Goal: Task Accomplishment & Management: Manage account settings

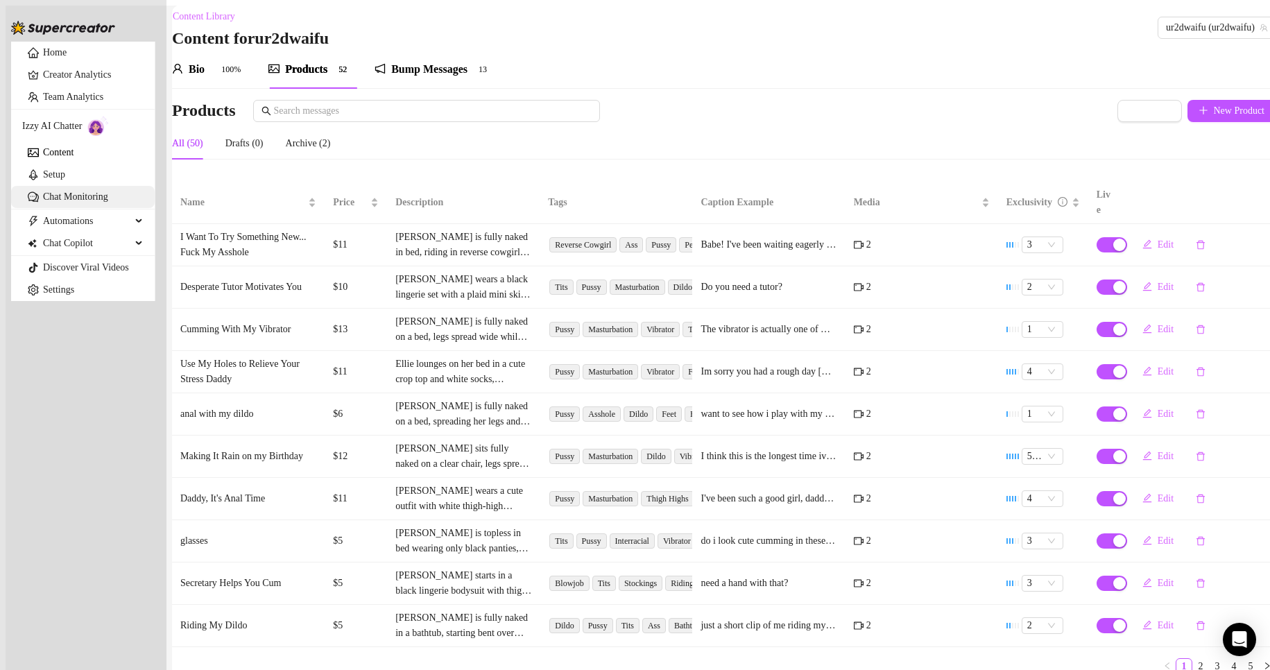
click at [80, 202] on link "Chat Monitoring" at bounding box center [75, 196] width 65 height 10
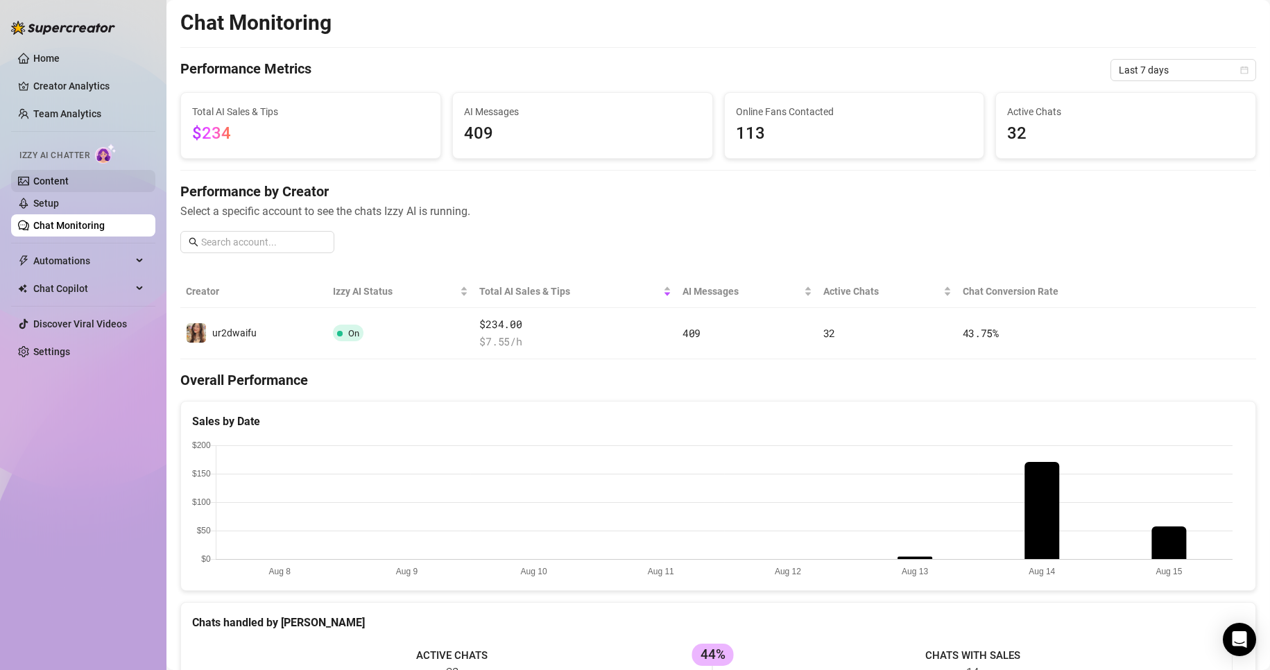
click at [69, 187] on link "Content" at bounding box center [50, 180] width 35 height 11
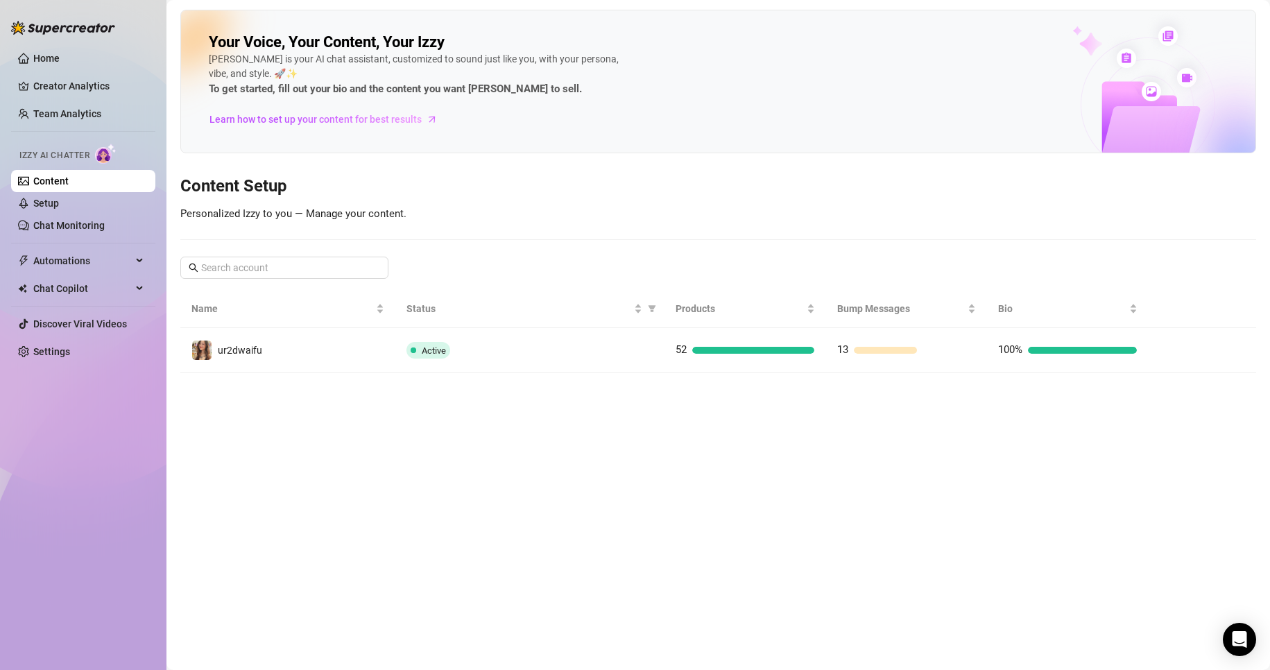
drag, startPoint x: 628, startPoint y: 352, endPoint x: 624, endPoint y: 359, distance: 7.1
click at [627, 353] on div "Active" at bounding box center [529, 350] width 247 height 17
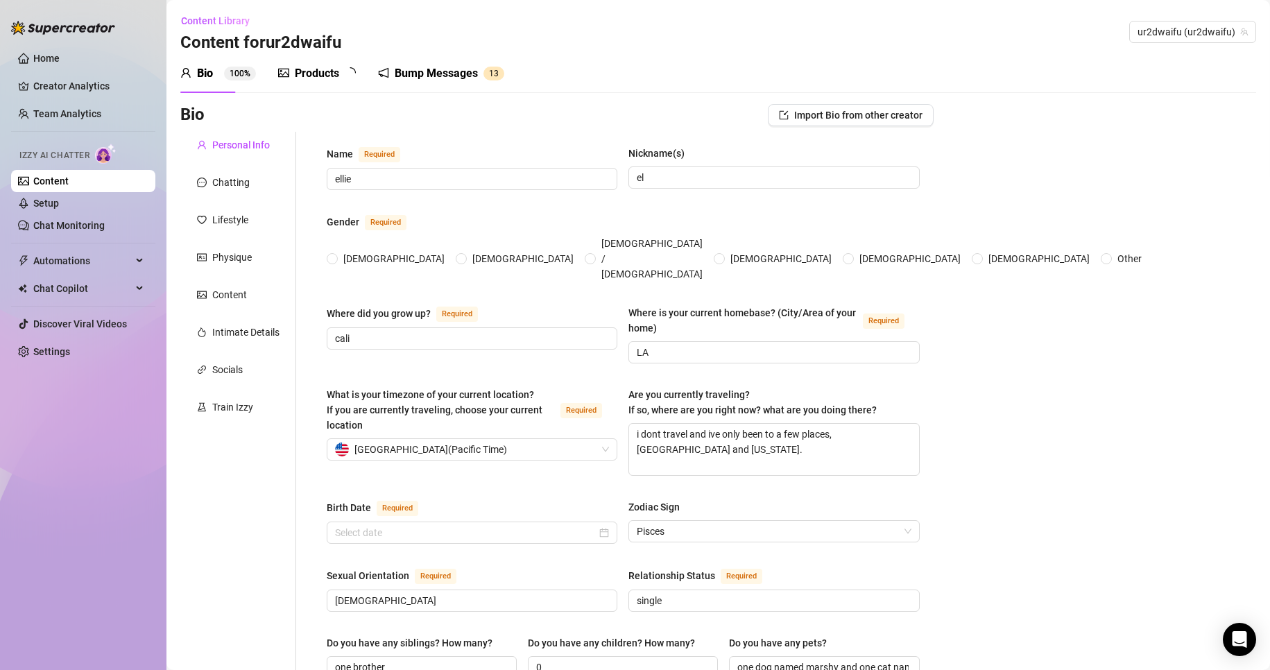
radio input "true"
type input "[DATE]"
click at [433, 80] on div "Bump Messages" at bounding box center [445, 73] width 83 height 17
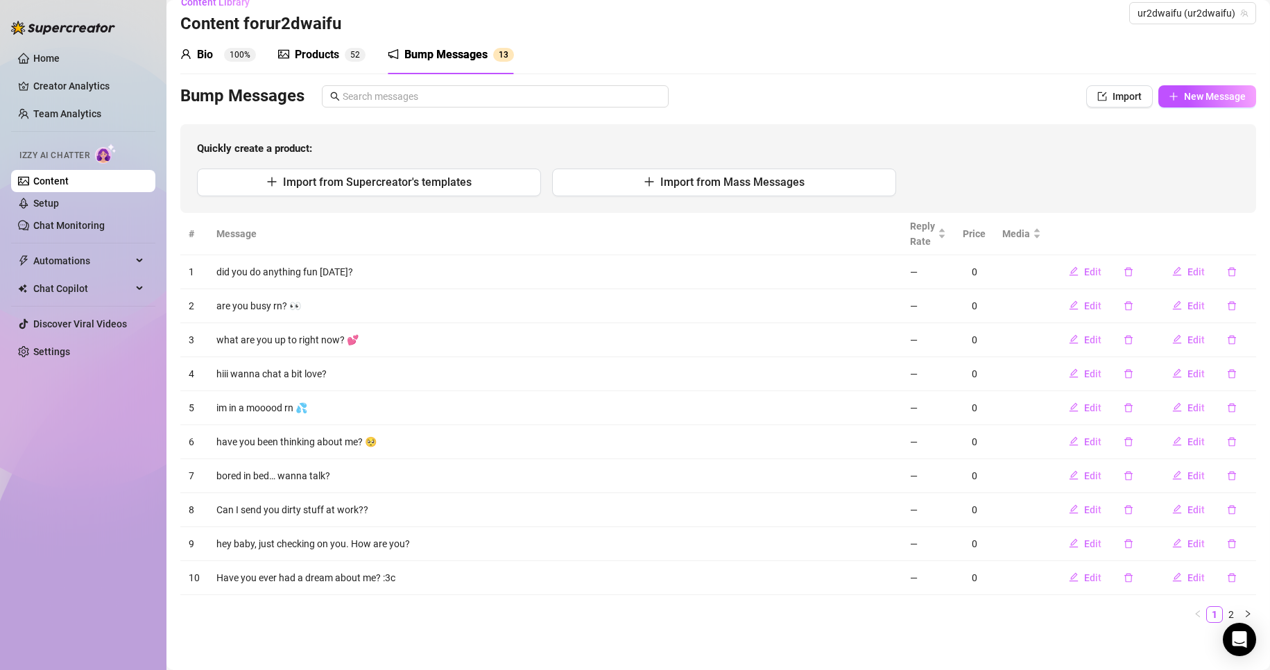
scroll to position [24, 0]
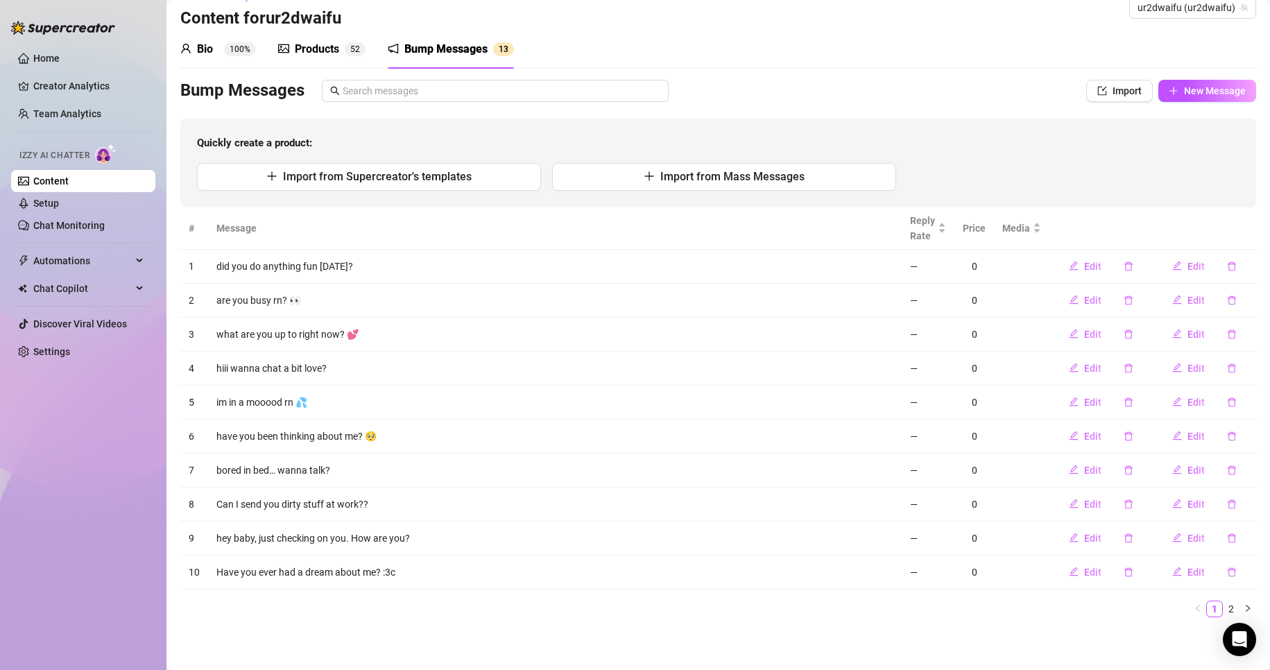
click at [291, 572] on td "Have you ever had a dream about me? :3c" at bounding box center [555, 573] width 694 height 34
drag, startPoint x: 223, startPoint y: 565, endPoint x: 505, endPoint y: 567, distance: 282.3
click at [223, 565] on td "Have you ever had a dream about me? :3c" at bounding box center [555, 573] width 694 height 34
click at [1172, 574] on icon "edit" at bounding box center [1177, 572] width 10 height 10
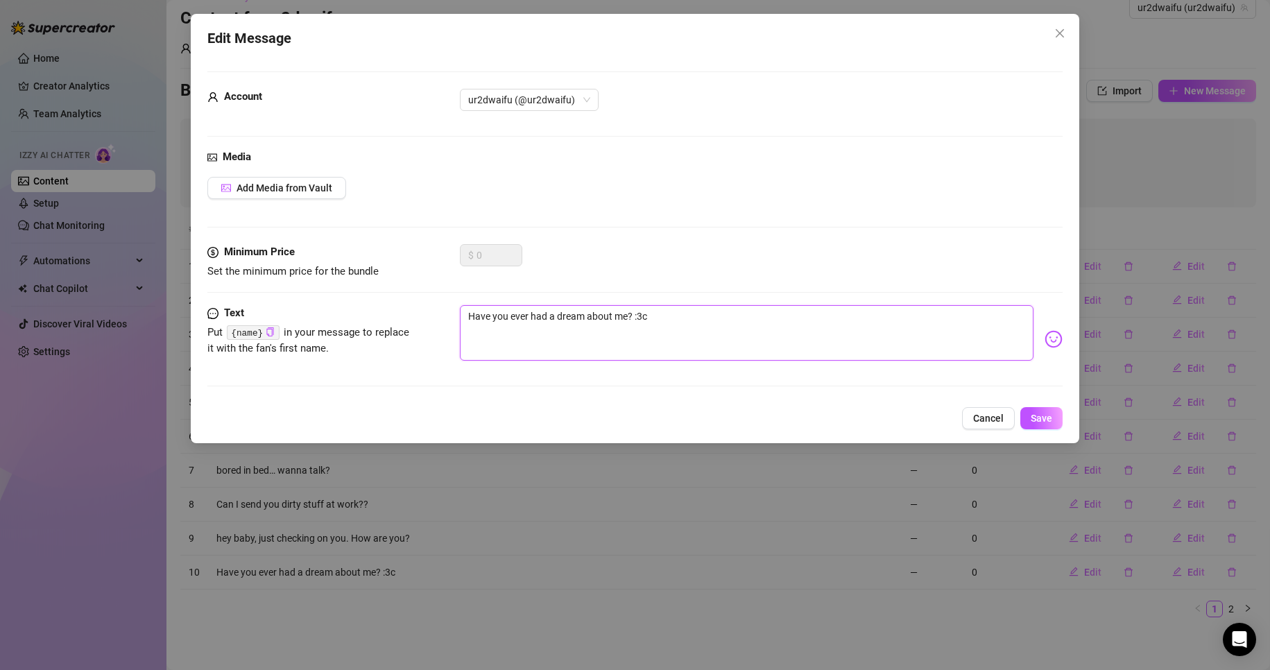
drag, startPoint x: 471, startPoint y: 318, endPoint x: 453, endPoint y: 321, distance: 18.4
click at [453, 321] on div "Text Put {name} in your message to replace it with the fan's first name. Have y…" at bounding box center [635, 339] width 856 height 68
type textarea "have you ever had a dream about me? :3c"
click at [1059, 427] on button "Save" at bounding box center [1041, 418] width 42 height 22
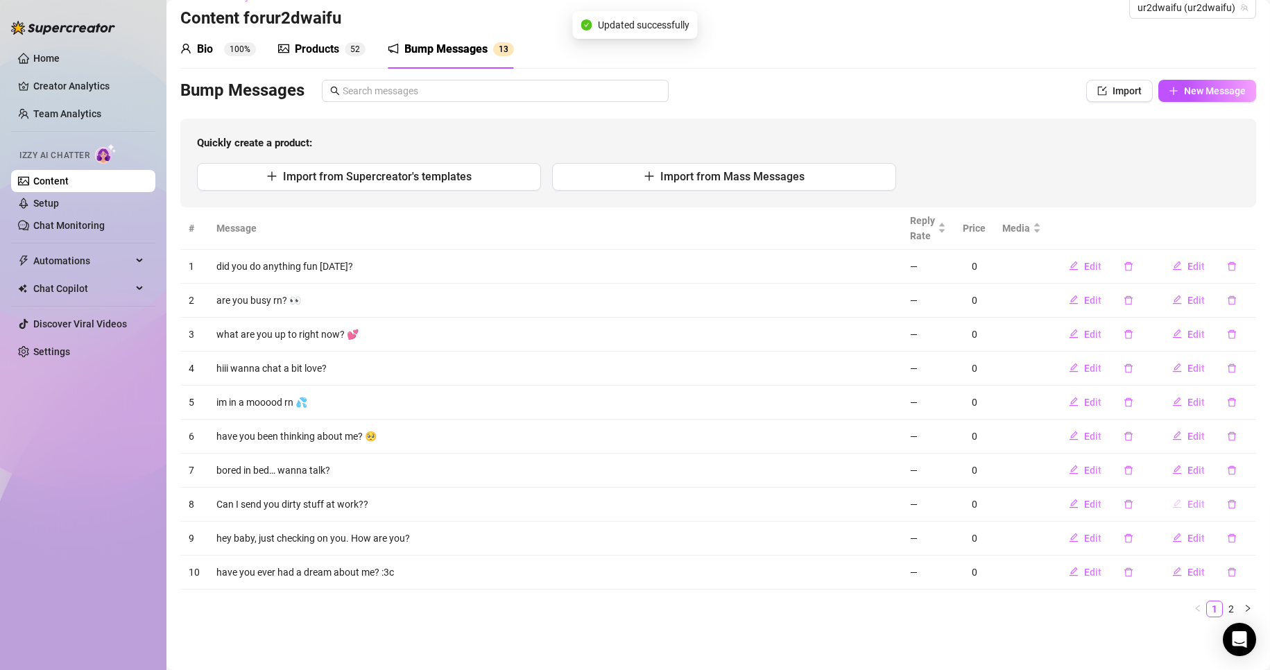
click at [1189, 501] on span "Edit" at bounding box center [1195, 504] width 17 height 11
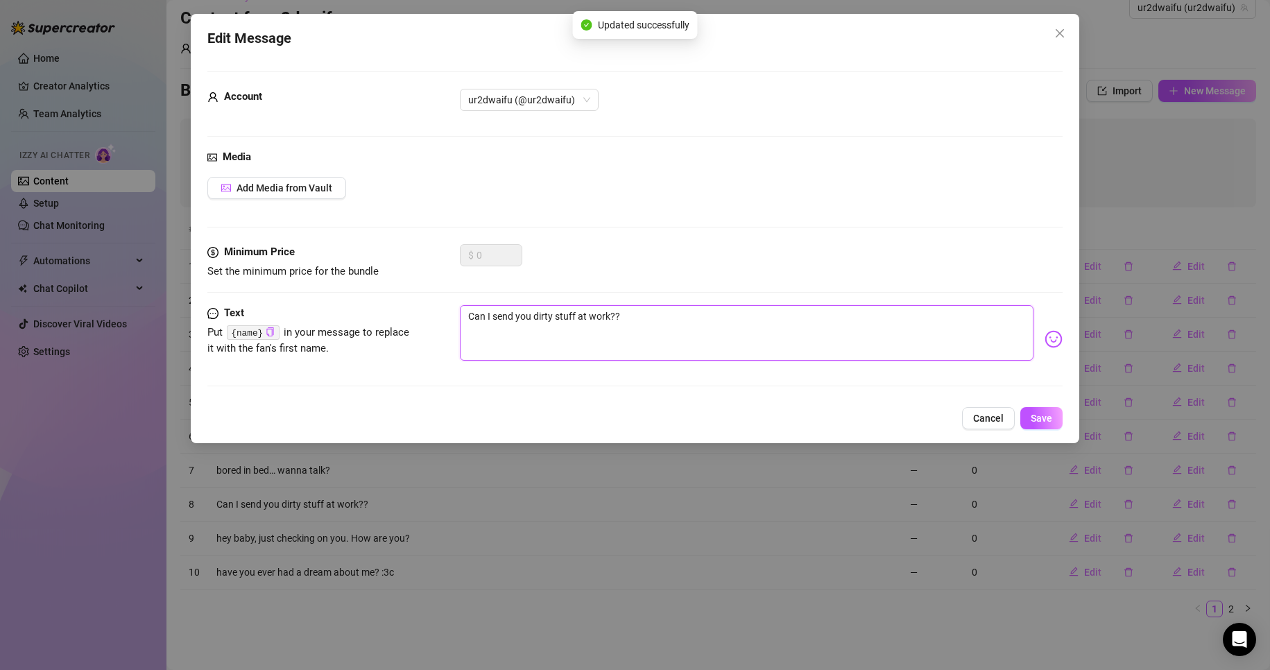
drag, startPoint x: 474, startPoint y: 313, endPoint x: 400, endPoint y: 314, distance: 73.5
click at [400, 314] on div "Text Put {name} in your message to replace it with the fan's first name. Can I …" at bounding box center [635, 339] width 856 height 68
type textarea "can I send you dirty stuff at work??"
click at [1034, 420] on span "Save" at bounding box center [1042, 418] width 22 height 11
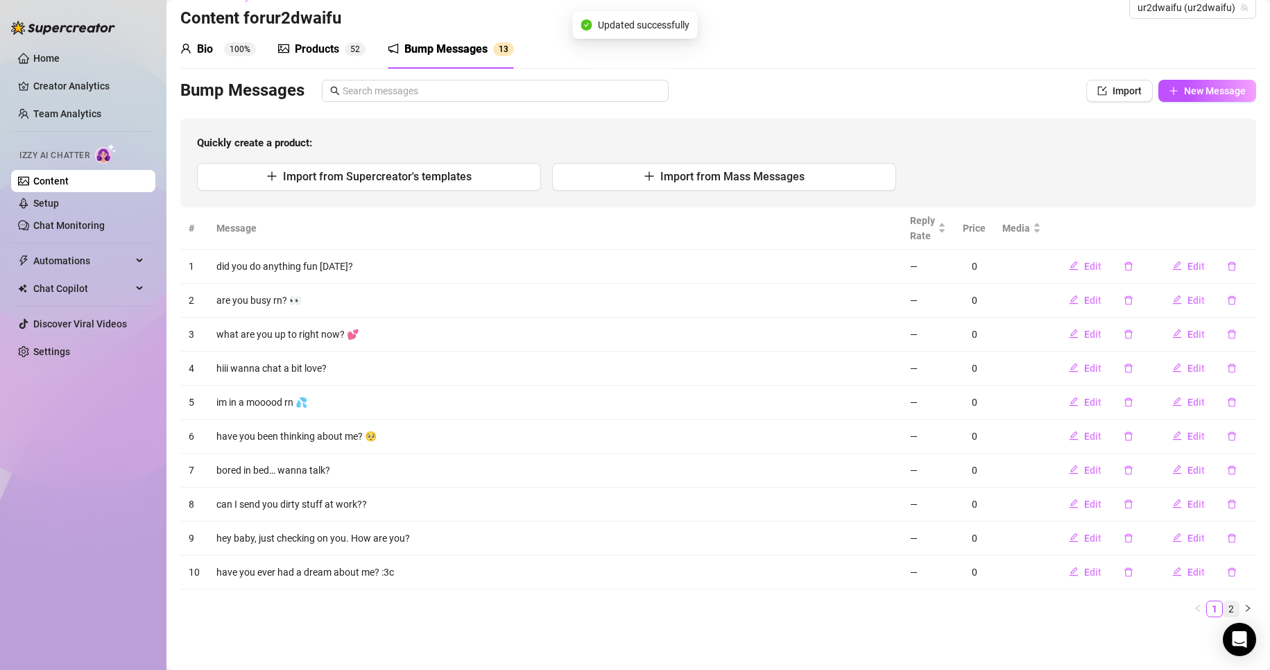
click at [1223, 607] on link "2" at bounding box center [1230, 608] width 15 height 15
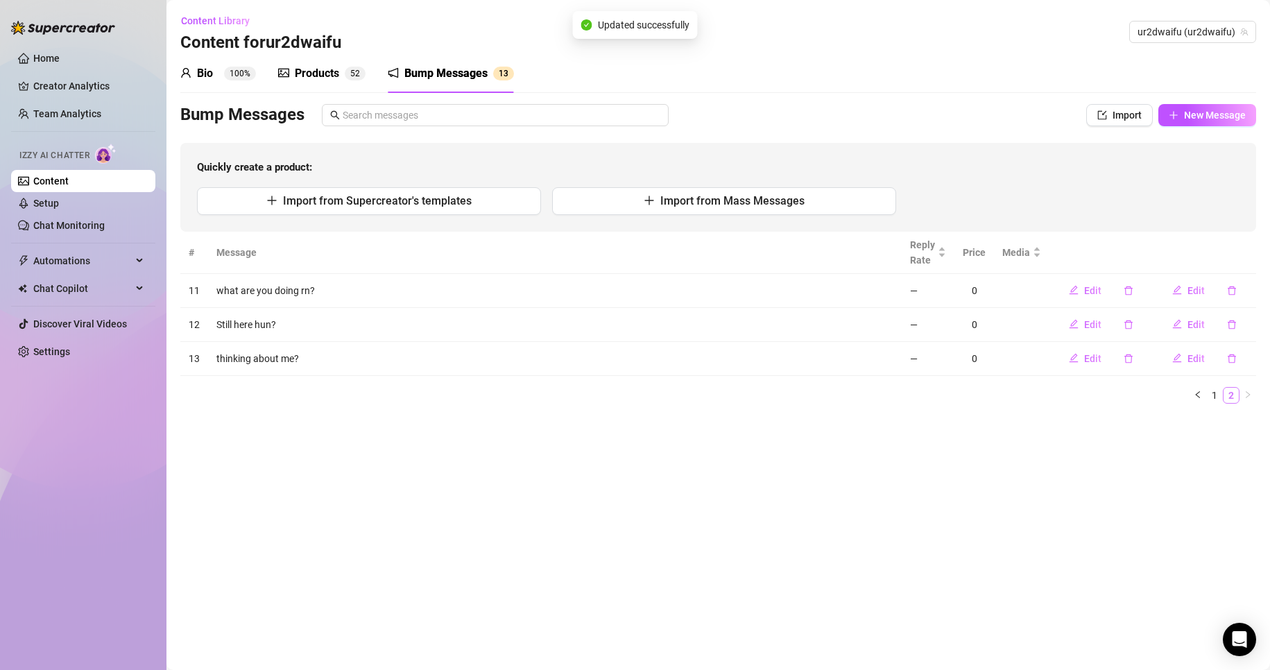
scroll to position [0, 0]
click at [1187, 329] on button "Edit" at bounding box center [1188, 324] width 55 height 22
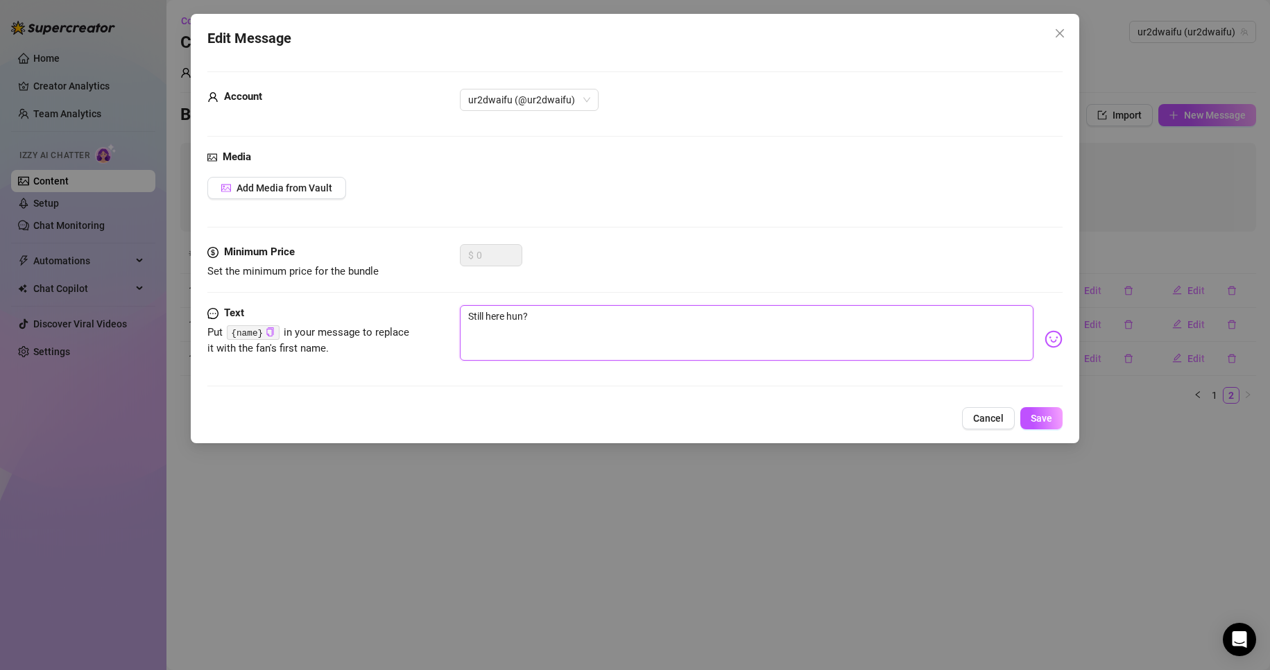
drag, startPoint x: 472, startPoint y: 317, endPoint x: 436, endPoint y: 317, distance: 36.1
click at [436, 317] on div "Text Put {name} in your message to replace it with the fan's first name. Still …" at bounding box center [635, 339] width 856 height 68
type textarea "still here hun?"
click at [1022, 418] on button "Save" at bounding box center [1041, 418] width 42 height 22
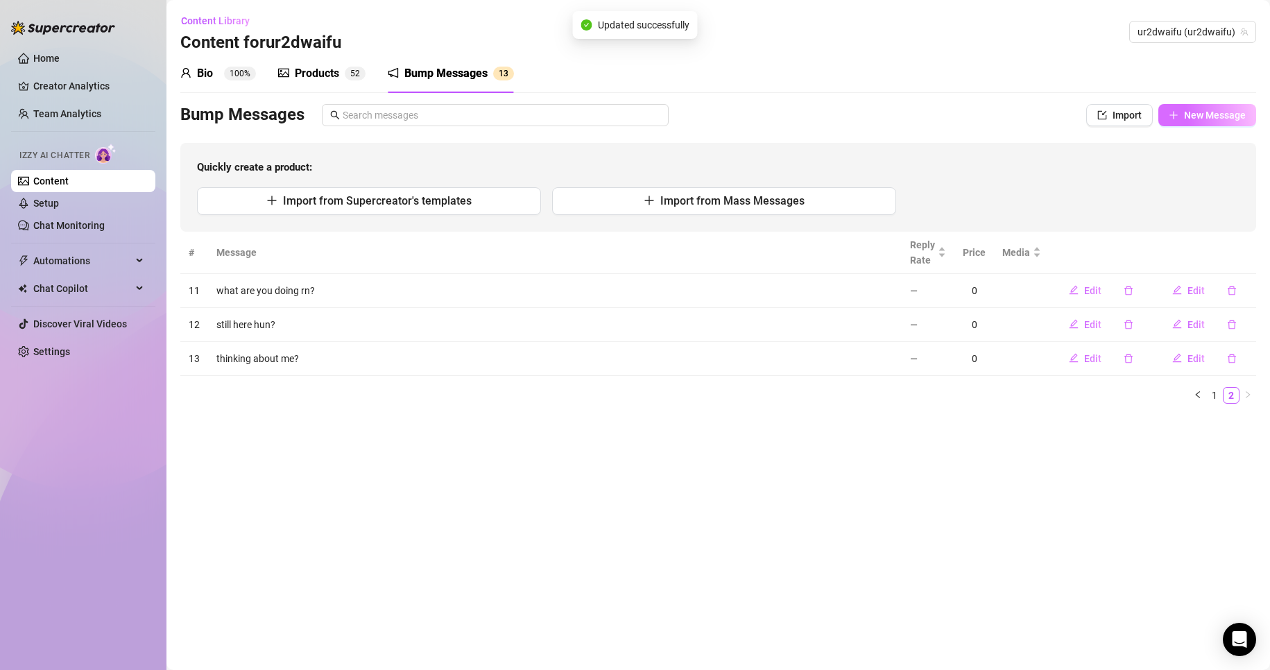
click at [1210, 114] on span "New Message" at bounding box center [1215, 115] width 62 height 11
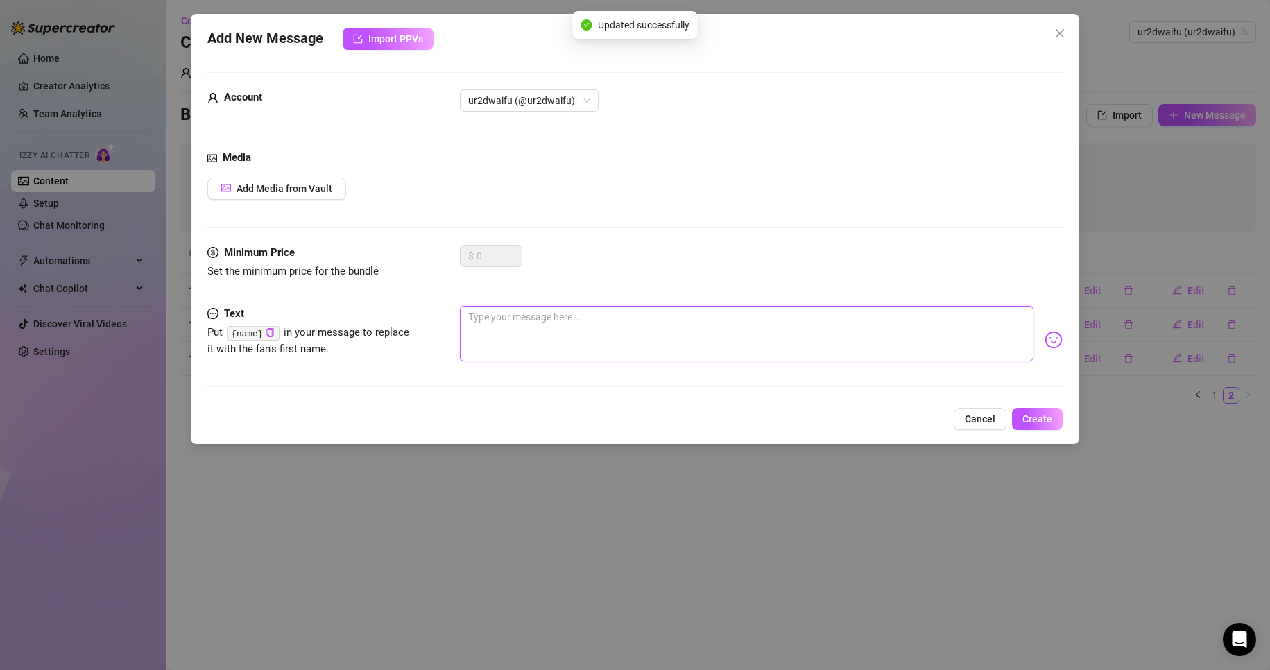
click at [570, 316] on textarea at bounding box center [747, 333] width 574 height 55
type textarea "b"
type textarea "bu"
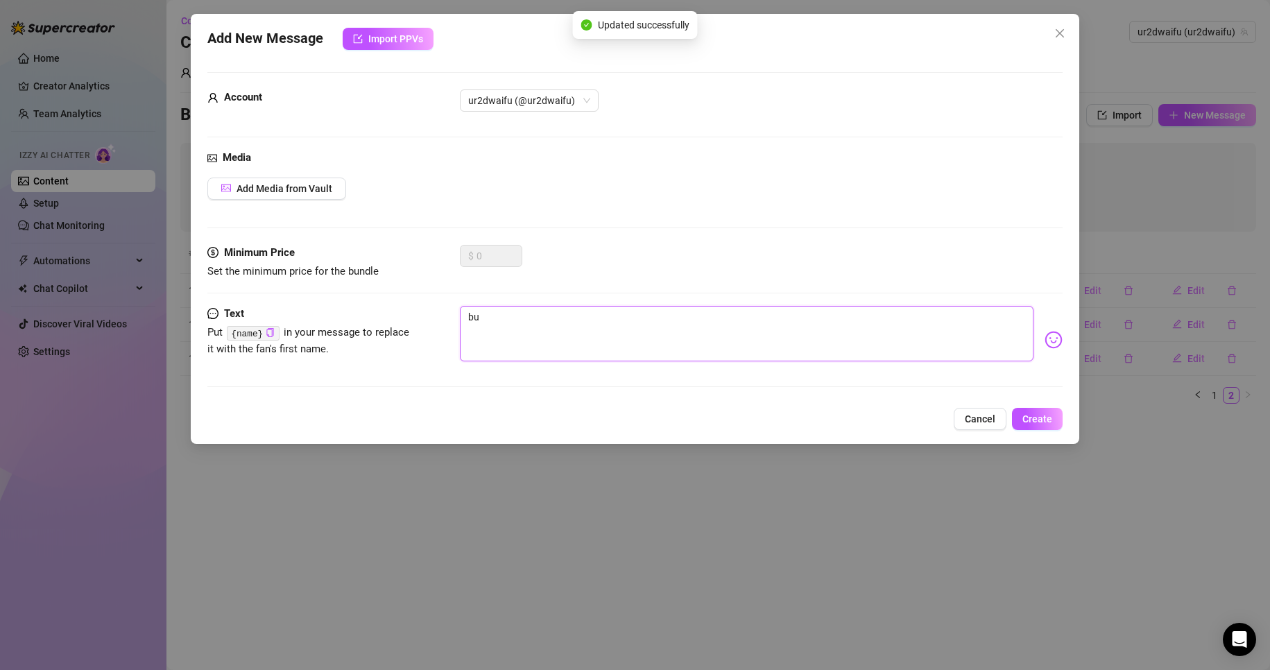
type textarea "bus"
type textarea "busy"
type textarea "busy?"
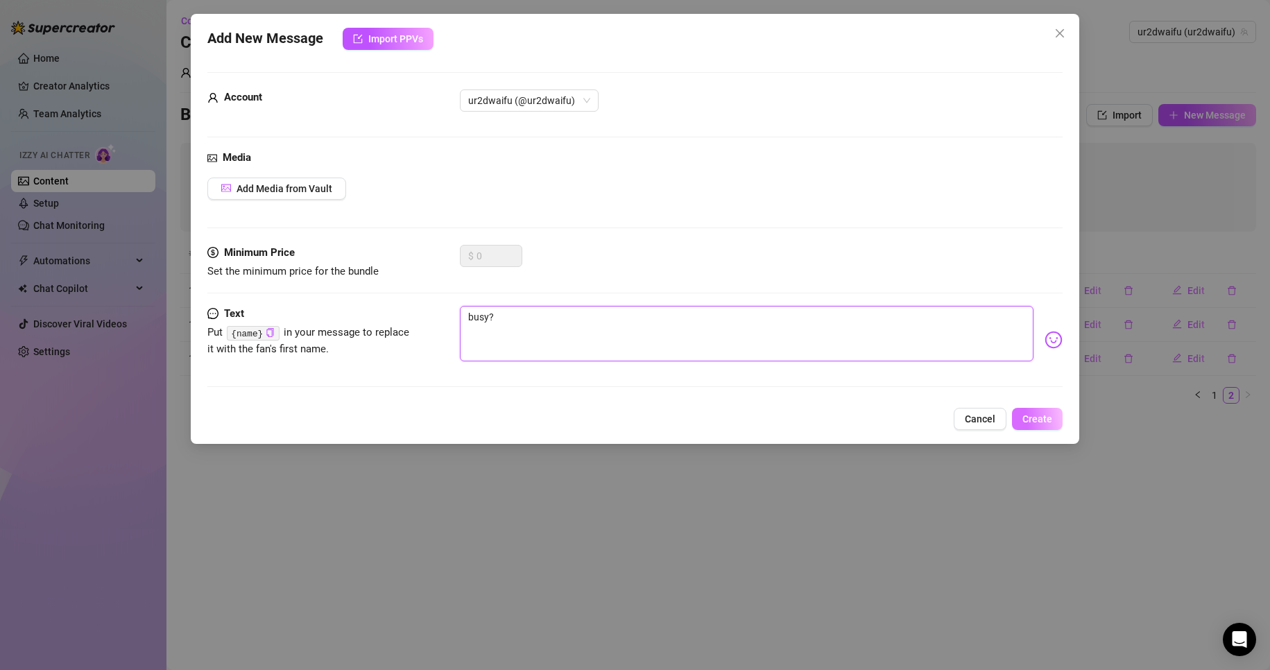
type textarea "busy?"
click at [1062, 419] on button "Create" at bounding box center [1037, 419] width 51 height 22
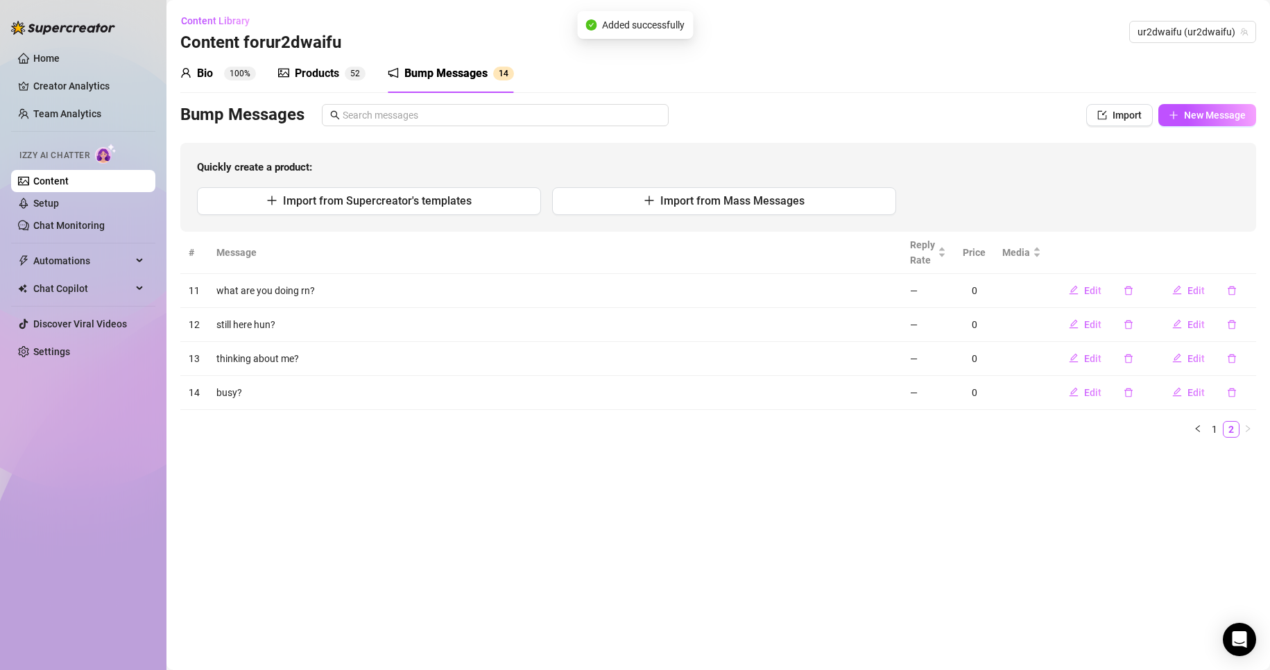
click at [244, 85] on div "Bio 100%" at bounding box center [218, 73] width 76 height 39
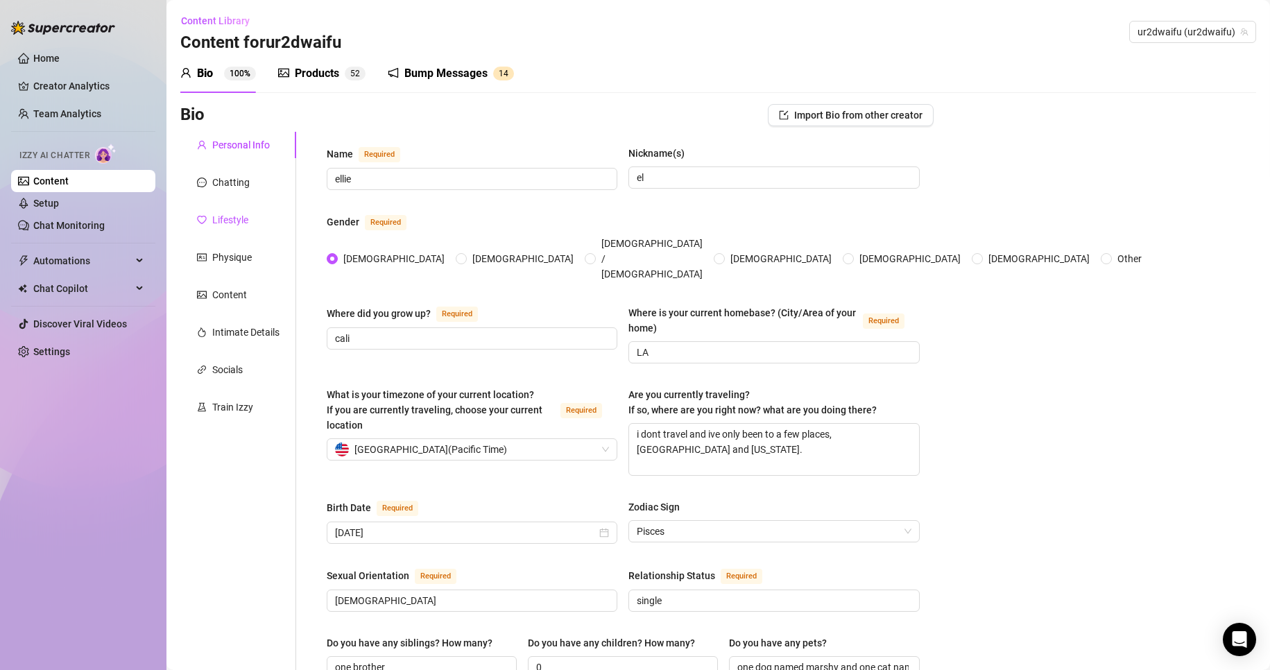
click at [221, 219] on div "Lifestyle" at bounding box center [230, 219] width 36 height 15
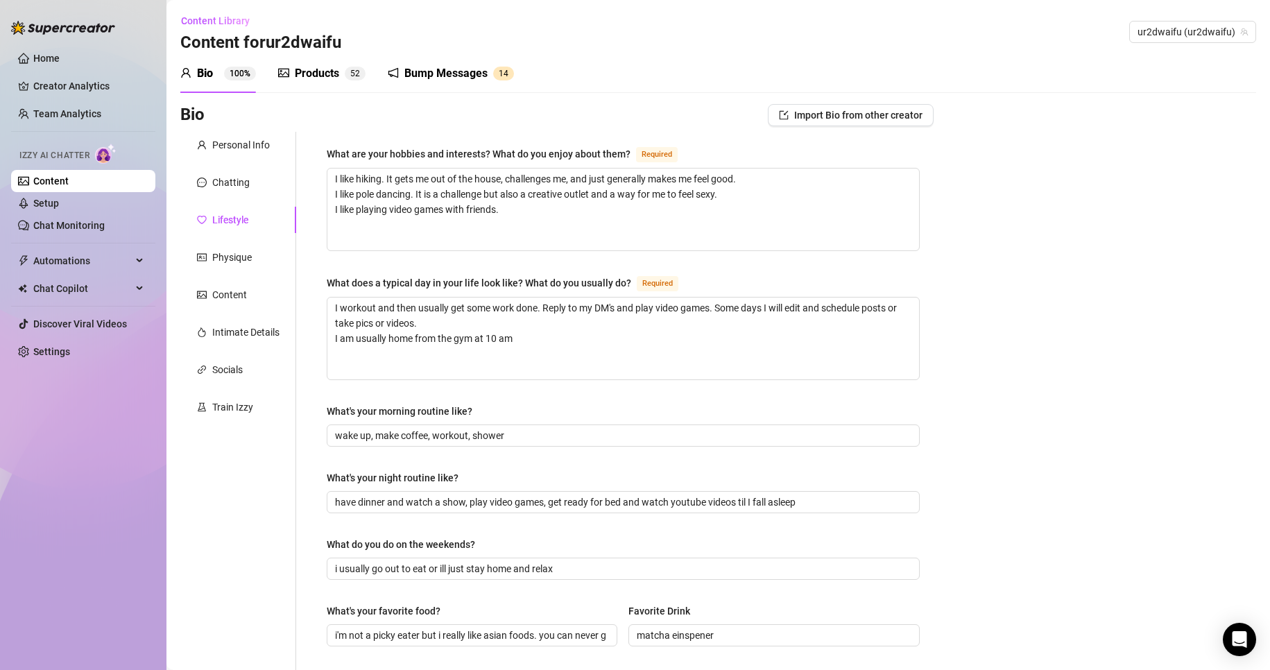
click at [298, 88] on div "Products 5 2" at bounding box center [321, 73] width 87 height 39
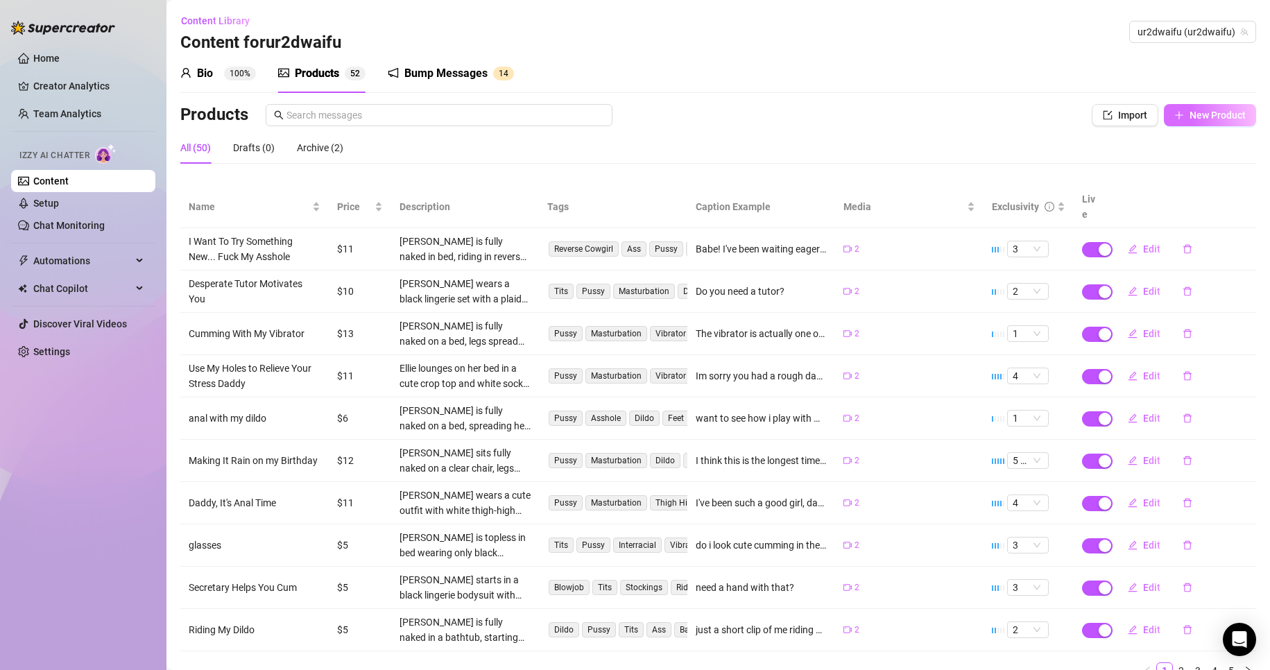
click at [1174, 117] on button "New Product" at bounding box center [1210, 115] width 92 height 22
type textarea "Type your message here..."
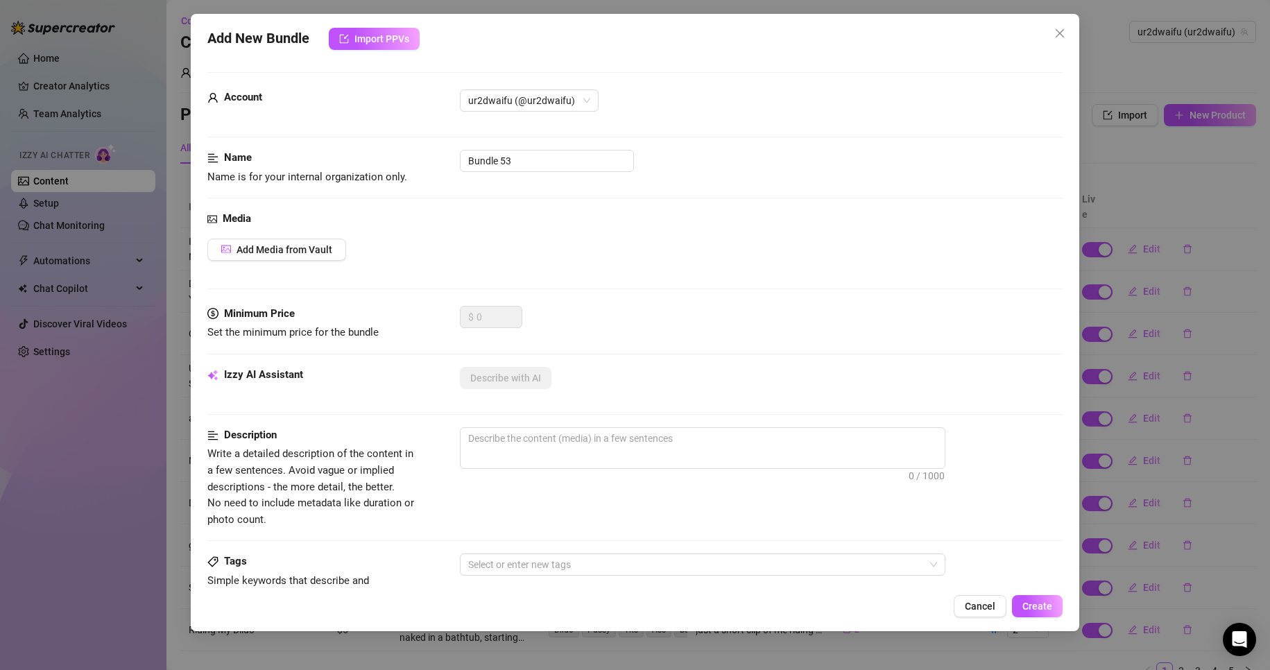
click at [311, 261] on div "Media Add Media from Vault" at bounding box center [635, 258] width 856 height 95
click at [309, 251] on span "Add Media from Vault" at bounding box center [285, 249] width 96 height 11
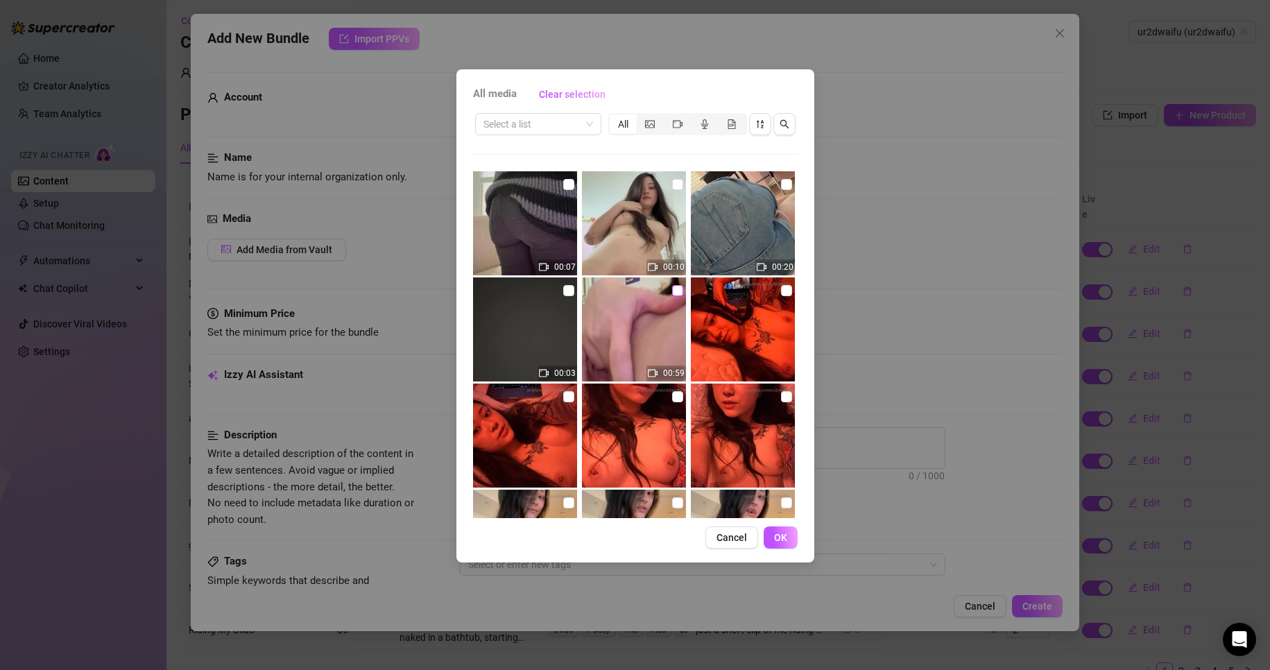
click at [677, 287] on input "checkbox" at bounding box center [677, 290] width 11 height 11
checkbox input "true"
click at [777, 540] on span "OK" at bounding box center [780, 537] width 13 height 11
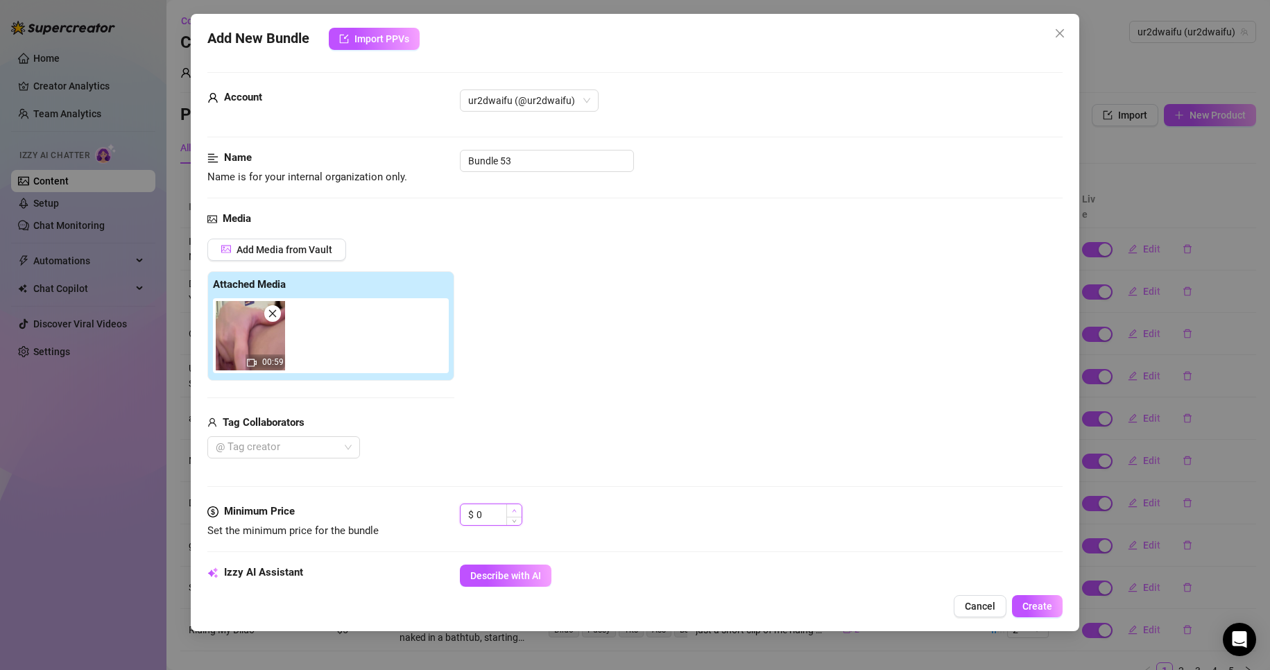
drag, startPoint x: 490, startPoint y: 507, endPoint x: 516, endPoint y: 512, distance: 26.8
click at [492, 509] on input "0" at bounding box center [498, 514] width 45 height 21
drag, startPoint x: 494, startPoint y: 515, endPoint x: 445, endPoint y: 510, distance: 49.6
click at [445, 510] on div "Minimum Price Set the minimum price for the bundle $ 0" at bounding box center [635, 521] width 856 height 35
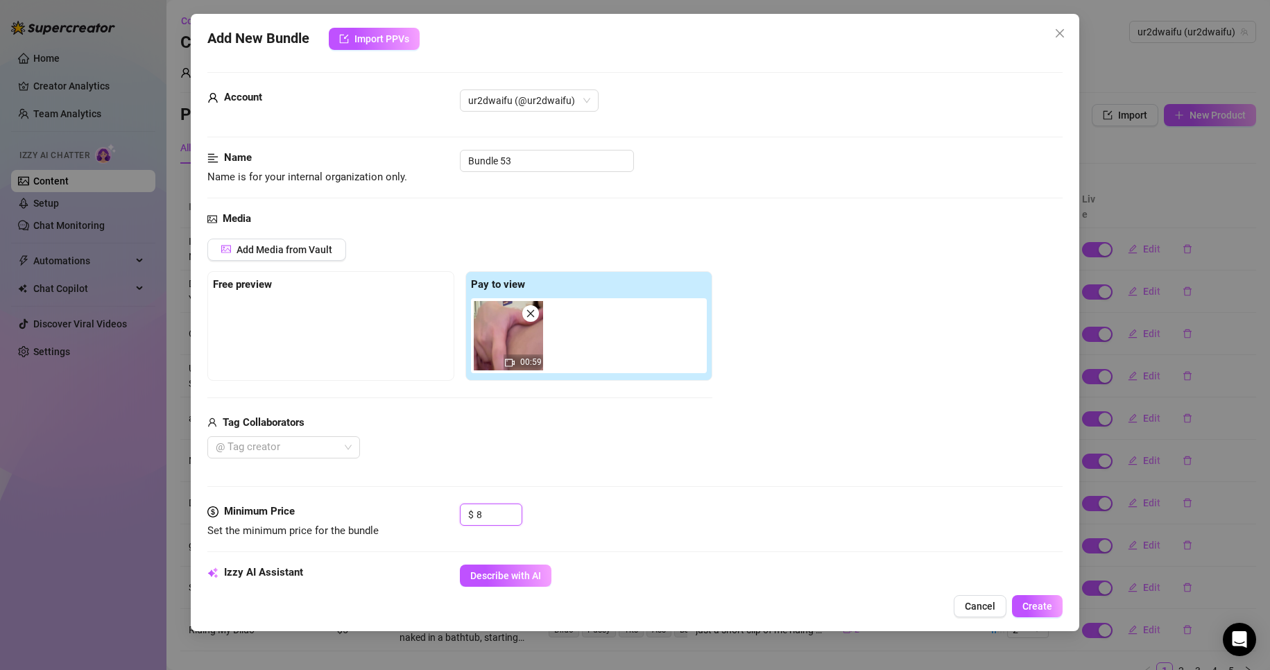
type input "8"
click at [502, 571] on span "Describe with AI" at bounding box center [505, 575] width 71 height 11
drag, startPoint x: 537, startPoint y: 164, endPoint x: 397, endPoint y: 160, distance: 139.5
click at [397, 160] on div "Name Name is for your internal organization only. Bundle 53" at bounding box center [635, 167] width 856 height 35
click at [562, 169] on input "fingering" at bounding box center [547, 161] width 174 height 22
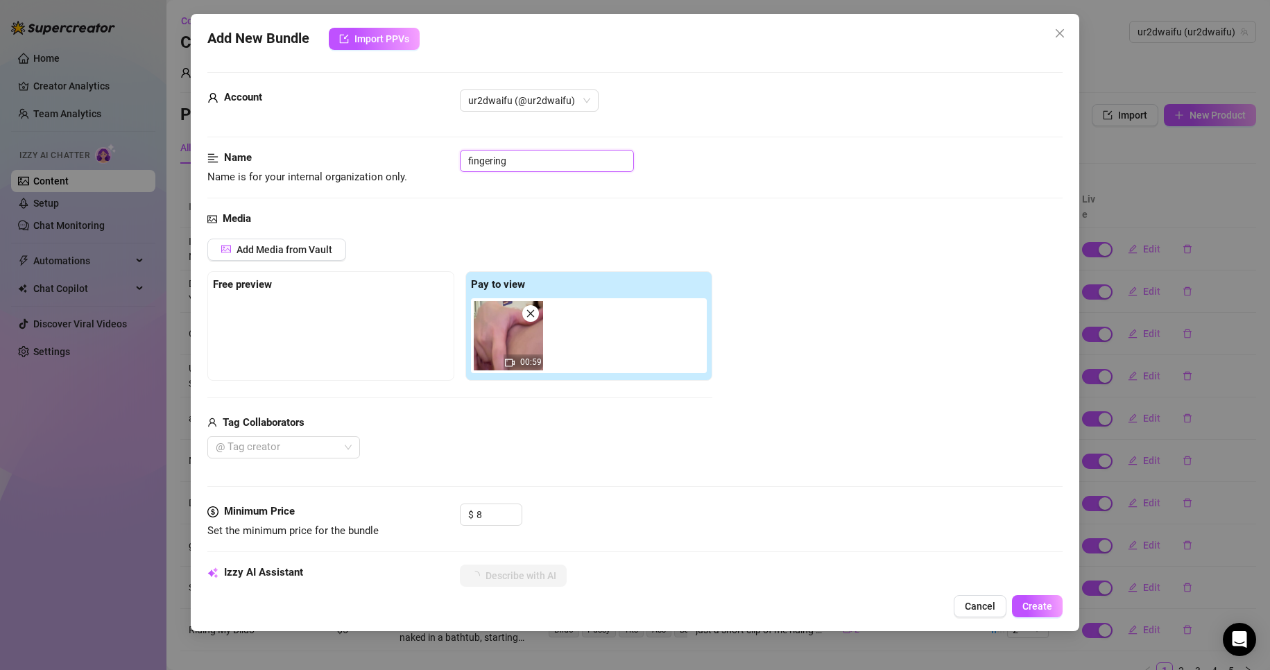
type input "fingering"
click at [625, 205] on div "Name Name is for your internal organization only. fingering" at bounding box center [635, 180] width 856 height 61
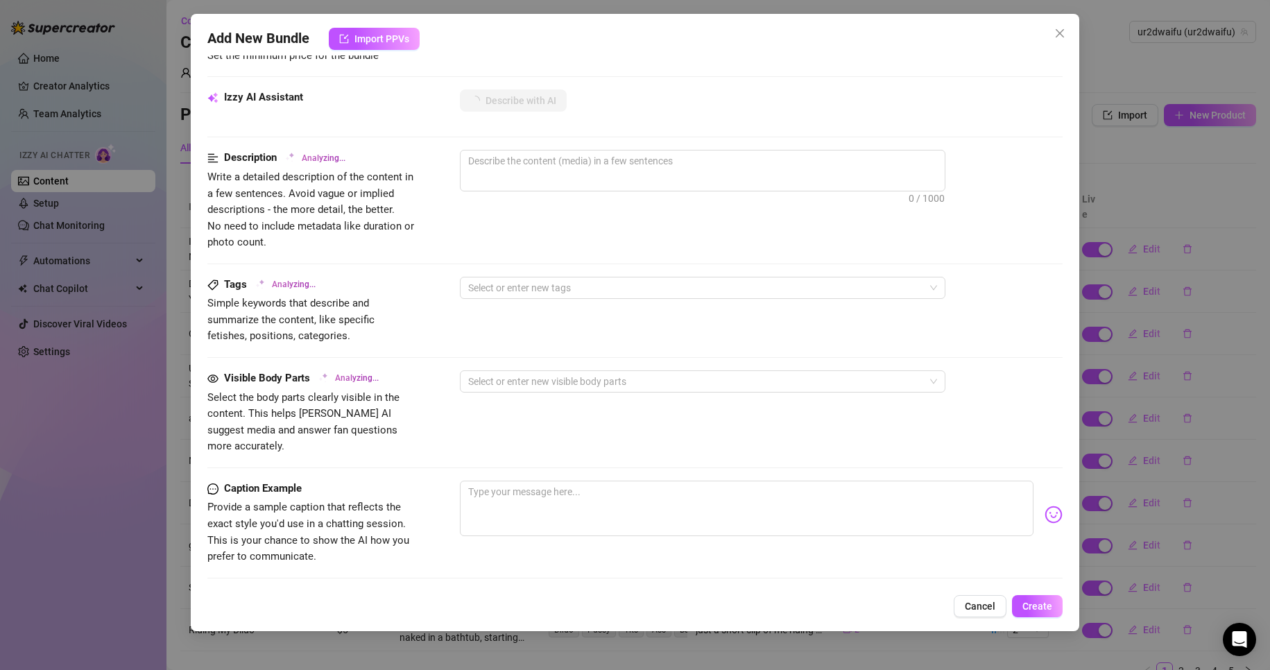
scroll to position [485, 0]
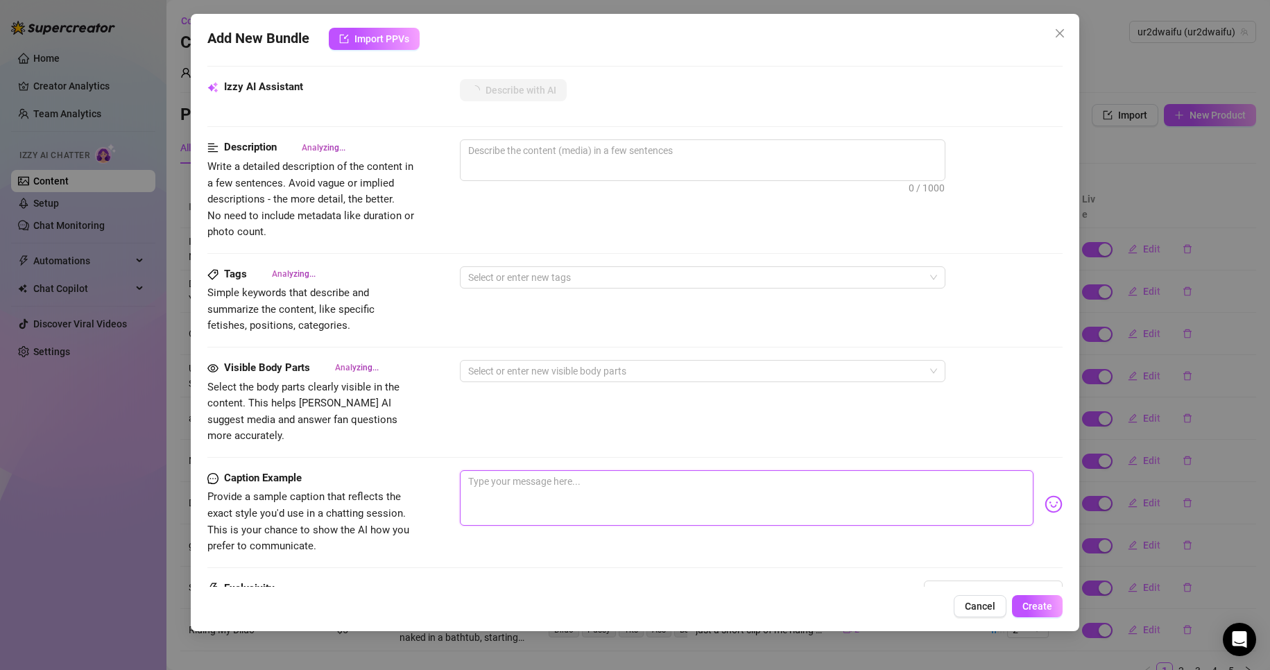
click at [604, 472] on textarea at bounding box center [747, 497] width 574 height 55
type textarea "[PERSON_NAME]"
type textarea "[PERSON_NAME] is"
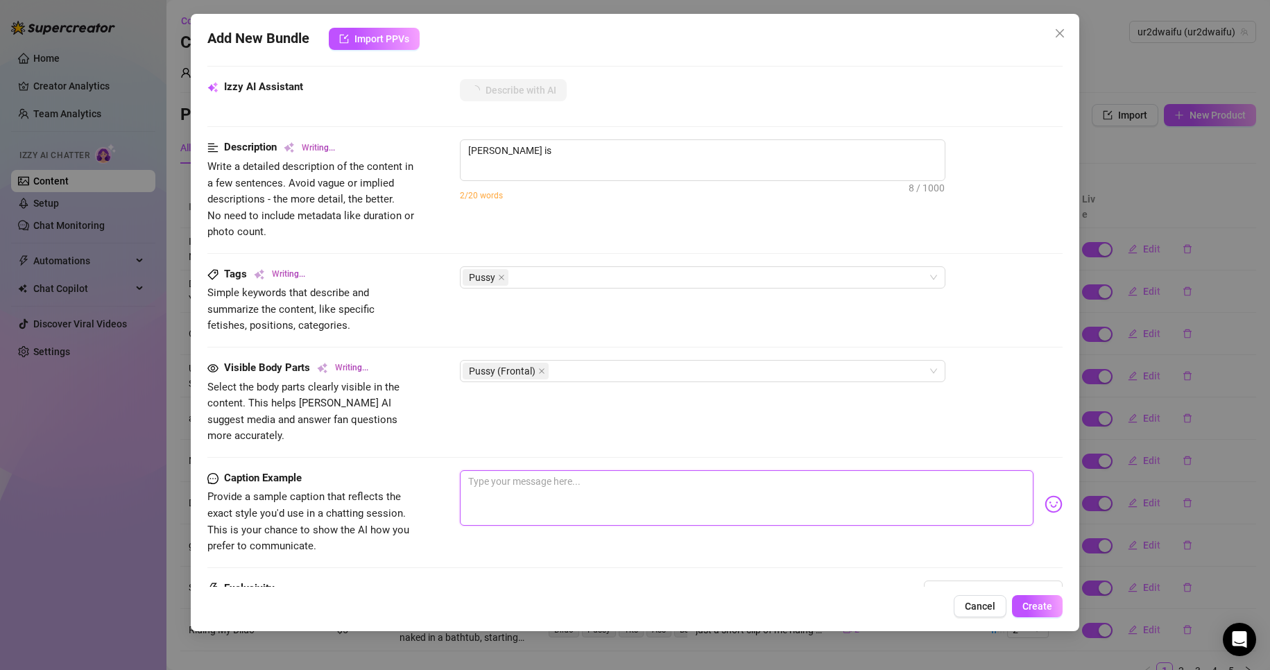
type textarea "[PERSON_NAME] is fully"
type textarea "d"
type textarea "[PERSON_NAME] is fully naked,"
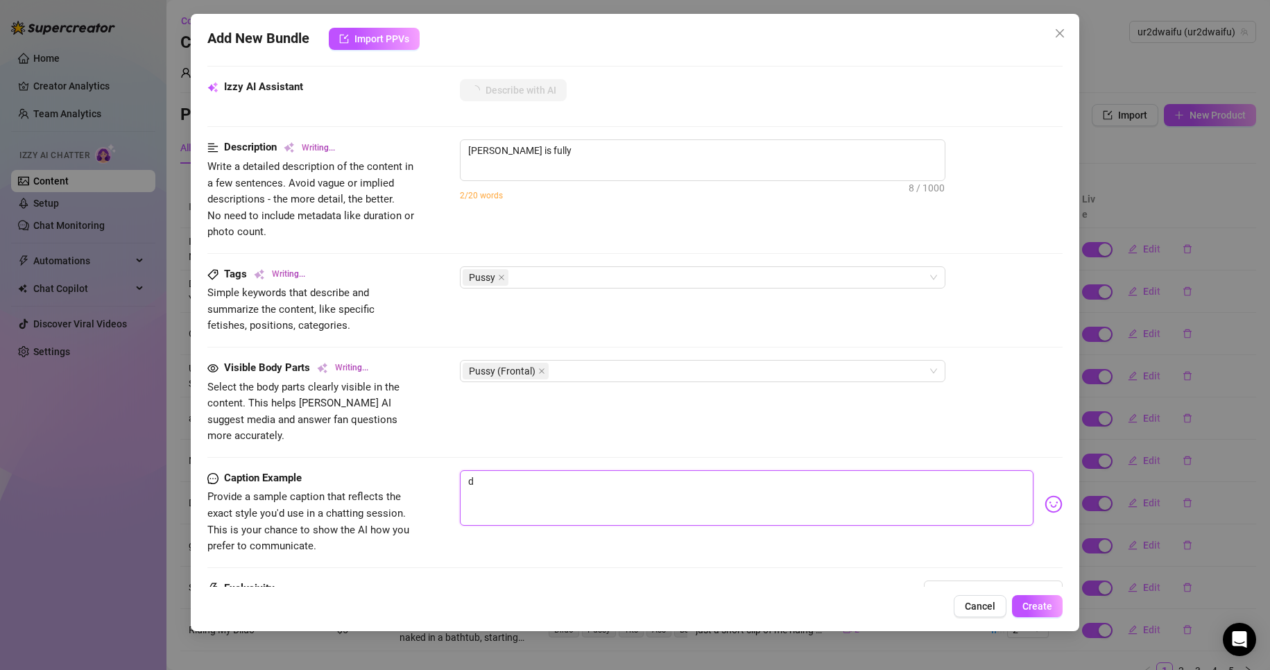
type textarea "[PERSON_NAME] is fully naked,"
type textarea "do"
type textarea "[PERSON_NAME] is fully naked, lying"
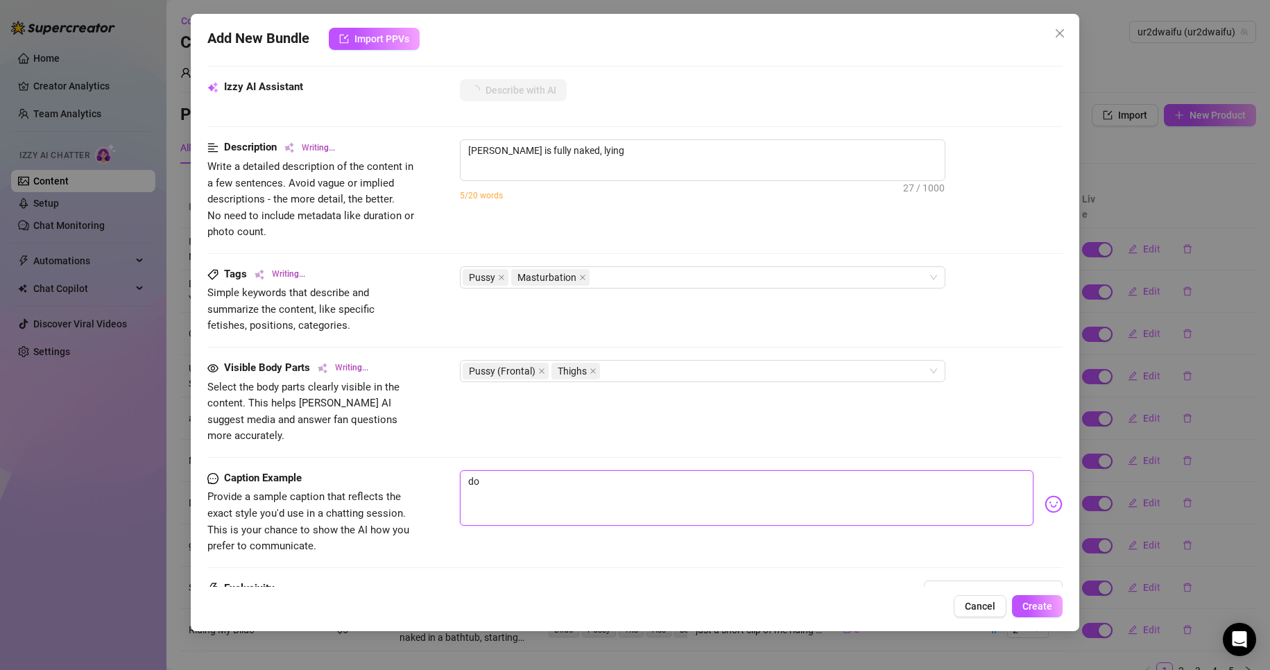
type textarea "do"
type textarea "[PERSON_NAME] is fully naked, lying back"
type textarea "do y"
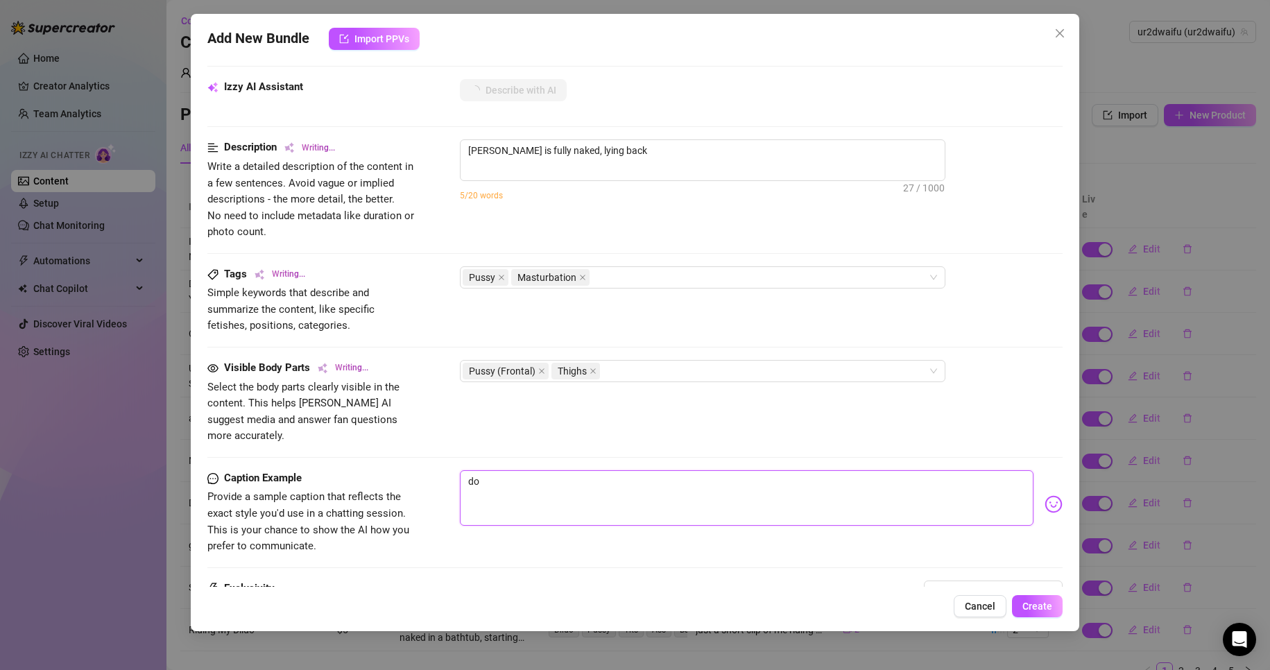
type textarea "do y"
type textarea "[PERSON_NAME] is fully naked, lying back in"
type textarea "[PERSON_NAME] is fully naked, lying back in bed"
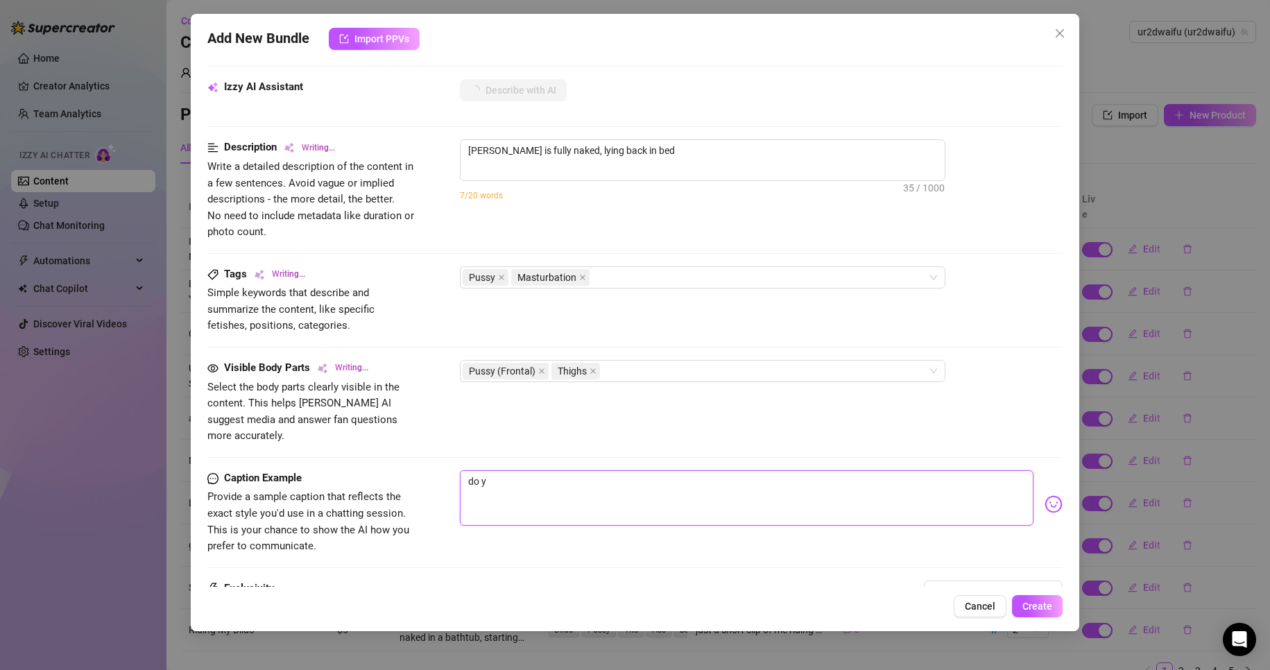
type textarea "do yo"
type textarea "[PERSON_NAME] is fully naked, lying back in bed with"
type textarea "do you"
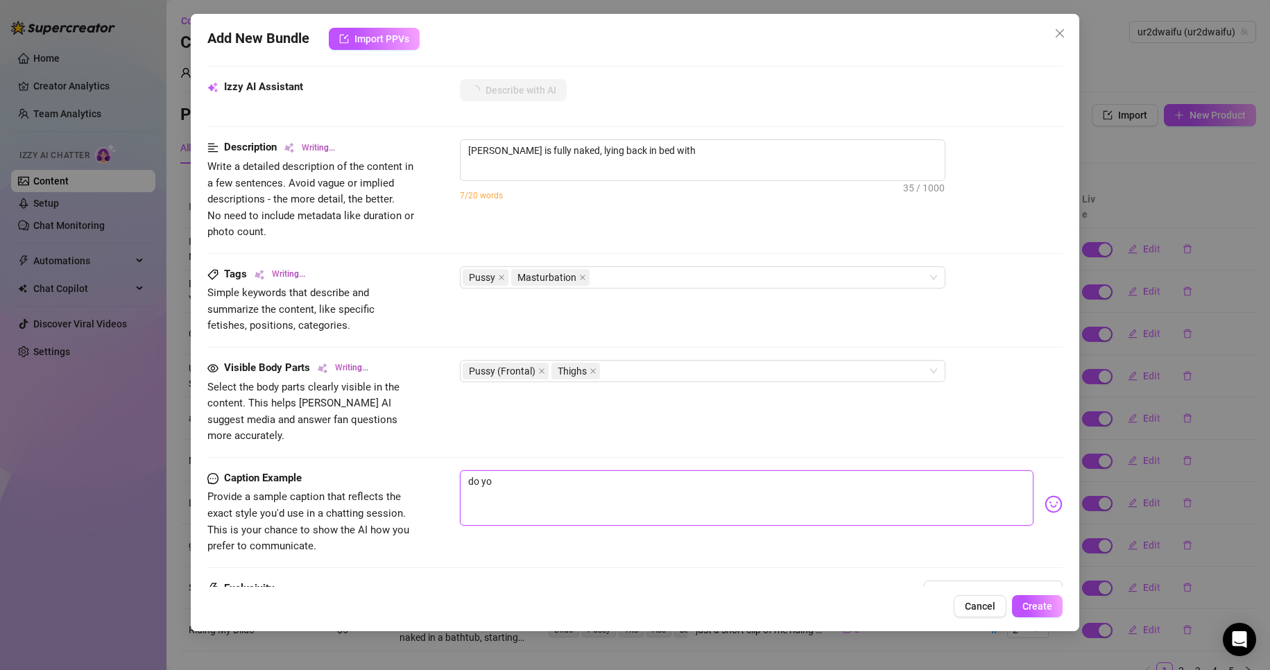
type textarea "do you"
type textarea "[PERSON_NAME] is fully naked, lying back in bed with her"
type textarea "do you"
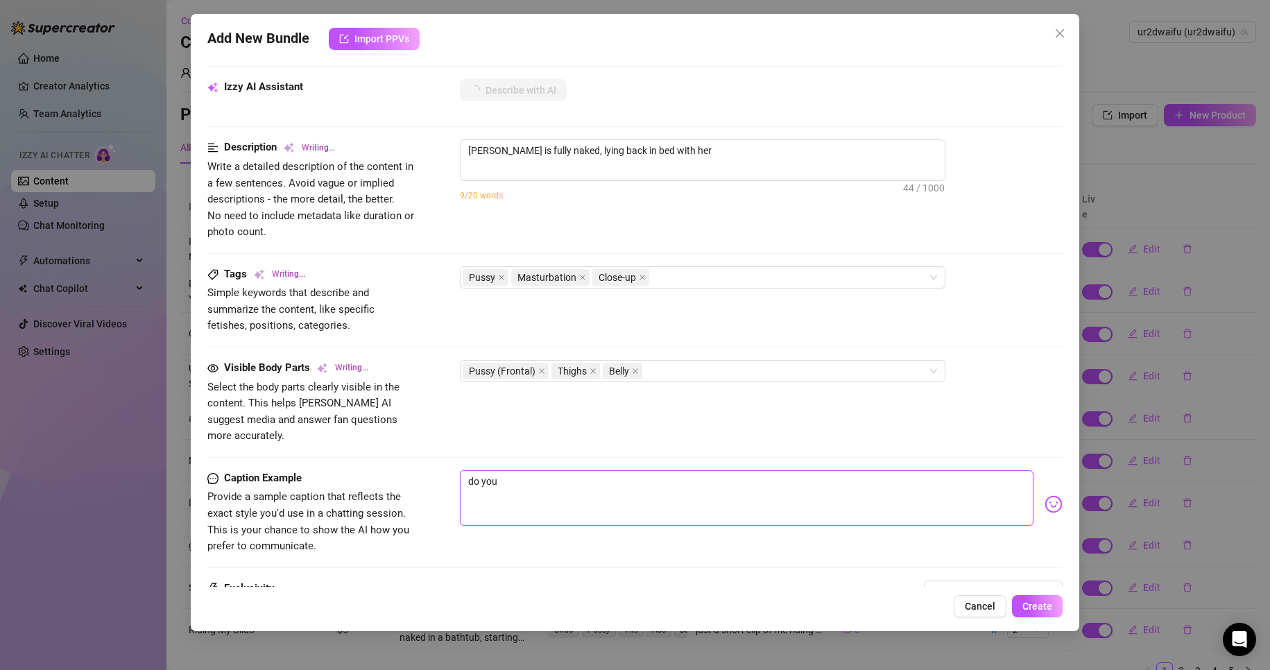
type textarea "[PERSON_NAME] is fully naked, lying back in bed with her legs"
type textarea "do you s"
type textarea "[PERSON_NAME] is fully naked, lying back in bed with her legs spread,"
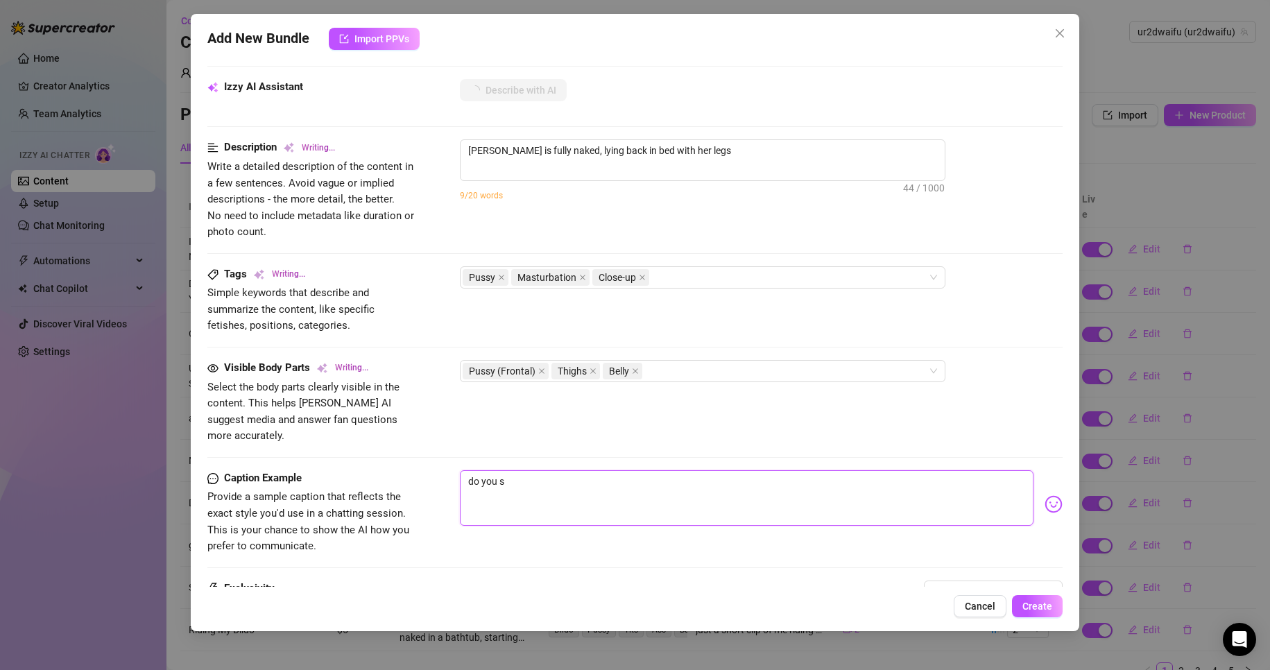
type textarea "[PERSON_NAME] is fully naked, lying back in bed with her legs spread,"
type textarea "do you se"
type textarea "[PERSON_NAME] is fully naked, lying back in bed with her legs spread, giving"
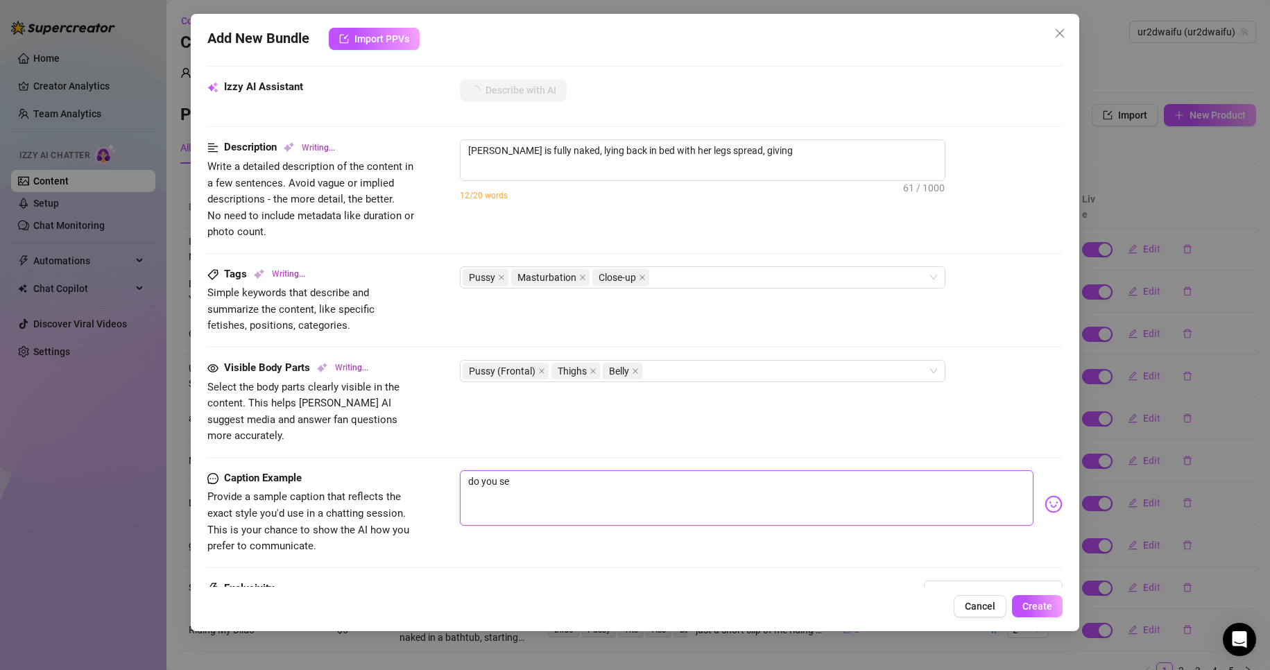
type textarea "do you see"
type textarea "[PERSON_NAME] is fully naked, lying back in bed with her legs spread, giving a"
type textarea "do you see"
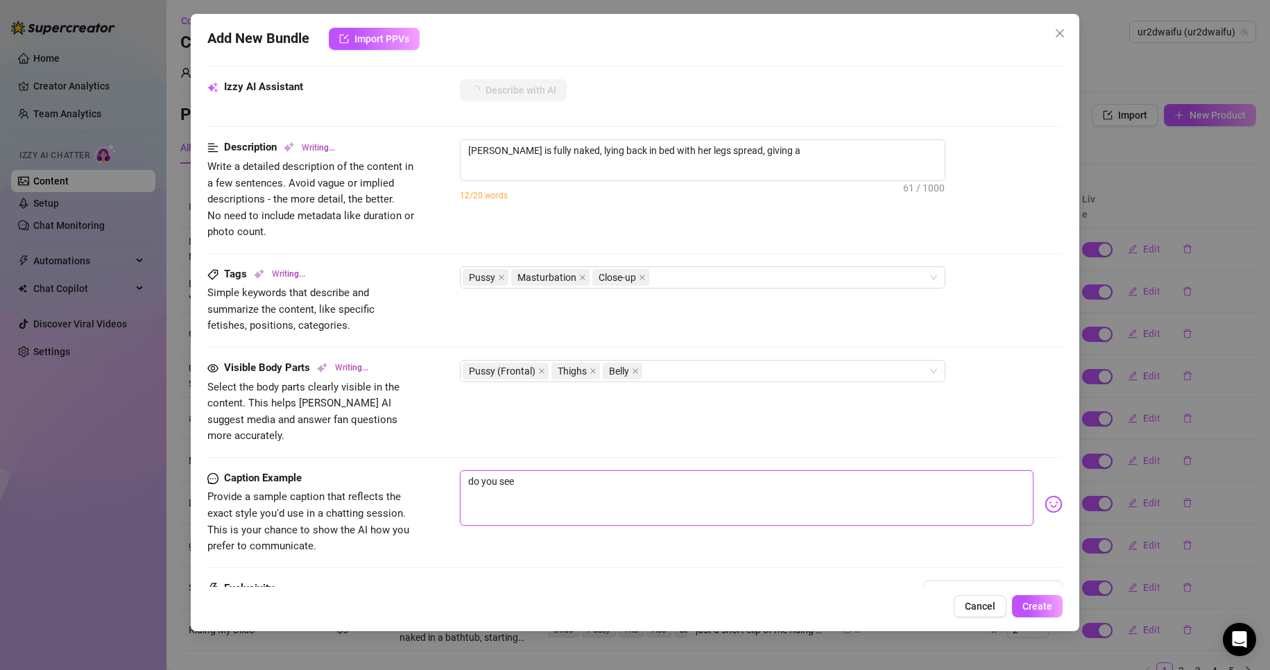
type textarea "do you see"
type textarea "[PERSON_NAME] is fully naked, lying back in bed with her legs spread, giving a …"
type textarea "do you see h"
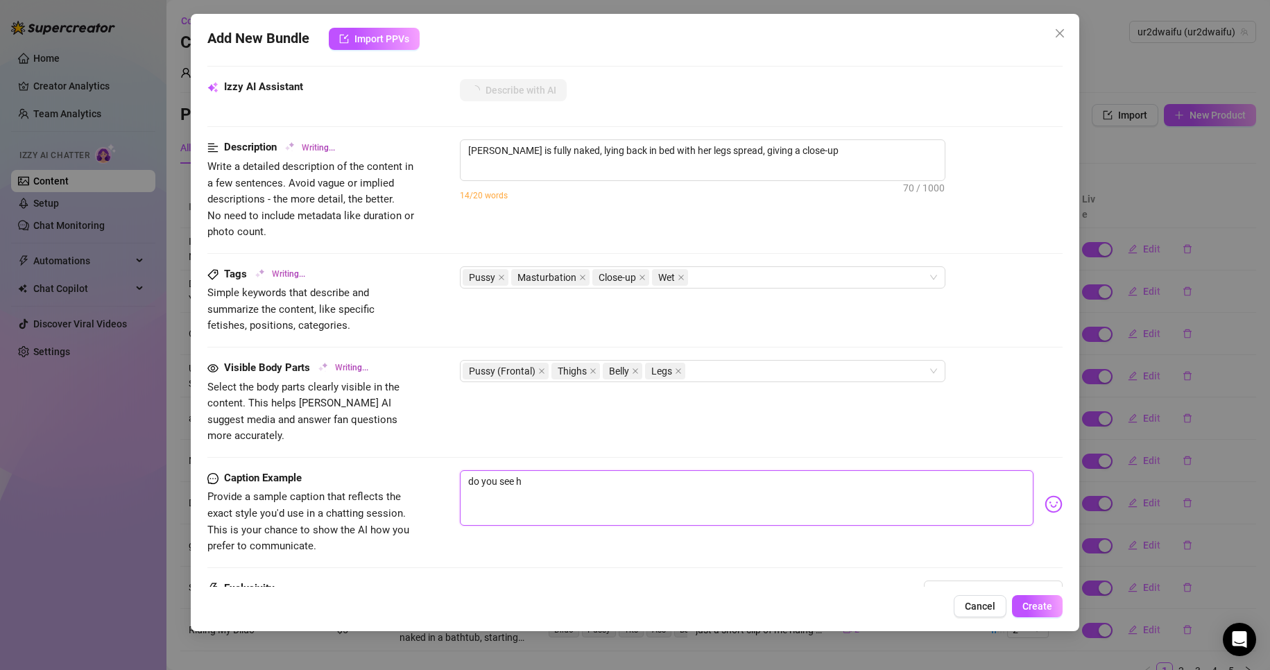
type textarea "[PERSON_NAME] is fully naked, lying back in bed with her legs spread, giving a …"
type textarea "do you see ho"
type textarea "[PERSON_NAME] is fully naked, lying back in bed with her legs spread, giving a …"
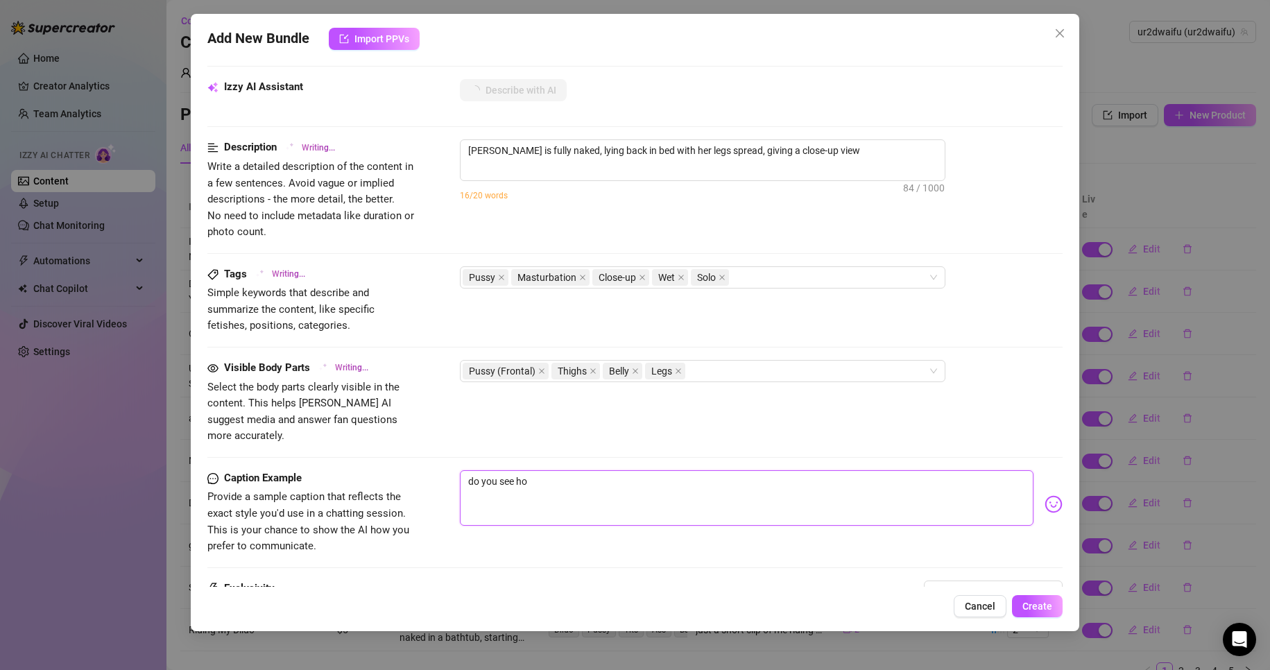
type textarea "[PERSON_NAME] is fully naked, lying back in bed with her legs spread, giving a …"
type textarea "do you see how"
type textarea "[PERSON_NAME] is fully naked, lying back in bed with her legs spread, giving a …"
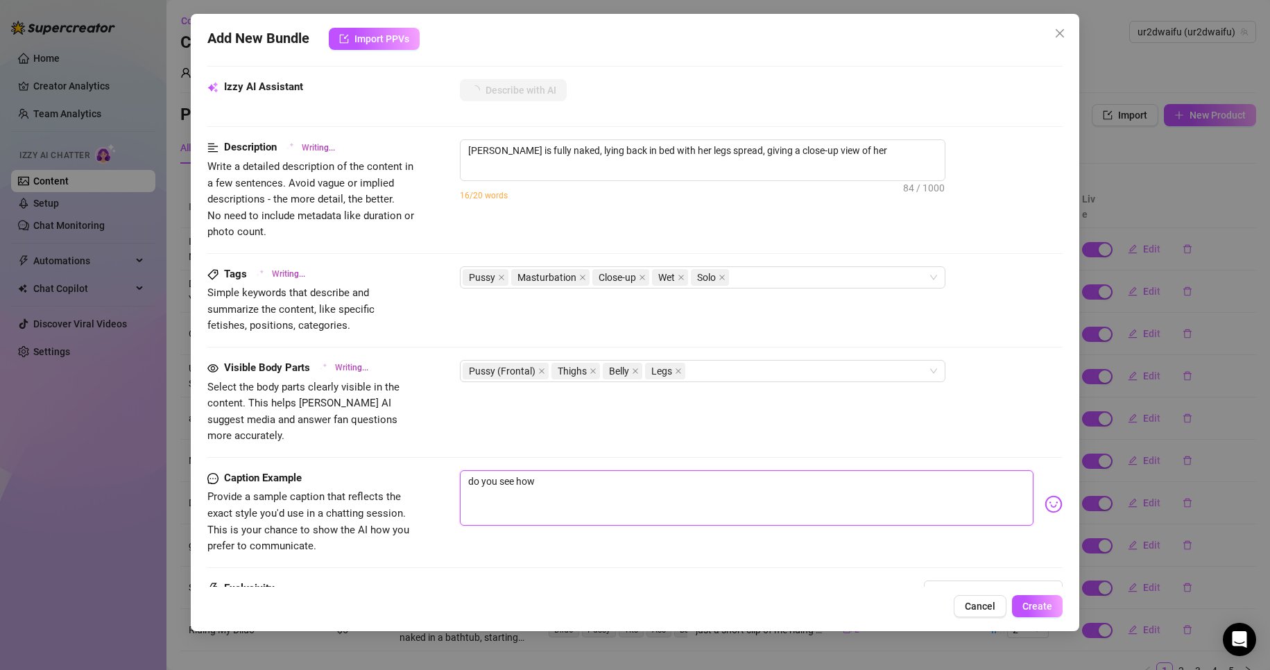
type textarea "do you see how"
type textarea "[PERSON_NAME] is fully naked, lying back in bed with her legs spread, giving a …"
type textarea "do you see how w"
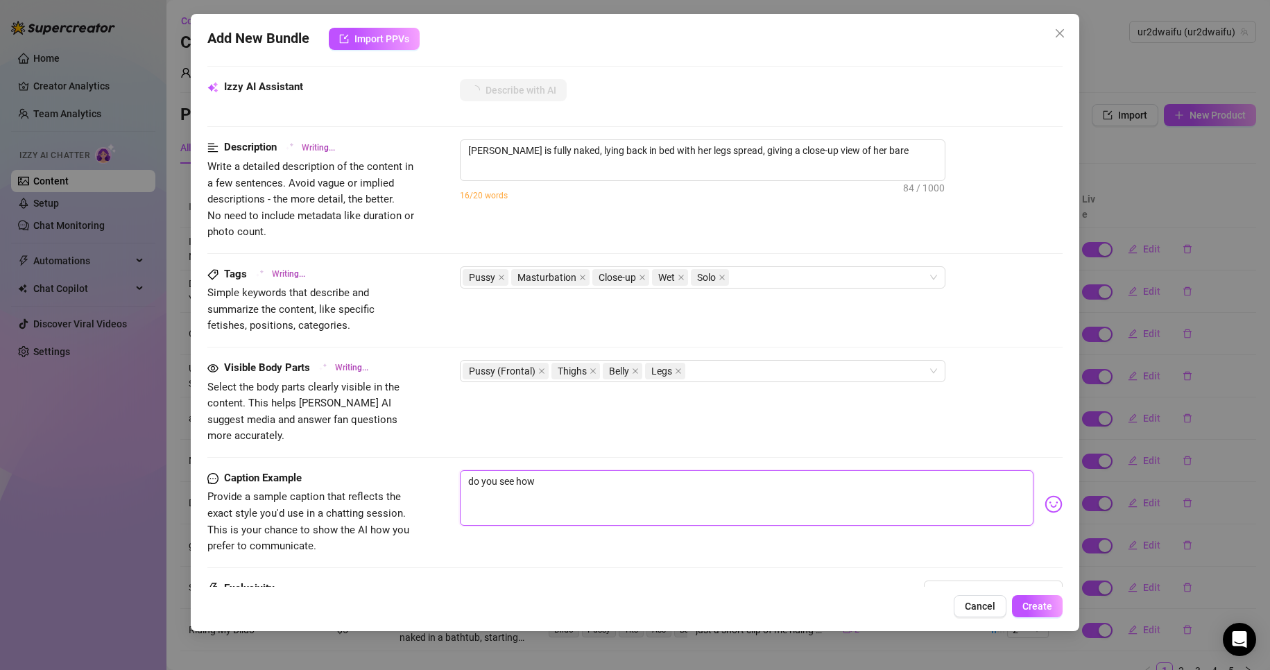
type textarea "do you see how w"
type textarea "do you see how we"
type textarea "[PERSON_NAME] is fully naked, lying back in bed with her legs spread, giving a …"
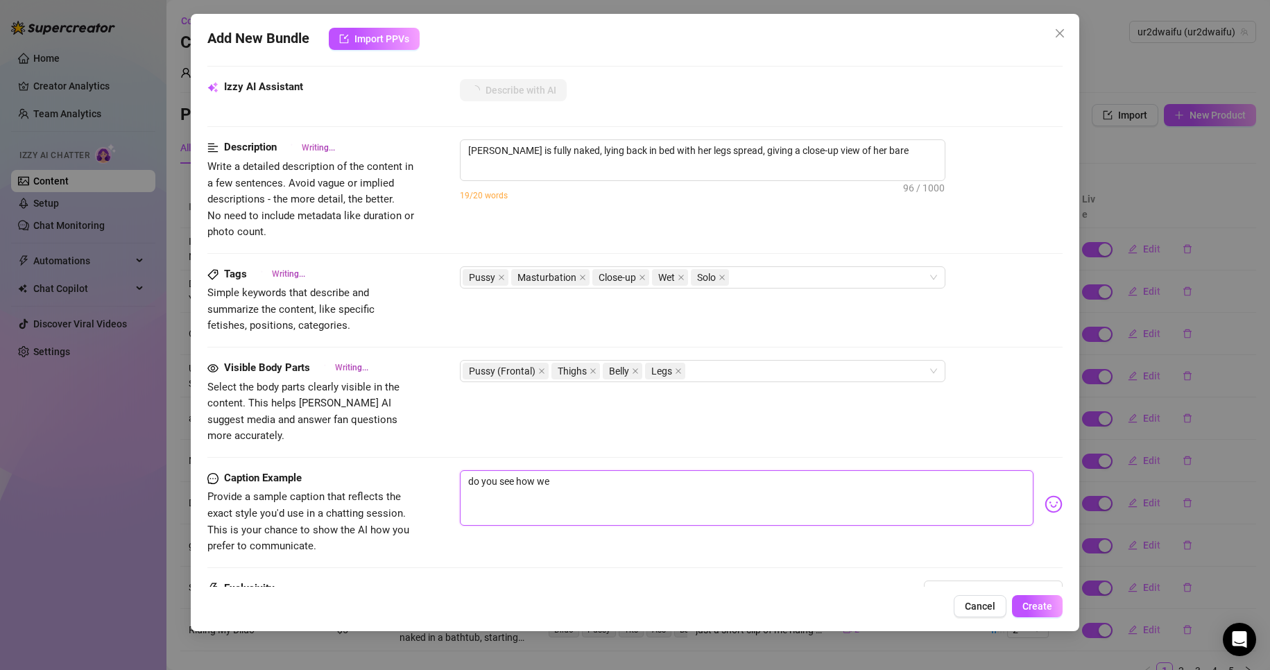
type textarea "[PERSON_NAME] is fully naked, lying back in bed with her legs spread, giving a …"
type textarea "do you see how wet"
type textarea "[PERSON_NAME] is fully naked, lying back in bed with her legs spread, giving a …"
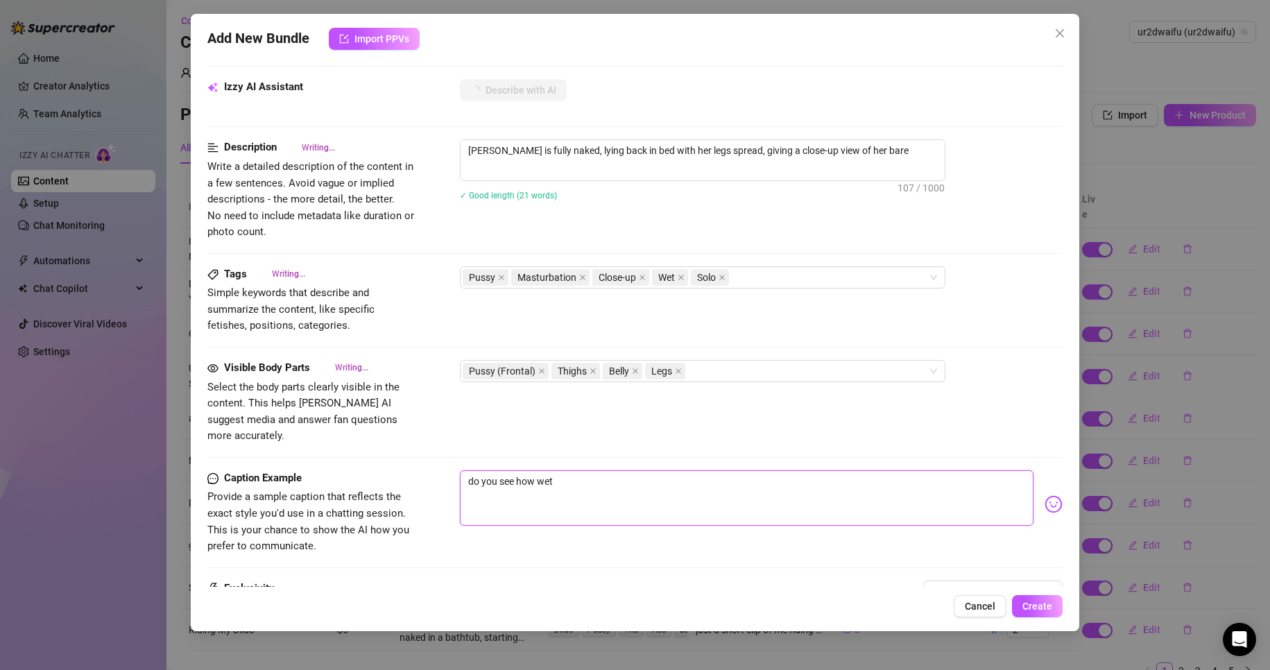
type textarea "[PERSON_NAME] is fully naked, lying back in bed with her legs spread, giving a …"
type textarea "do you see how wet"
type textarea "[PERSON_NAME] is fully naked, lying back in bed with her legs spread, giving a …"
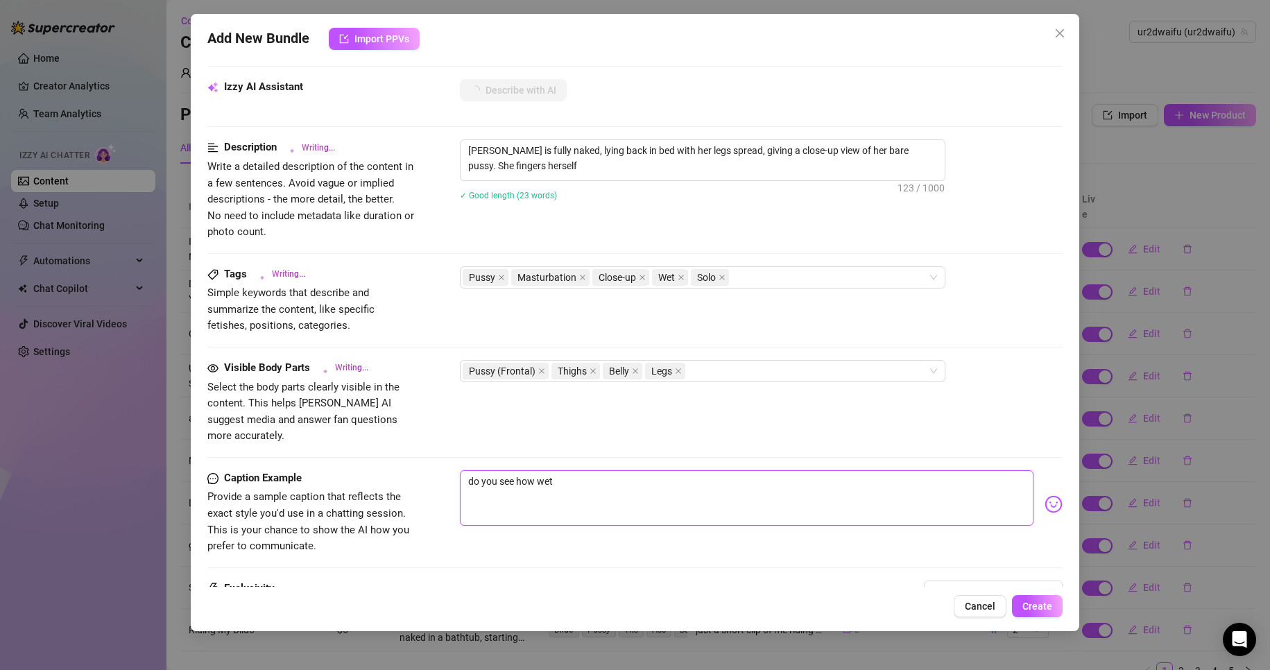
type textarea "[PERSON_NAME] is fully naked, lying back in bed with her legs spread, giving a …"
type textarea "do you see how wet i"
type textarea "[PERSON_NAME] is fully naked, lying back in bed with her legs spread, giving a …"
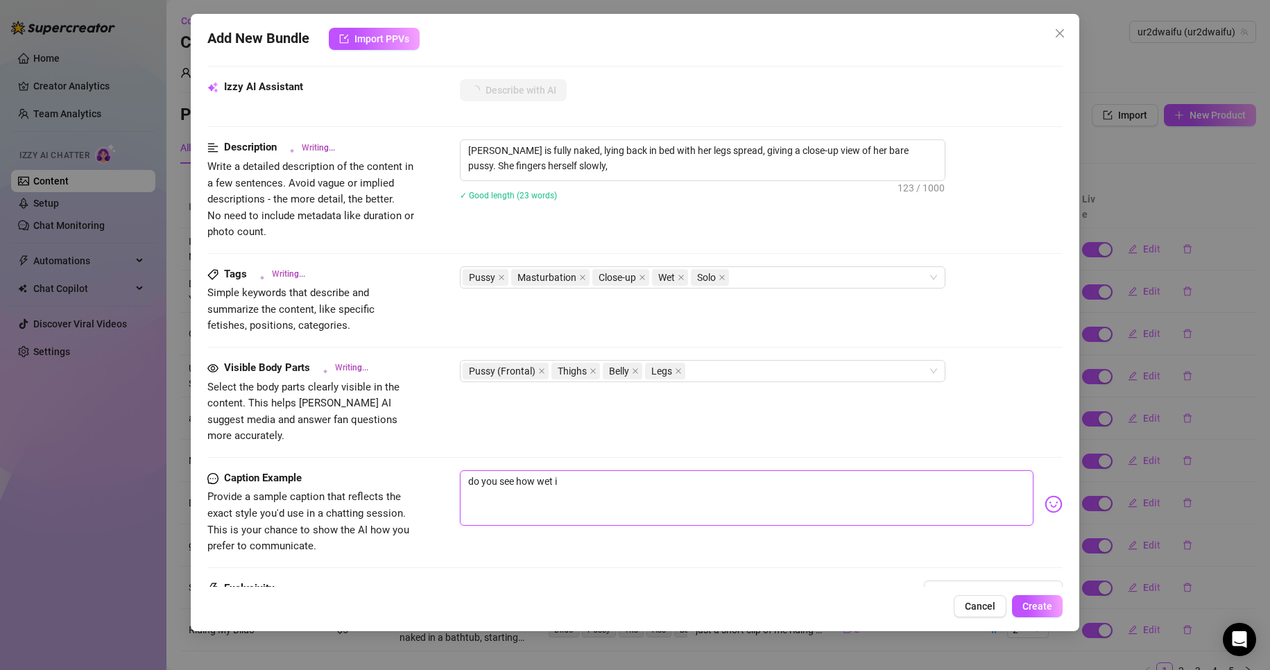
type textarea "[PERSON_NAME] is fully naked, lying back in bed with her legs spread, giving a …"
type textarea "do you see how wet i"
type textarea "[PERSON_NAME] is fully naked, lying back in bed with her legs spread, giving a …"
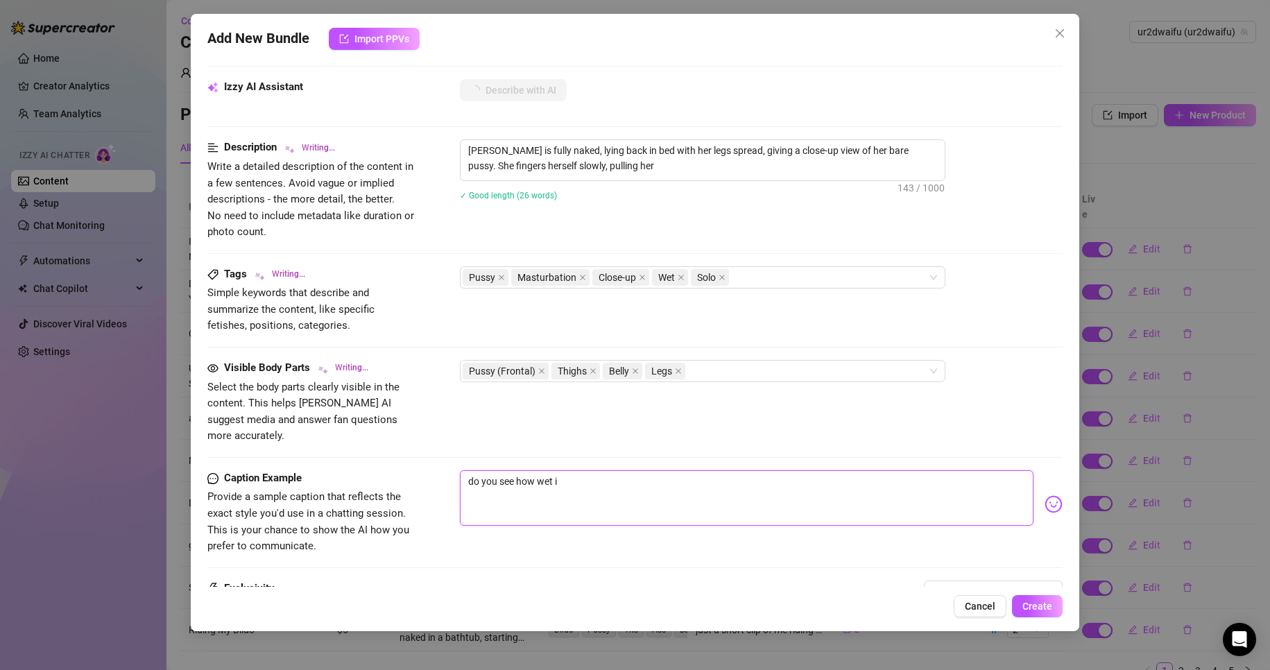
type textarea "do you see how wet i a"
type textarea "[PERSON_NAME] is fully naked, lying back in bed with her legs spread, giving a …"
type textarea "do you see how wet i am"
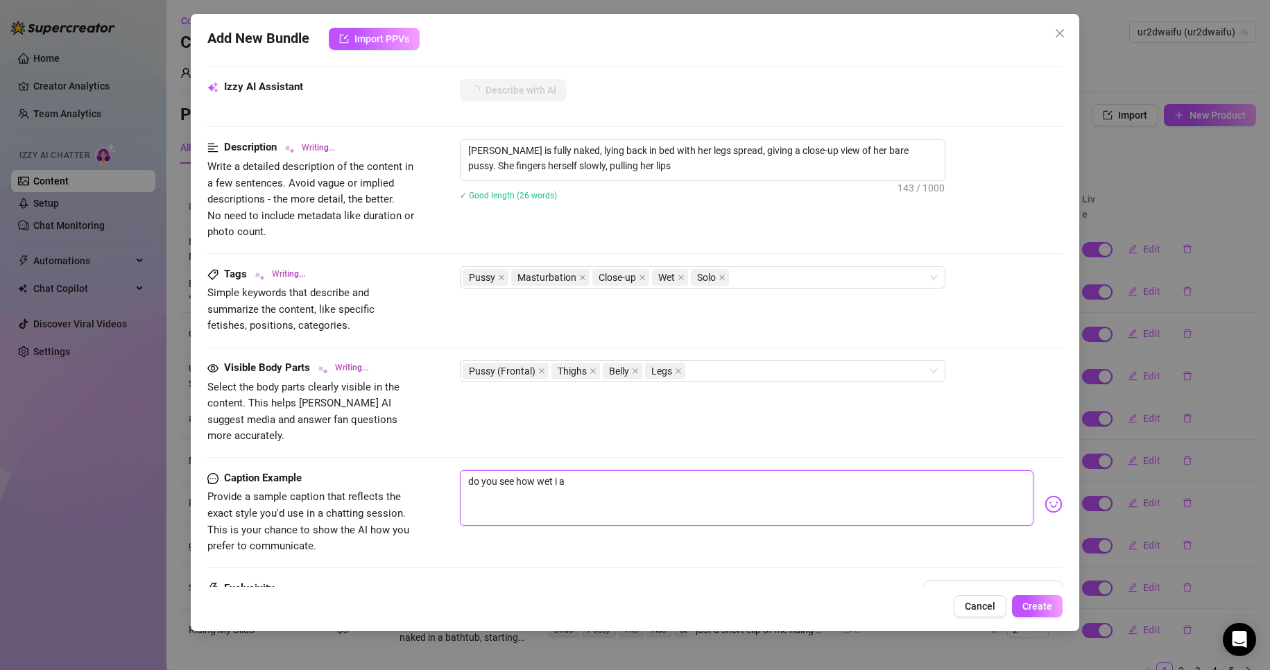
type textarea "do you see how wet i am"
type textarea "[PERSON_NAME] is fully naked, lying back in bed with her legs spread, giving a …"
type textarea "do you see how wet i am"
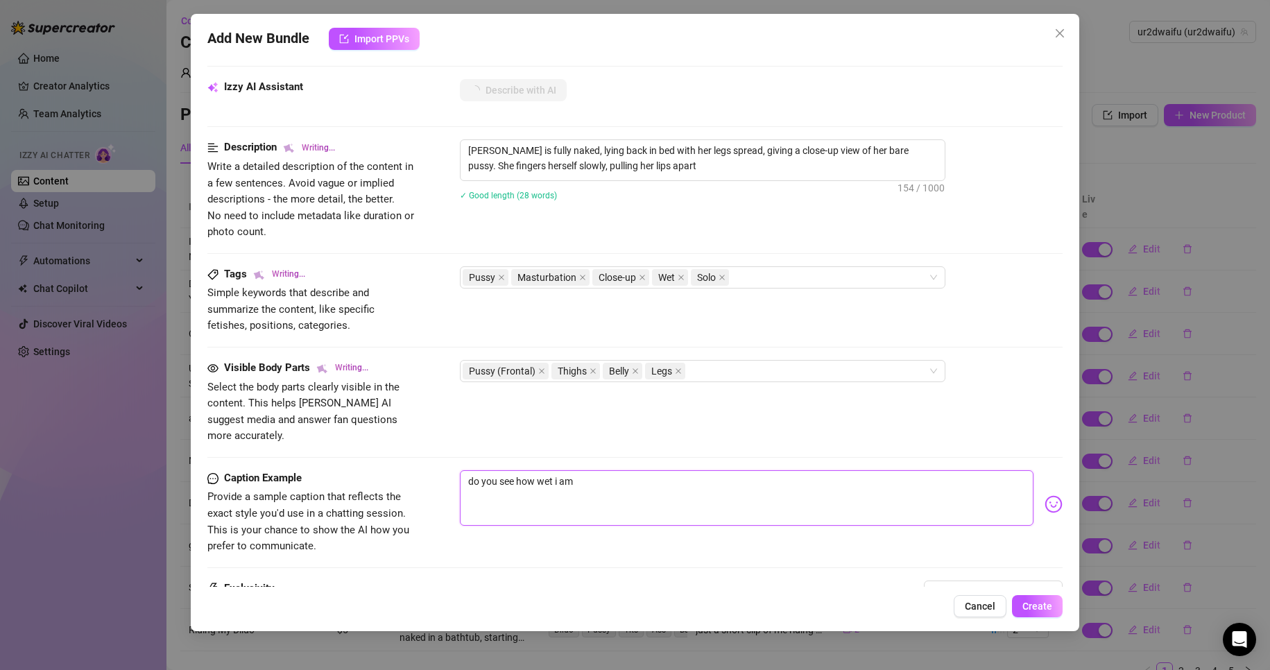
type textarea "[PERSON_NAME] is fully naked, lying back in bed with her legs spread, giving a …"
type textarea "do you see how wet i am f"
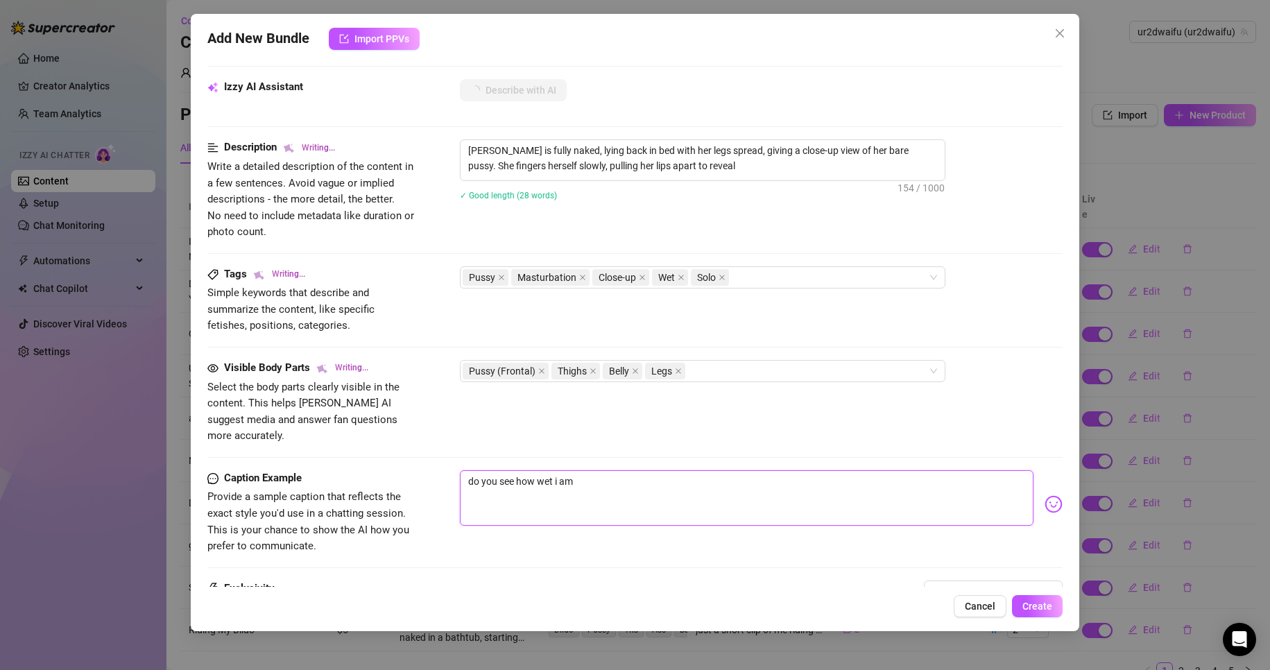
type textarea "do you see how wet i am f"
type textarea "do you see how wet i am fo"
type textarea "[PERSON_NAME] is fully naked, lying back in bed with her legs spread, giving a …"
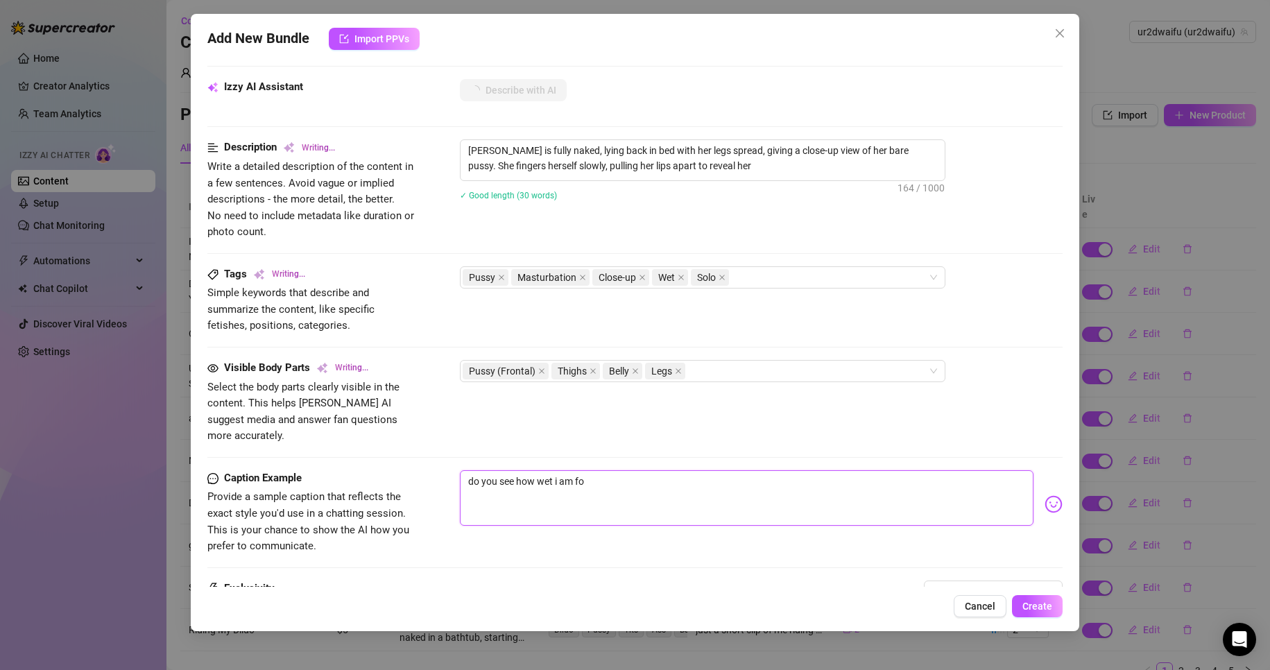
type textarea "do you see how wet i am for"
type textarea "[PERSON_NAME] is fully naked, lying back in bed with her legs spread, giving a …"
type textarea "do you see how wet i am for"
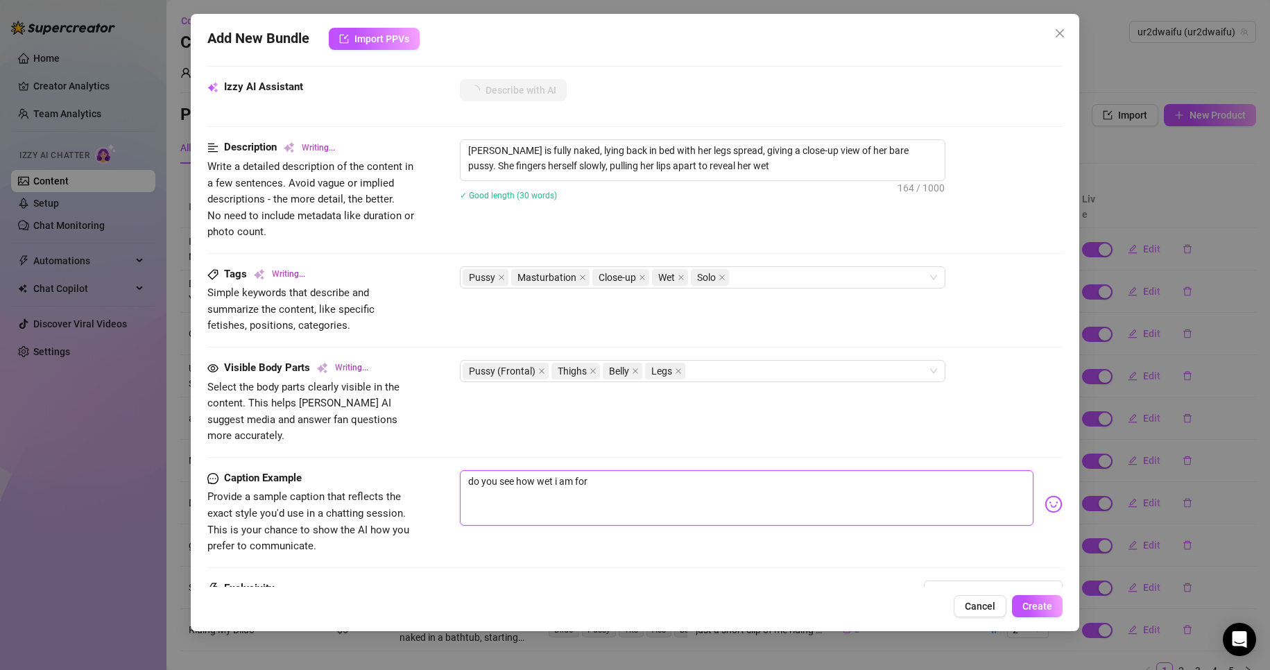
type textarea "do you see how wet i am for"
type textarea "[PERSON_NAME] is fully naked, lying back in bed with her legs spread, giving a …"
type textarea "do you see how wet i am for y"
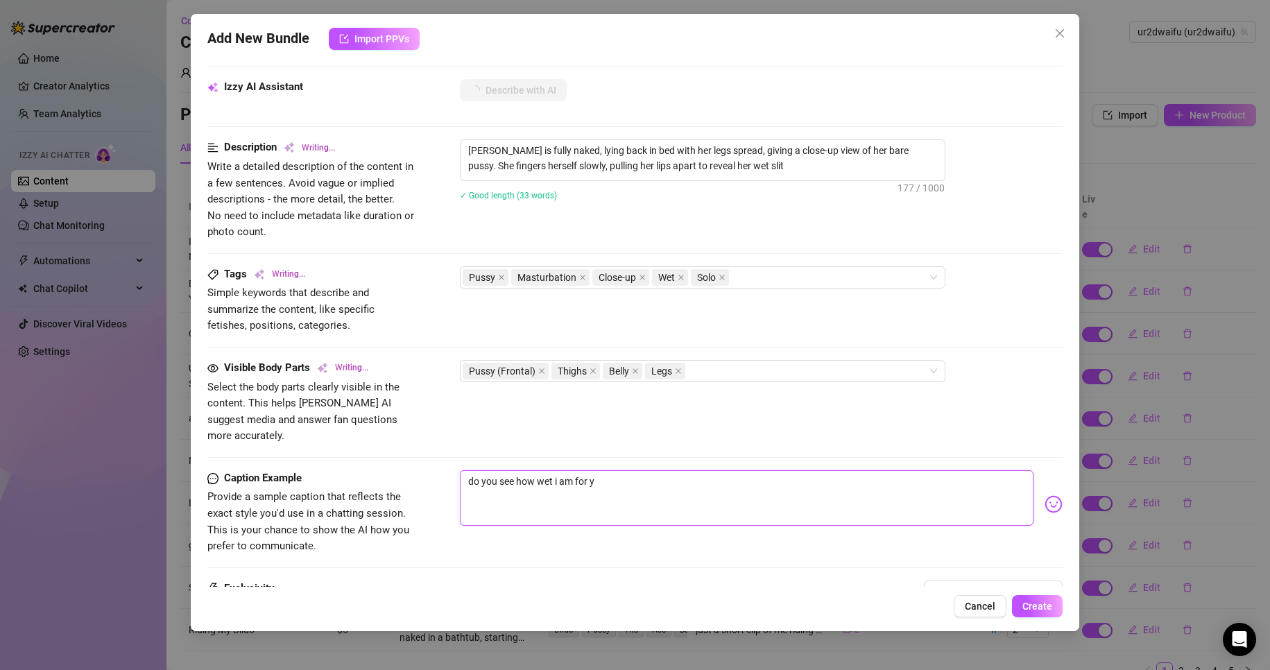
type textarea "[PERSON_NAME] is fully naked, lying back in bed with her legs spread, giving a …"
type textarea "do you see how wet i am for yo"
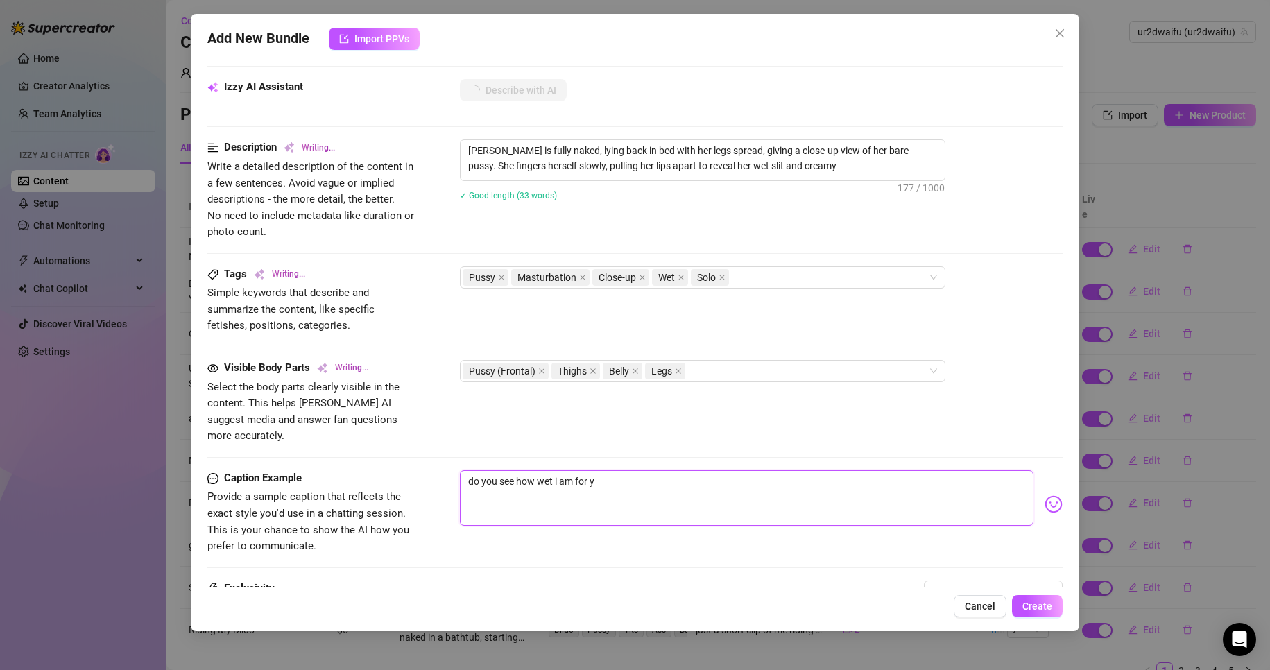
type textarea "do you see how wet i am for yo"
type textarea "[PERSON_NAME] is fully naked, lying back in bed with her legs spread, giving a …"
type textarea "do you see how wet i am for you"
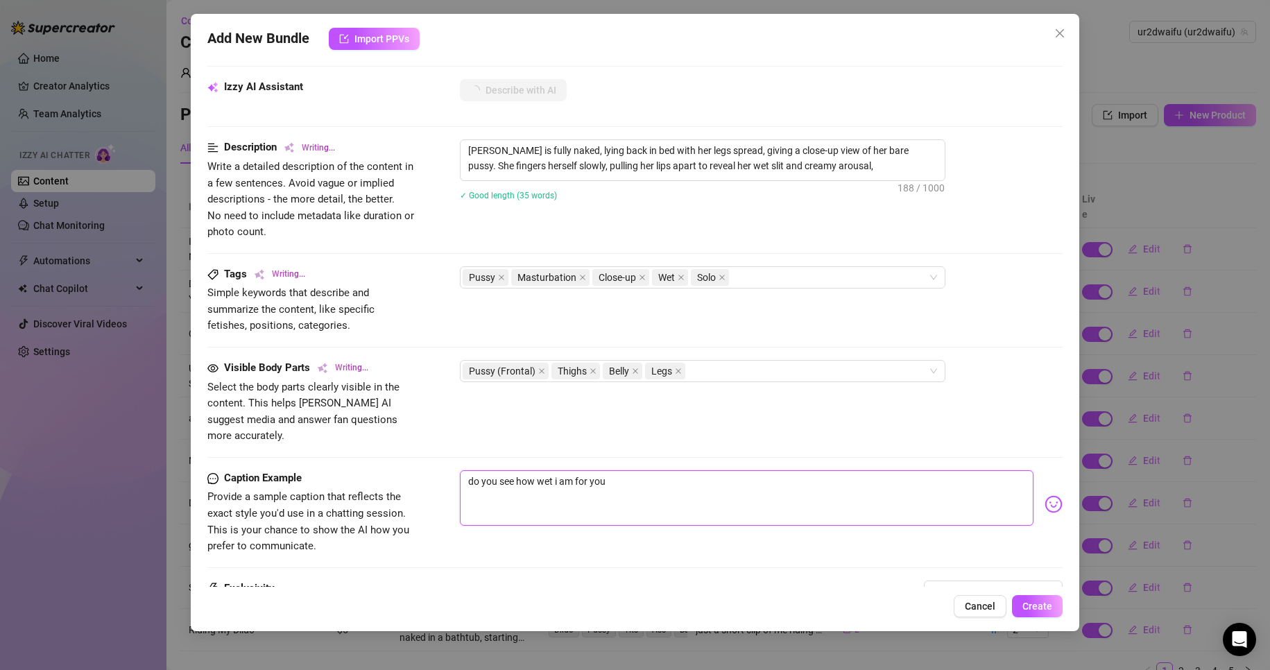
type textarea "[PERSON_NAME] is fully naked, lying back in bed with her legs spread, giving a …"
type textarea "do you see how wet i am for you"
type textarea "[PERSON_NAME] is fully naked, lying back in bed with her legs spread, giving a …"
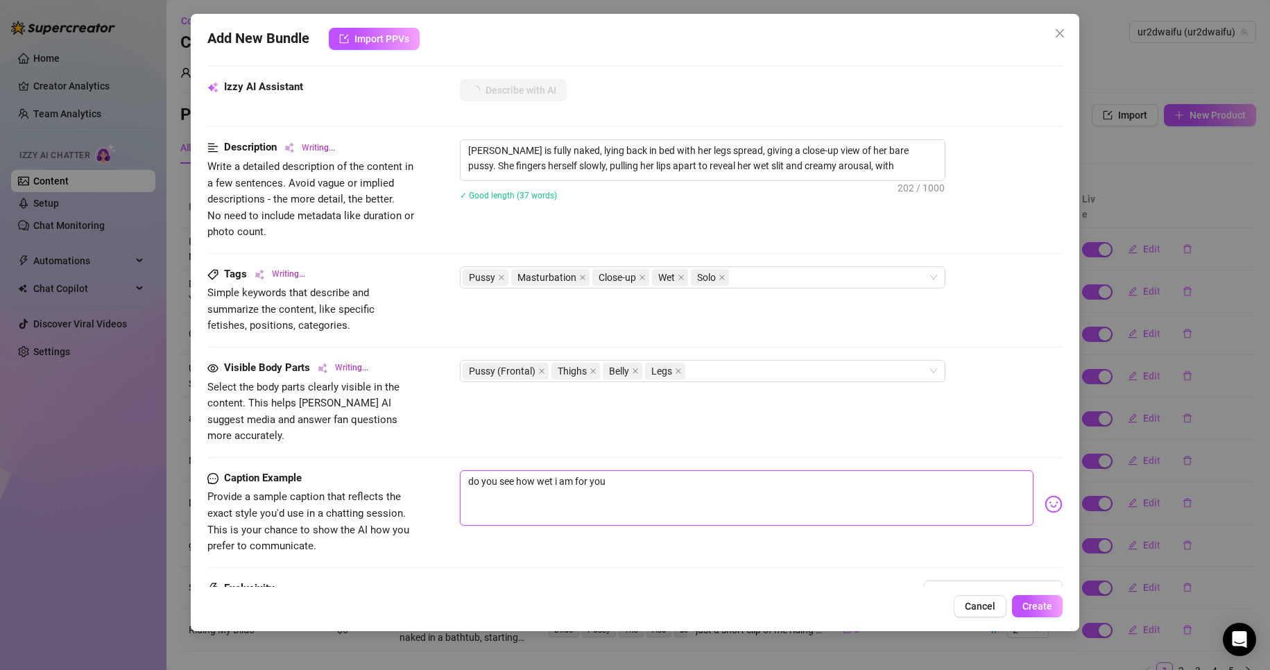
type textarea "[PERSON_NAME] is fully naked, lying back in bed with her legs spread, giving a …"
type textarea "do you see how wet i am for you b"
type textarea "[PERSON_NAME] is fully naked, lying back in bed with her legs spread, giving a …"
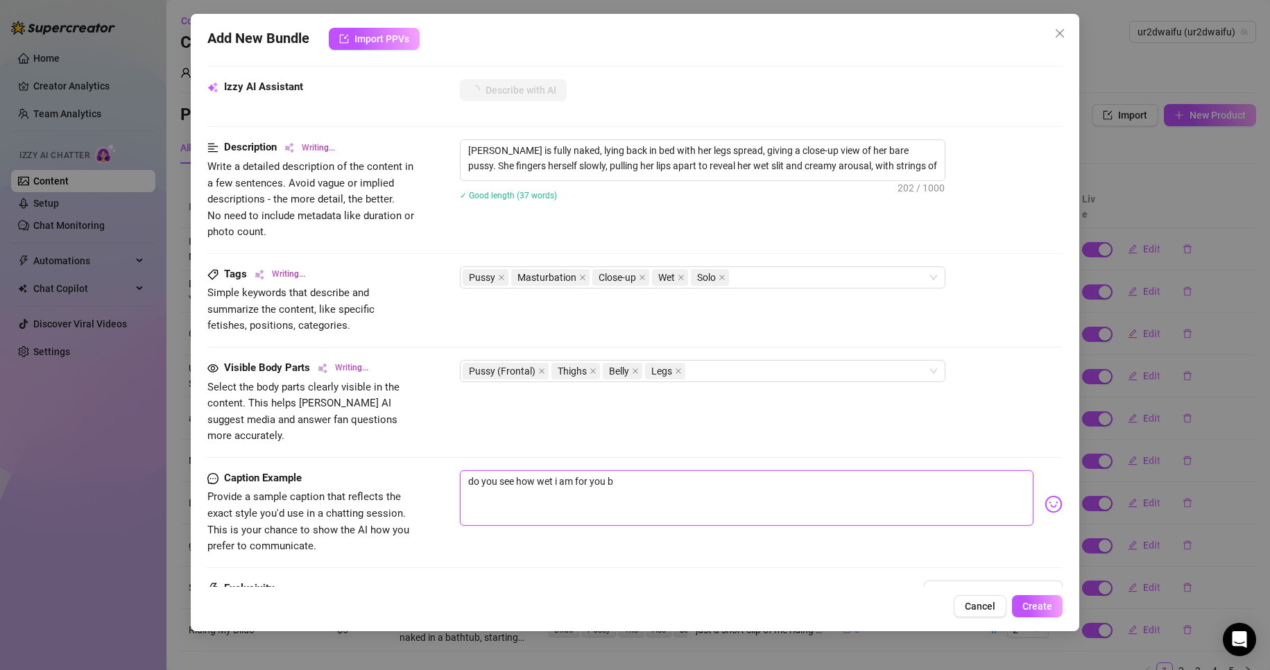
type textarea "do you see how wet i am for you ba"
type textarea "do you see how wet i am for you bab"
type textarea "[PERSON_NAME] is fully naked, lying back in bed with her legs spread, giving a …"
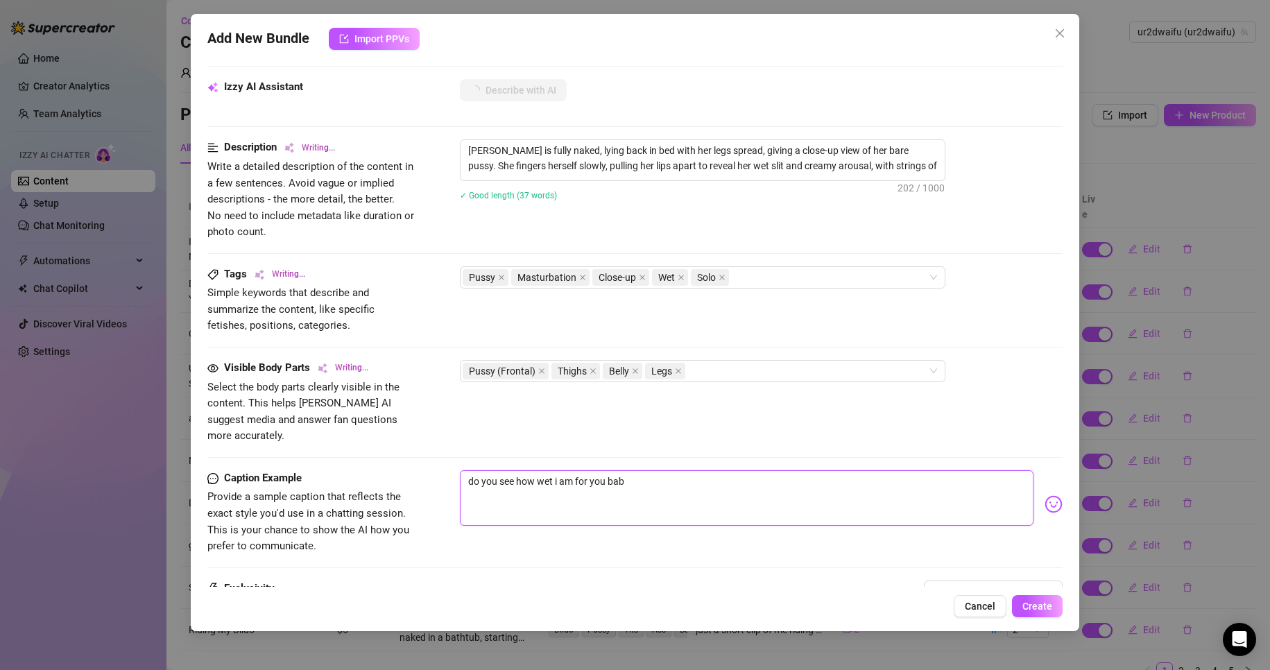
type textarea "[PERSON_NAME] is fully naked, lying back in bed with her legs spread, giving a …"
type textarea "do you see how wet i am for you baby"
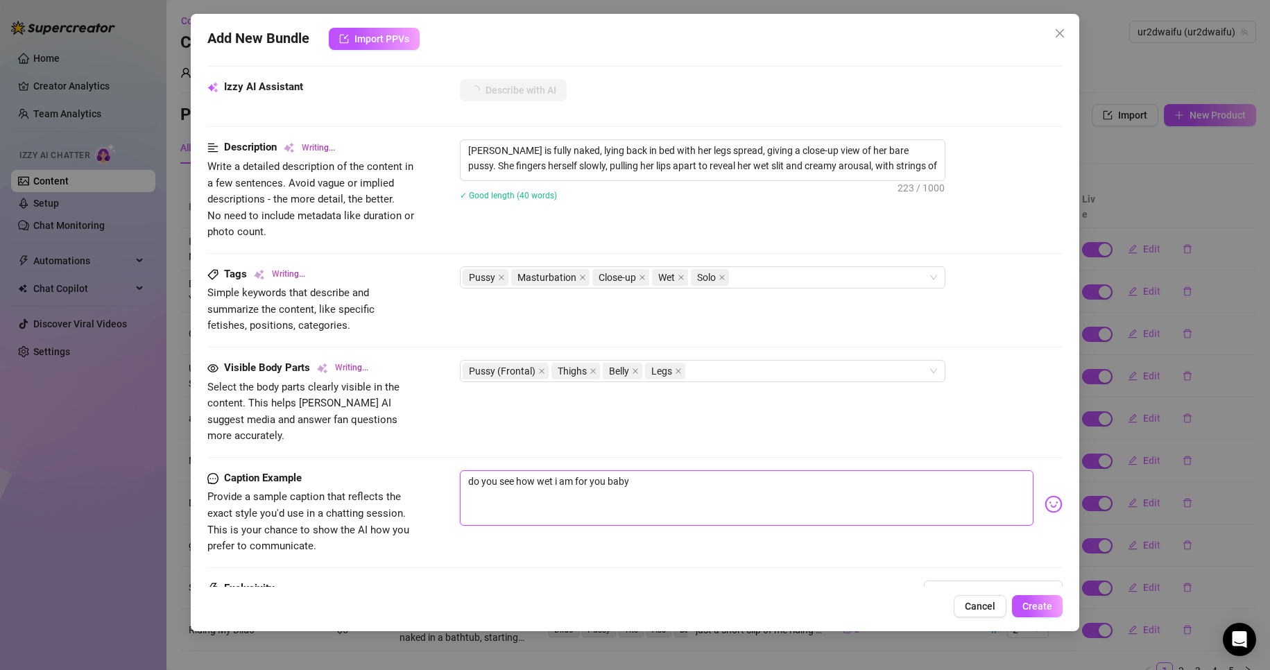
type textarea "[PERSON_NAME] is fully naked, lying back in bed with her legs spread, giving a …"
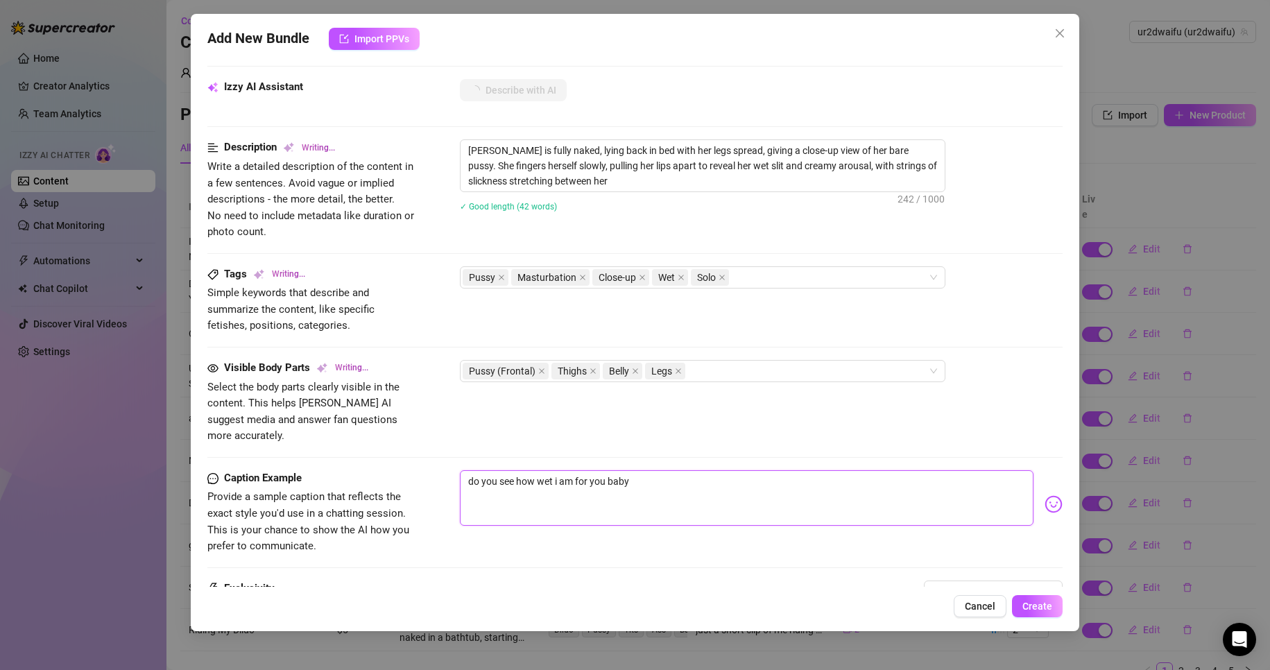
type textarea "[PERSON_NAME] is fully naked, lying back in bed with her legs spread, giving a …"
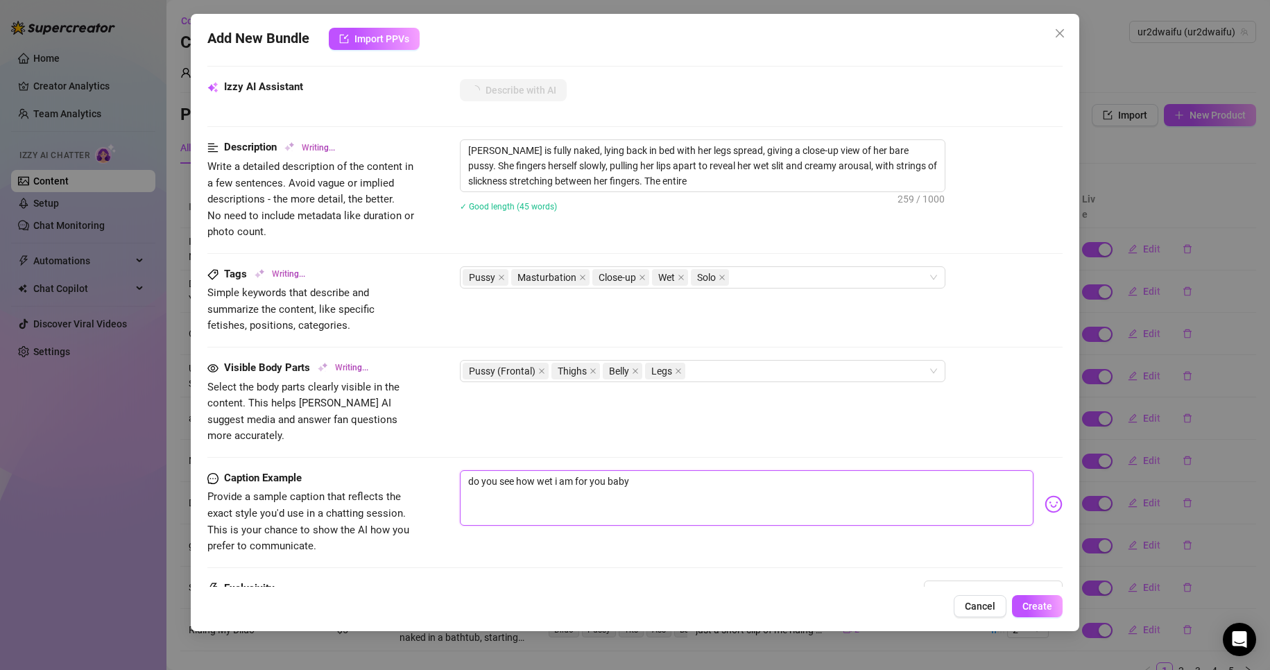
type textarea "[PERSON_NAME] is fully naked, lying back in bed with her legs spread, giving a …"
type textarea "do you see how wet i am for you baby?"
type textarea "[PERSON_NAME] is fully naked, lying back in bed with her legs spread, giving a …"
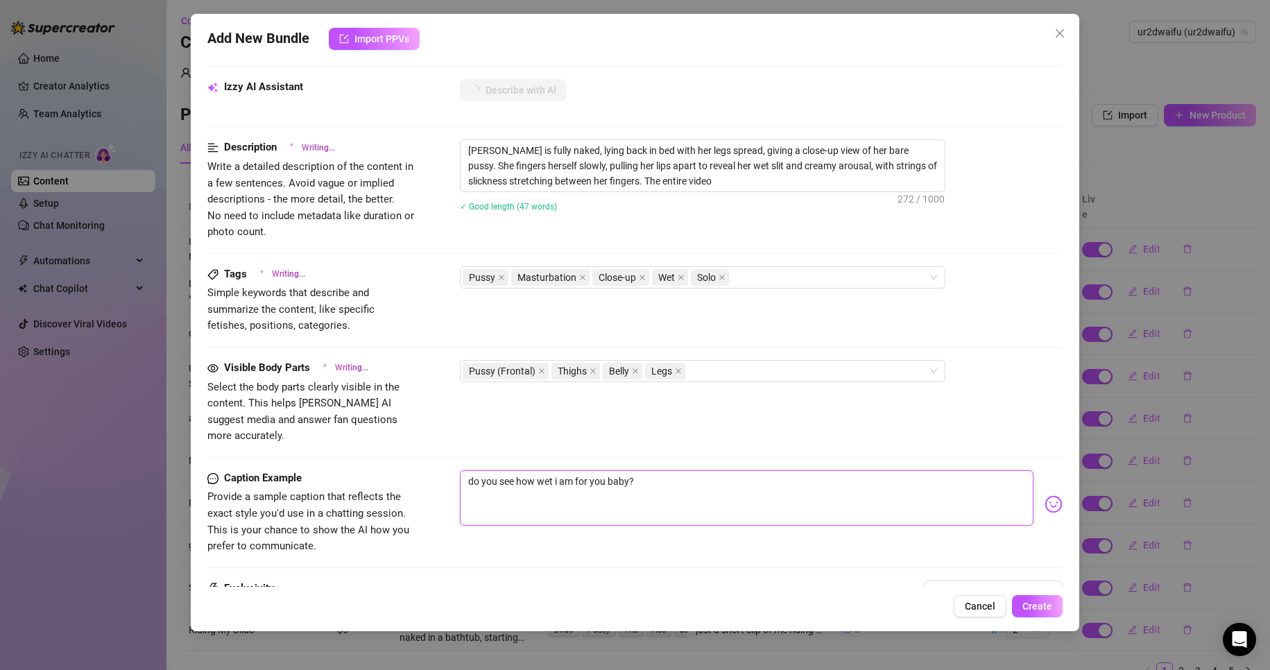
type textarea "[PERSON_NAME] is fully naked, lying back in bed with her legs spread, giving a …"
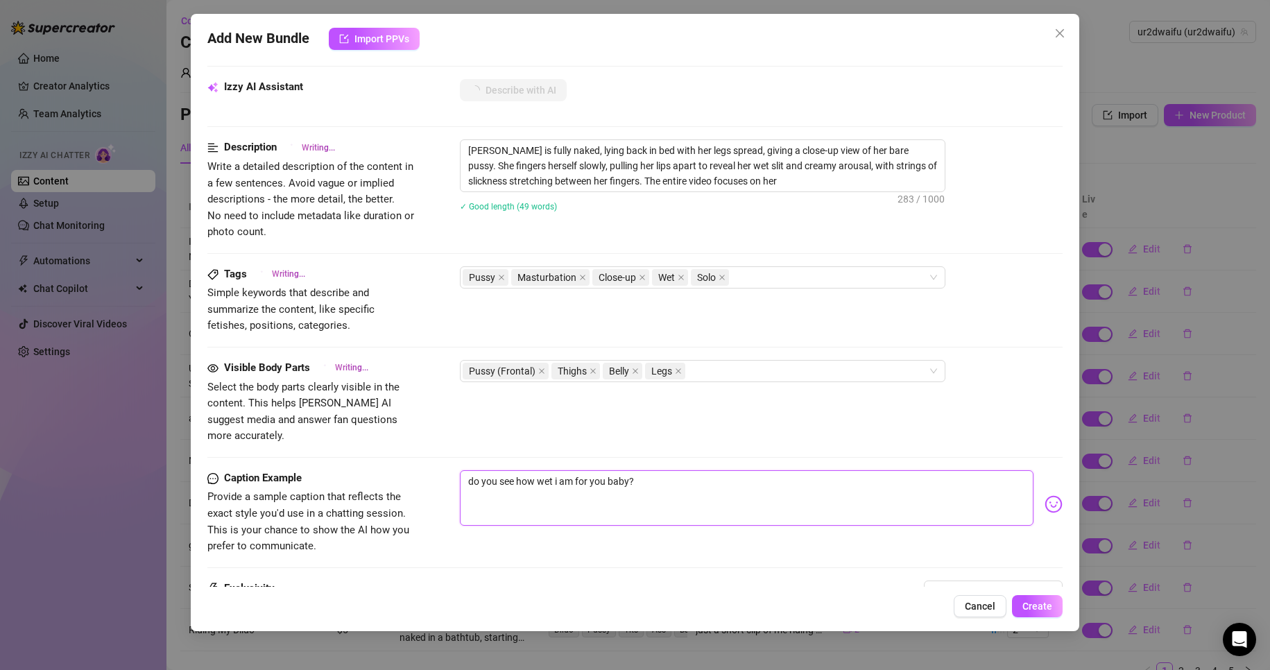
type textarea "[PERSON_NAME] is fully naked, lying back in bed with her legs spread, giving a …"
type textarea "do you see how wet i am for you baby"
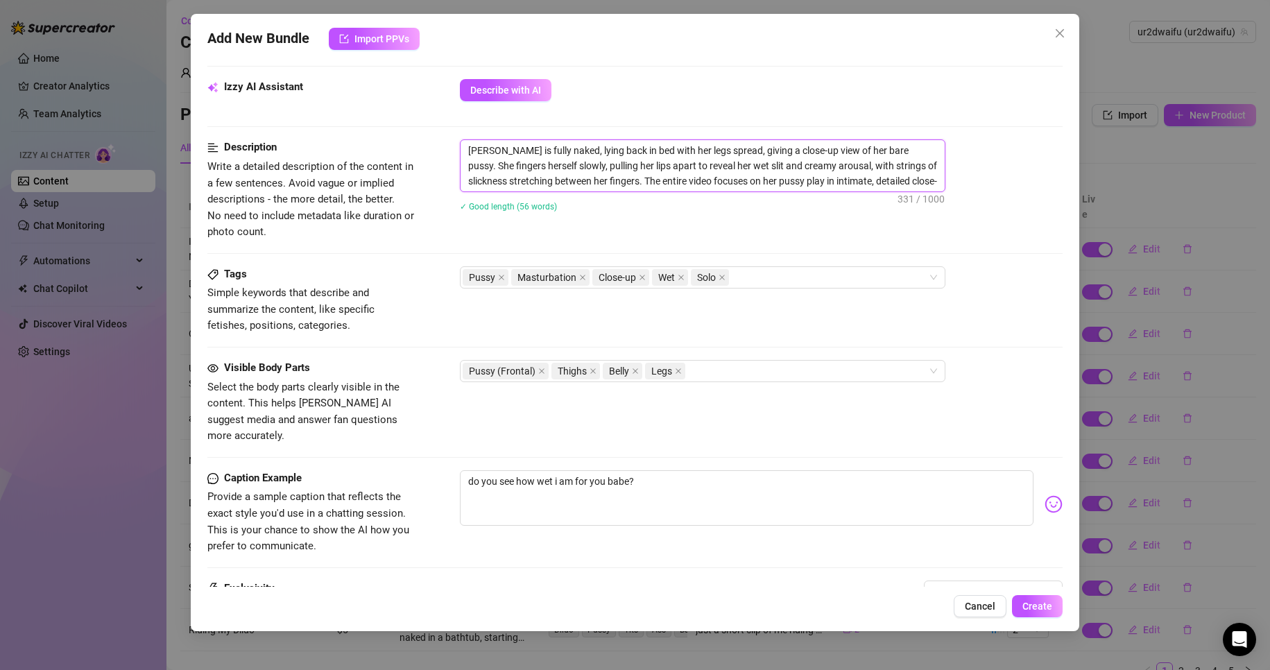
click at [931, 184] on textarea "[PERSON_NAME] is fully naked, lying back in bed with her legs spread, giving a …" at bounding box center [703, 165] width 484 height 51
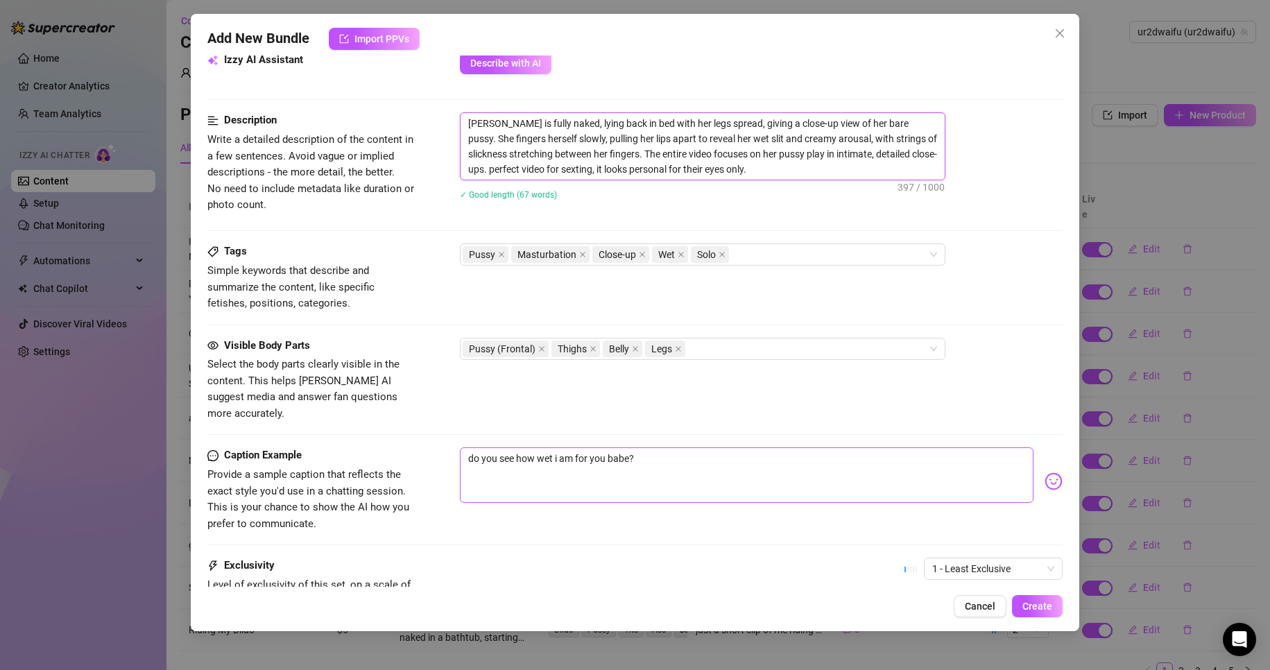
scroll to position [639, 0]
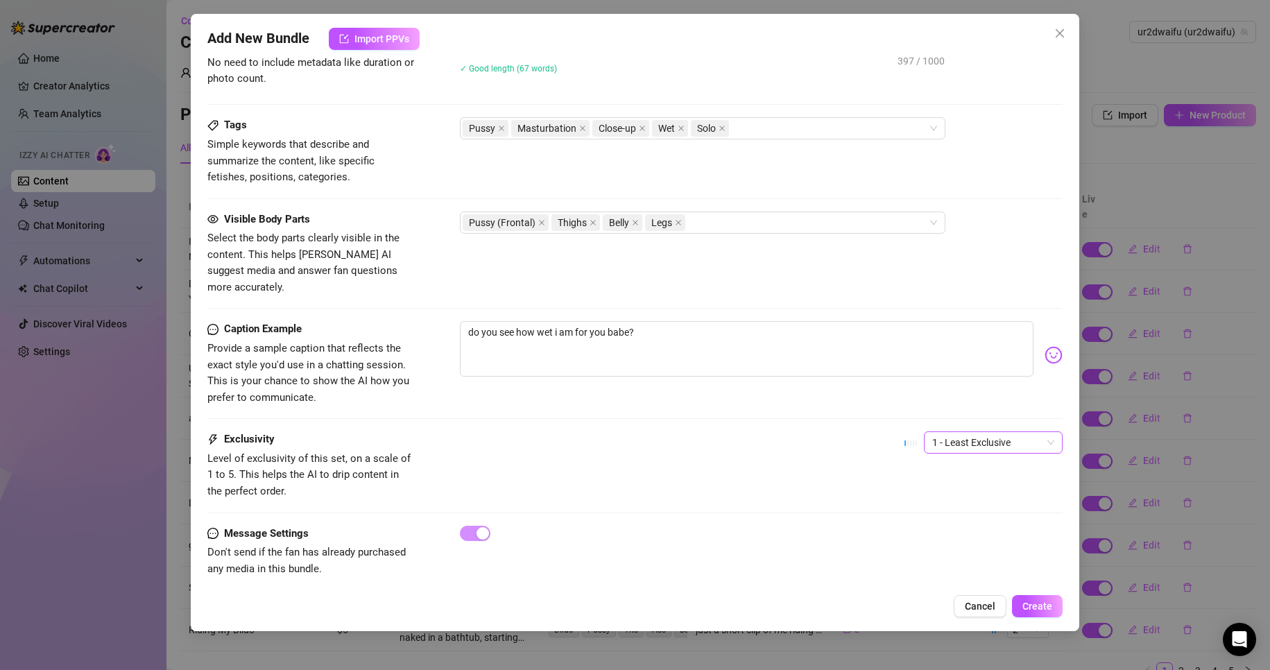
click at [979, 436] on span "1 - Least Exclusive" at bounding box center [993, 442] width 122 height 21
click at [974, 537] on div "5 - Most Exclusive 🔥" at bounding box center [981, 542] width 117 height 15
click at [1043, 601] on span "Create" at bounding box center [1037, 606] width 30 height 11
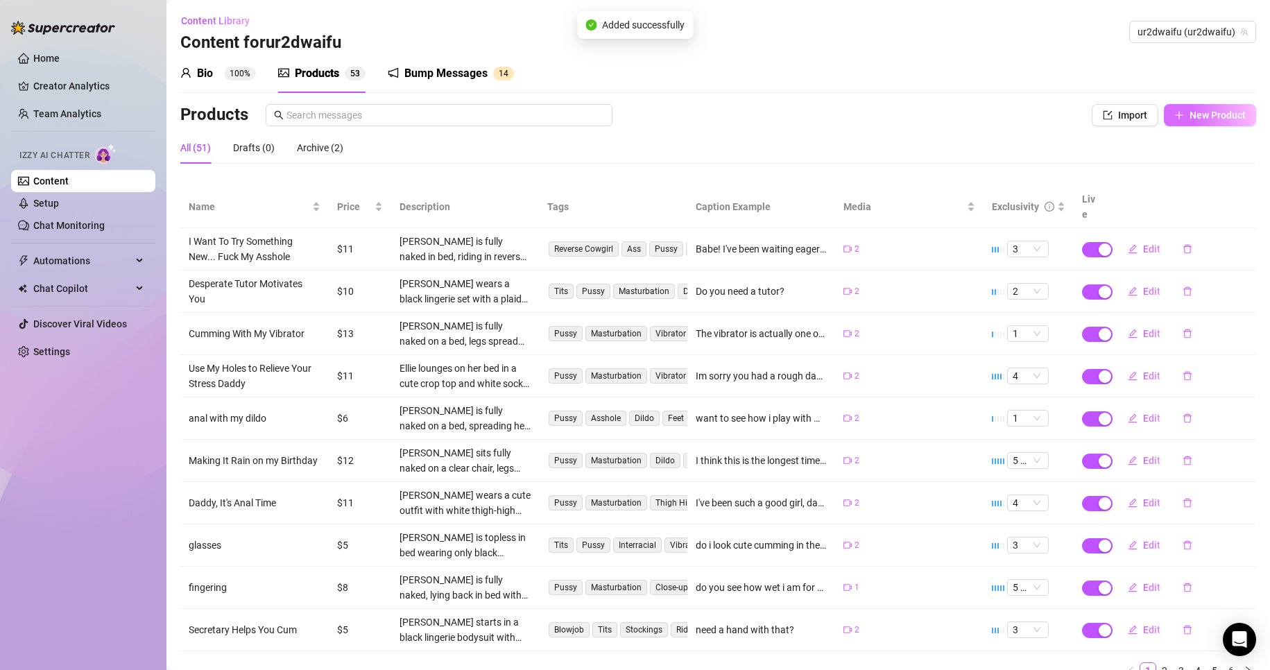
click at [1209, 123] on button "New Product" at bounding box center [1210, 115] width 92 height 22
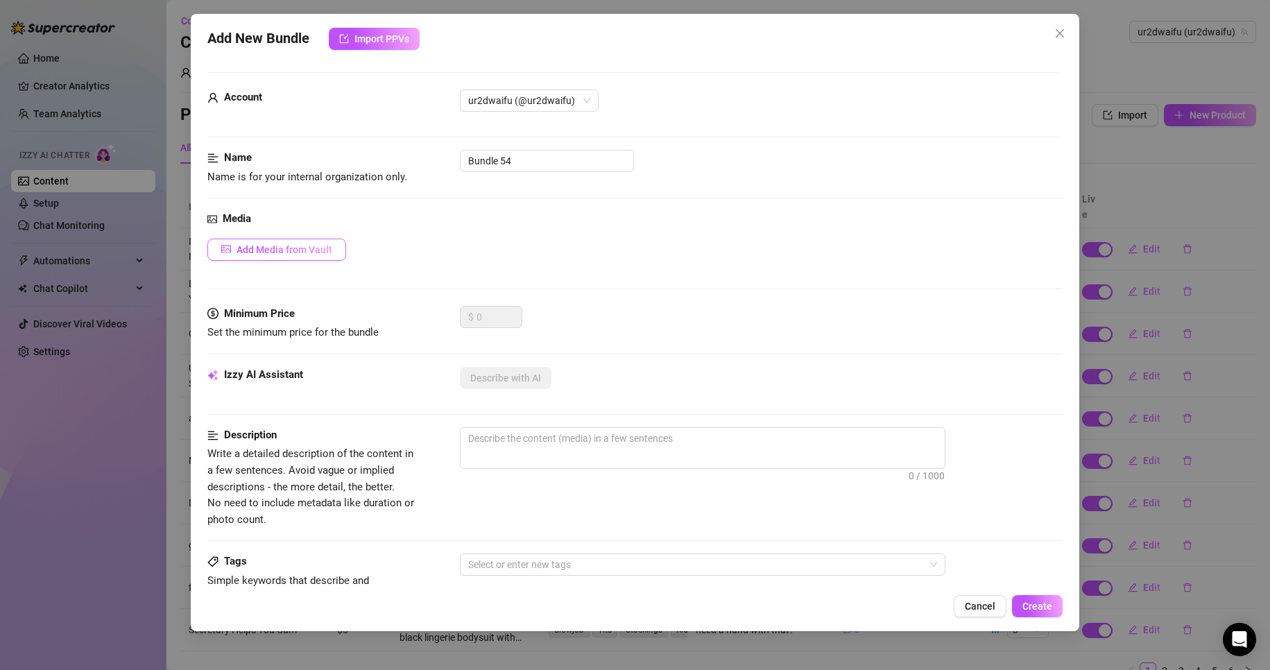
click at [281, 244] on span "Add Media from Vault" at bounding box center [285, 249] width 96 height 11
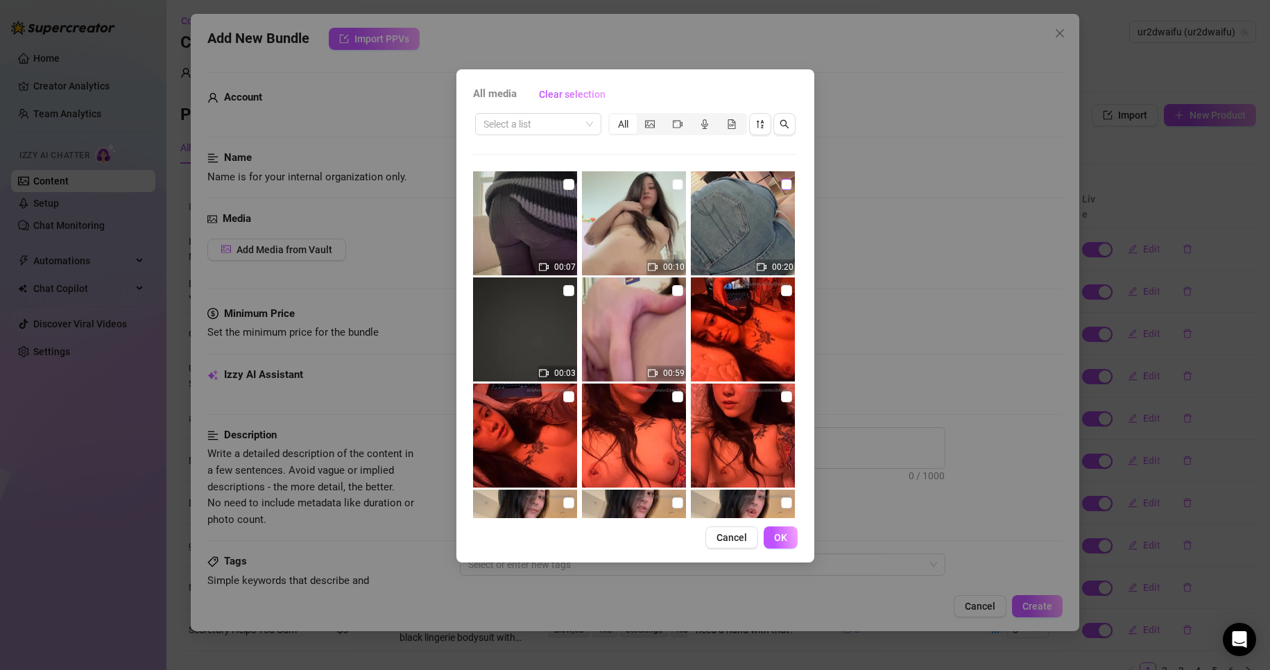
click at [781, 183] on input "checkbox" at bounding box center [786, 184] width 11 height 11
click at [784, 543] on span "OK" at bounding box center [780, 537] width 13 height 11
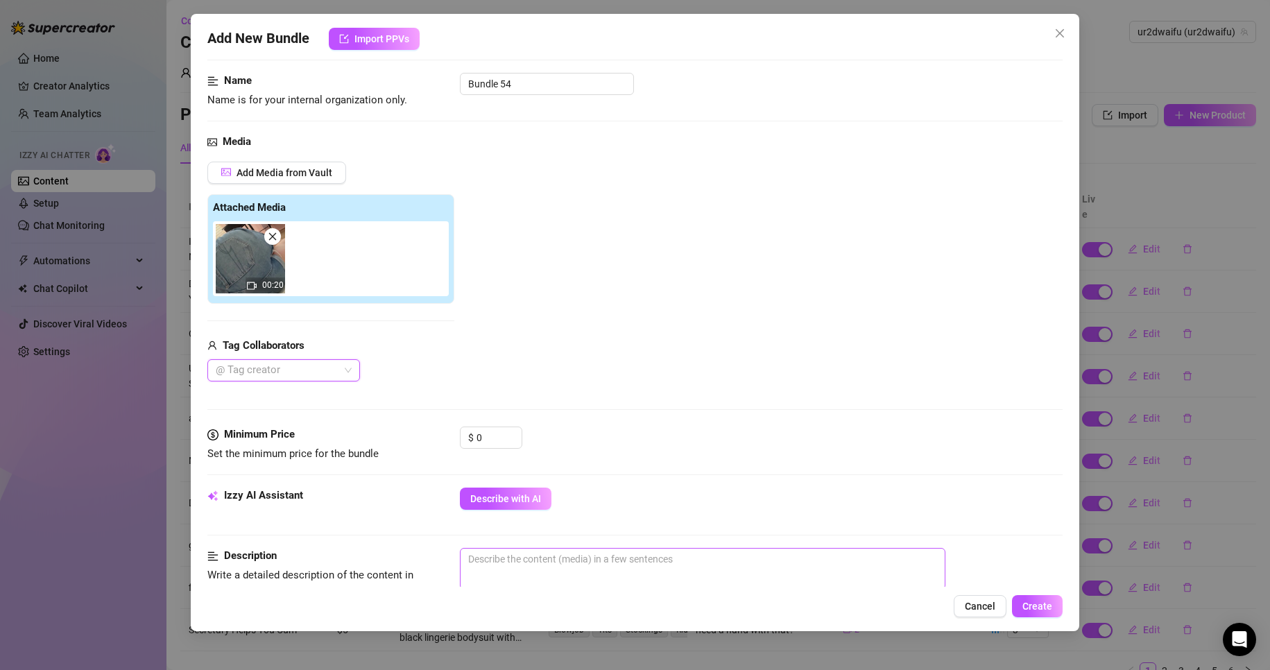
scroll to position [139, 0]
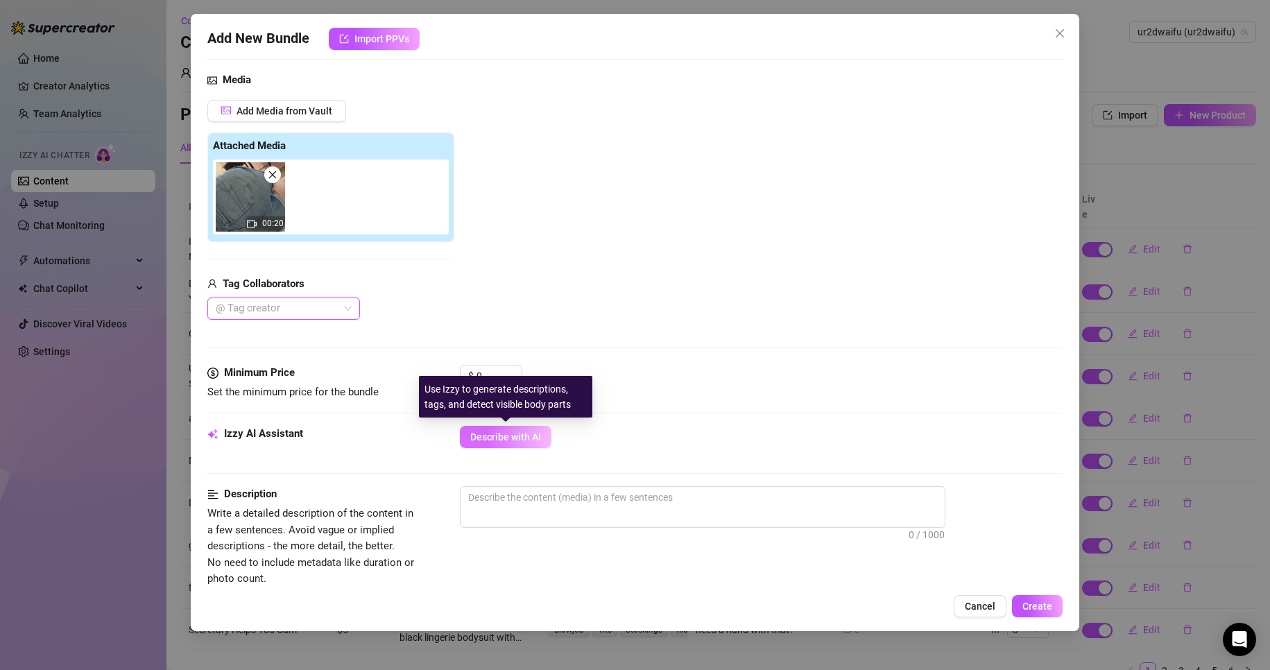
click at [531, 442] on span "Describe with AI" at bounding box center [505, 436] width 71 height 11
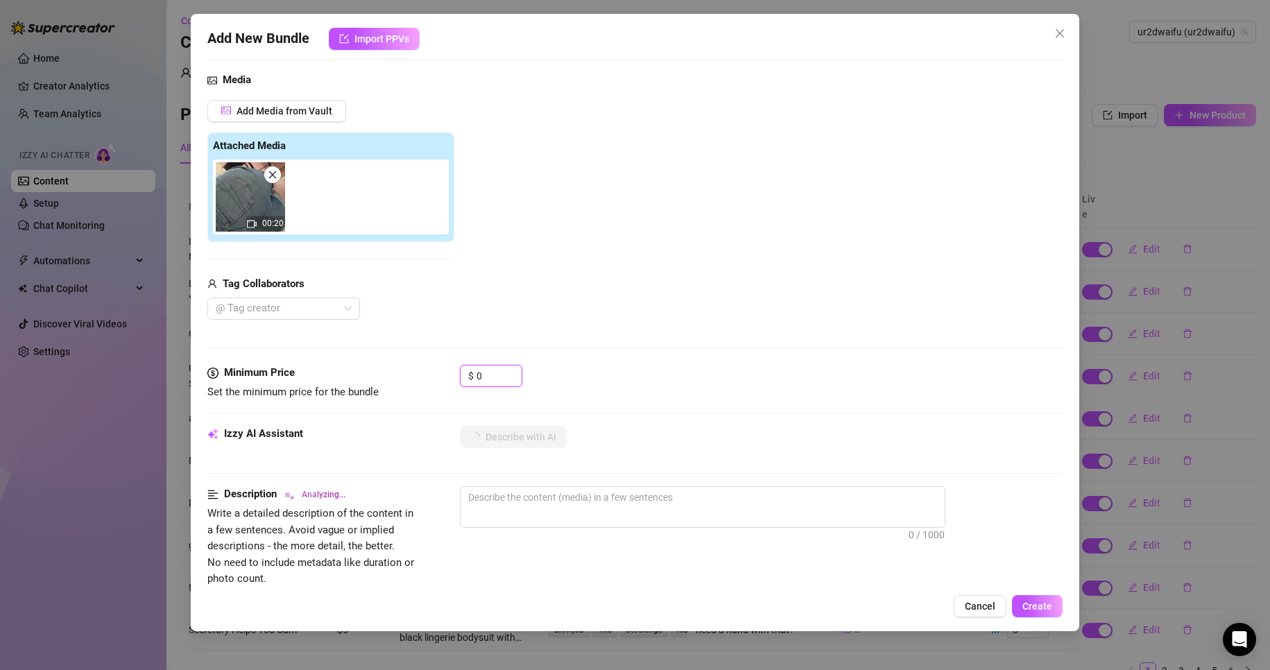
drag, startPoint x: 503, startPoint y: 368, endPoint x: 433, endPoint y: 368, distance: 70.1
click at [433, 368] on div "Minimum Price Set the minimum price for the bundle $ 0" at bounding box center [635, 382] width 856 height 35
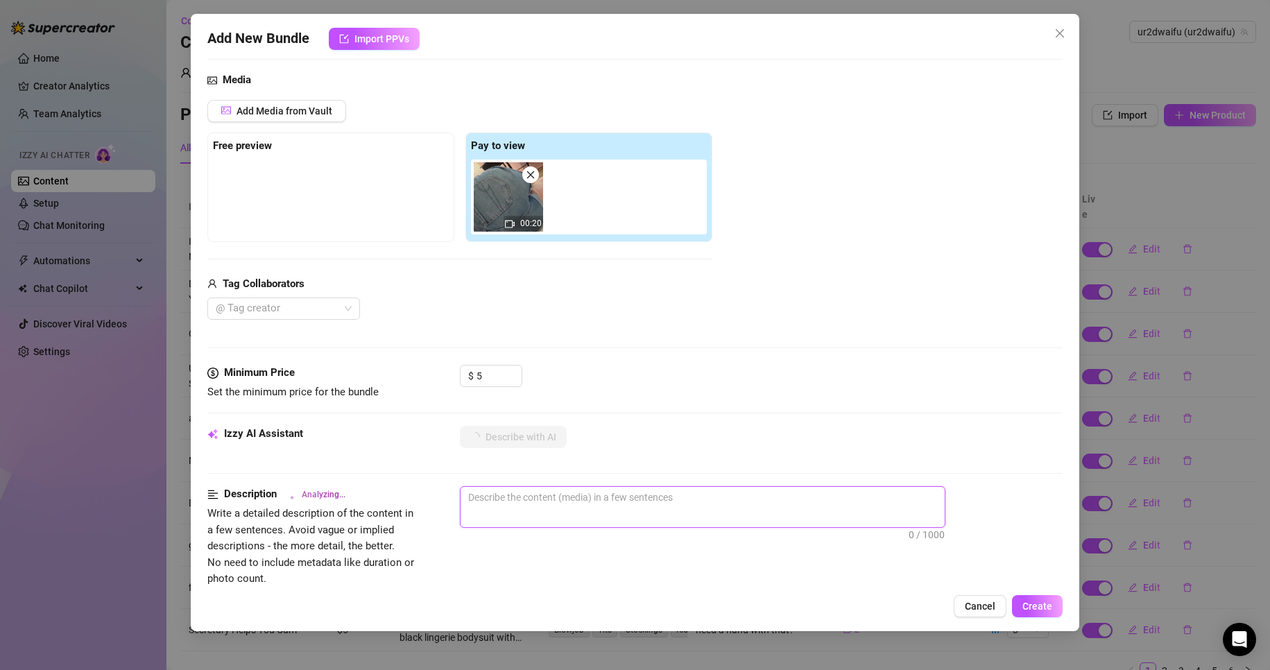
click at [651, 499] on textarea at bounding box center [703, 497] width 484 height 21
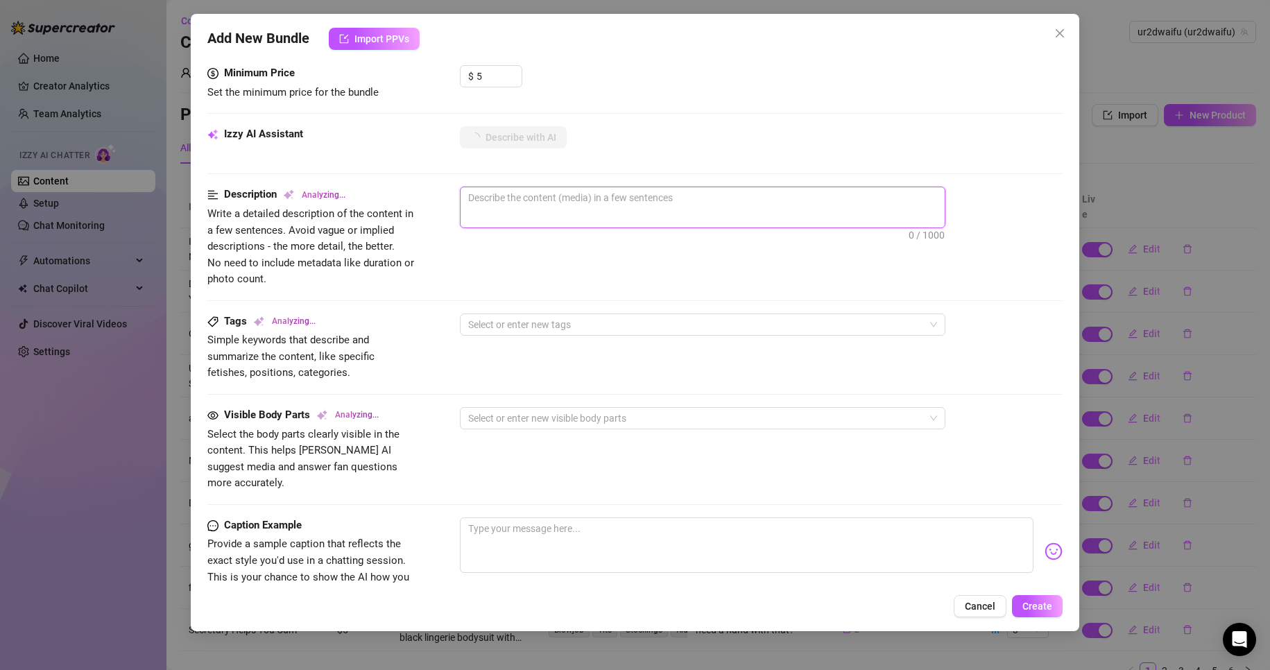
scroll to position [555, 0]
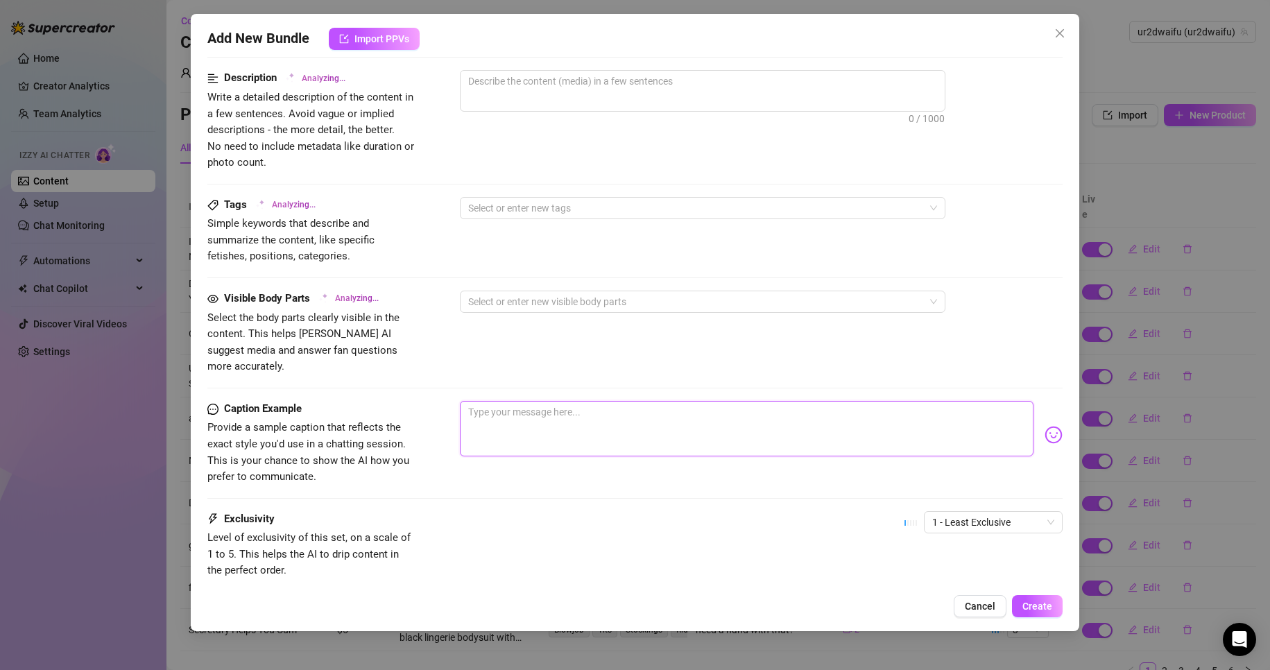
click at [598, 418] on textarea at bounding box center [747, 428] width 574 height 55
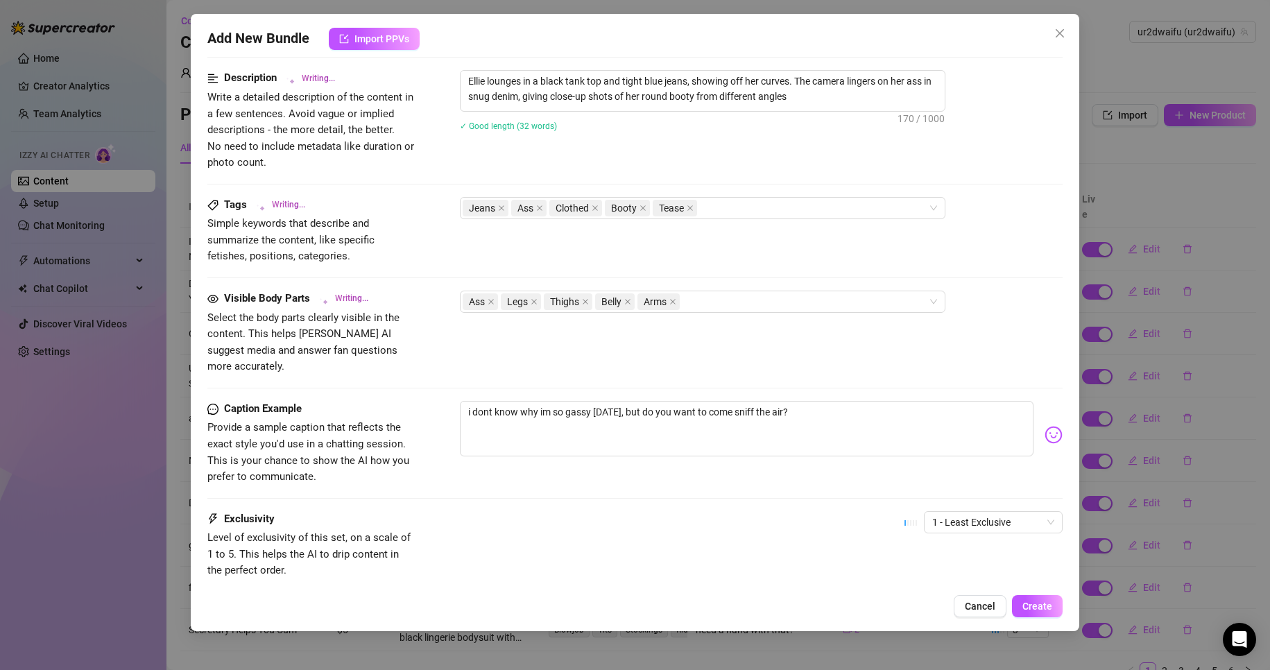
click at [1045, 426] on img at bounding box center [1054, 435] width 18 height 18
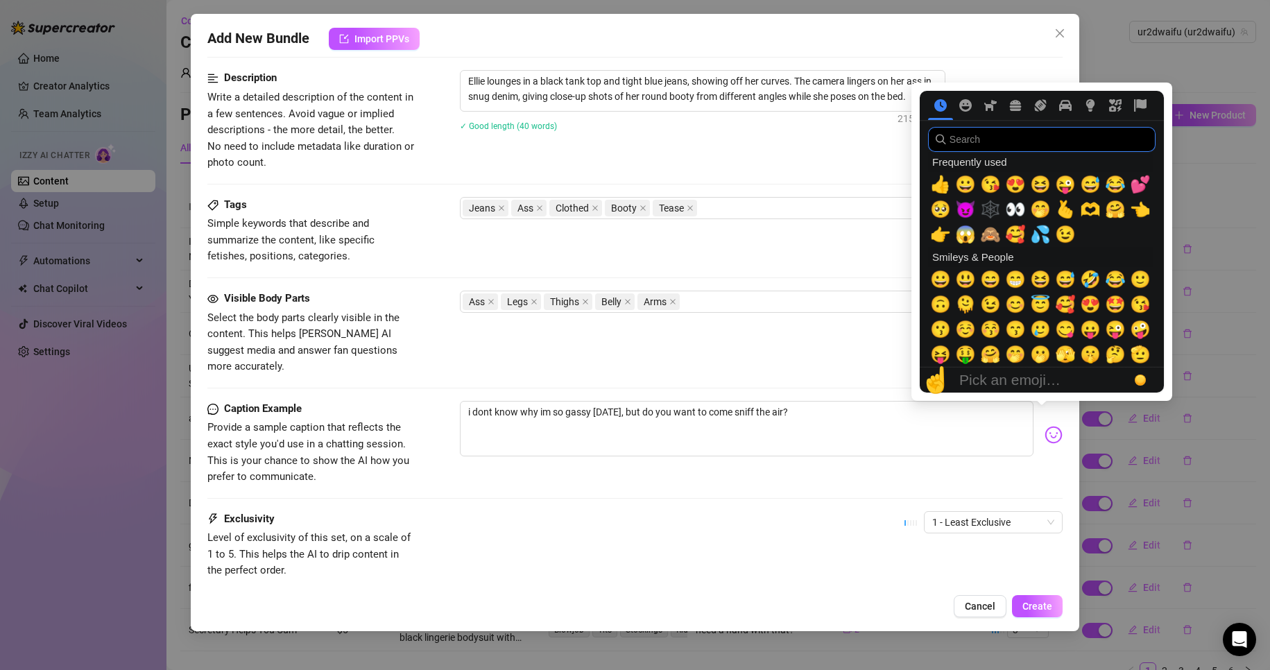
click at [992, 138] on input "search" at bounding box center [1041, 139] width 227 height 25
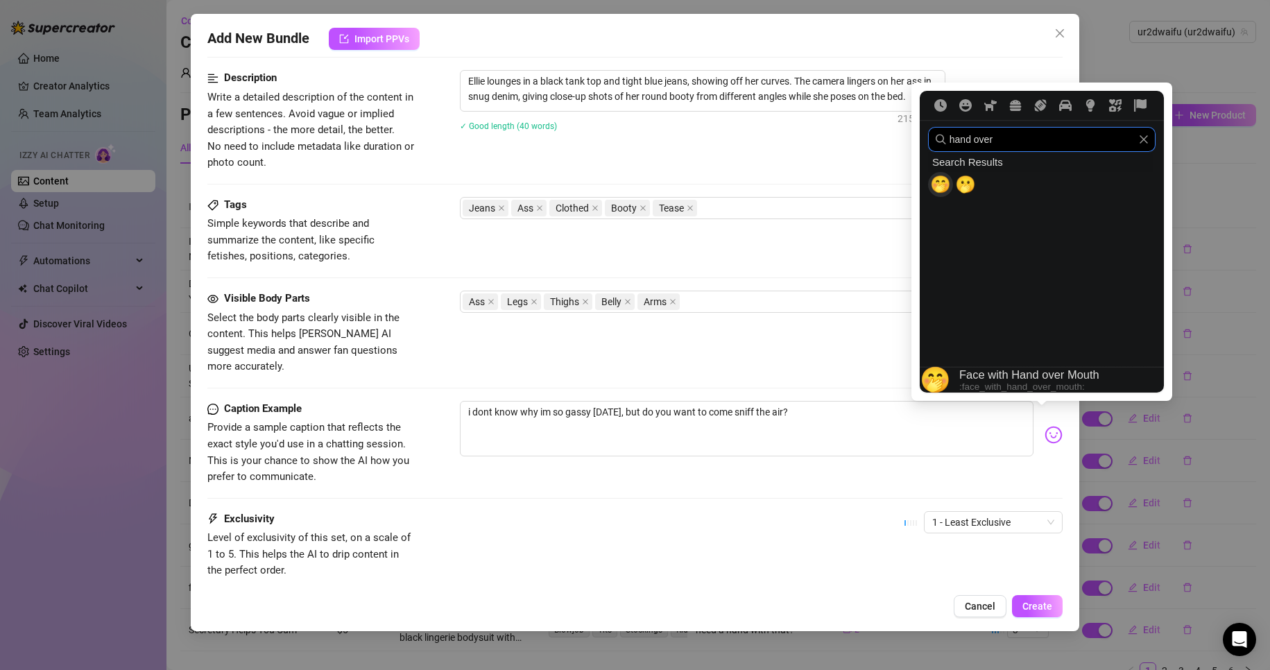
click at [938, 178] on span "🤭" at bounding box center [940, 184] width 21 height 19
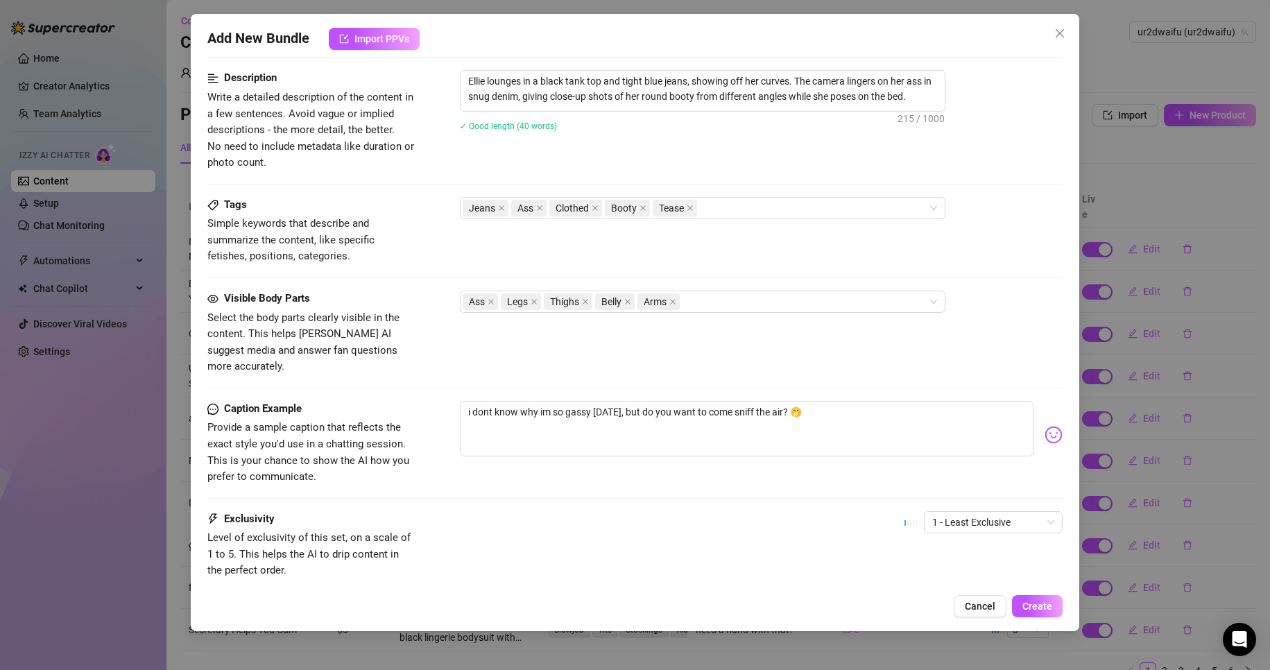
click at [765, 323] on div "Visible Body Parts Select the body parts clearly visible in the content. This h…" at bounding box center [635, 333] width 856 height 85
click at [773, 208] on div "Jeans Ass Clothed Booty Tease" at bounding box center [695, 207] width 465 height 19
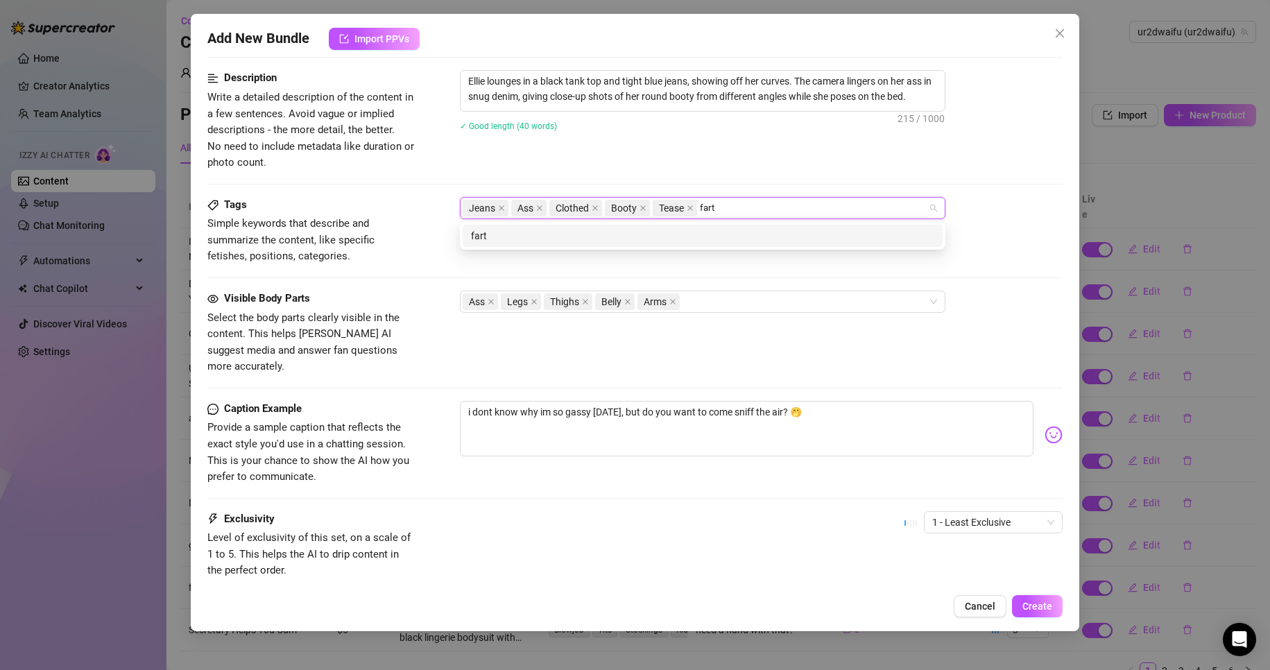
click at [736, 237] on div "fart" at bounding box center [702, 235] width 463 height 15
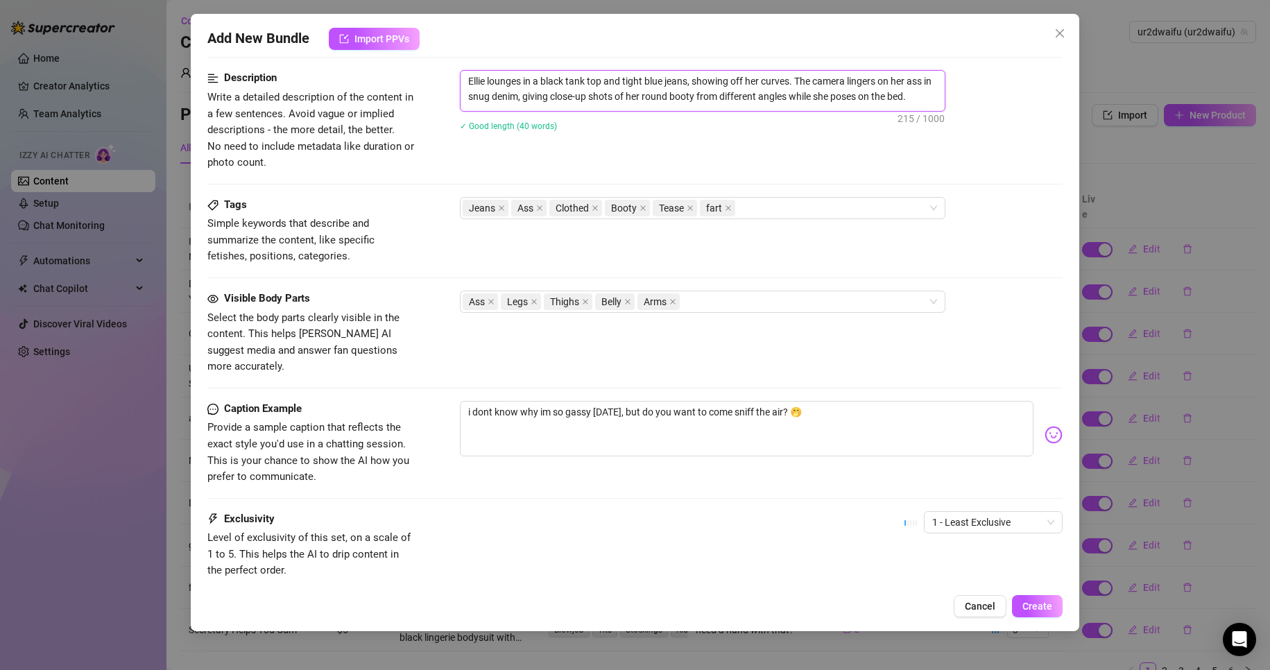
click at [928, 101] on textarea "Ellie lounges in a black tank top and tight blue jeans, showing off her curves.…" at bounding box center [703, 89] width 484 height 36
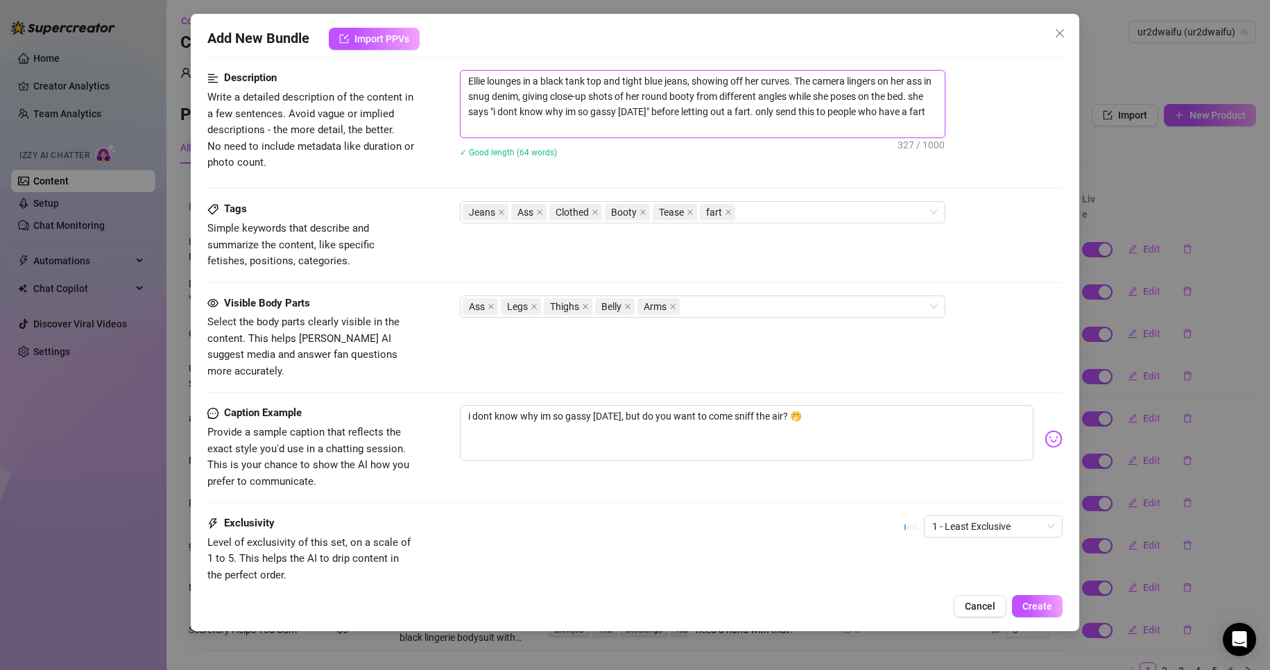
scroll to position [0, 0]
drag, startPoint x: 834, startPoint y: 121, endPoint x: 780, endPoint y: 119, distance: 54.8
click at [780, 119] on textarea "Ellie lounges in a black tank top and tight blue jeans, showing off her curves.…" at bounding box center [703, 104] width 484 height 67
drag, startPoint x: 776, startPoint y: 125, endPoint x: 777, endPoint y: 132, distance: 7.7
click at [776, 126] on textarea "Ellie lounges in a black tank top and tight blue jeans, showing off her curves.…" at bounding box center [703, 104] width 484 height 67
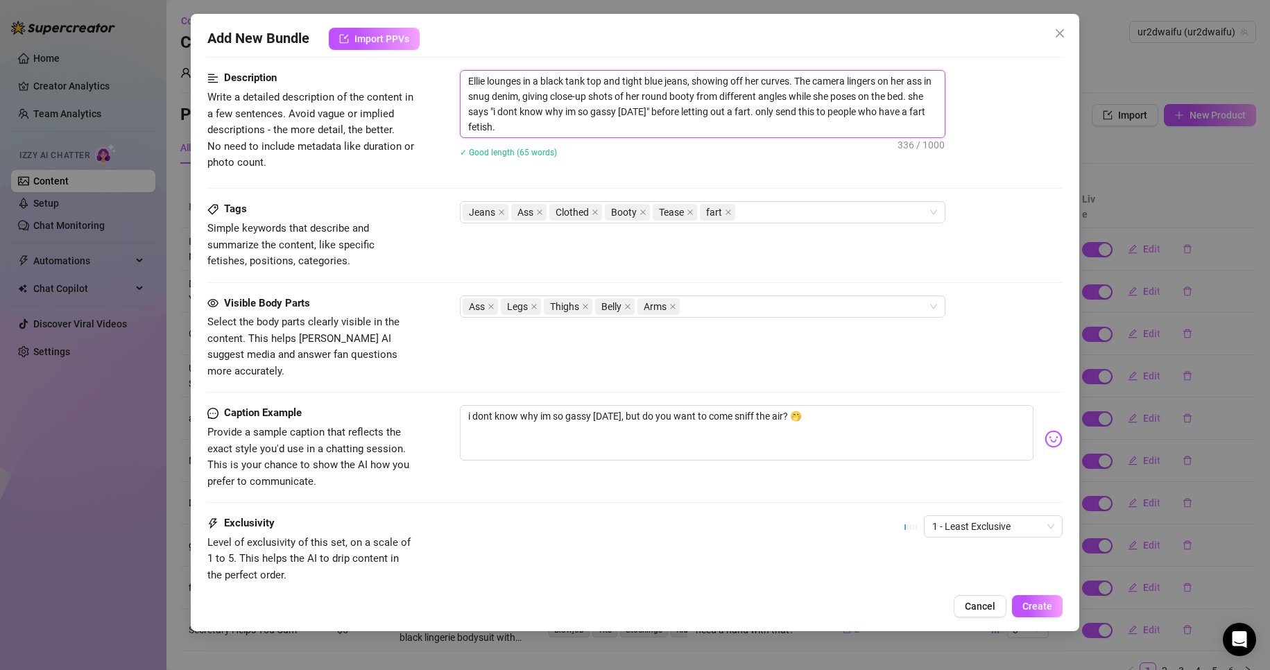
click at [777, 132] on textarea "Ellie lounges in a black tank top and tight blue jeans, showing off her curves.…" at bounding box center [703, 104] width 484 height 67
drag, startPoint x: 792, startPoint y: 132, endPoint x: 771, endPoint y: 112, distance: 28.9
click at [771, 112] on textarea "Ellie lounges in a black tank top and tight blue jeans, showing off her curves.…" at bounding box center [703, 104] width 484 height 67
click at [777, 207] on div "Jeans Ass Clothed Booty Tease fart" at bounding box center [695, 212] width 465 height 19
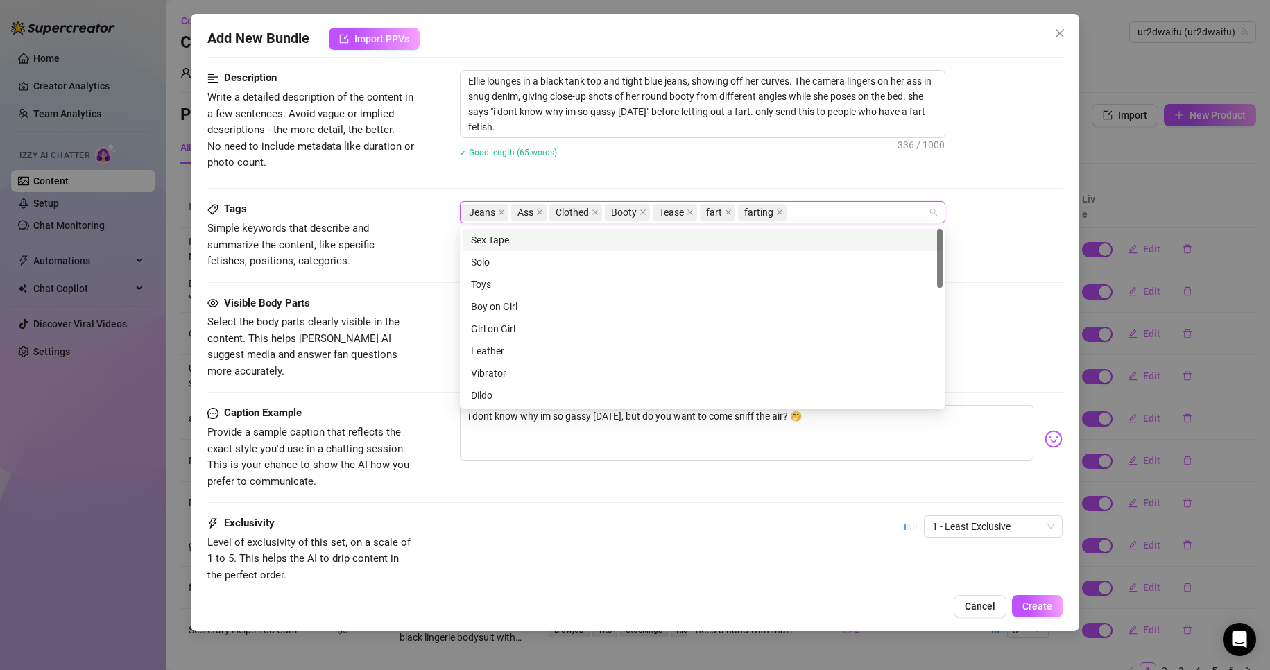
click at [772, 186] on div "Description Write a detailed description of the content in a few sentences. Avo…" at bounding box center [635, 135] width 856 height 131
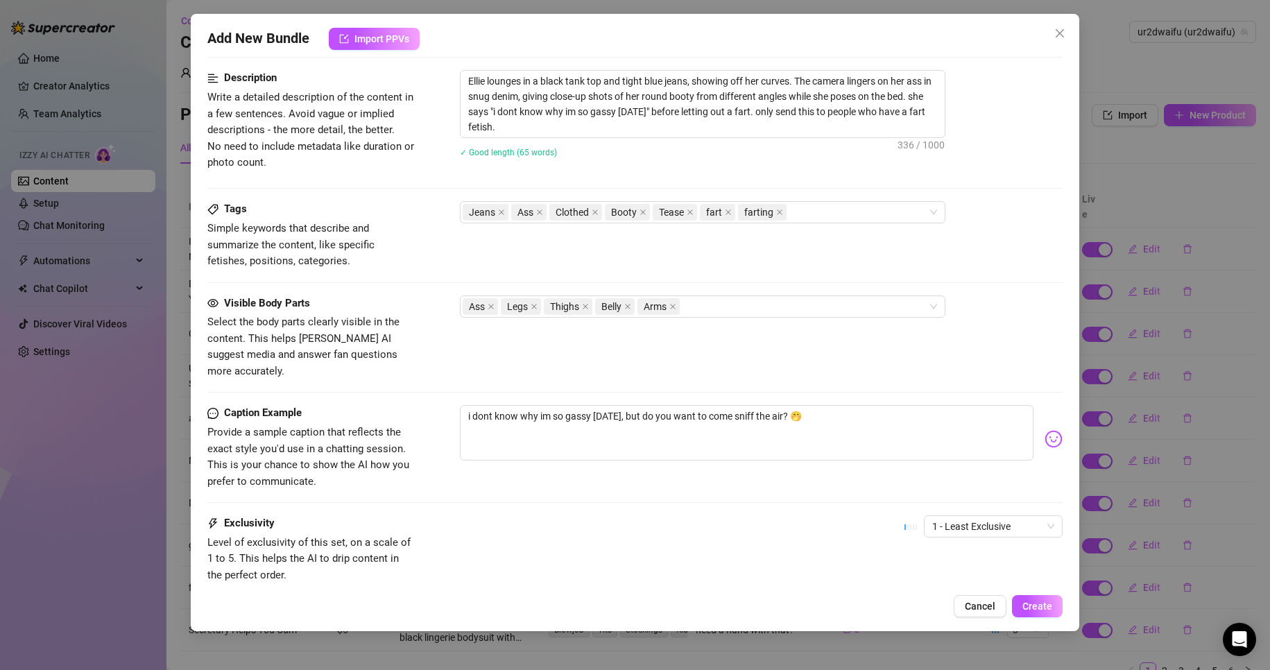
scroll to position [639, 0]
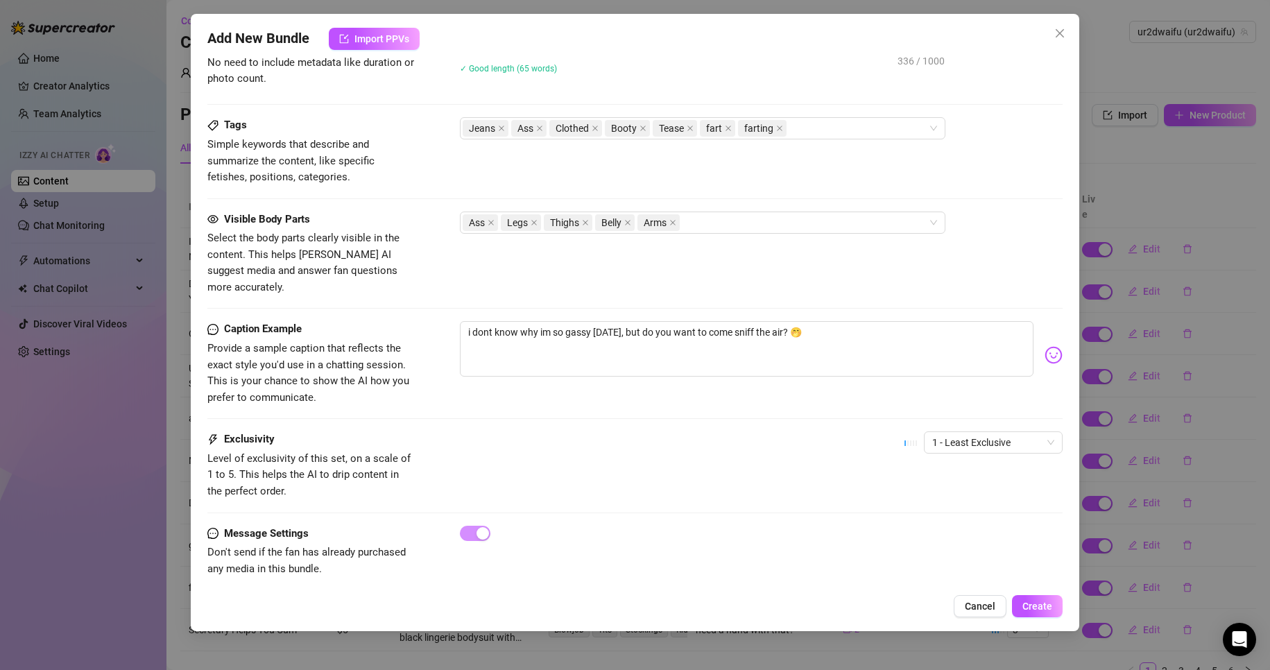
click at [983, 439] on div "1 - Least Exclusive" at bounding box center [983, 448] width 158 height 35
click at [981, 432] on span "1 - Least Exclusive" at bounding box center [993, 442] width 122 height 21
click at [971, 500] on div "3" at bounding box center [981, 498] width 117 height 15
click at [1023, 602] on button "Create" at bounding box center [1037, 606] width 51 height 22
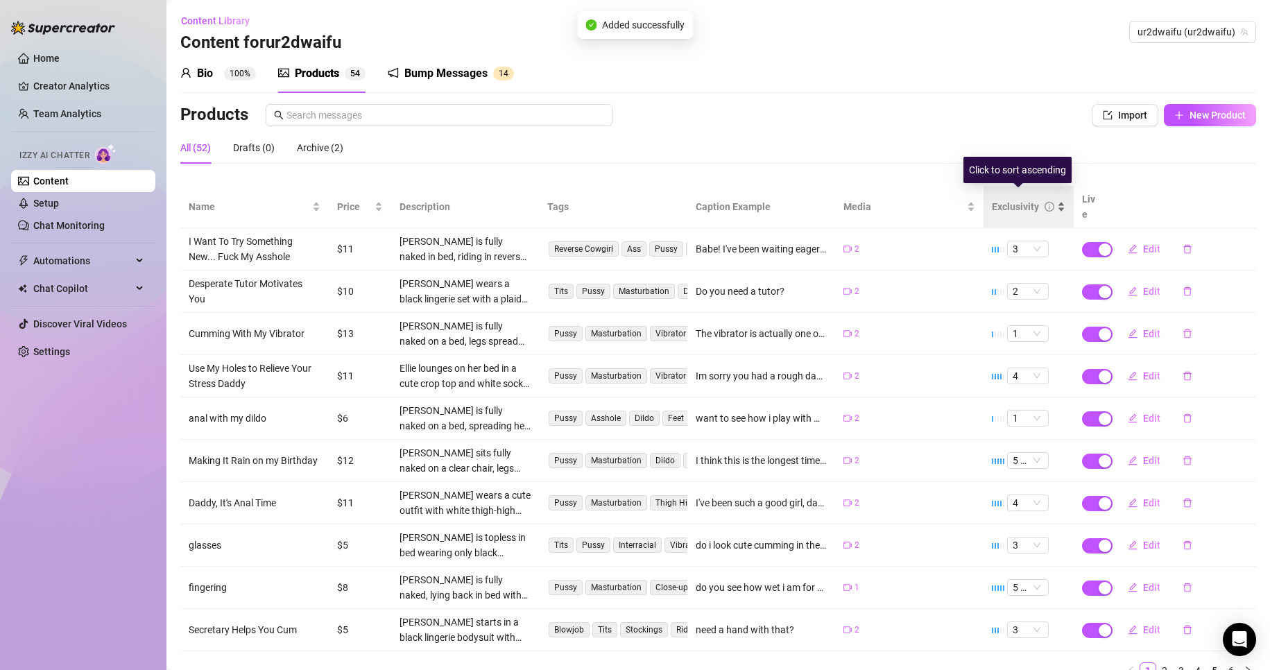
click at [1027, 199] on div "Exclusivity" at bounding box center [1015, 206] width 47 height 15
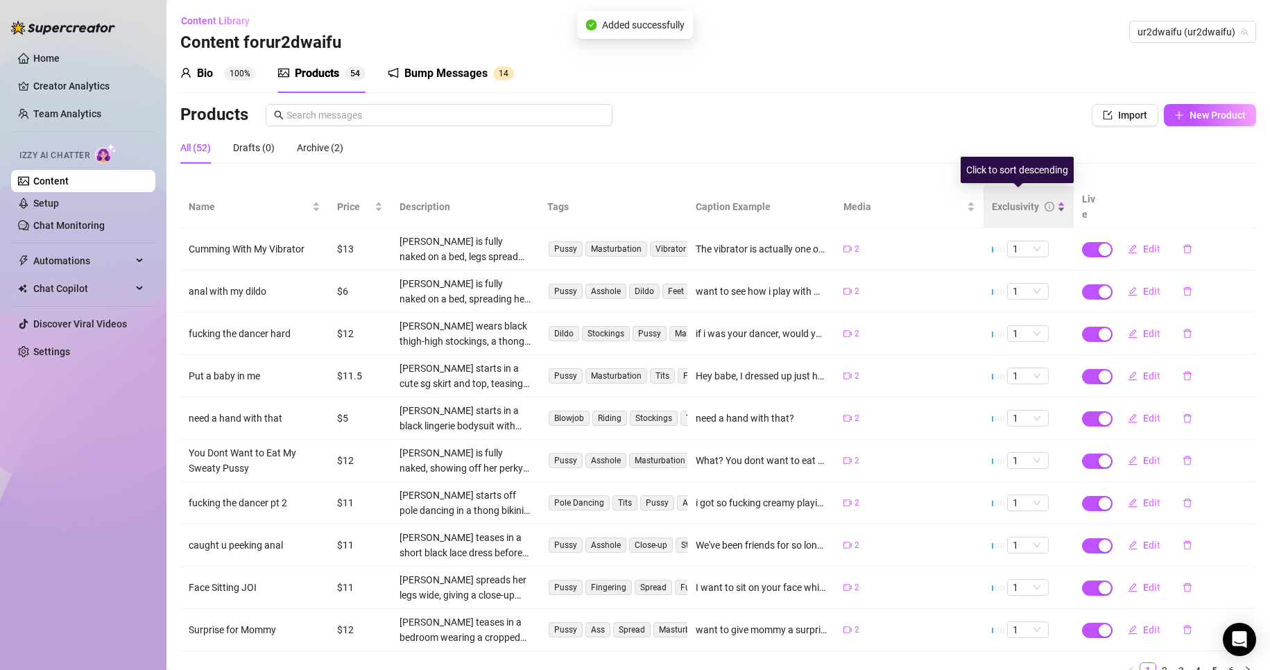
click at [1027, 199] on div "Exclusivity" at bounding box center [1015, 206] width 47 height 15
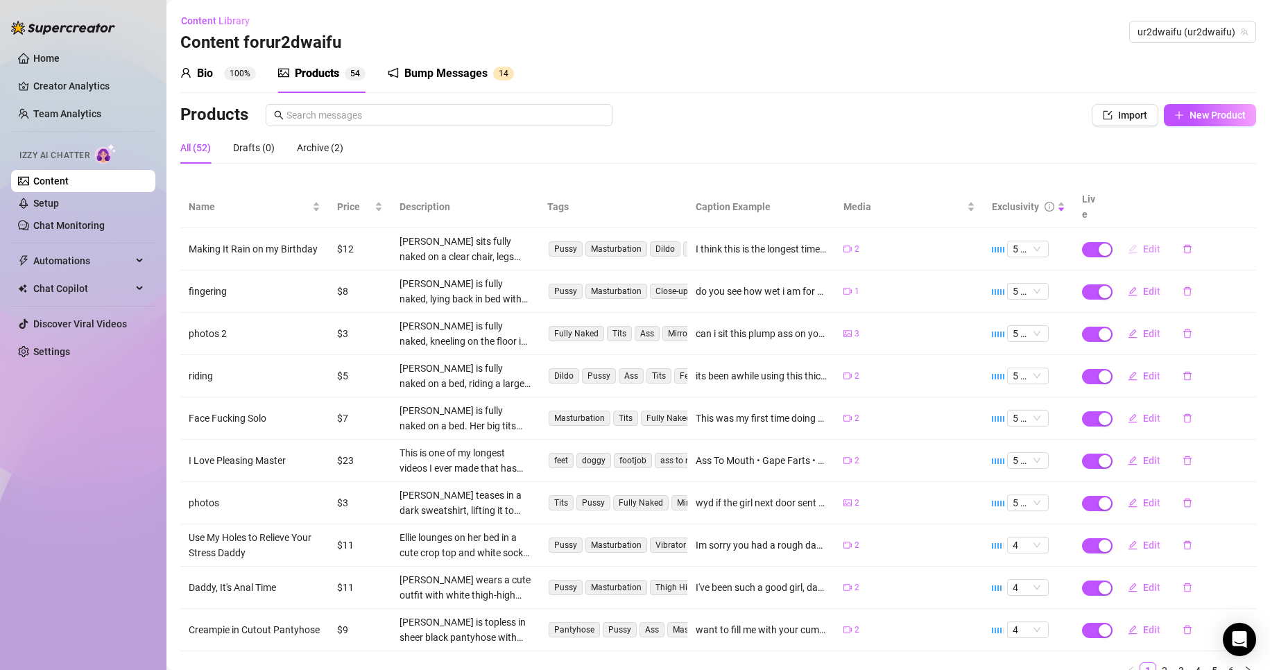
click at [1129, 238] on button "Edit" at bounding box center [1144, 249] width 55 height 22
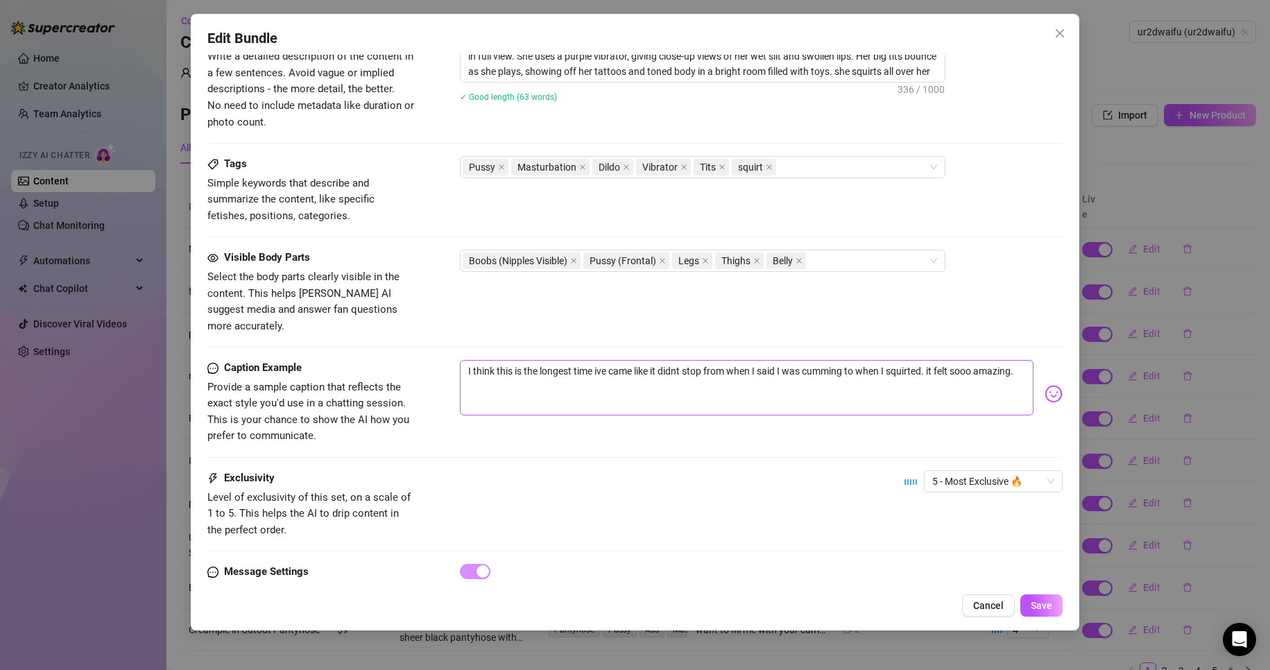
scroll to position [634, 0]
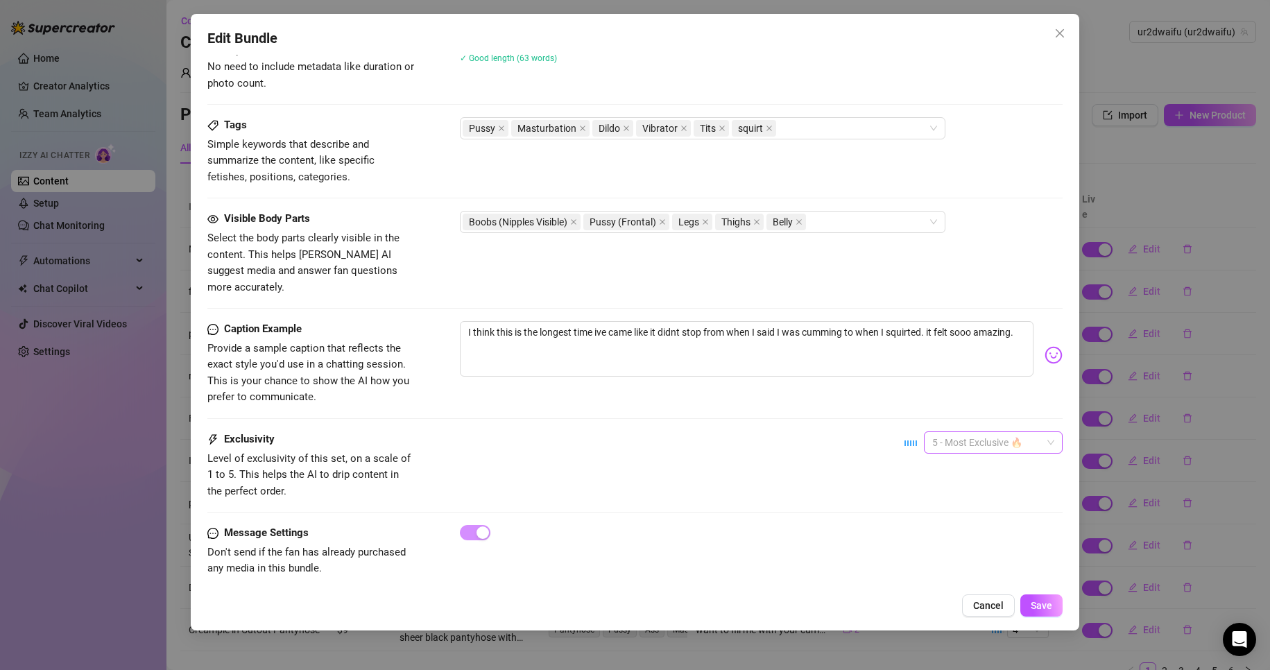
click at [924, 431] on div "5 - Most Exclusive 🔥" at bounding box center [993, 442] width 139 height 22
click at [958, 454] on div "1 - Least Exclusive" at bounding box center [981, 453] width 117 height 15
click at [1051, 606] on span "Save" at bounding box center [1042, 605] width 22 height 11
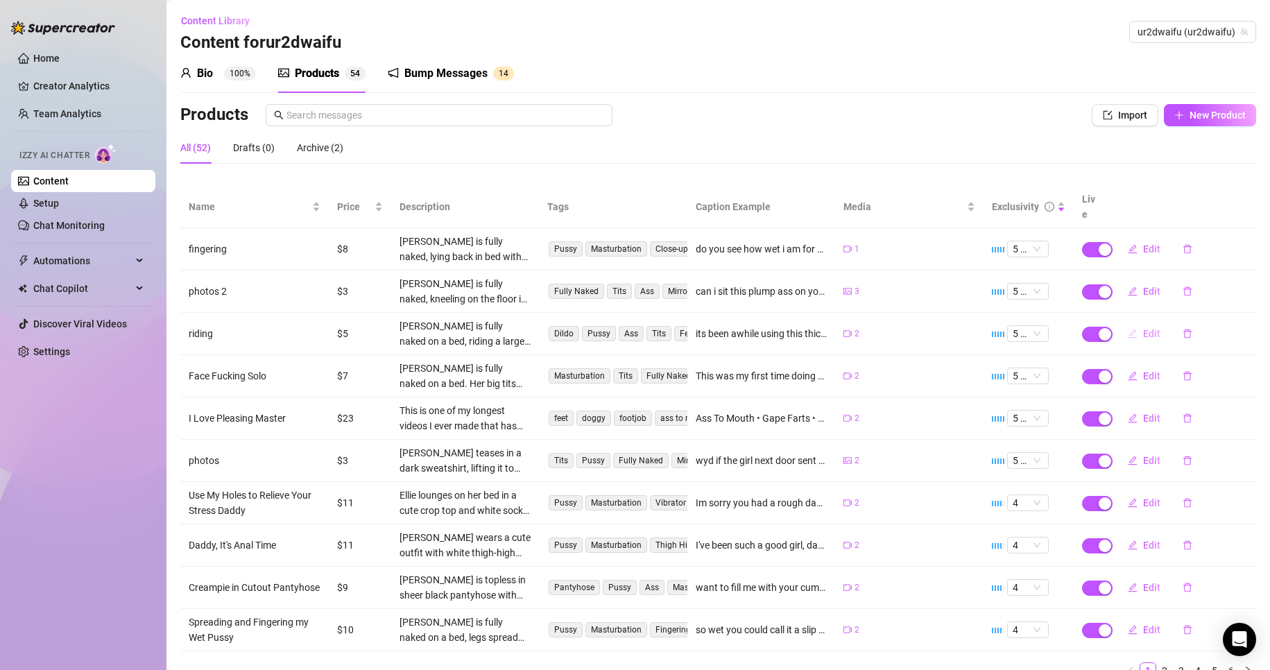
click at [1128, 328] on span "button" at bounding box center [1133, 333] width 10 height 11
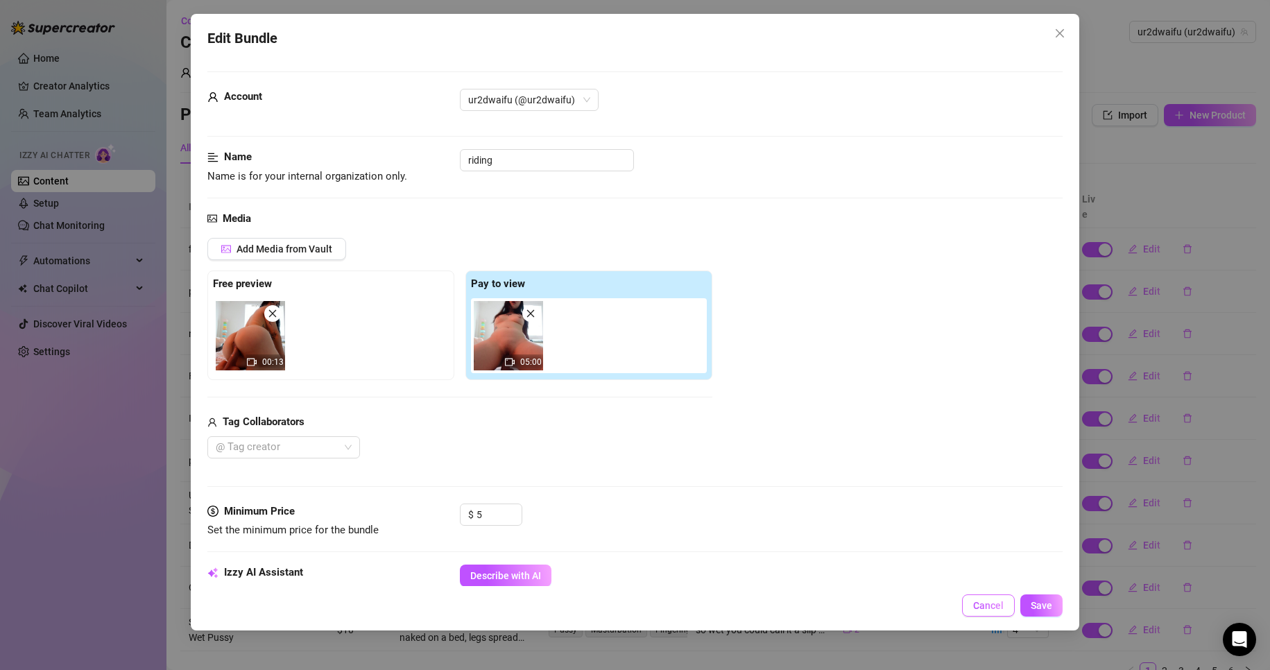
click at [997, 601] on span "Cancel" at bounding box center [988, 605] width 31 height 11
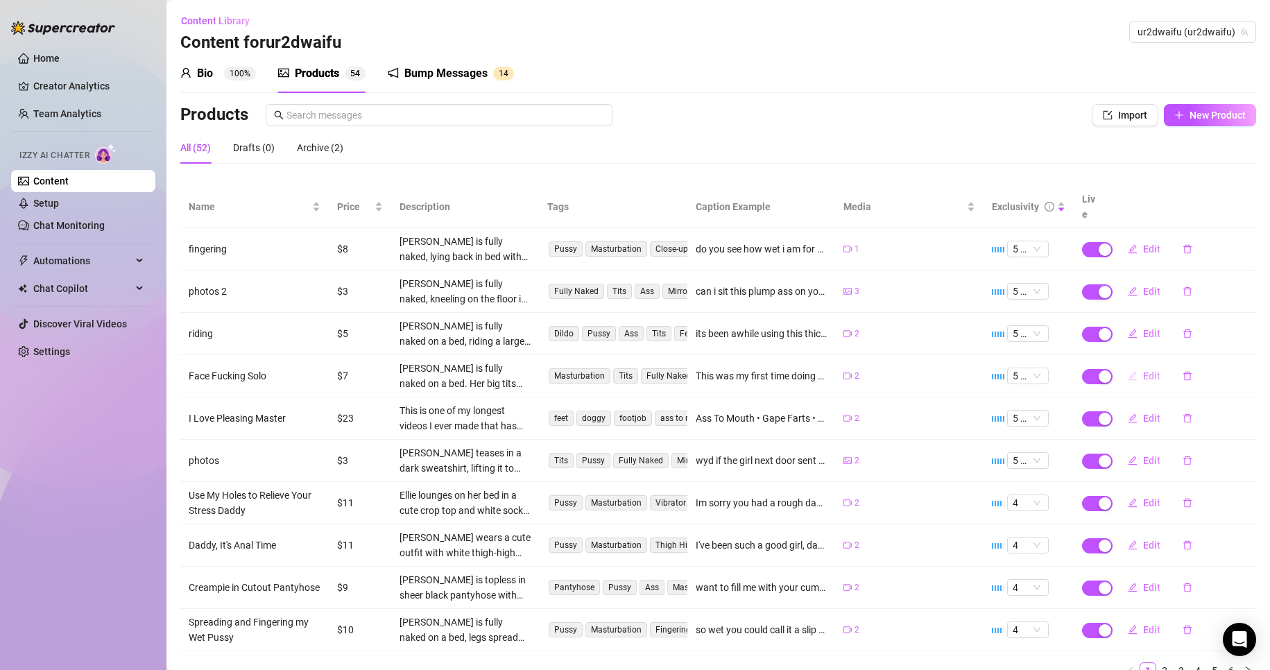
click at [1128, 371] on icon "edit" at bounding box center [1133, 376] width 10 height 10
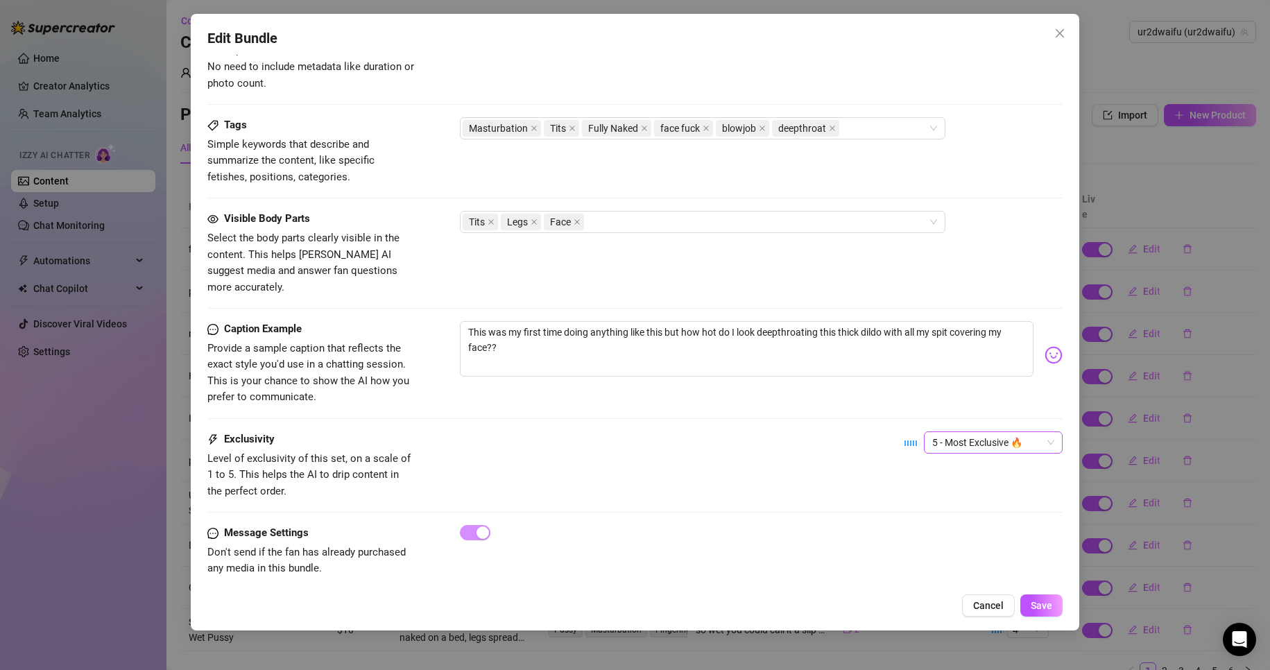
click at [990, 432] on span "5 - Most Exclusive 🔥" at bounding box center [993, 442] width 122 height 21
click at [976, 469] on div "2" at bounding box center [981, 475] width 117 height 15
click at [1056, 599] on button "Save" at bounding box center [1041, 605] width 42 height 22
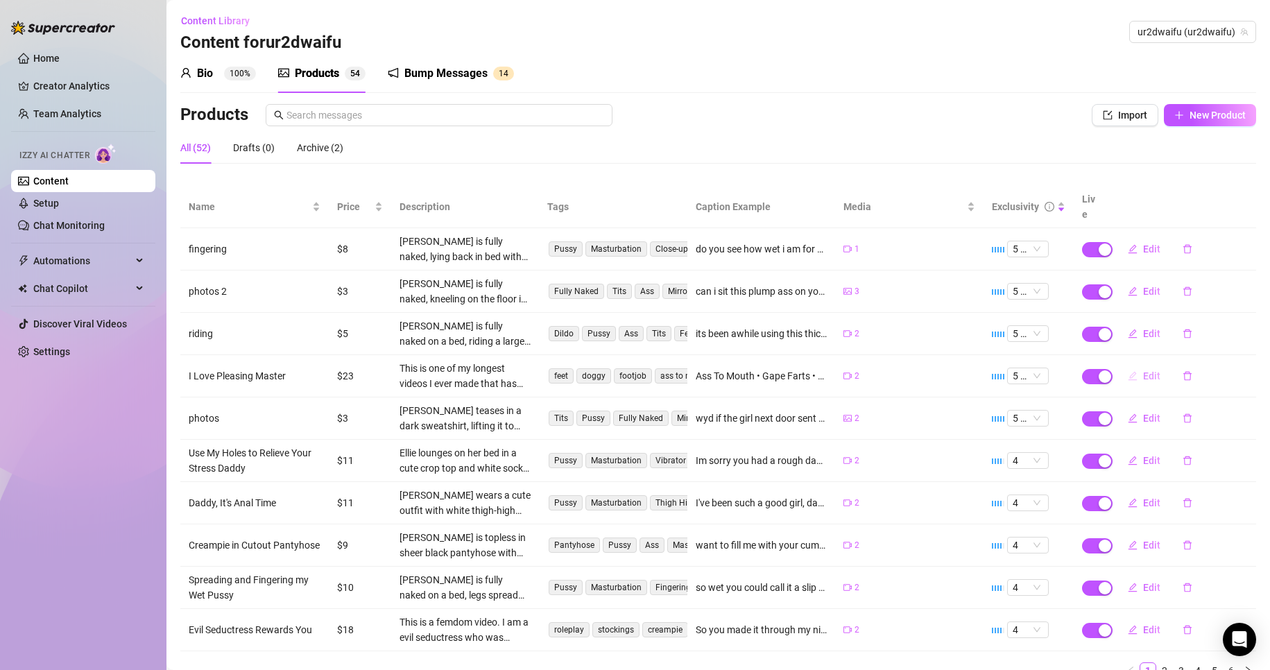
click at [1143, 370] on span "Edit" at bounding box center [1151, 375] width 17 height 11
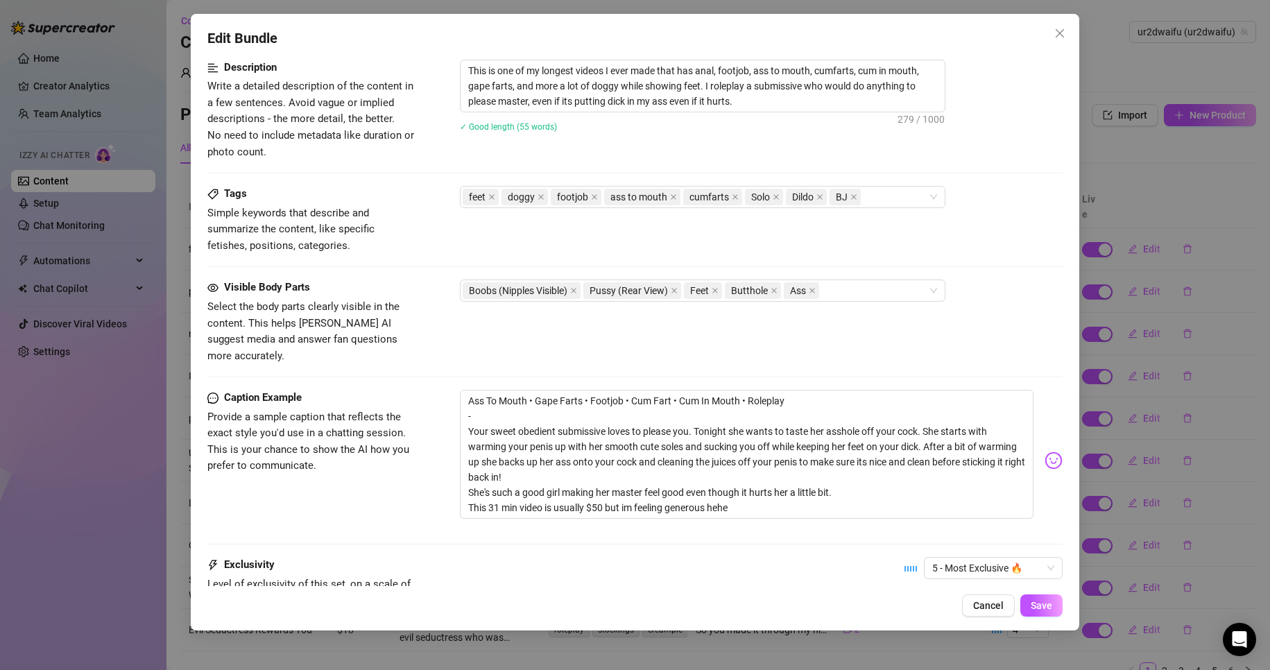
scroll to position [691, 0]
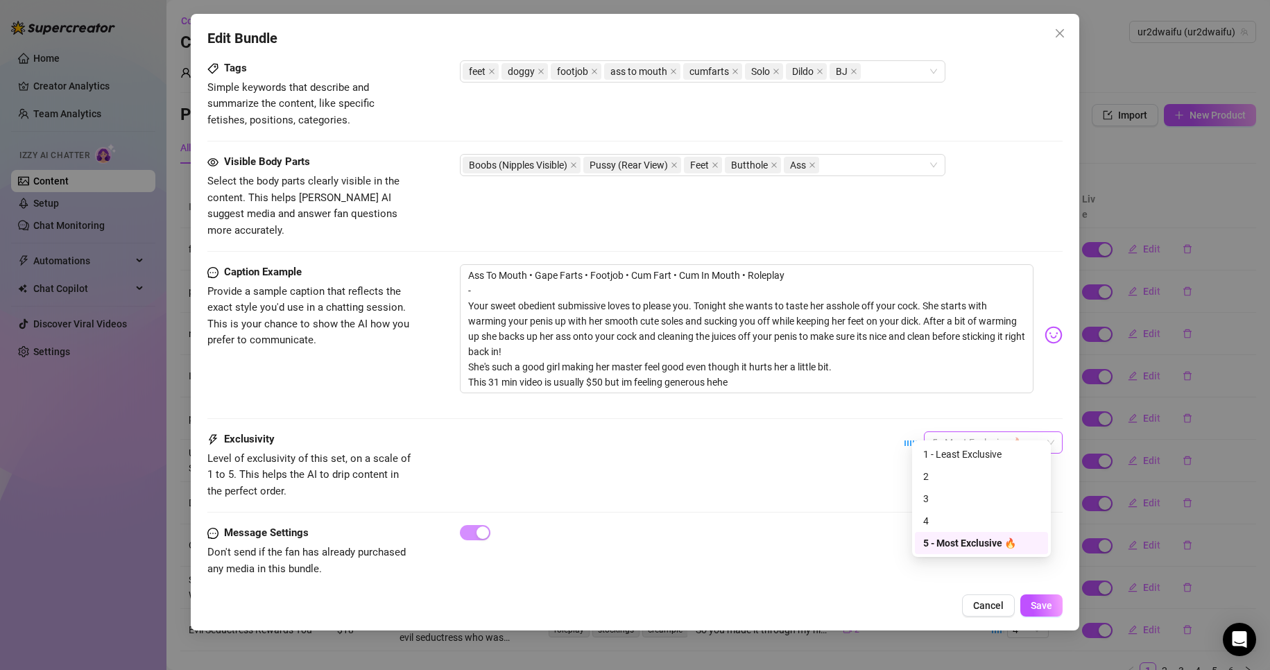
click at [924, 431] on div "5 - Most Exclusive 🔥" at bounding box center [993, 442] width 139 height 22
click at [956, 497] on div "3" at bounding box center [981, 498] width 117 height 15
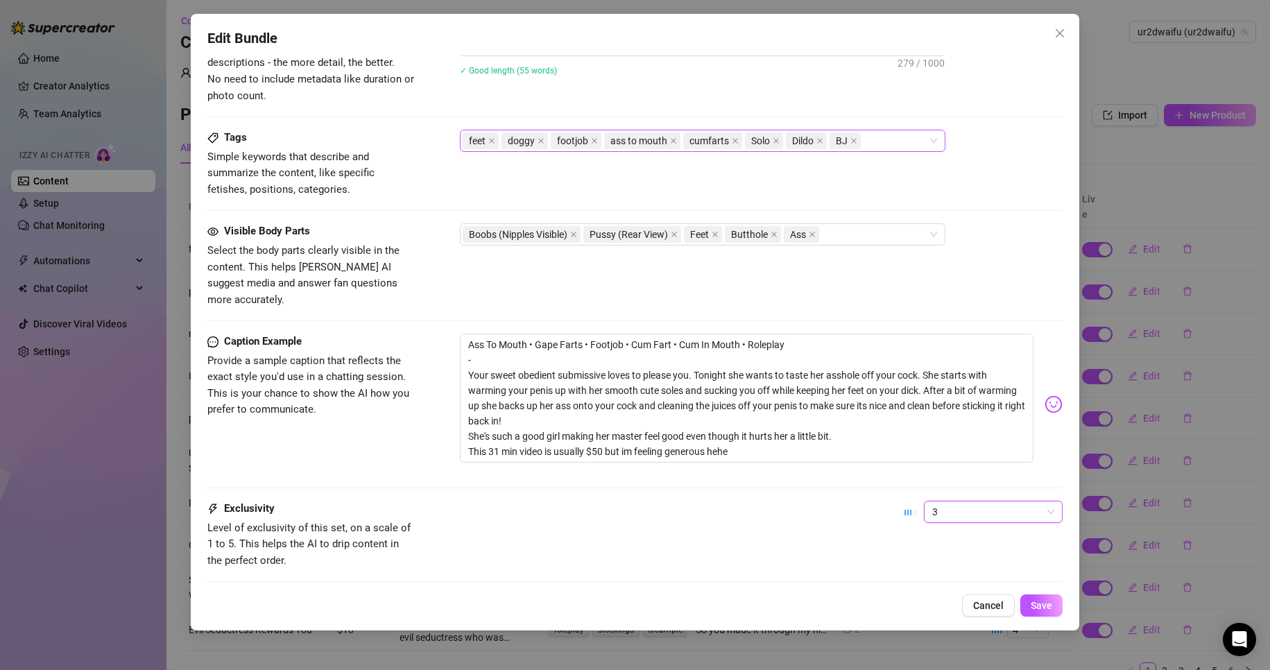
click at [882, 139] on div "feet doggy footjob ass to mouth cumfarts Solo Dildo BJ" at bounding box center [695, 140] width 465 height 19
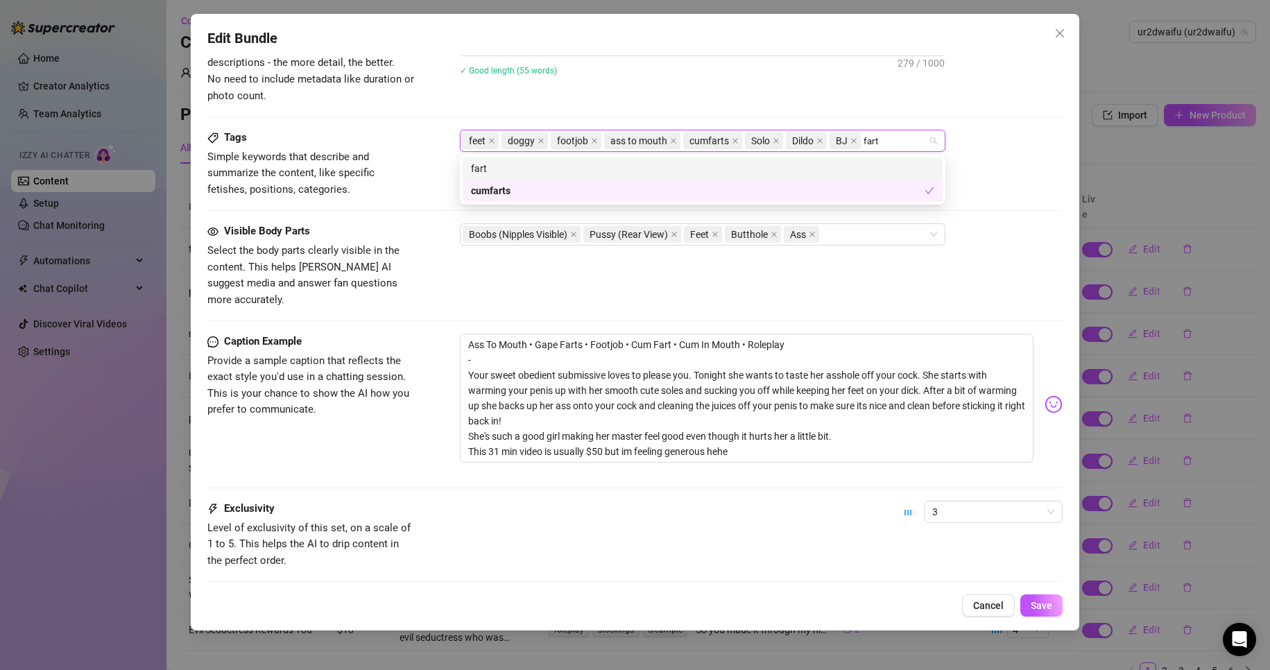
click at [666, 171] on div "fart" at bounding box center [702, 168] width 463 height 15
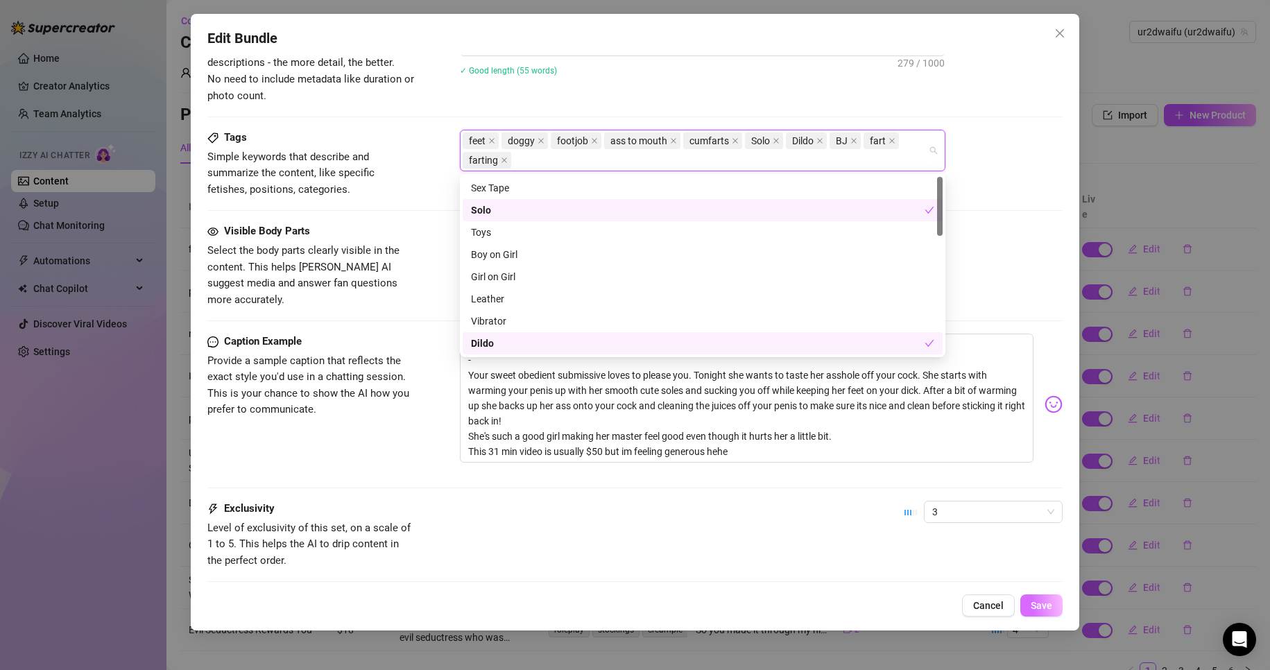
click at [1033, 608] on span "Save" at bounding box center [1042, 605] width 22 height 11
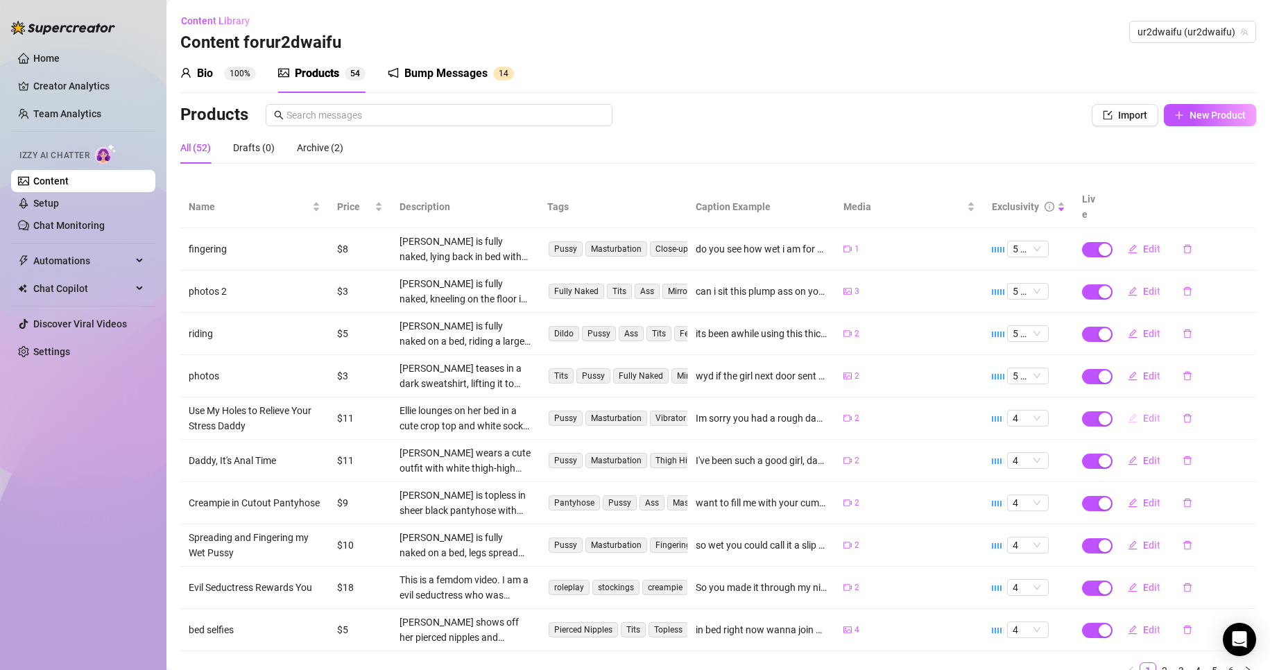
click at [1143, 413] on span "Edit" at bounding box center [1151, 418] width 17 height 11
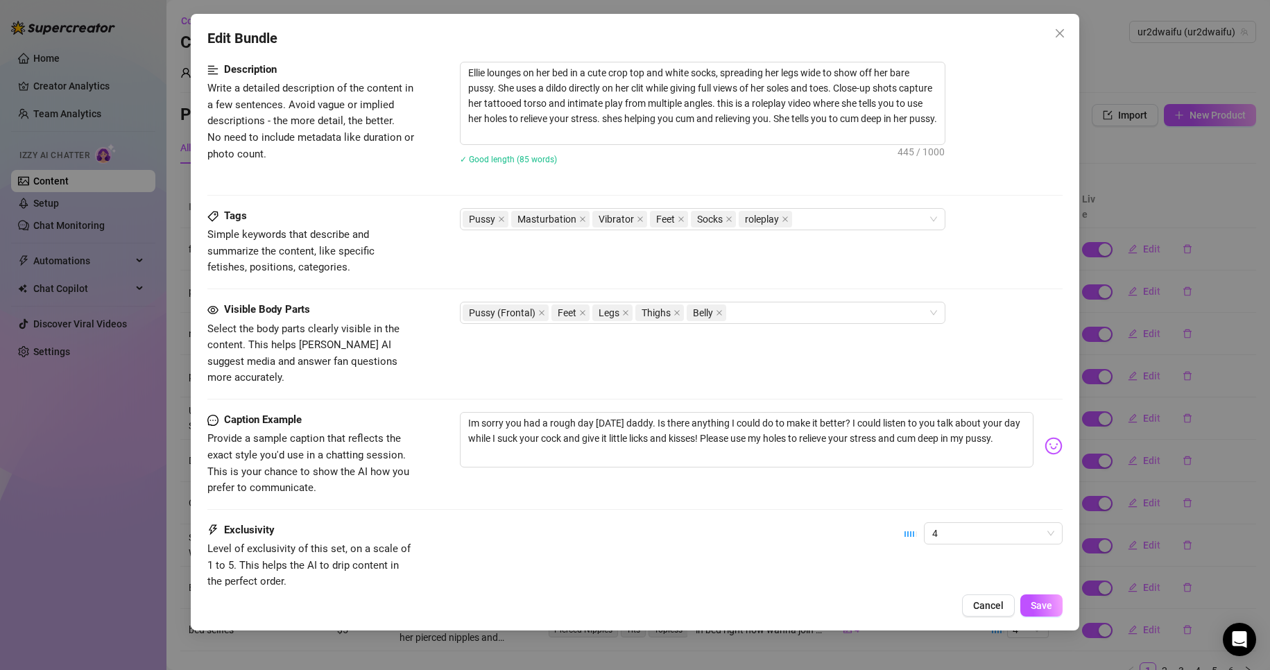
scroll to position [654, 0]
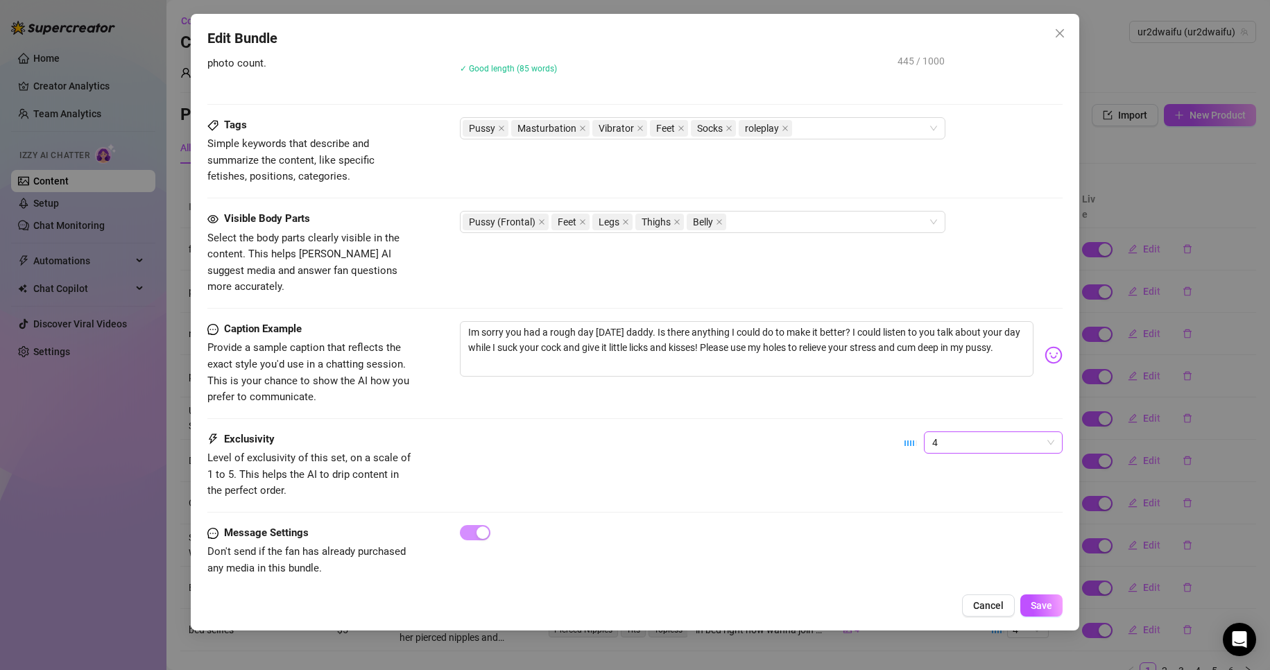
click at [916, 437] on div "4" at bounding box center [983, 448] width 158 height 35
click at [932, 433] on span "4" at bounding box center [993, 442] width 122 height 21
click at [932, 432] on span "4" at bounding box center [993, 442] width 122 height 21
click at [940, 470] on div "2" at bounding box center [981, 475] width 117 height 15
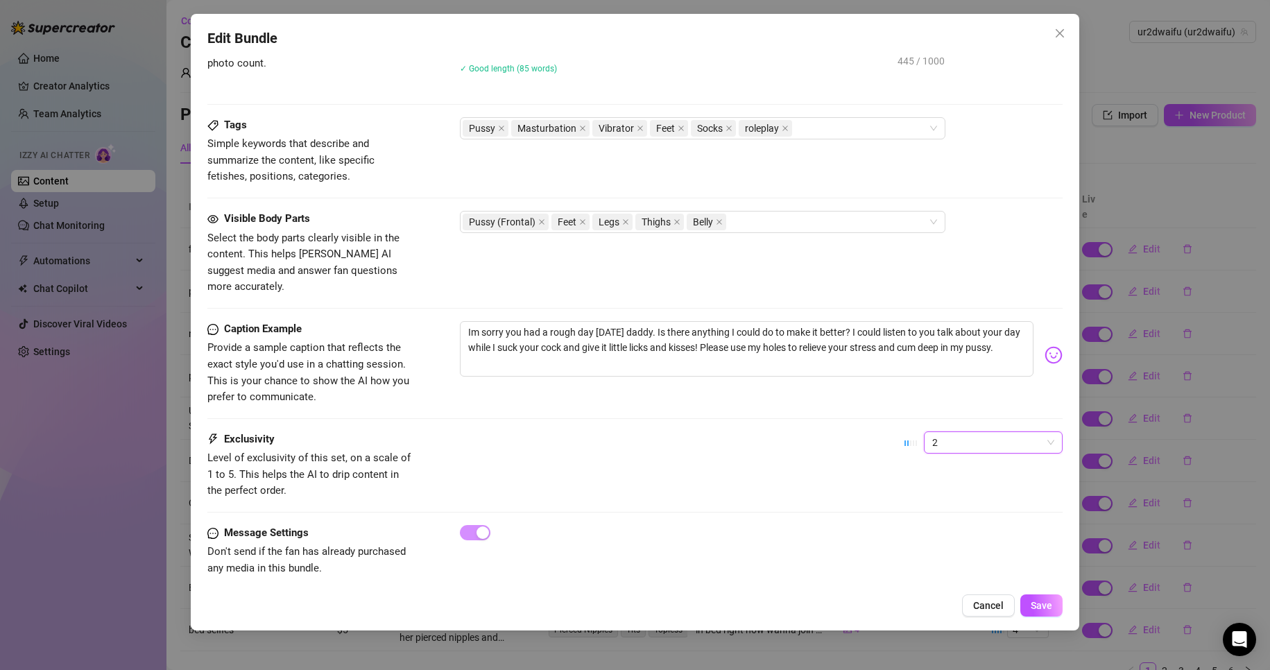
click at [1041, 594] on div "Edit Bundle Account ur2dwaifu (@ur2dwaifu) Name Name is for your internal organ…" at bounding box center [635, 322] width 889 height 617
drag, startPoint x: 1047, startPoint y: 603, endPoint x: 1041, endPoint y: 609, distance: 8.4
click at [1047, 603] on span "Save" at bounding box center [1042, 605] width 22 height 11
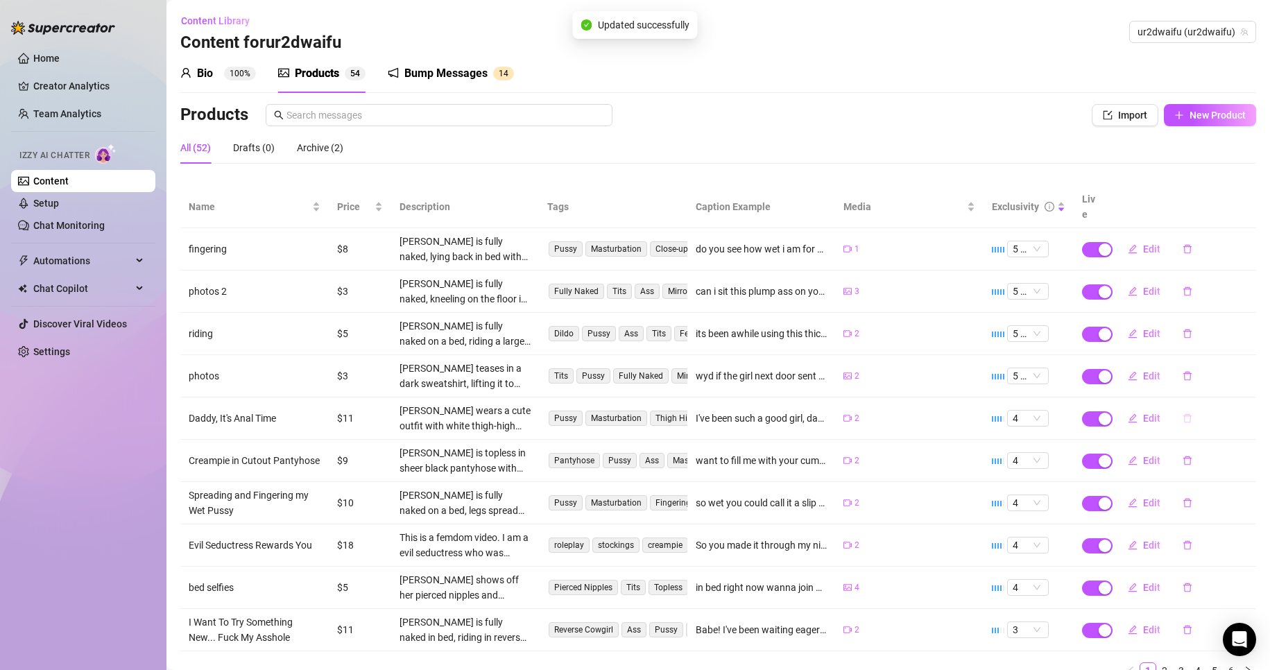
click at [1171, 407] on button "button" at bounding box center [1187, 418] width 32 height 22
click at [1143, 413] on span "Edit" at bounding box center [1151, 418] width 17 height 11
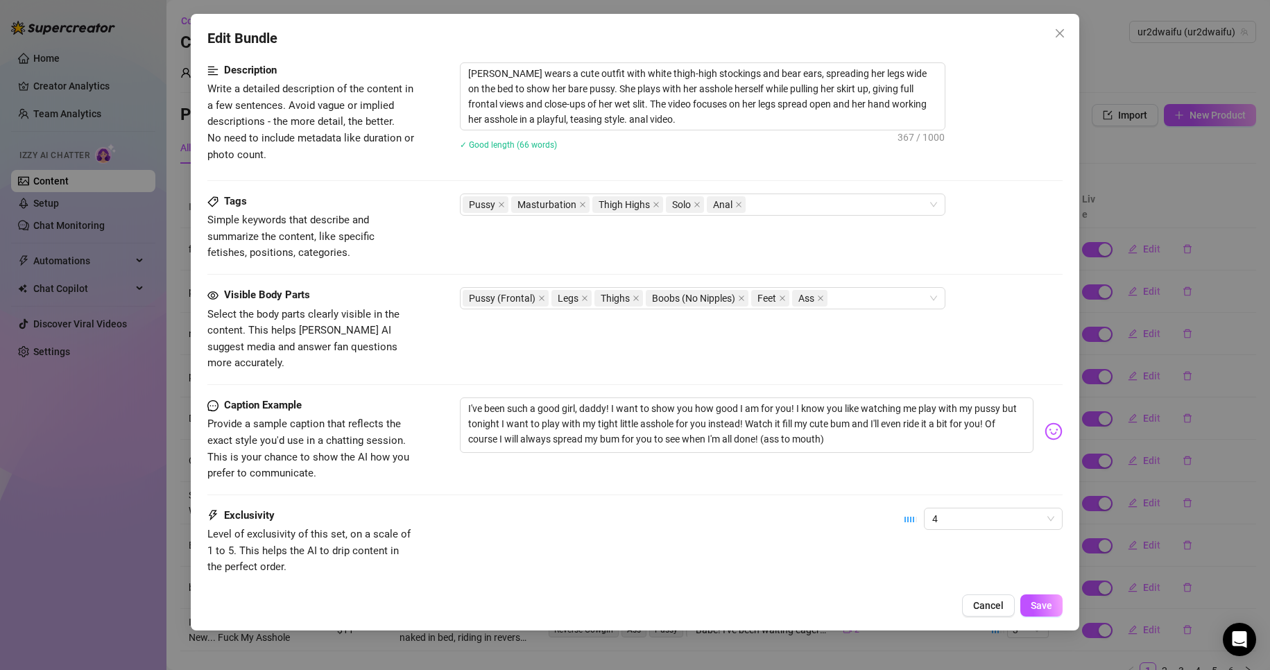
scroll to position [639, 0]
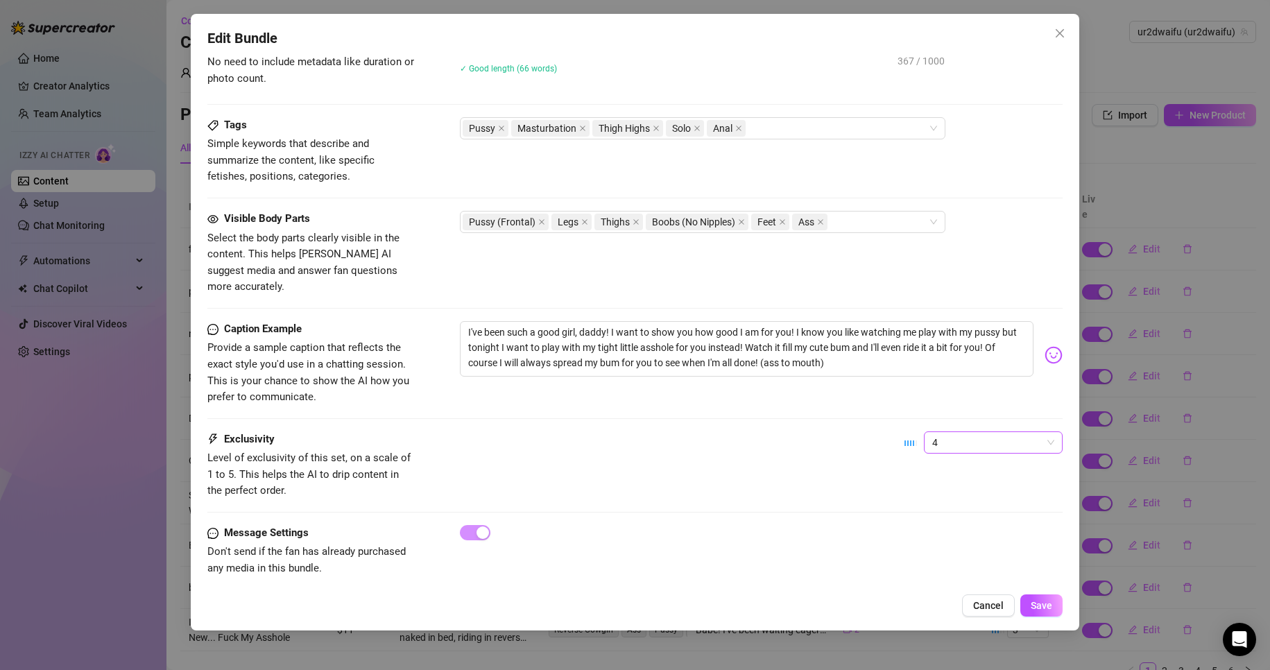
click at [963, 432] on span "4" at bounding box center [993, 442] width 122 height 21
click at [938, 476] on div "2" at bounding box center [981, 475] width 117 height 15
drag, startPoint x: 975, startPoint y: 420, endPoint x: 985, endPoint y: 447, distance: 28.7
click at [975, 432] on span "2" at bounding box center [993, 442] width 122 height 21
click at [985, 452] on div "1 - Least Exclusive" at bounding box center [981, 453] width 117 height 15
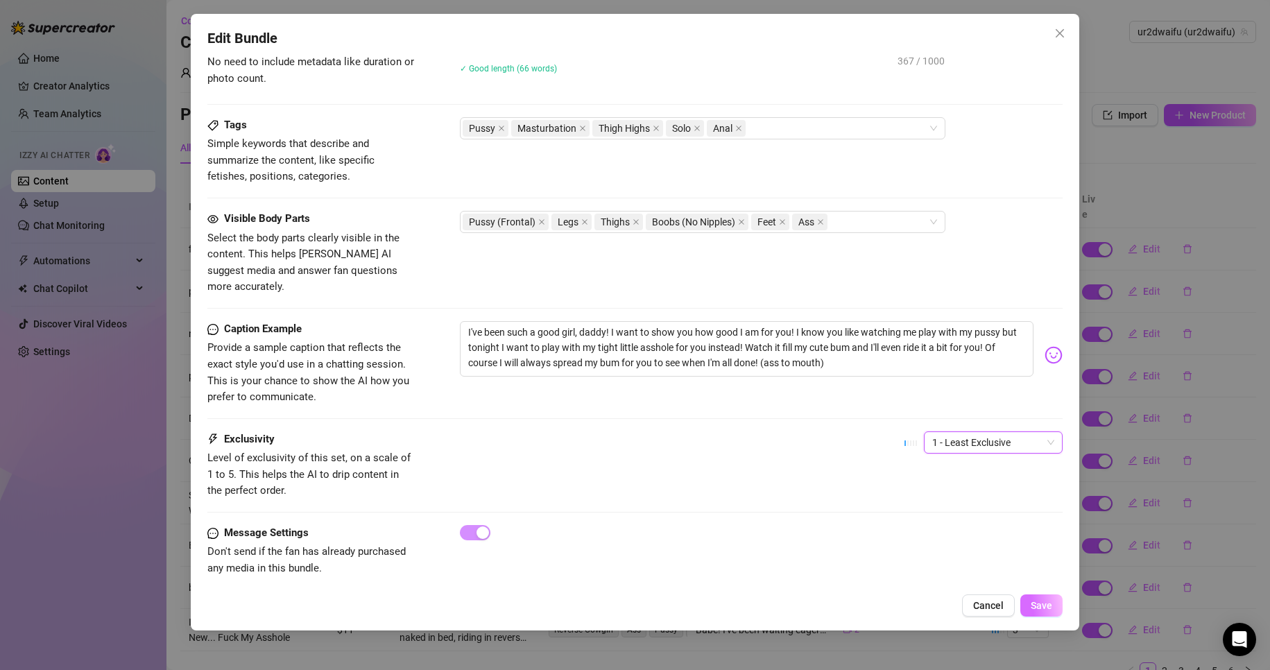
click at [1040, 596] on button "Save" at bounding box center [1041, 605] width 42 height 22
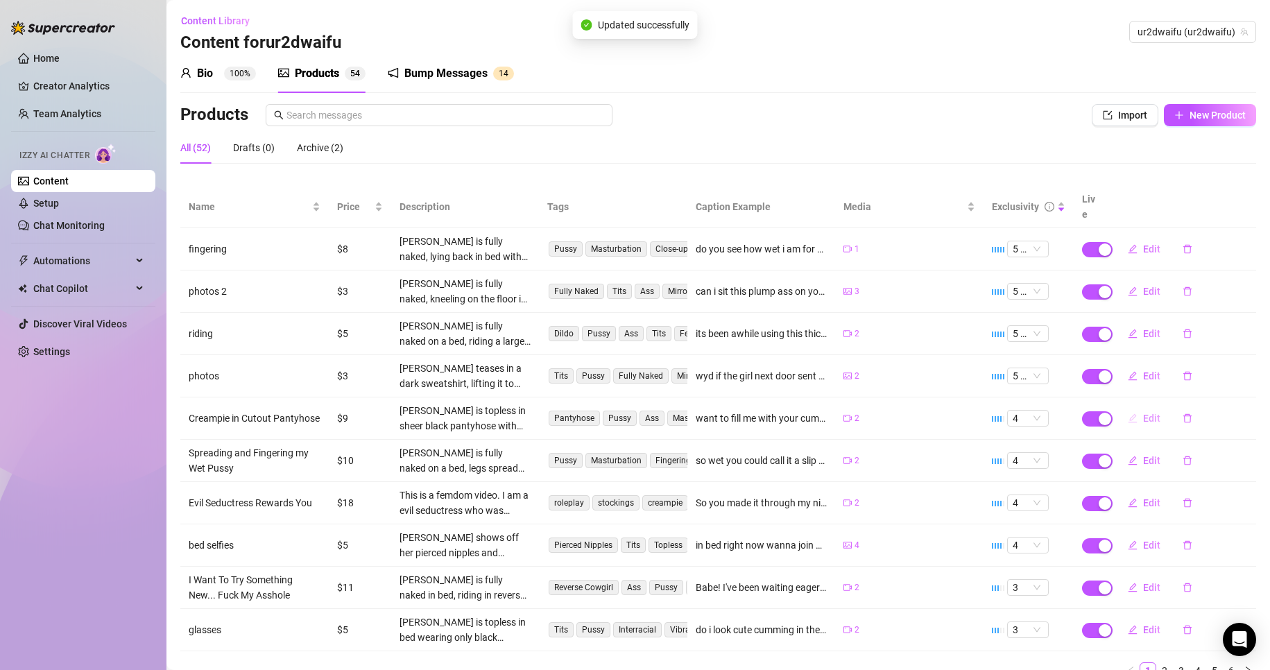
click at [1128, 413] on icon "edit" at bounding box center [1133, 418] width 10 height 10
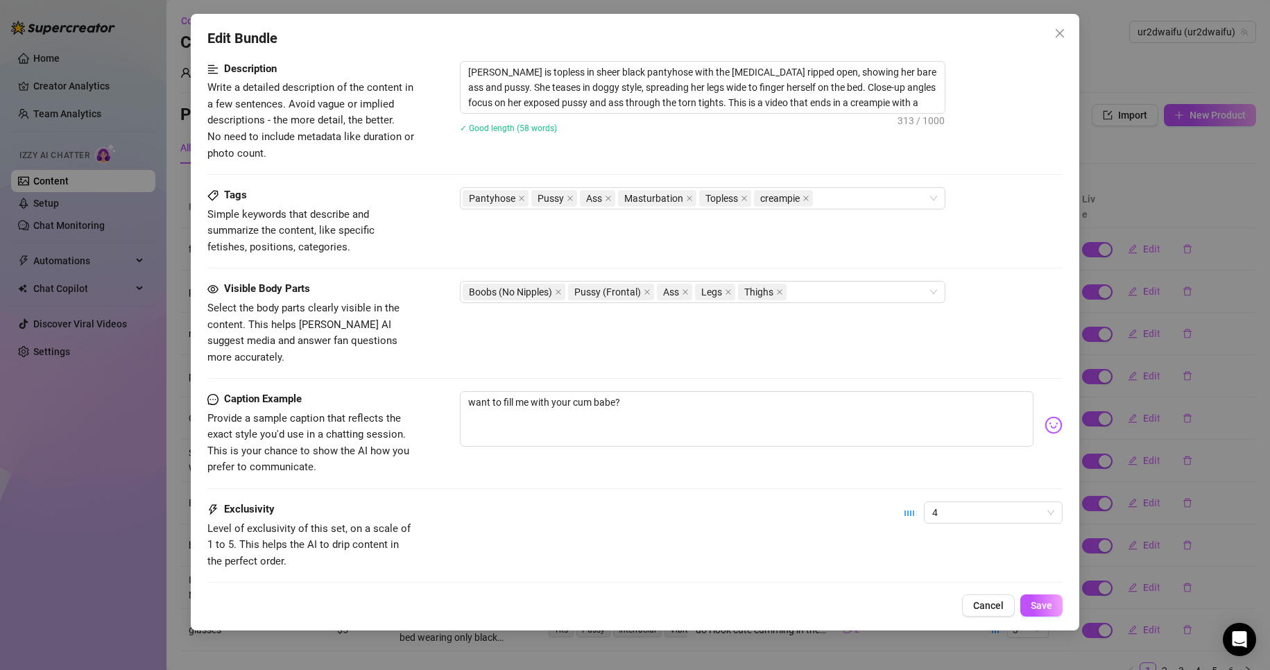
scroll to position [634, 0]
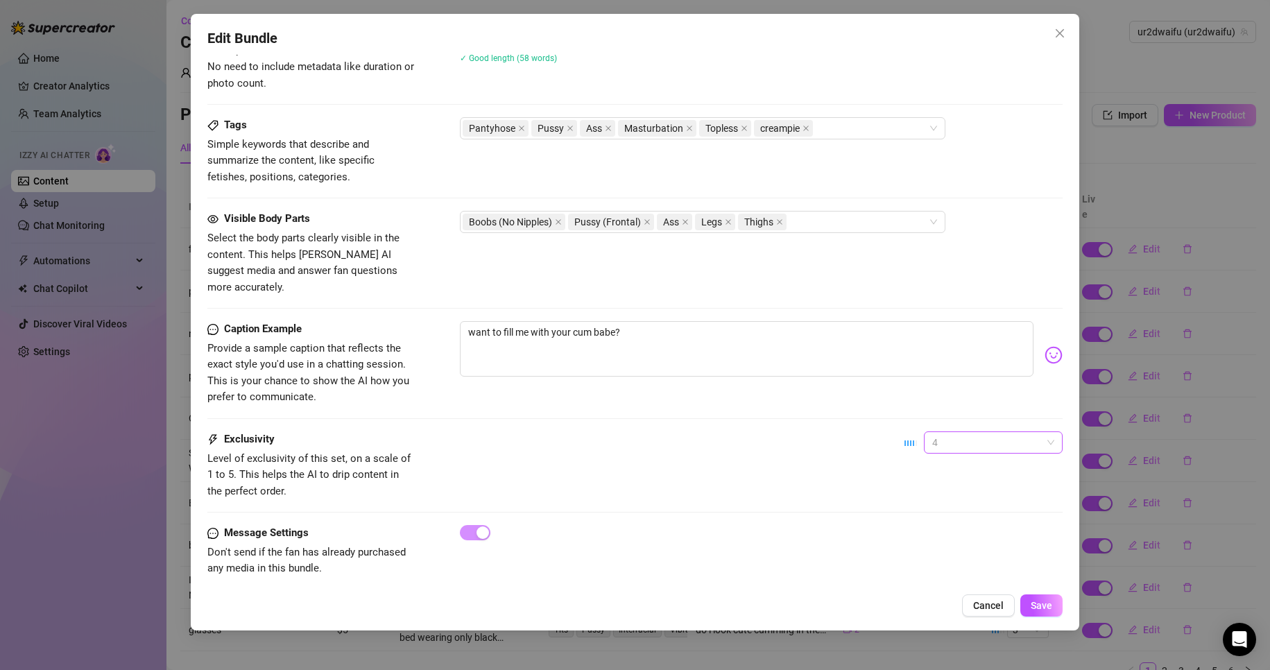
click at [993, 432] on span "4" at bounding box center [993, 442] width 122 height 21
click at [955, 474] on div "2" at bounding box center [981, 475] width 117 height 15
click at [1045, 602] on span "Save" at bounding box center [1042, 605] width 22 height 11
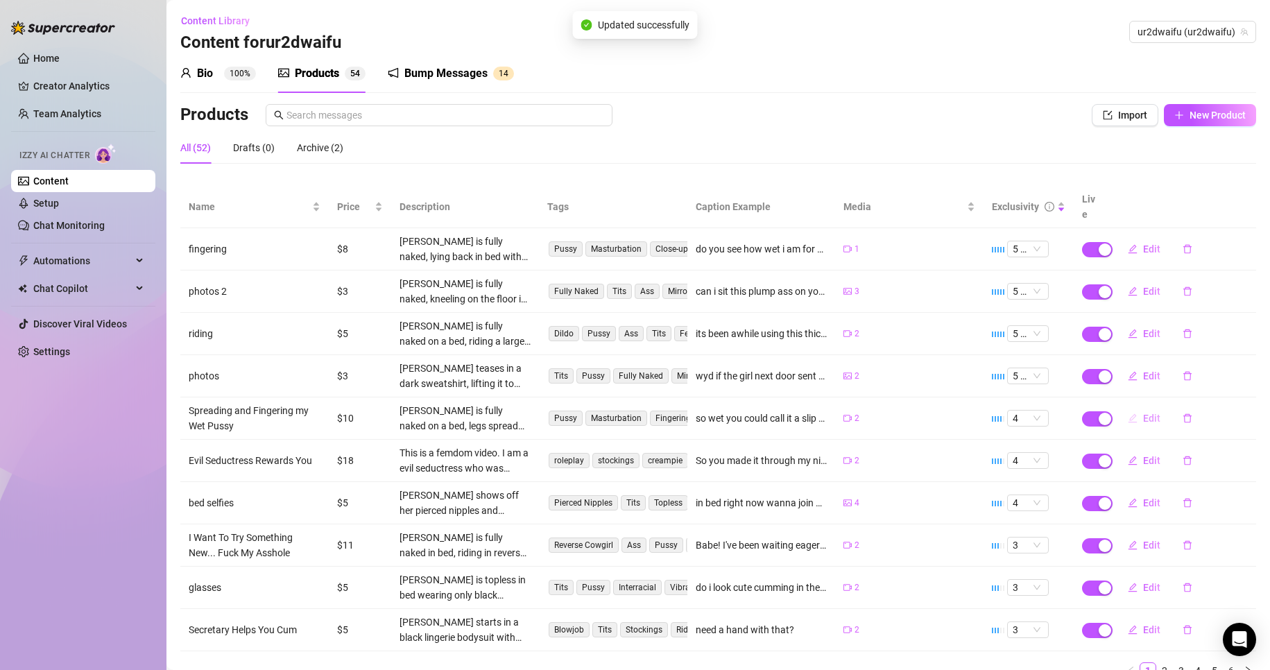
click at [1131, 409] on button "Edit" at bounding box center [1144, 418] width 55 height 22
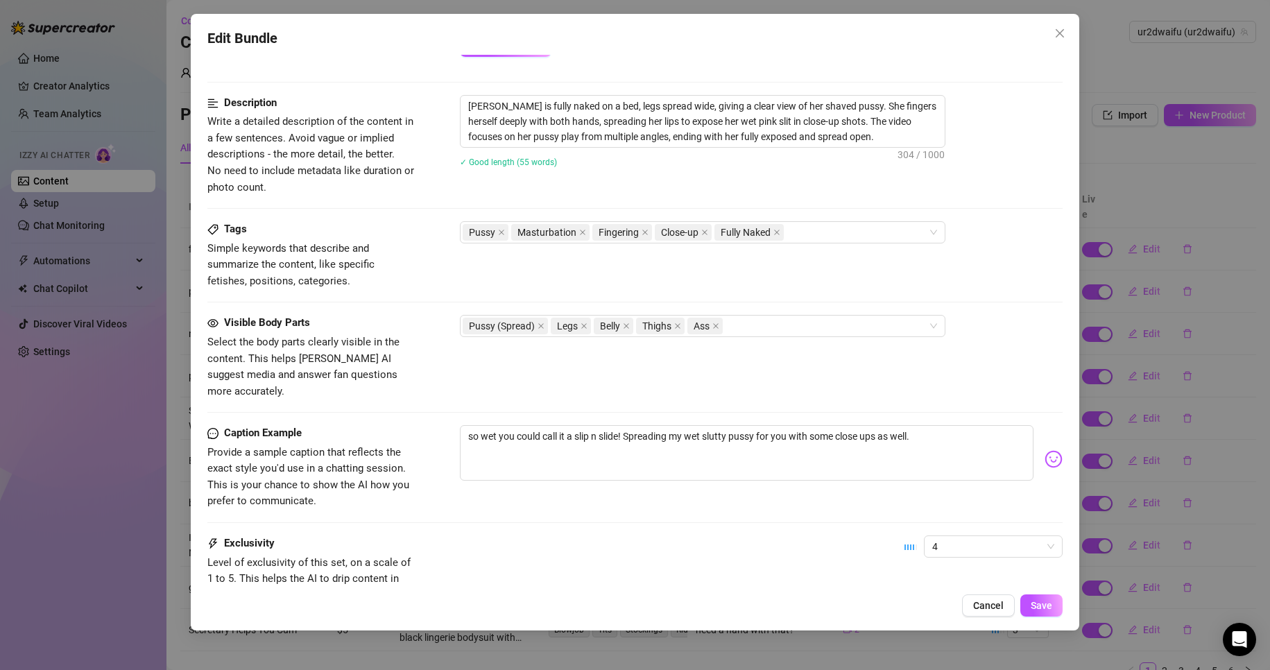
scroll to position [624, 0]
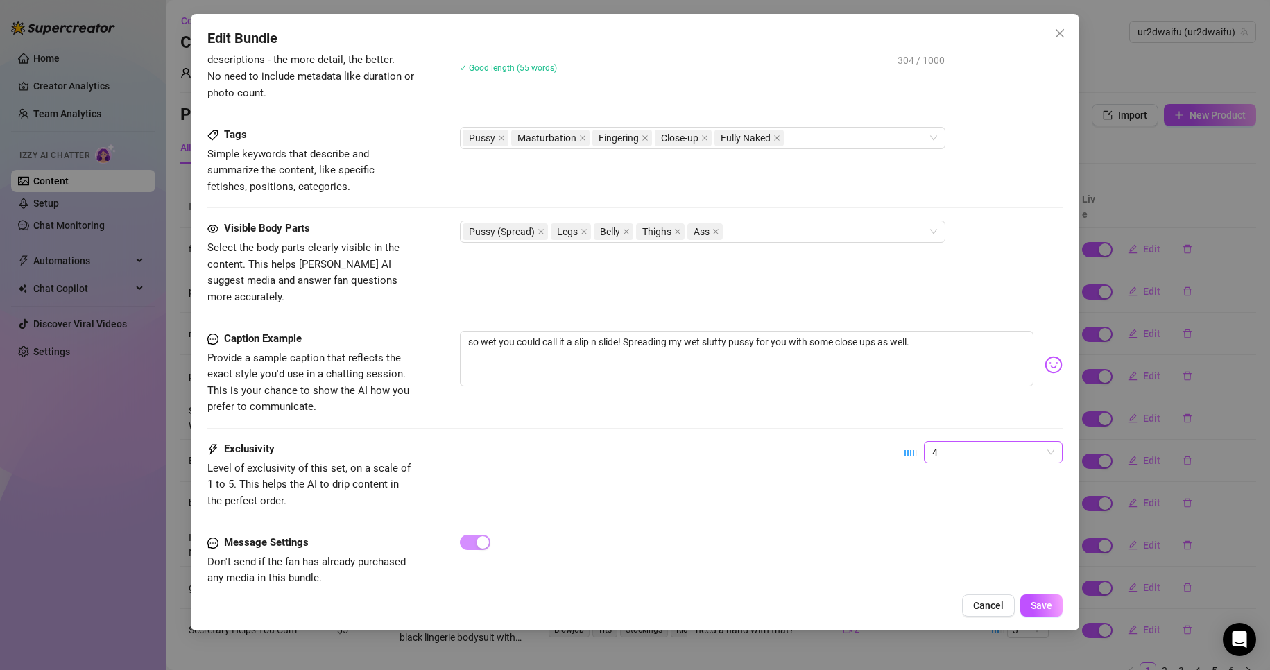
click at [956, 442] on span "4" at bounding box center [993, 452] width 122 height 21
click at [955, 461] on div "1 - Least Exclusive" at bounding box center [981, 463] width 117 height 15
click at [1056, 605] on button "Save" at bounding box center [1041, 605] width 42 height 22
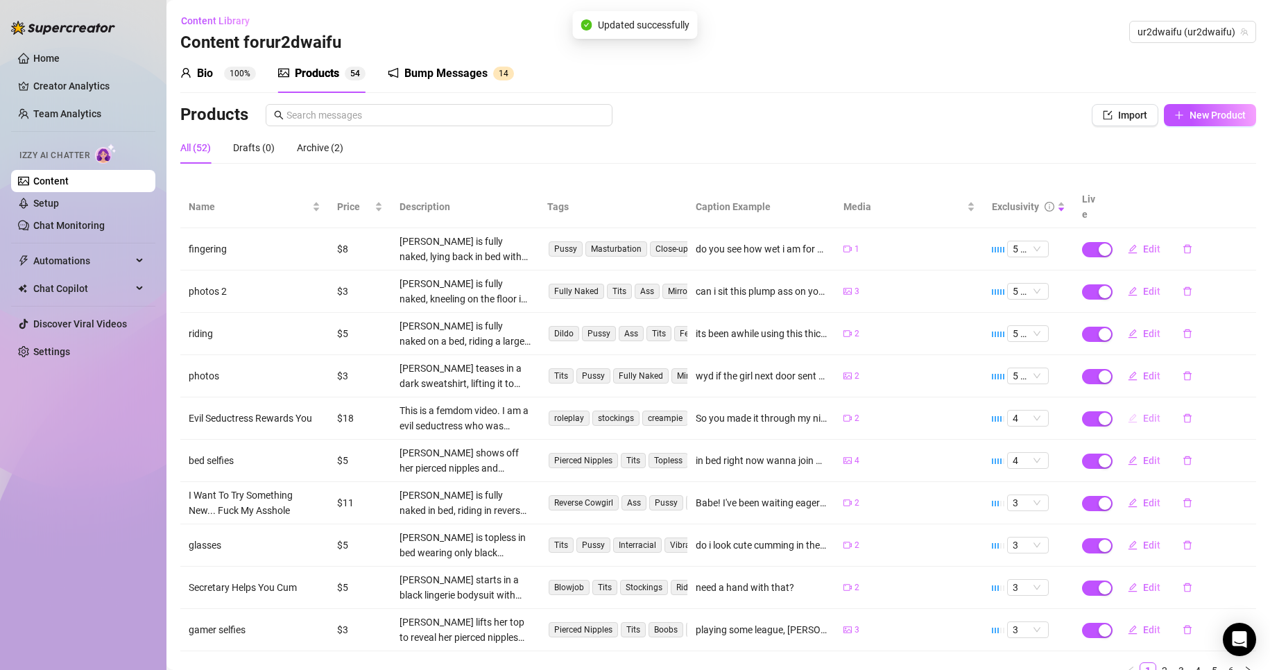
click at [1144, 413] on span "Edit" at bounding box center [1151, 418] width 17 height 11
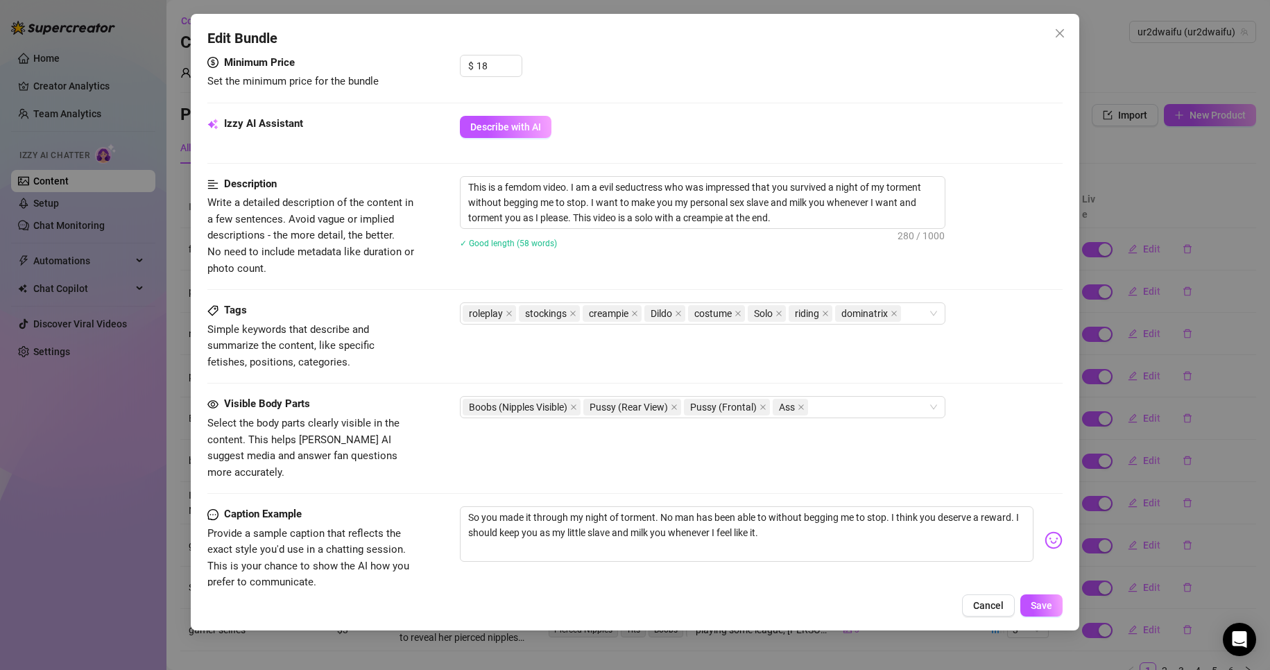
scroll to position [555, 0]
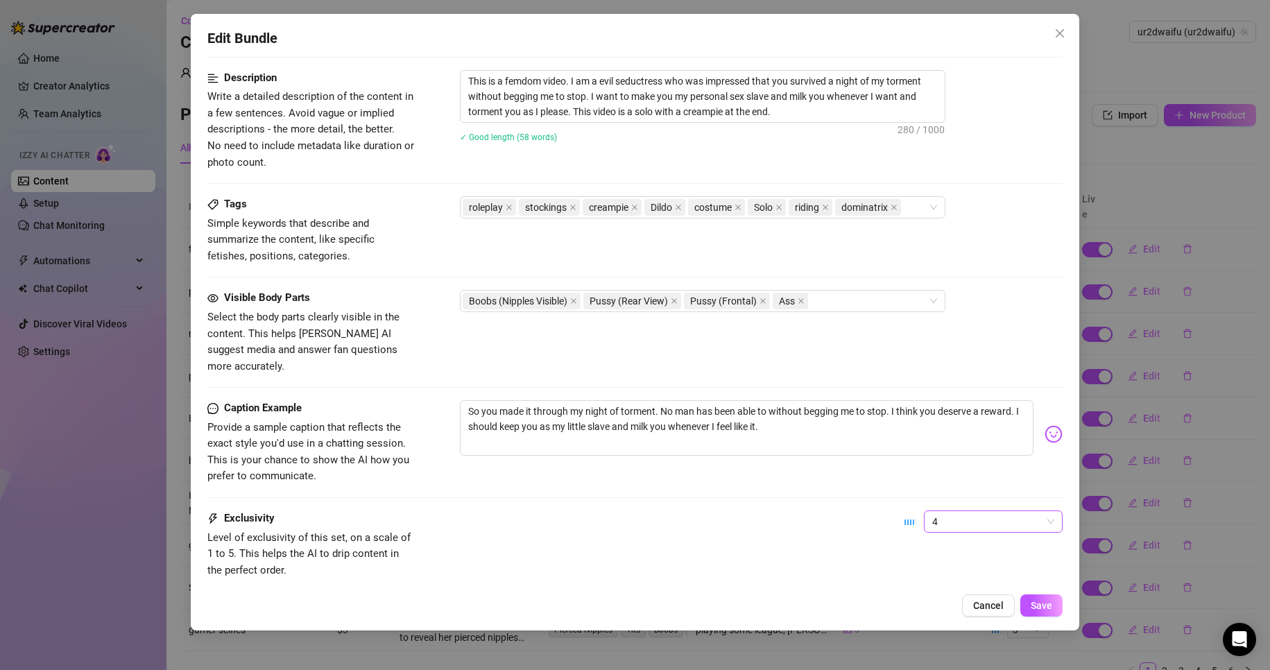
click at [995, 511] on span "4" at bounding box center [993, 521] width 122 height 21
click at [980, 528] on div "1 - Least Exclusive" at bounding box center [981, 532] width 117 height 15
click at [1040, 614] on button "Save" at bounding box center [1041, 605] width 42 height 22
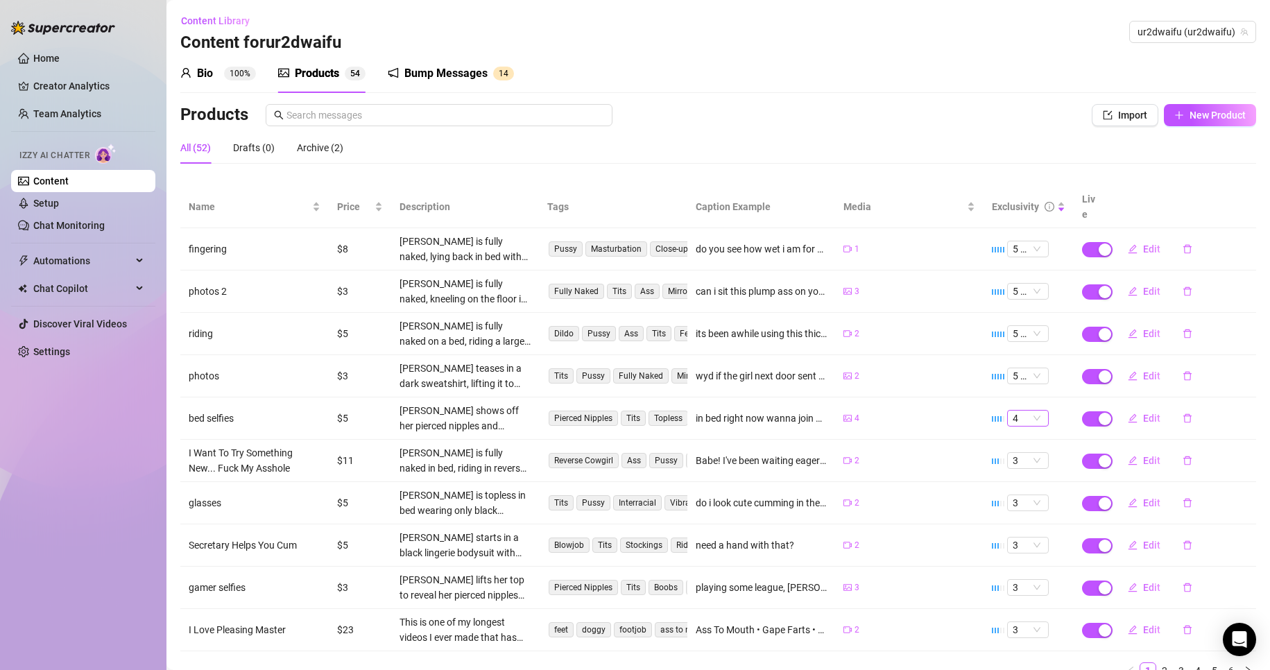
click at [1013, 411] on span "4" at bounding box center [1028, 418] width 31 height 15
click at [1130, 449] on button "Edit" at bounding box center [1144, 460] width 55 height 22
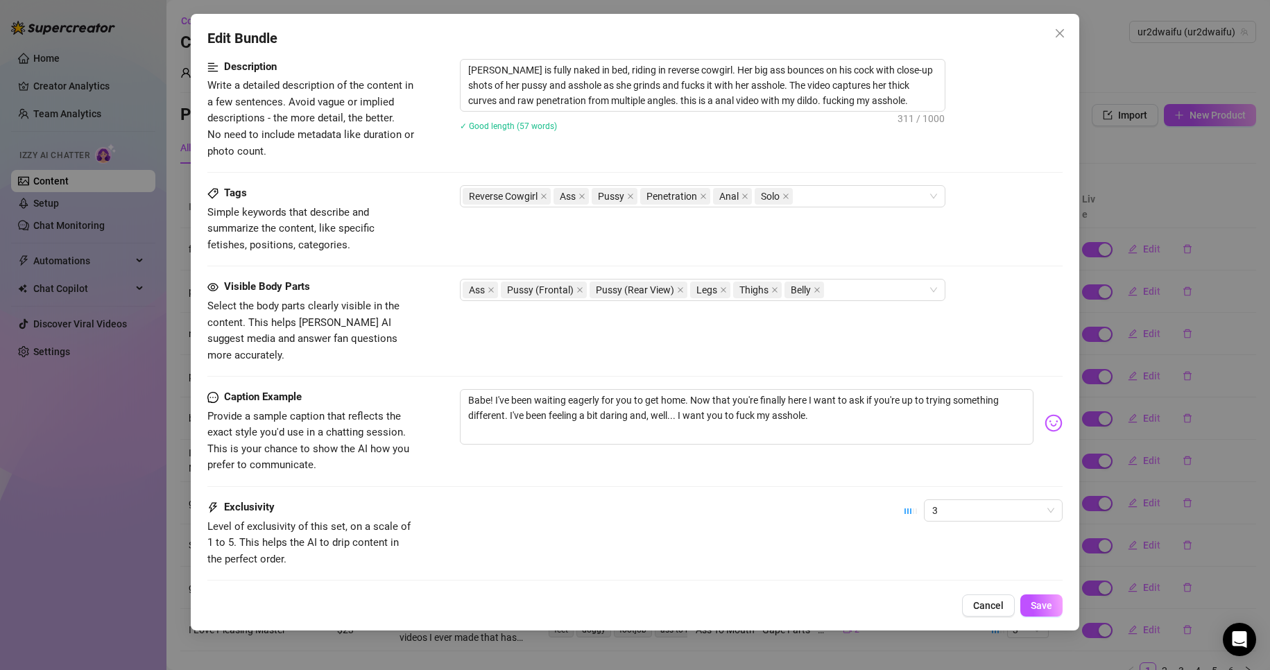
scroll to position [624, 0]
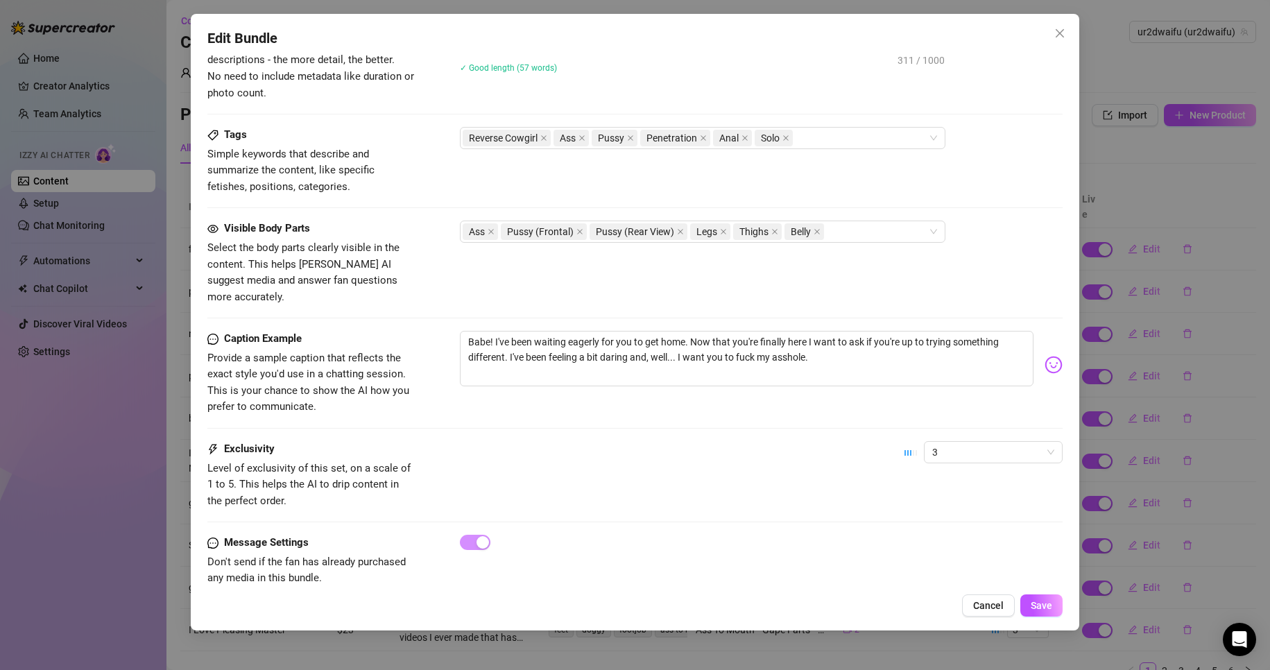
click at [980, 420] on div "Caption Example Provide a sample caption that reflects the exact style you'd us…" at bounding box center [635, 386] width 856 height 110
click at [979, 442] on span "3" at bounding box center [993, 452] width 122 height 21
click at [960, 463] on div "1 - Least Exclusive" at bounding box center [981, 463] width 117 height 15
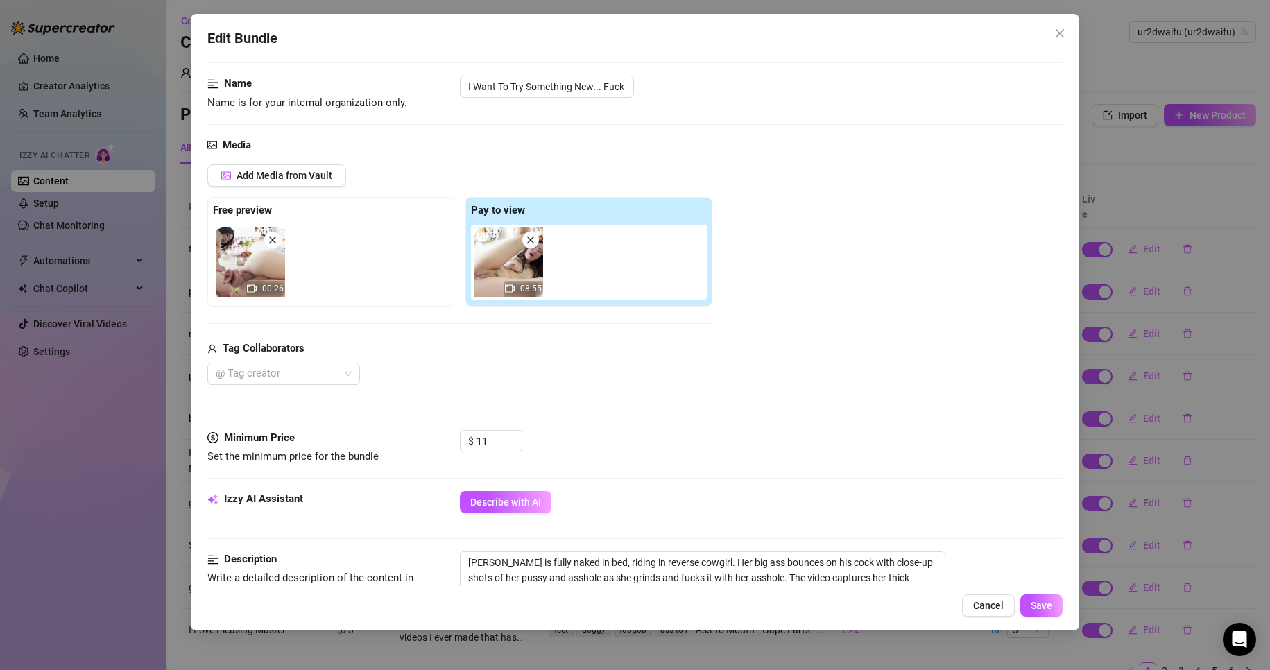
scroll to position [0, 0]
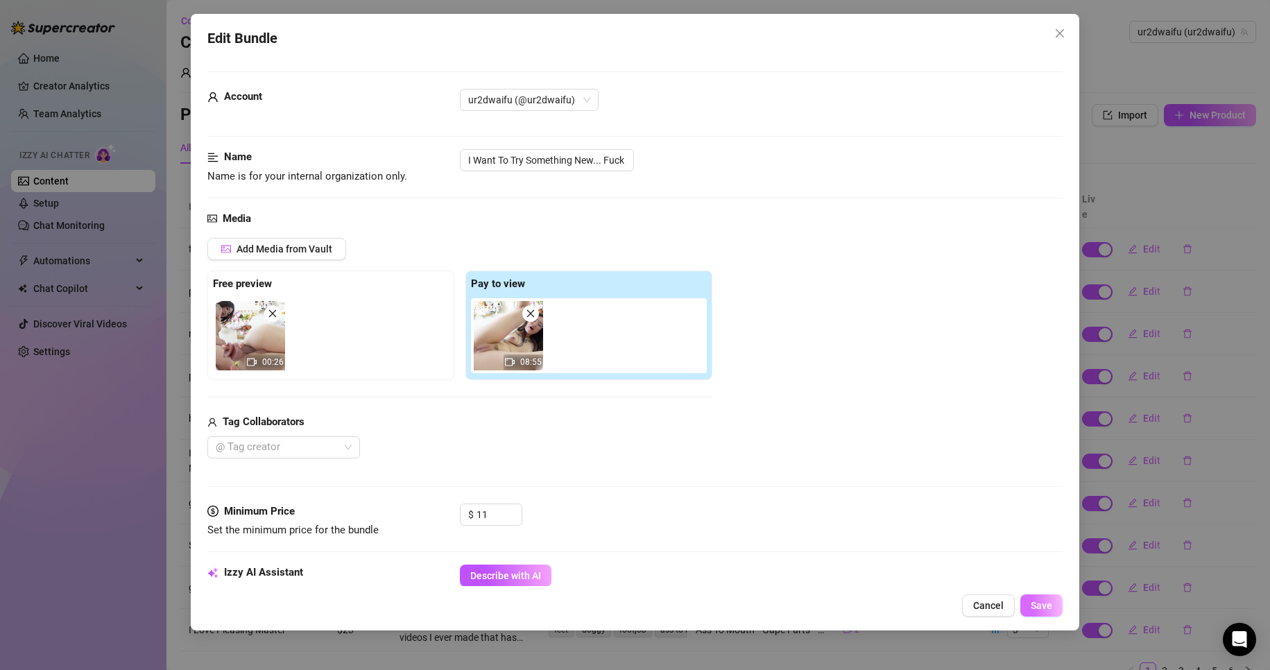
click at [1027, 603] on button "Save" at bounding box center [1041, 605] width 42 height 22
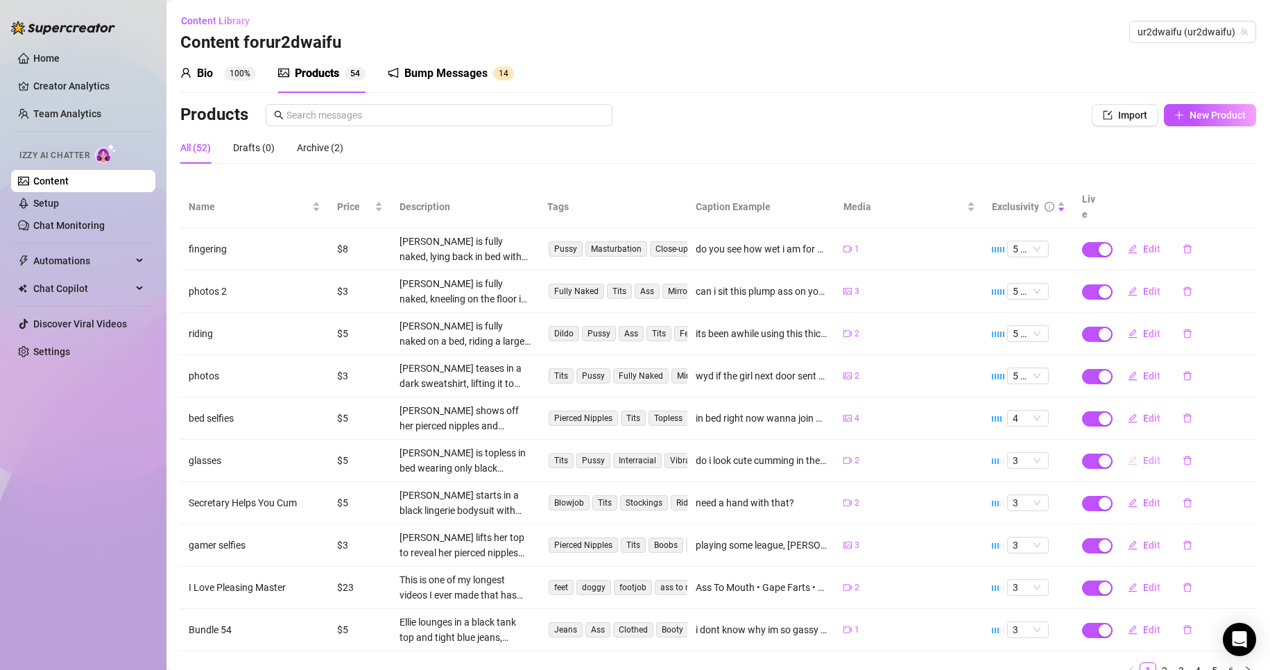
click at [1131, 449] on button "Edit" at bounding box center [1144, 460] width 55 height 22
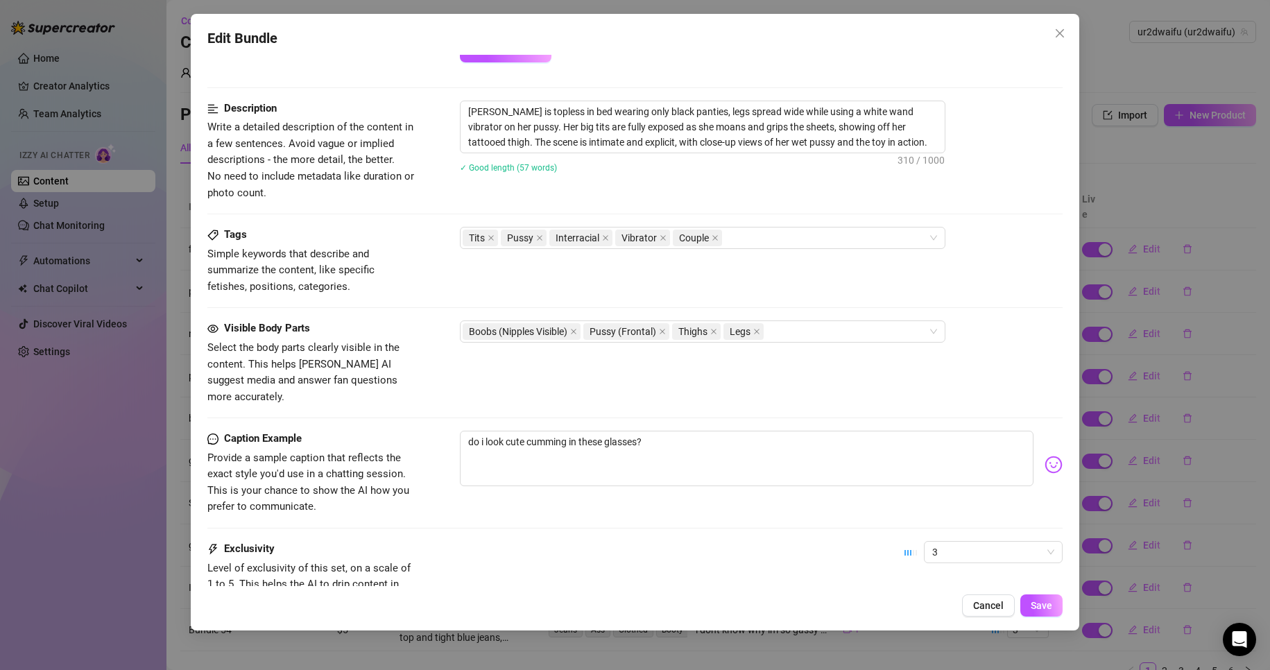
scroll to position [624, 0]
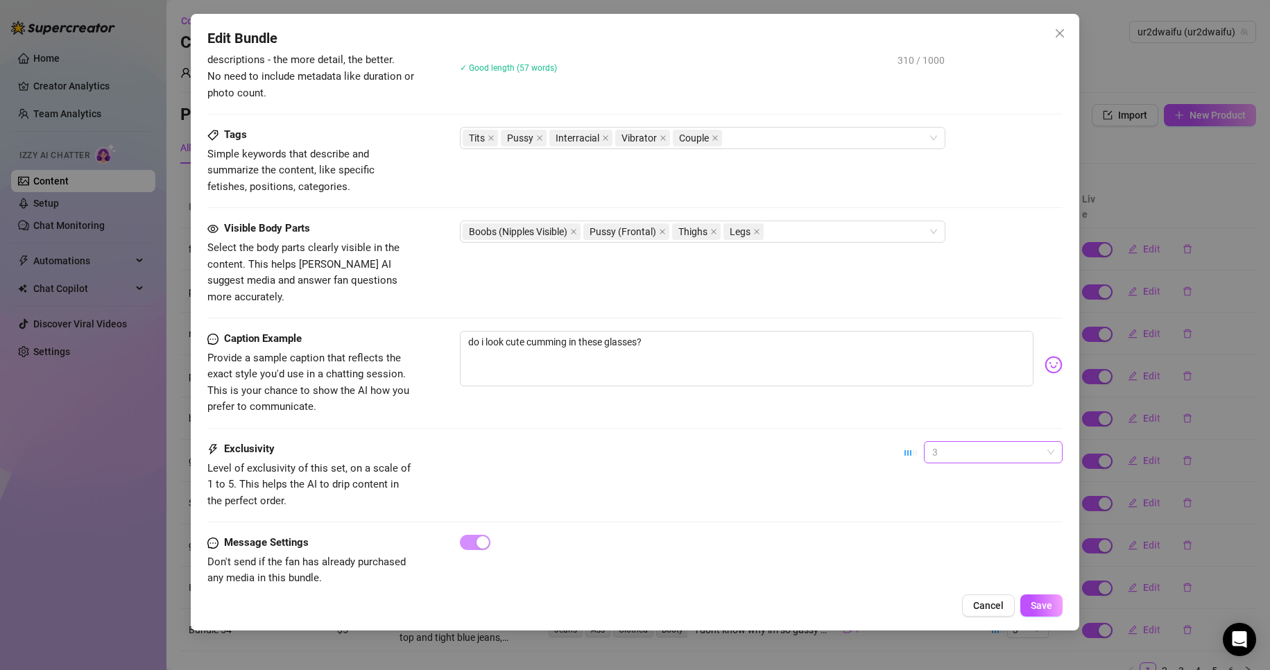
click at [968, 442] on span "3" at bounding box center [993, 452] width 122 height 21
click at [943, 480] on div "2" at bounding box center [981, 485] width 117 height 15
click at [1033, 600] on span "Save" at bounding box center [1042, 605] width 22 height 11
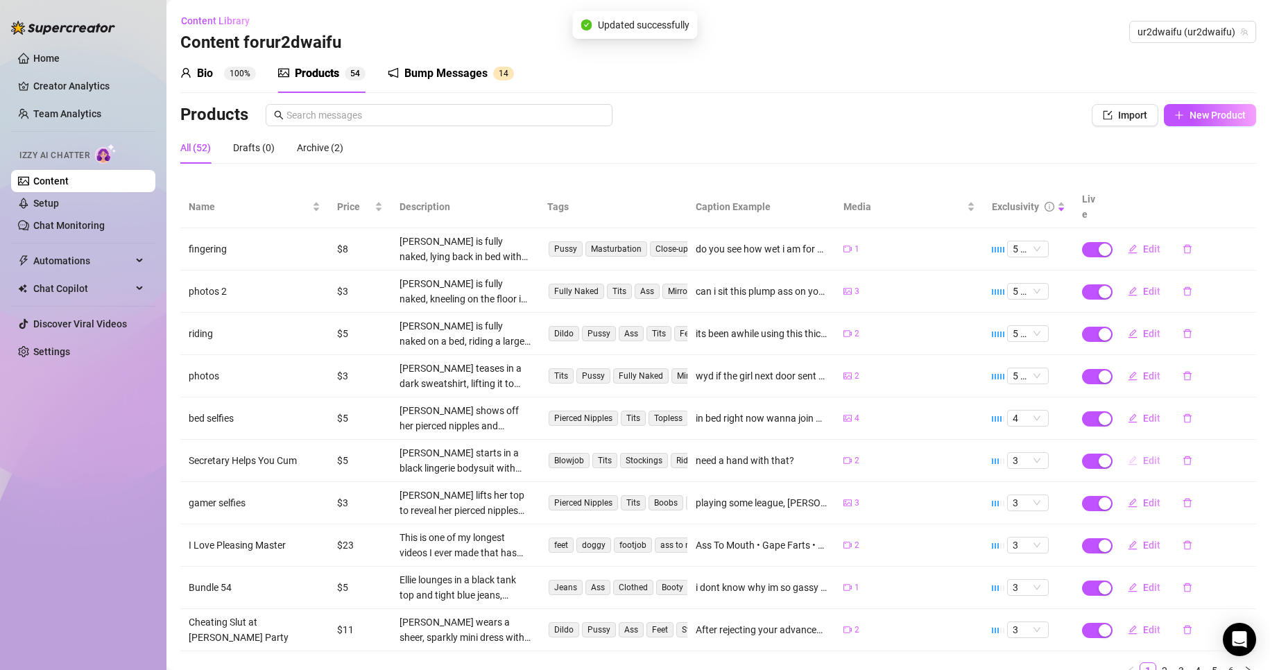
click at [1143, 455] on span "Edit" at bounding box center [1151, 460] width 17 height 11
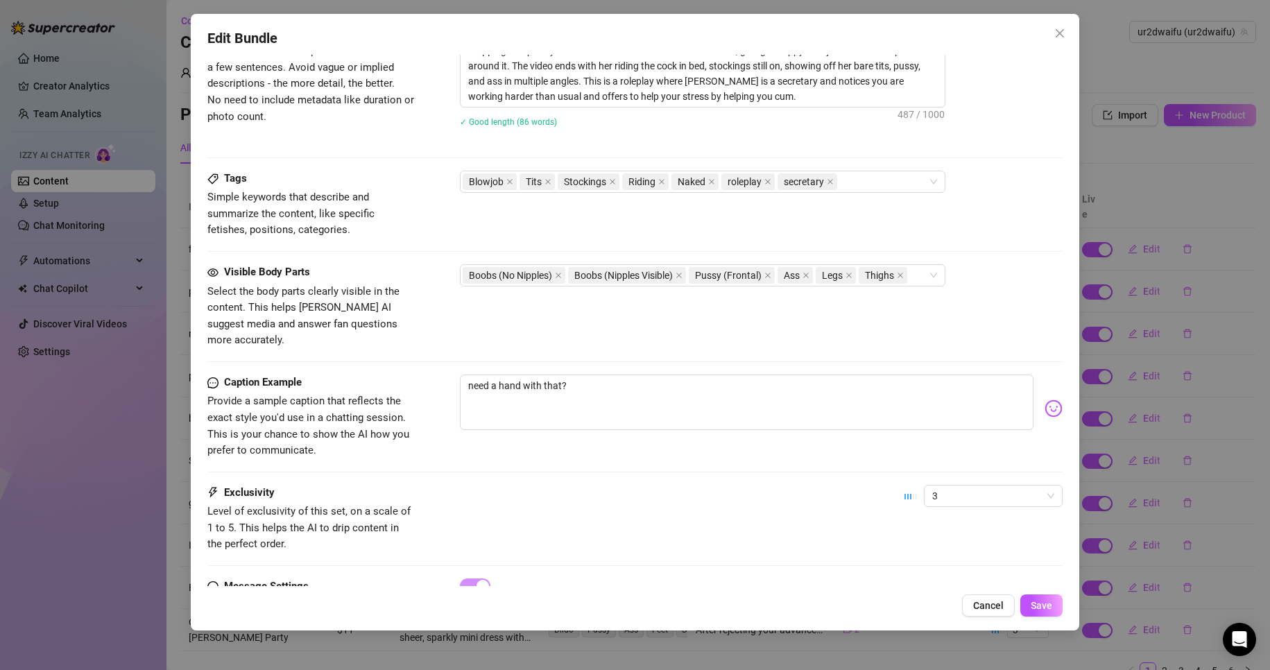
scroll to position [654, 0]
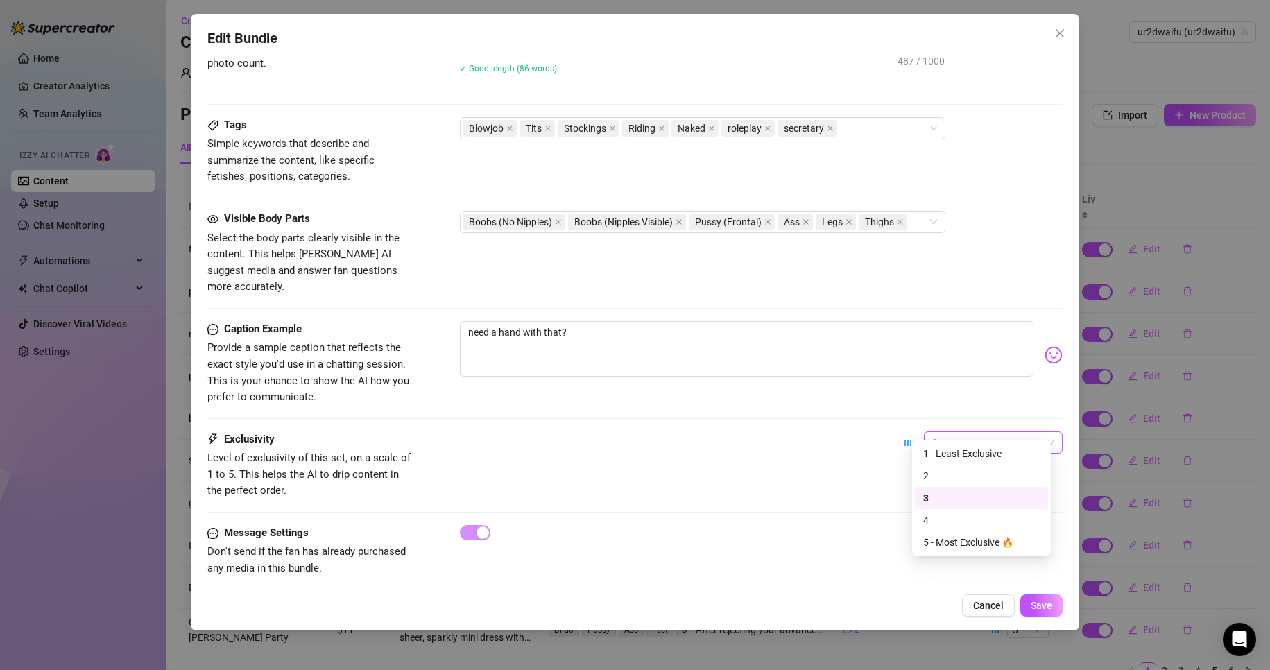
click at [954, 432] on span "3" at bounding box center [993, 442] width 122 height 21
click at [957, 472] on div "2" at bounding box center [981, 475] width 117 height 15
click at [1026, 595] on button "Save" at bounding box center [1041, 605] width 42 height 22
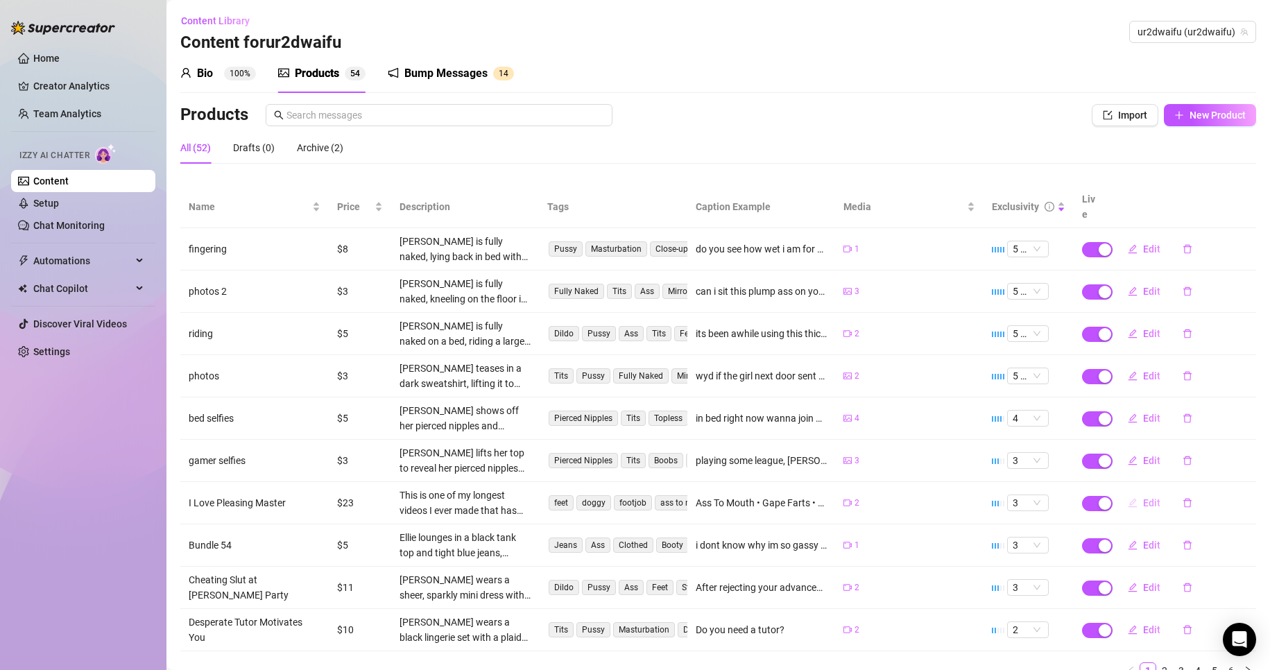
click at [1117, 492] on button "Edit" at bounding box center [1144, 503] width 55 height 22
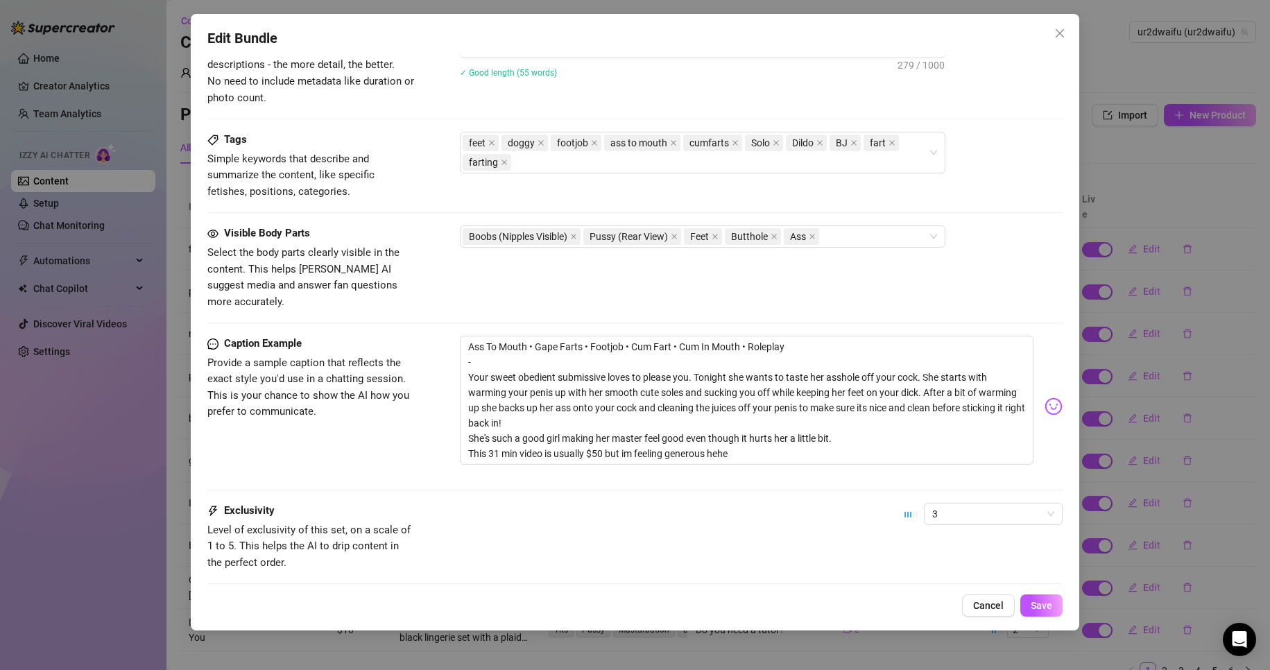
scroll to position [691, 0]
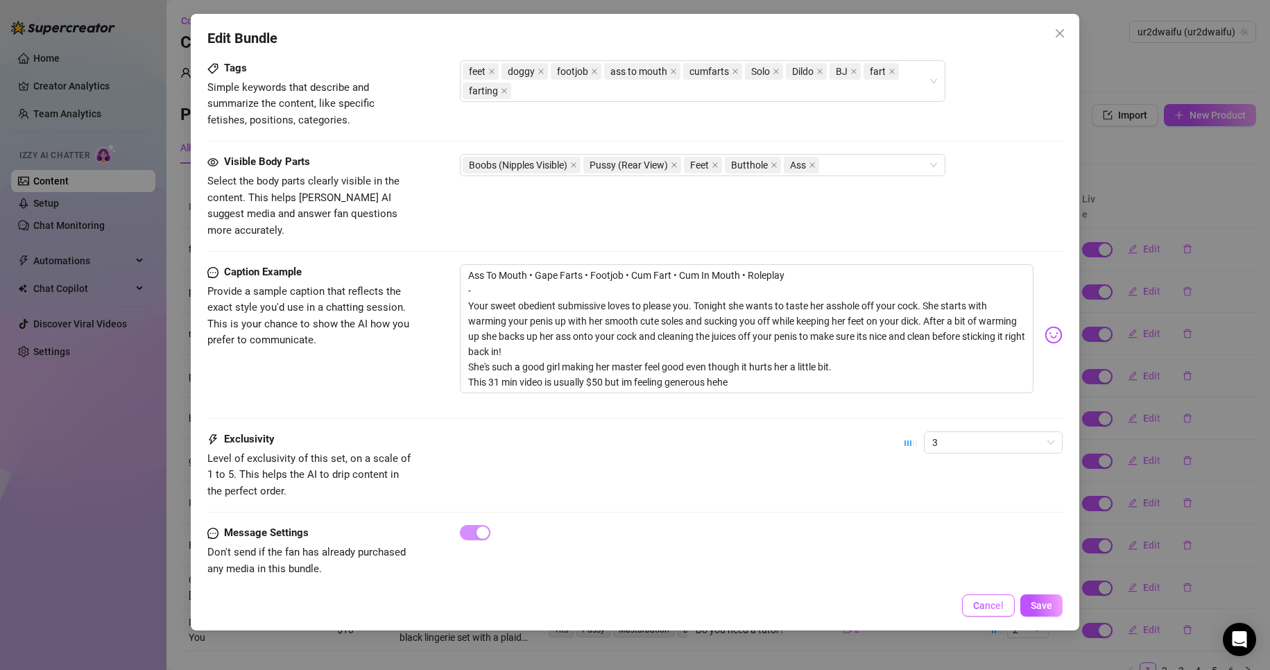
click at [999, 605] on span "Cancel" at bounding box center [988, 605] width 31 height 11
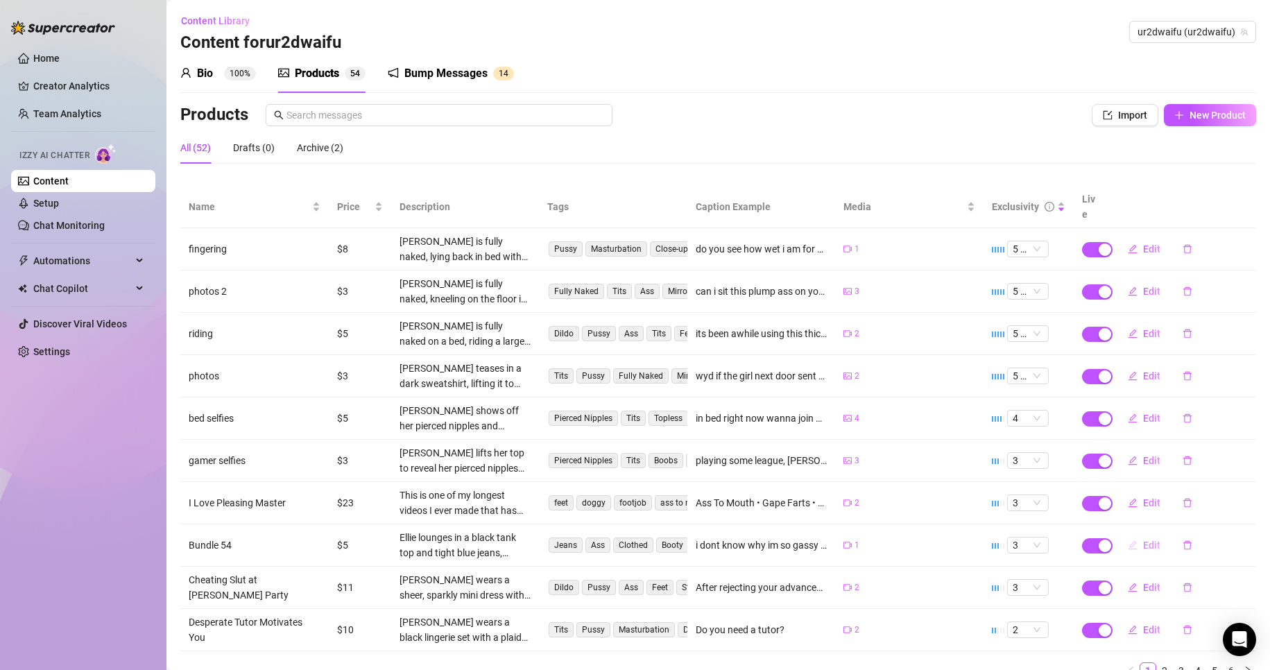
click at [1128, 540] on icon "edit" at bounding box center [1133, 545] width 10 height 10
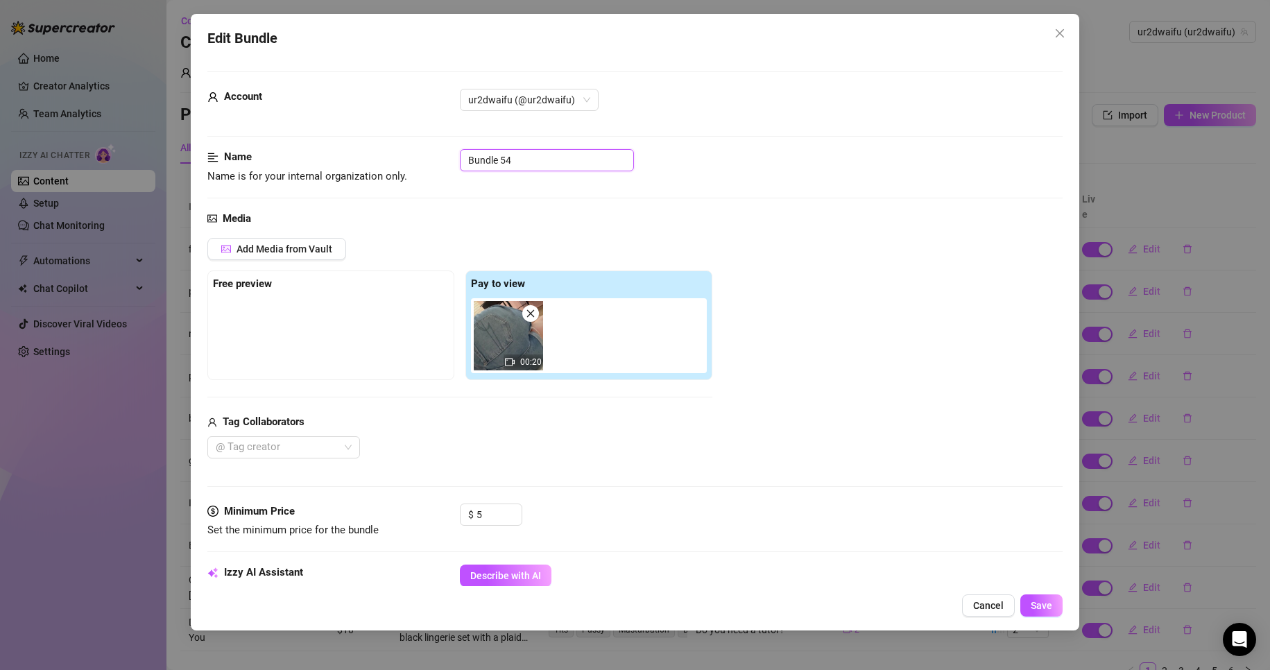
drag, startPoint x: 547, startPoint y: 156, endPoint x: 443, endPoint y: 156, distance: 104.0
click at [443, 156] on div "Name Name is for your internal organization only. Bundle 54" at bounding box center [635, 166] width 856 height 35
click at [1044, 610] on span "Save" at bounding box center [1042, 605] width 22 height 11
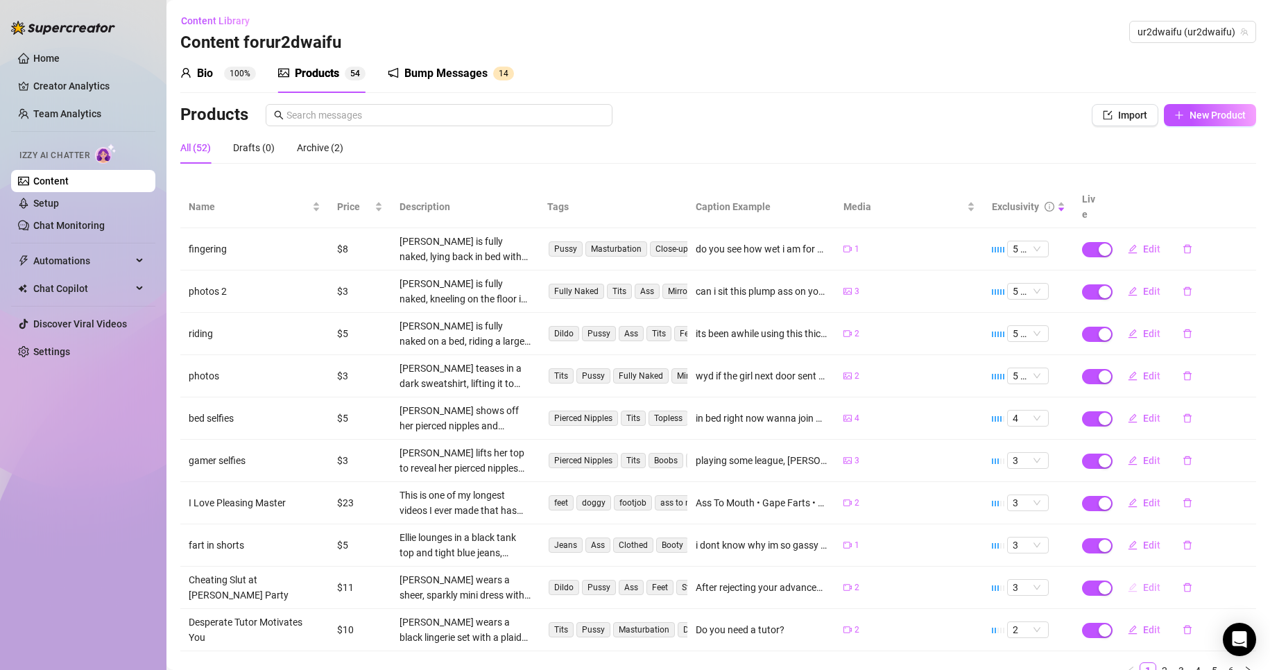
click at [1147, 582] on span "Edit" at bounding box center [1151, 587] width 17 height 11
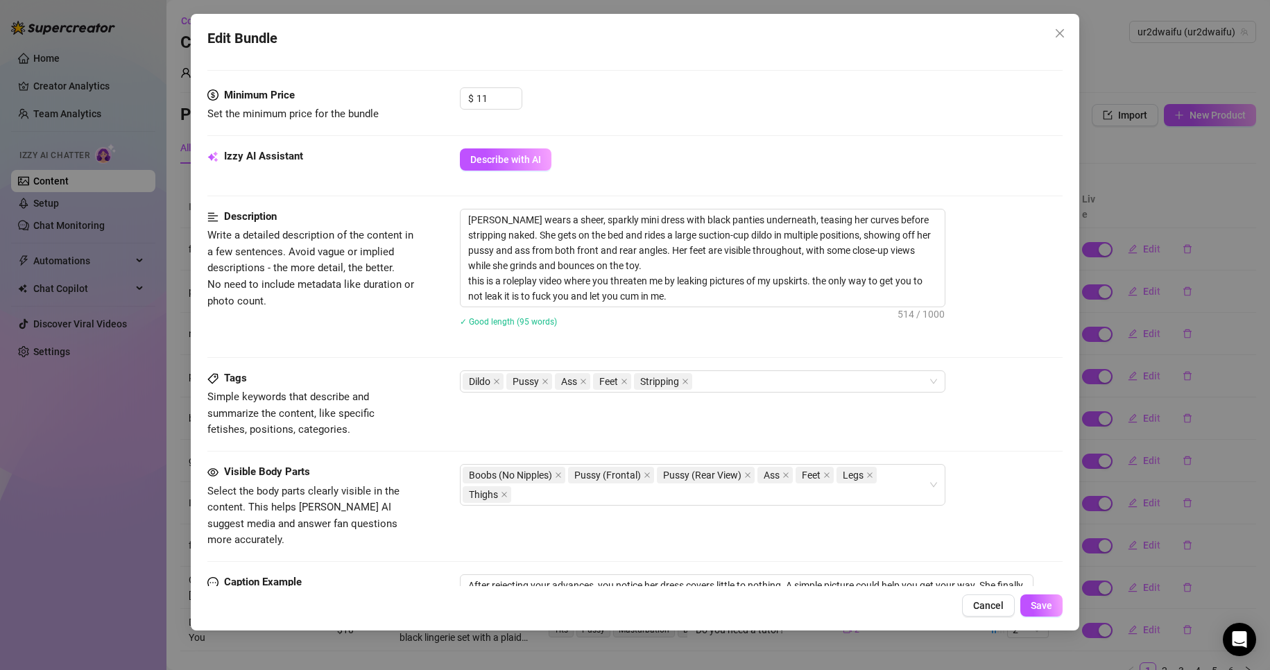
scroll to position [694, 0]
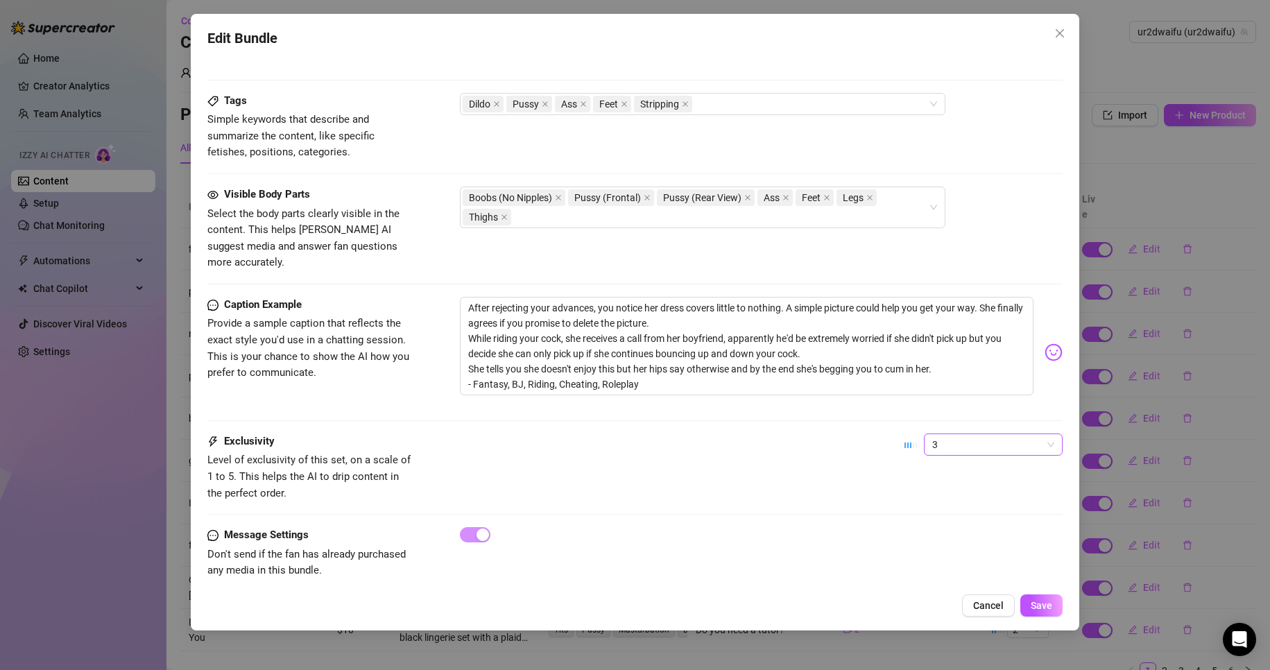
click at [954, 434] on span "3" at bounding box center [993, 444] width 122 height 21
click at [953, 452] on div "1 - Least Exclusive" at bounding box center [981, 455] width 117 height 15
click at [1032, 607] on span "Save" at bounding box center [1042, 605] width 22 height 11
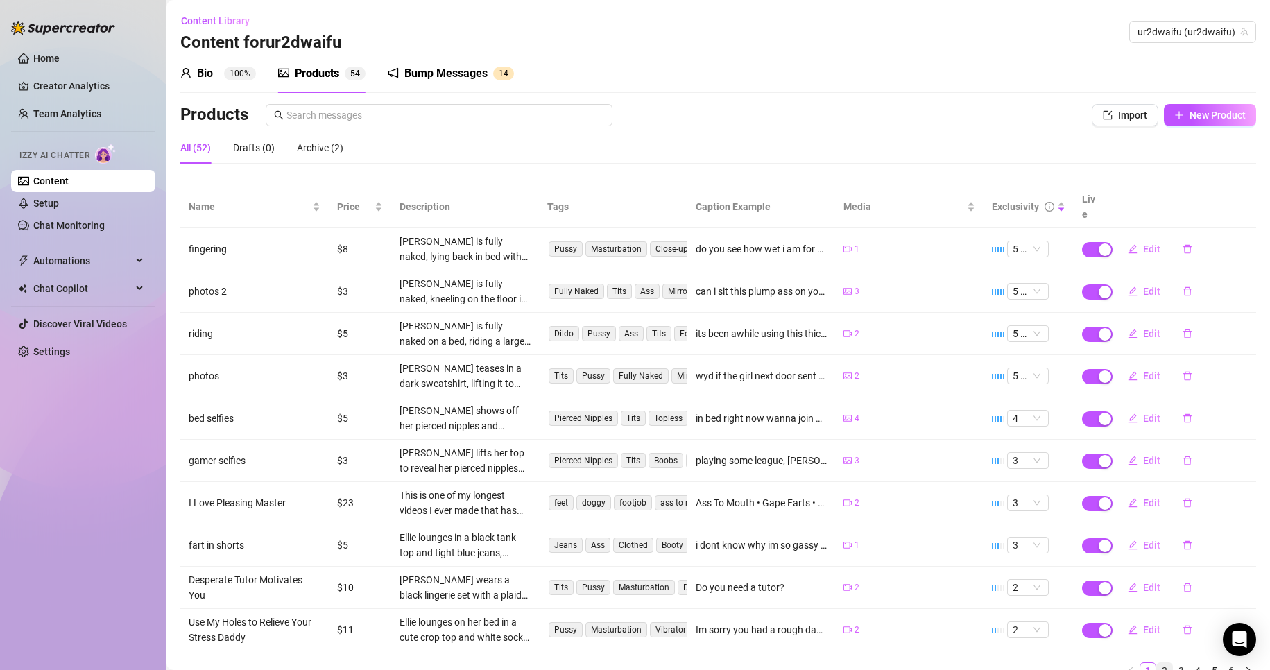
click at [1157, 663] on link "2" at bounding box center [1164, 670] width 15 height 15
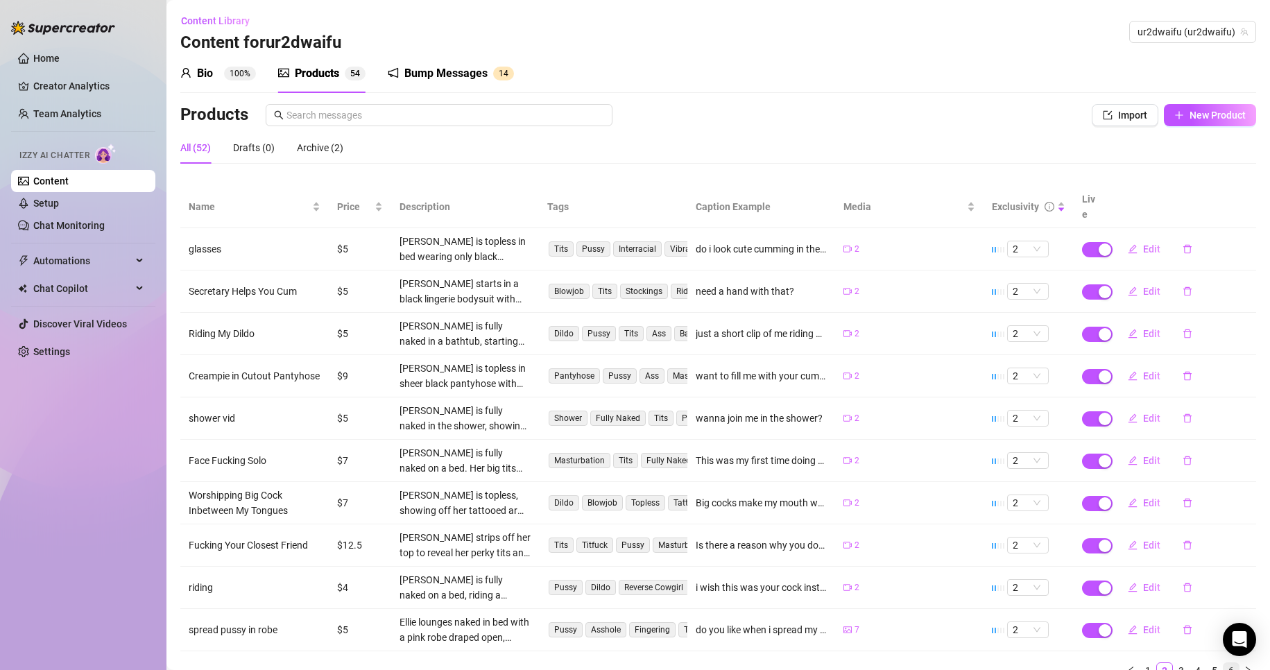
click at [1212, 662] on ul "1 2 3 4 5 6" at bounding box center [718, 670] width 1076 height 17
click at [1223, 663] on link "6" at bounding box center [1230, 670] width 15 height 15
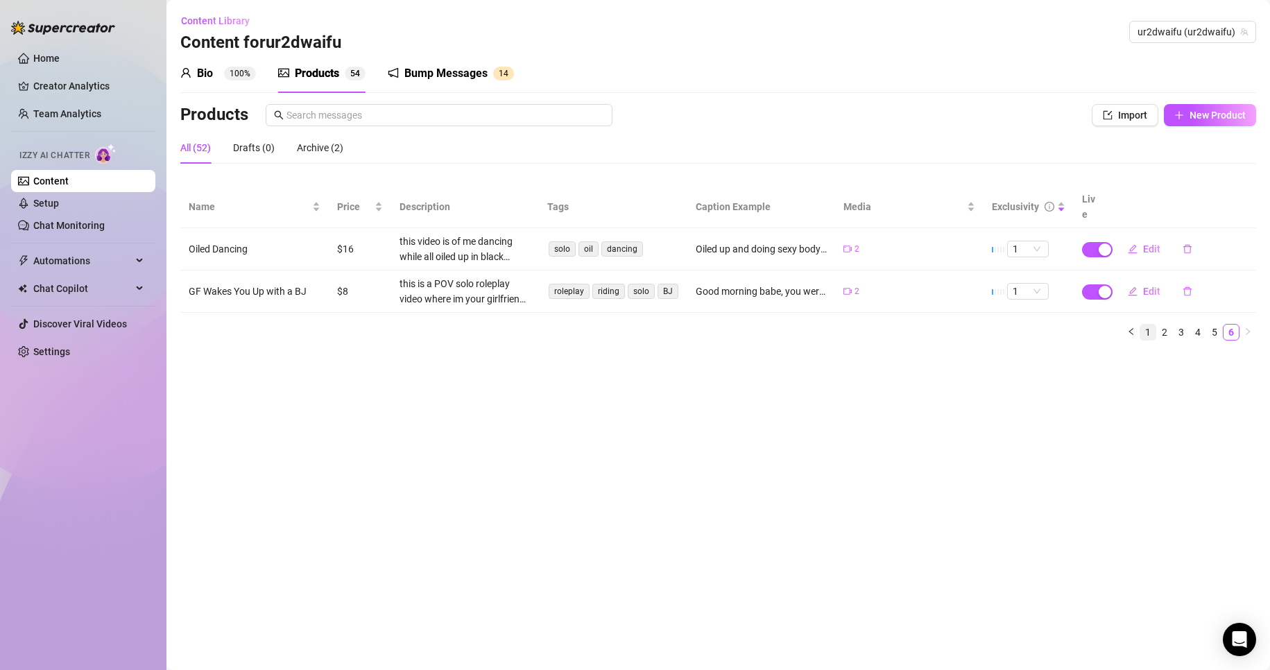
click at [1152, 325] on link "1" at bounding box center [1147, 332] width 15 height 15
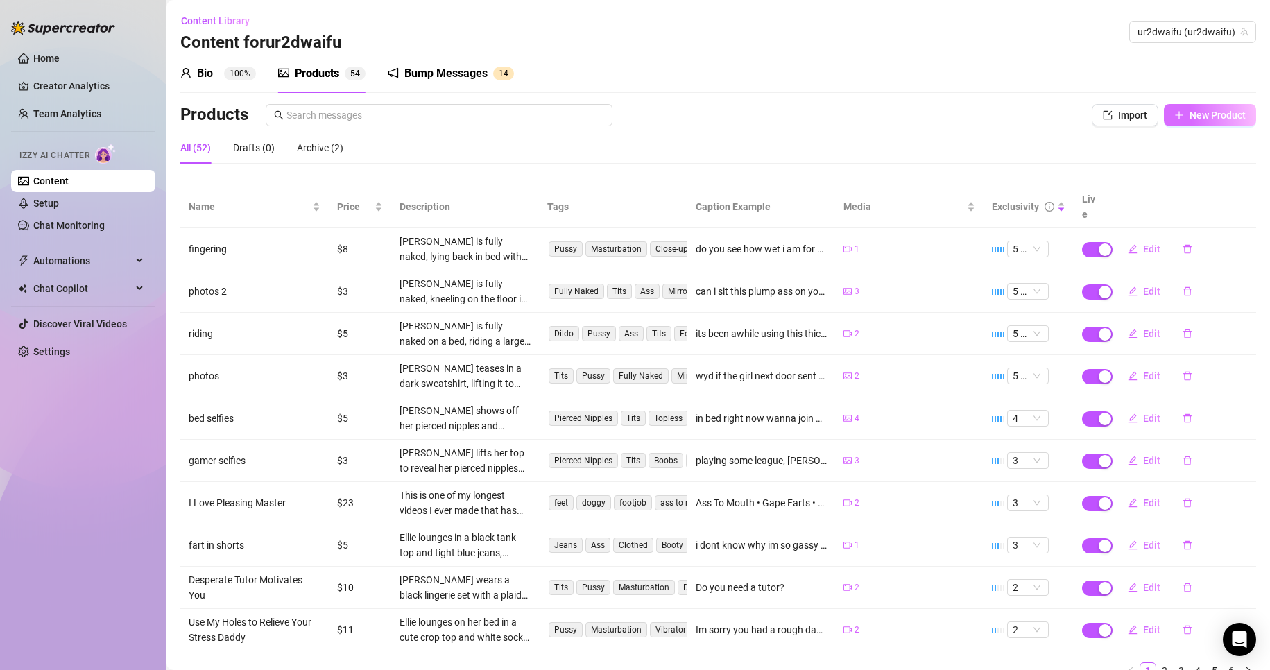
click at [1212, 104] on button "New Product" at bounding box center [1210, 115] width 92 height 22
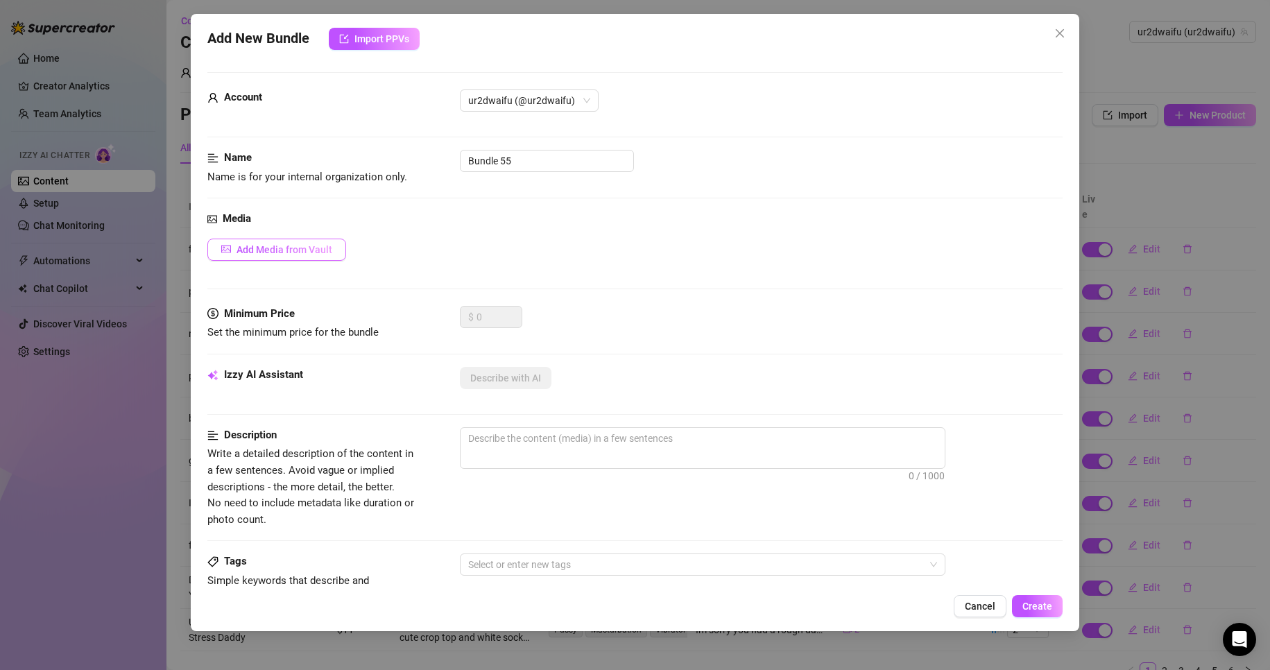
click at [283, 244] on span "Add Media from Vault" at bounding box center [285, 249] width 96 height 11
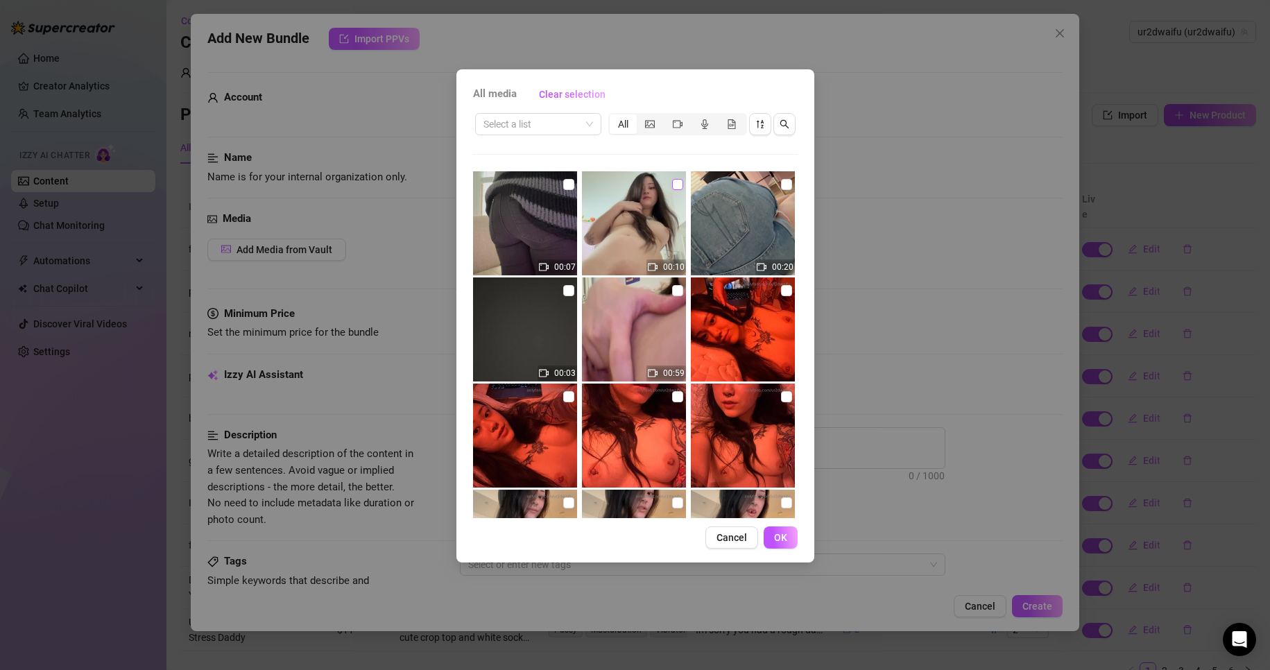
click at [672, 187] on input "checkbox" at bounding box center [677, 184] width 11 height 11
click at [782, 533] on span "OK" at bounding box center [780, 537] width 13 height 11
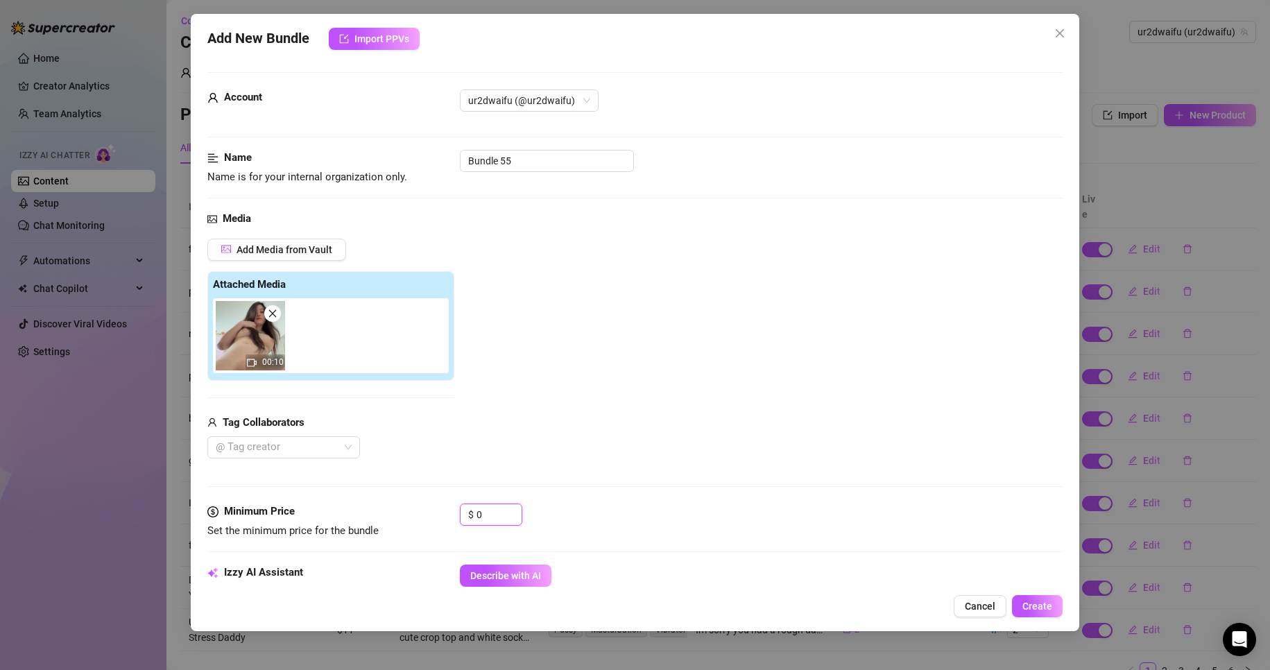
drag, startPoint x: 496, startPoint y: 513, endPoint x: 451, endPoint y: 512, distance: 45.1
click at [446, 512] on div "Minimum Price Set the minimum price for the bundle $ 0" at bounding box center [635, 521] width 856 height 35
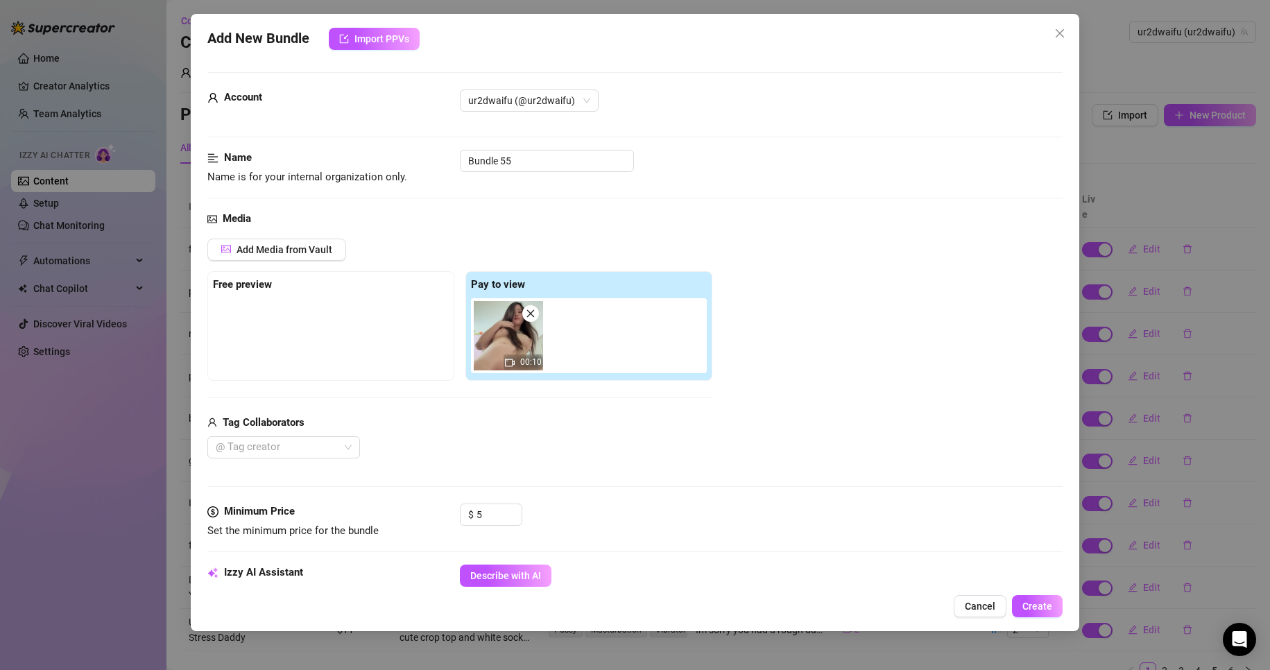
click at [621, 421] on div "Tag Collaborators" at bounding box center [459, 423] width 505 height 17
drag, startPoint x: 547, startPoint y: 160, endPoint x: 354, endPoint y: 160, distance: 192.1
click at [354, 160] on div "Name Name is for your internal organization only. Bundle 55" at bounding box center [635, 167] width 856 height 35
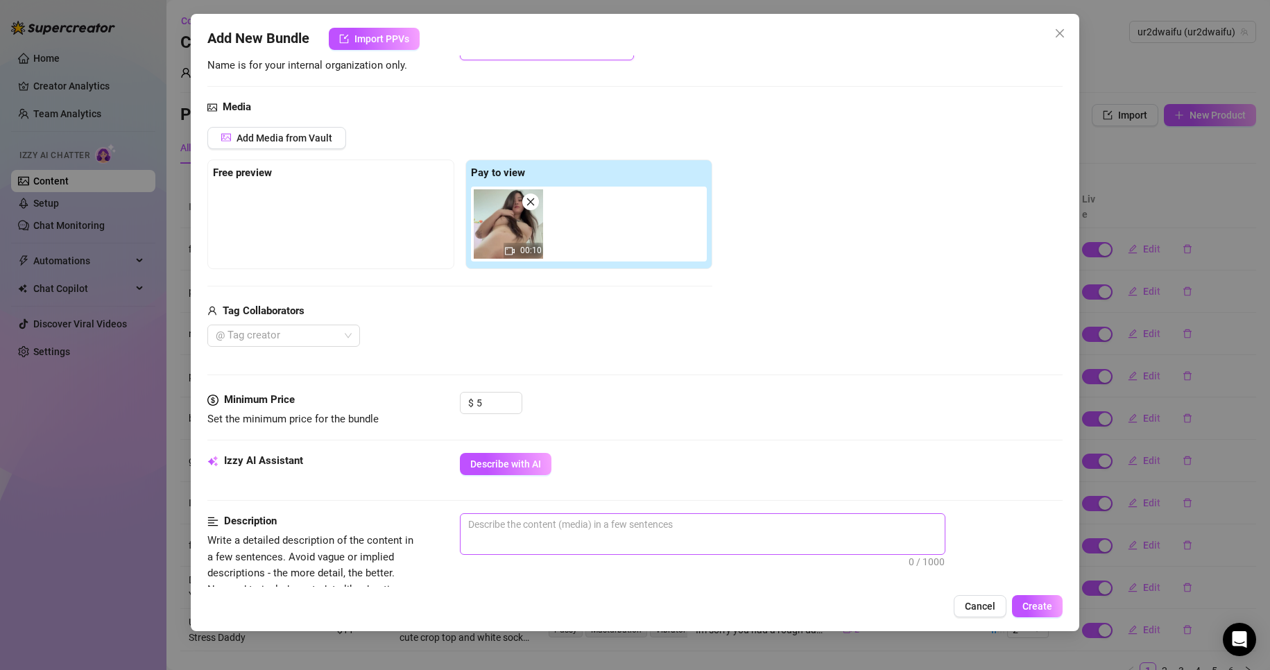
scroll to position [277, 0]
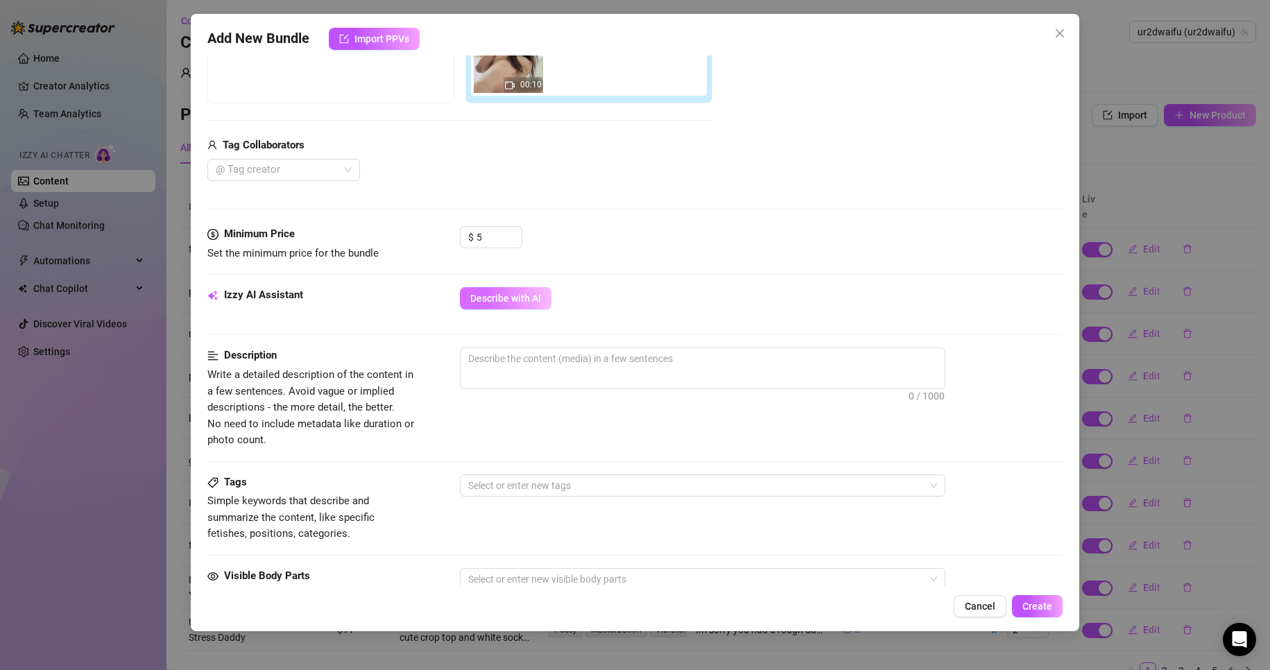
click at [531, 293] on span "Describe with AI" at bounding box center [505, 298] width 71 height 11
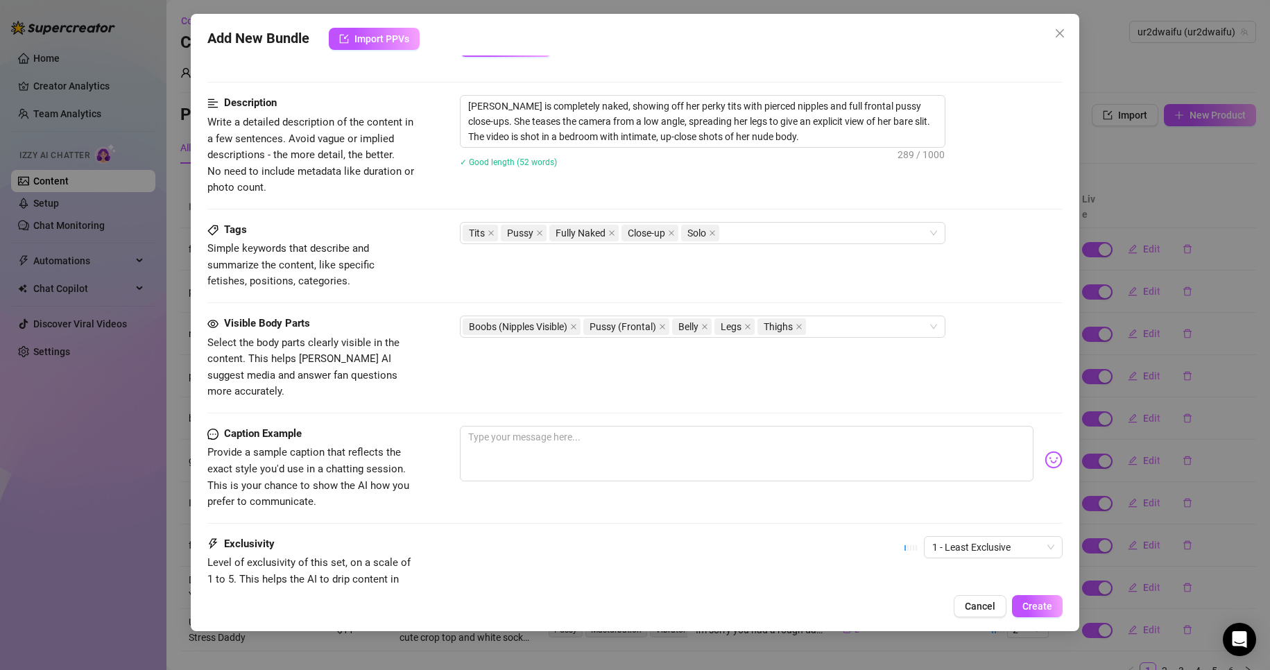
scroll to position [555, 0]
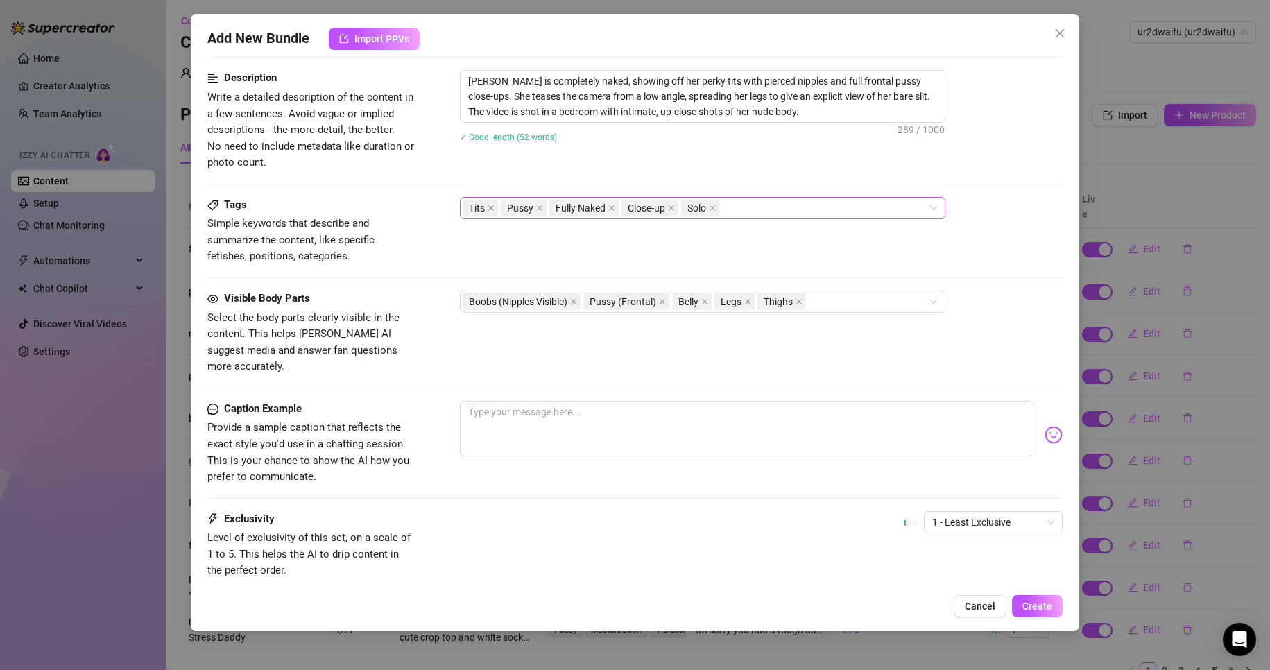
click at [746, 202] on div "Tits Pussy Fully Naked Close-up Solo" at bounding box center [695, 207] width 465 height 19
click at [834, 121] on textarea "[PERSON_NAME] is completely naked, showing off her perky tits with pierced nipp…" at bounding box center [703, 96] width 484 height 51
paste textarea "only send this to people who have a fart fetish."
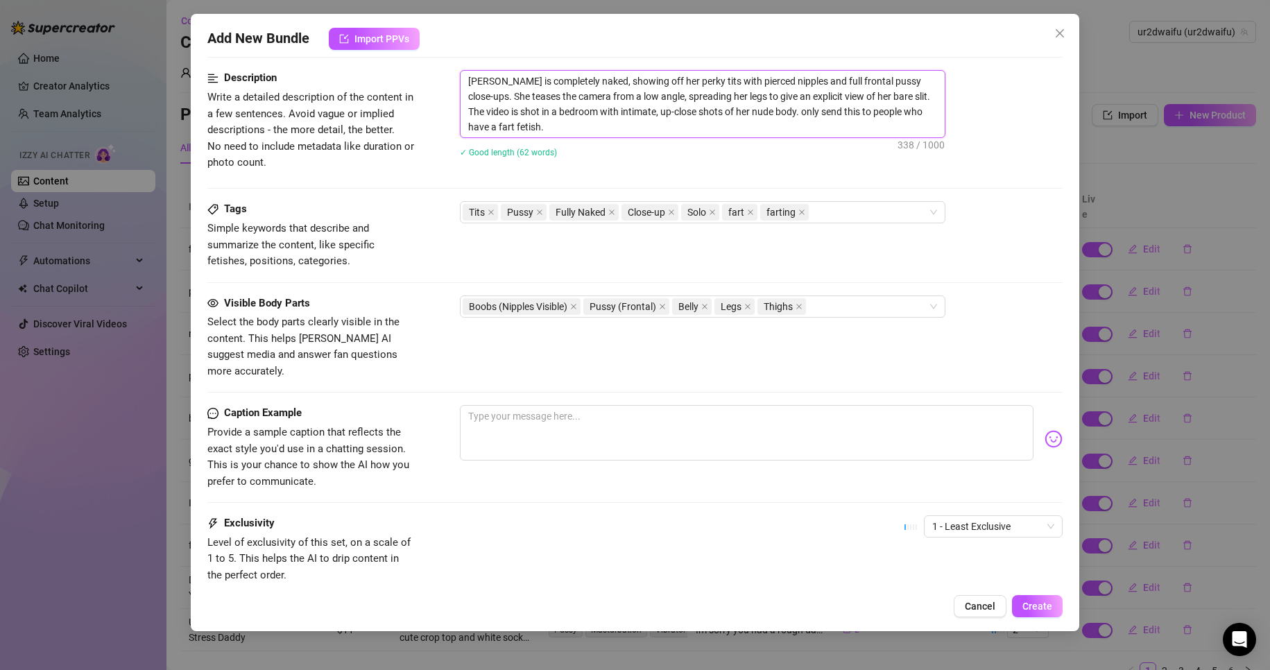
scroll to position [0, 0]
click at [748, 112] on textarea "[PERSON_NAME] is completely naked, showing off her perky tits with pierced nipp…" at bounding box center [703, 104] width 484 height 67
click at [515, 424] on textarea at bounding box center [747, 432] width 574 height 55
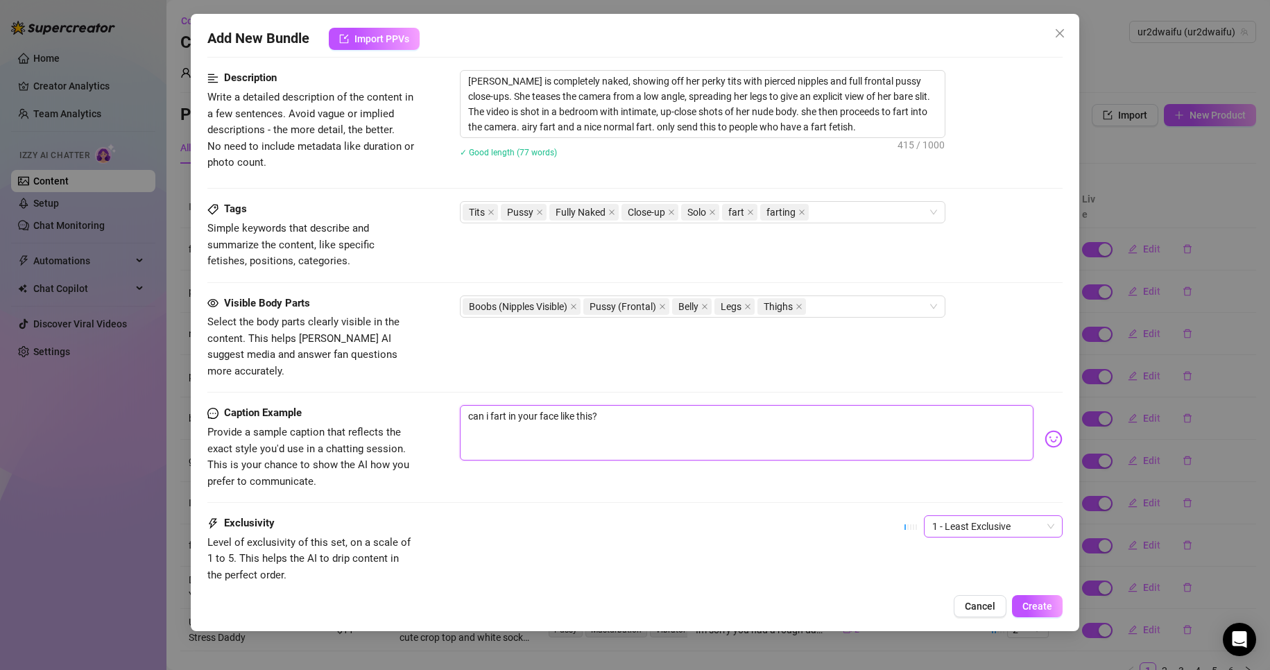
click at [986, 516] on span "1 - Least Exclusive" at bounding box center [993, 526] width 122 height 21
click at [950, 606] on div "4" at bounding box center [981, 604] width 117 height 15
click at [952, 522] on div "4 4" at bounding box center [983, 532] width 158 height 35
click at [956, 516] on span "4" at bounding box center [993, 526] width 122 height 21
click at [963, 626] on div "5 - Most Exclusive 🔥" at bounding box center [981, 626] width 117 height 15
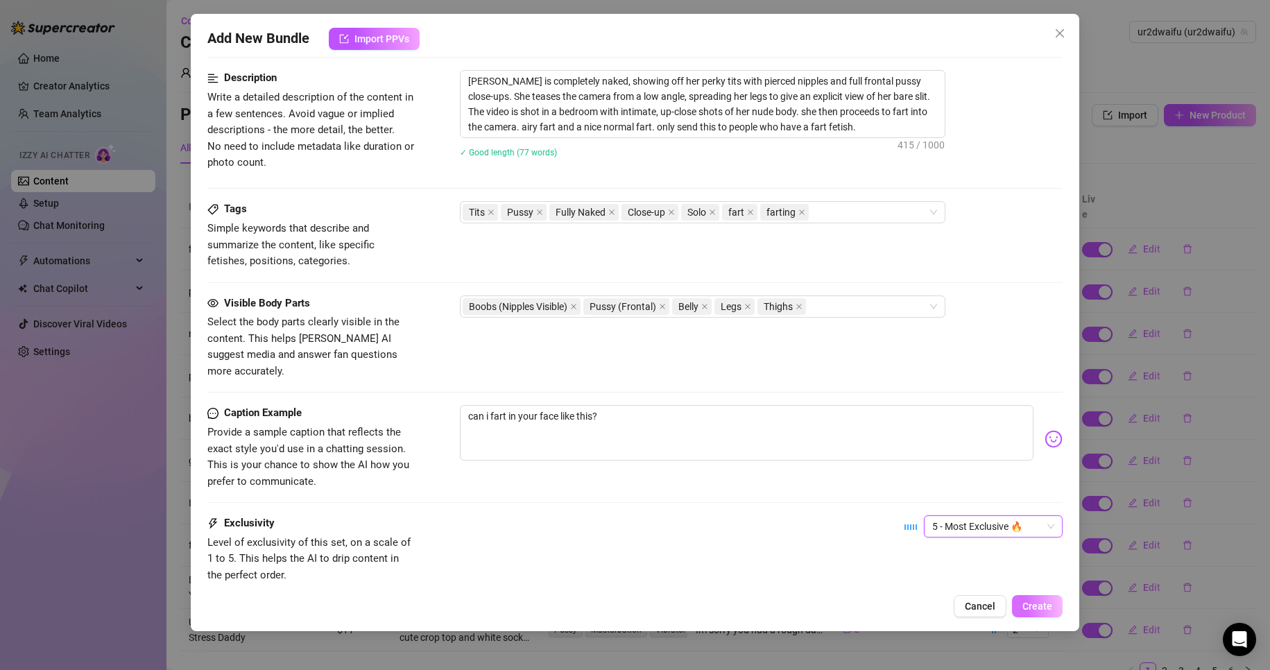
click at [1049, 603] on span "Create" at bounding box center [1037, 606] width 30 height 11
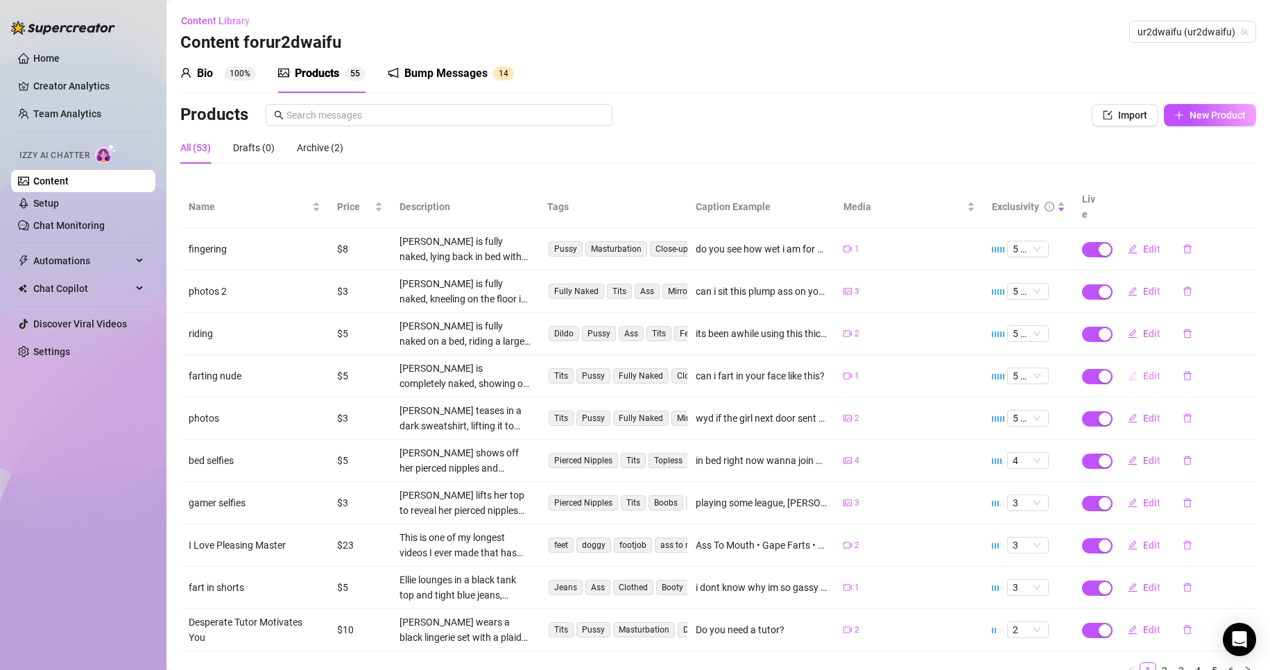
click at [1143, 370] on span "Edit" at bounding box center [1151, 375] width 17 height 11
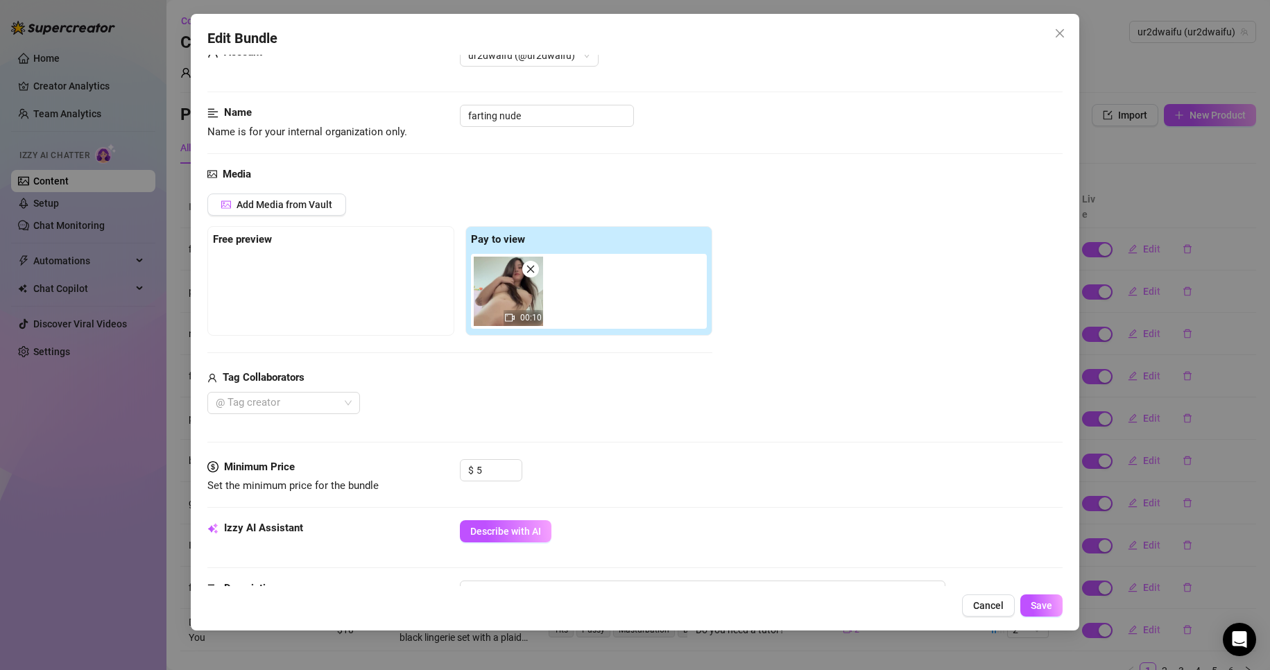
scroll to position [69, 0]
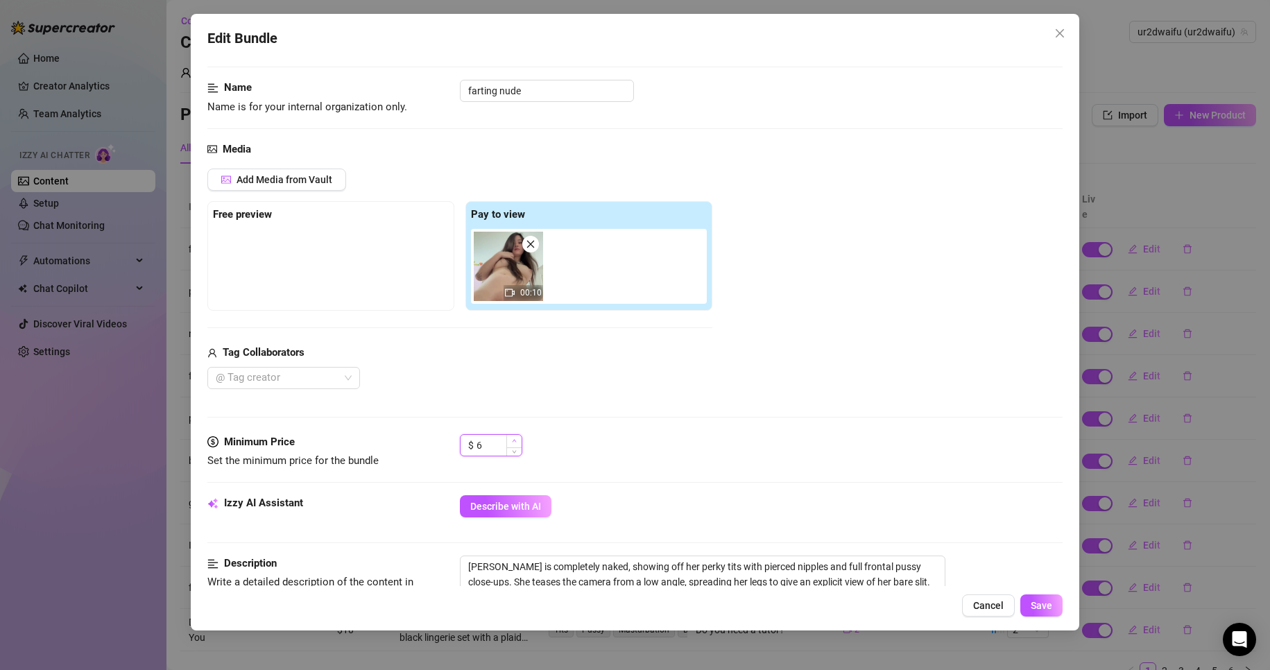
click at [515, 441] on icon "up" at bounding box center [514, 440] width 5 height 5
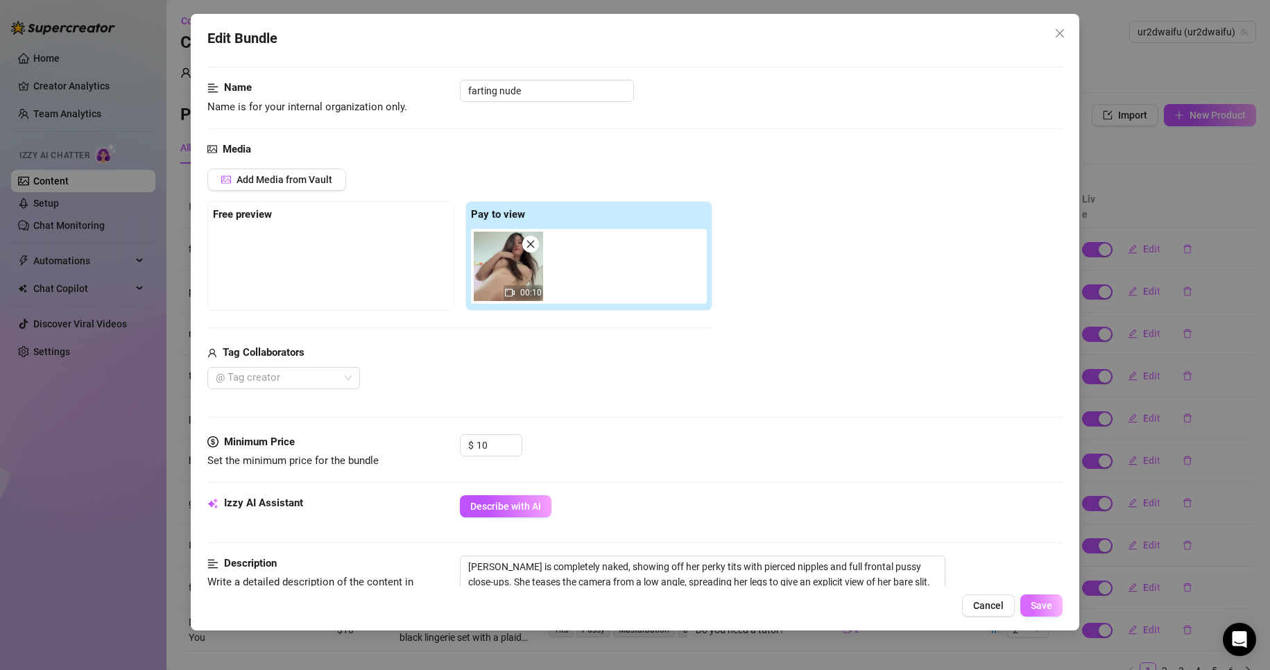
click at [1030, 603] on button "Save" at bounding box center [1041, 605] width 42 height 22
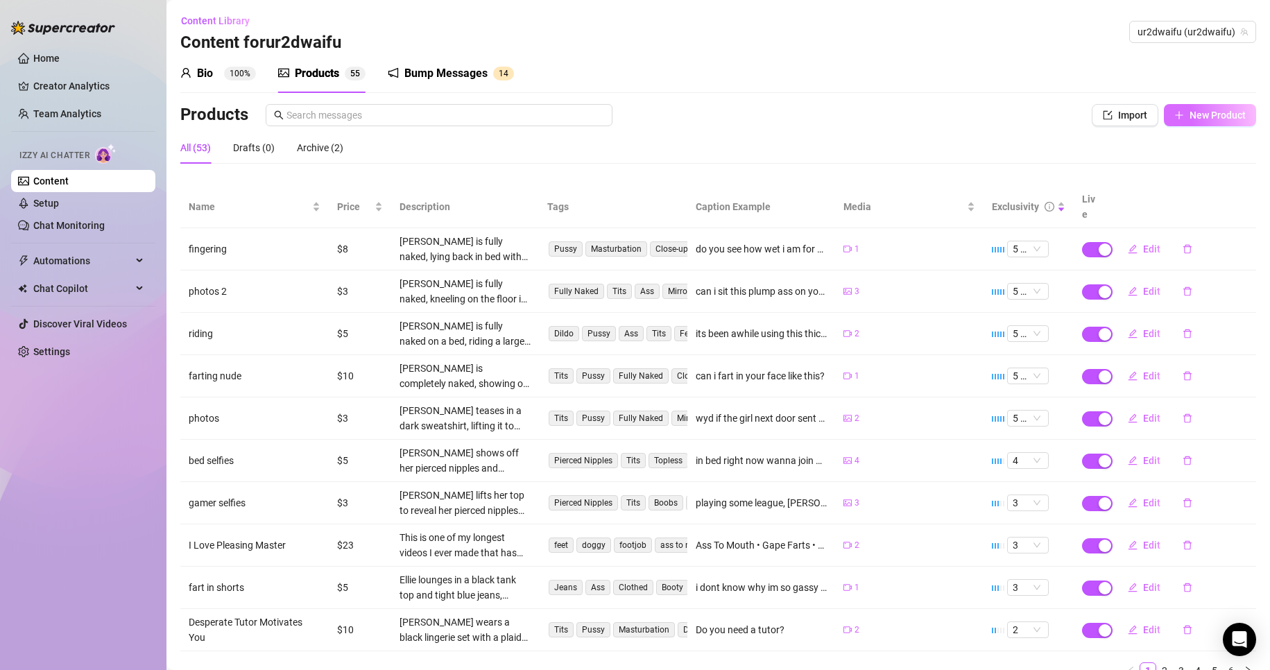
click at [1217, 117] on span "New Product" at bounding box center [1217, 115] width 56 height 11
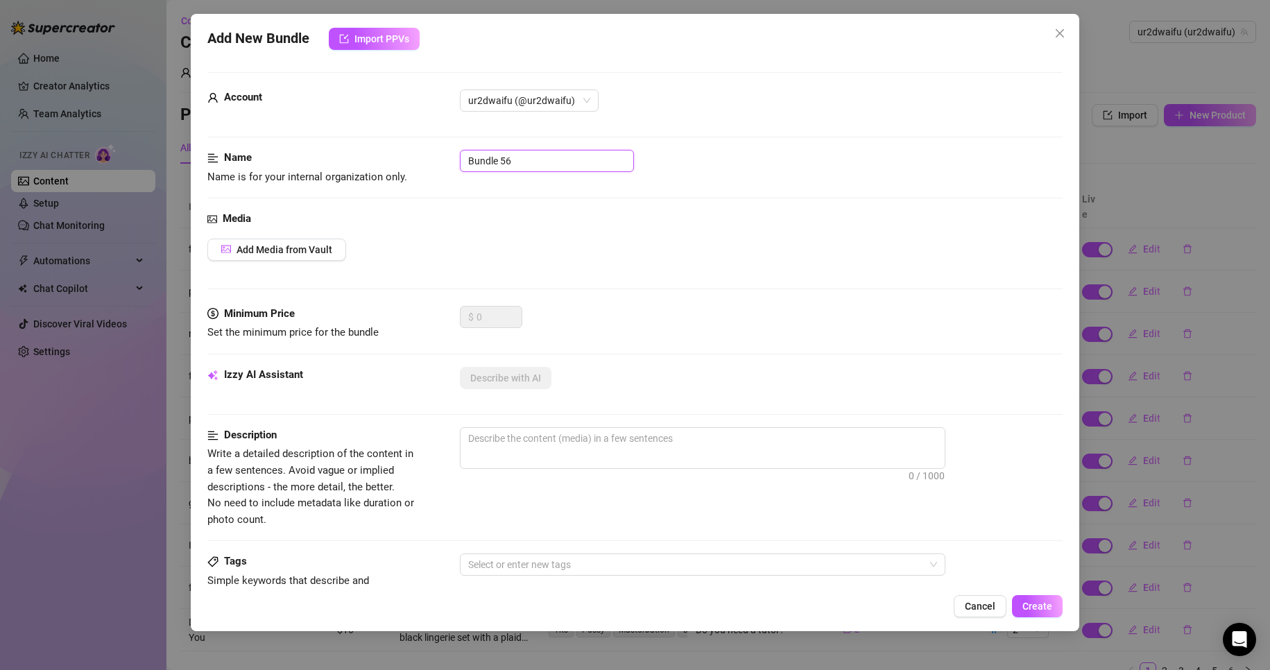
drag, startPoint x: 526, startPoint y: 160, endPoint x: 350, endPoint y: 151, distance: 176.4
click at [350, 151] on div "Name Name is for your internal organization only. Bundle 56" at bounding box center [635, 167] width 856 height 35
click at [276, 256] on button "Add Media from Vault" at bounding box center [276, 250] width 139 height 22
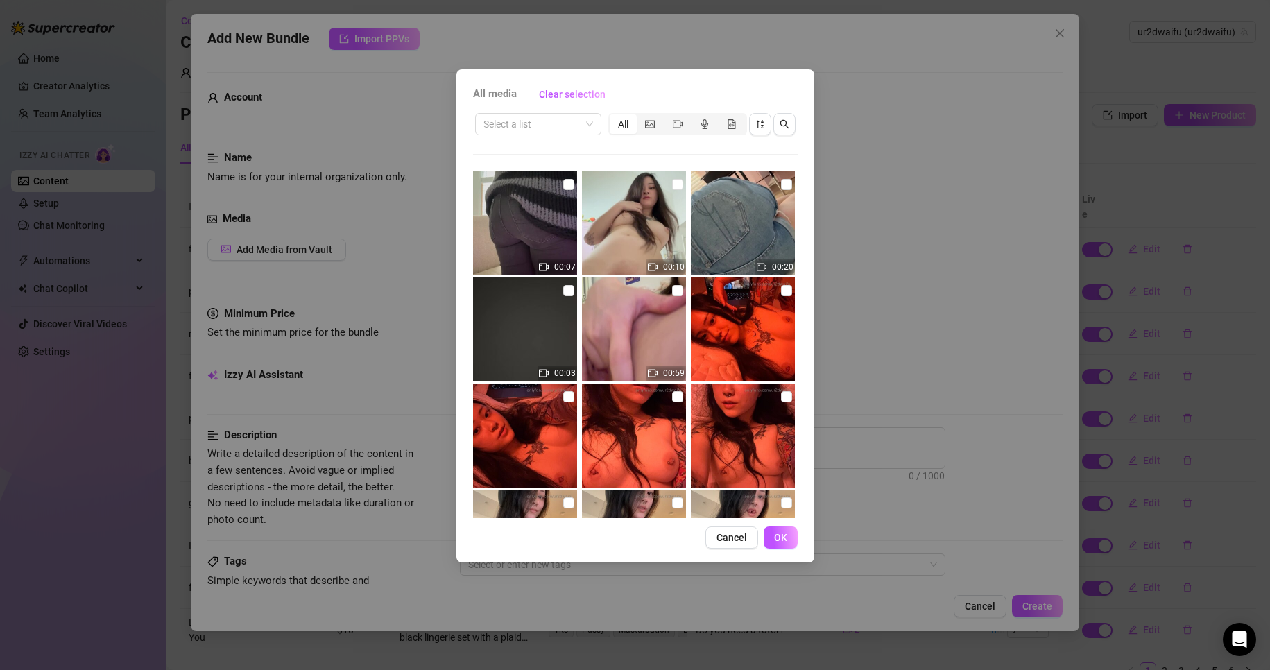
click at [547, 206] on img at bounding box center [525, 223] width 104 height 104
click at [565, 182] on input "checkbox" at bounding box center [568, 184] width 11 height 11
click at [778, 533] on span "OK" at bounding box center [780, 537] width 13 height 11
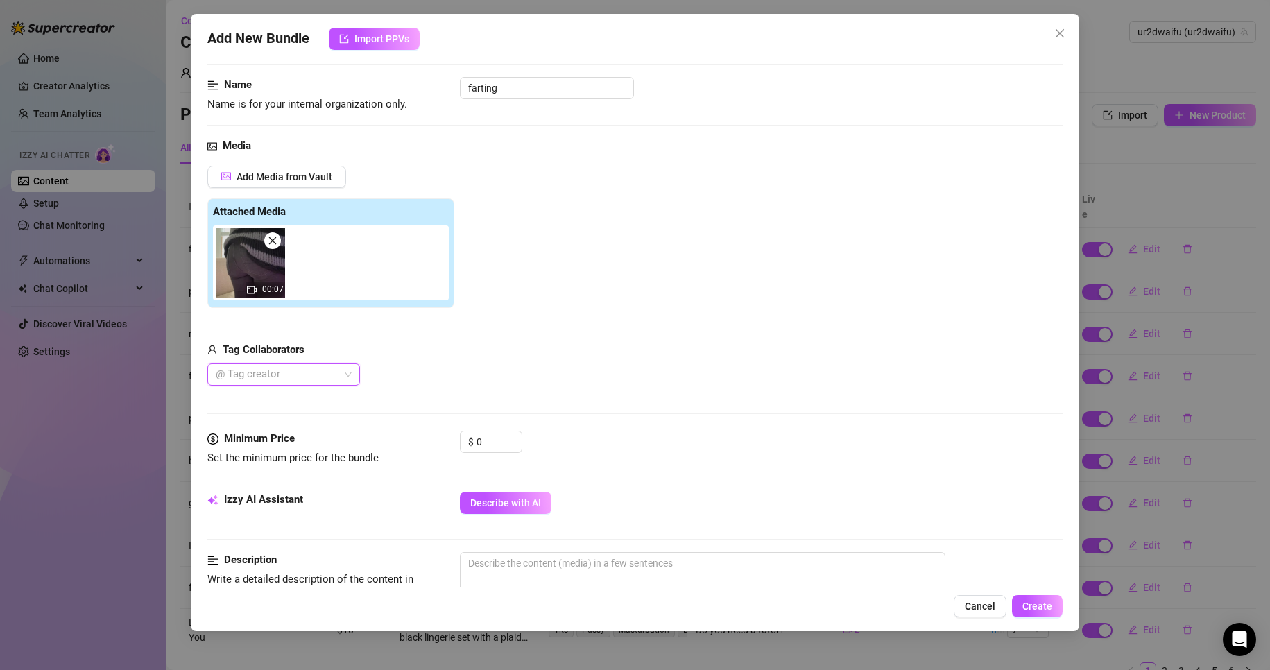
scroll to position [139, 0]
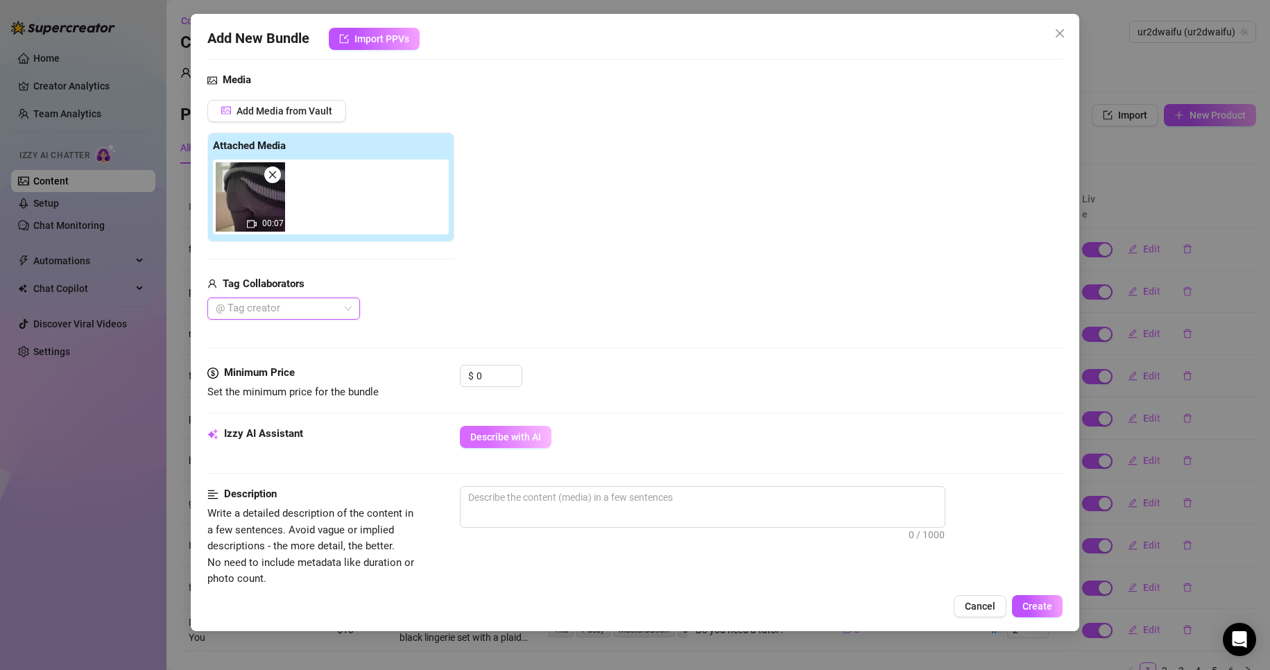
click at [531, 444] on button "Describe with AI" at bounding box center [506, 437] width 92 height 22
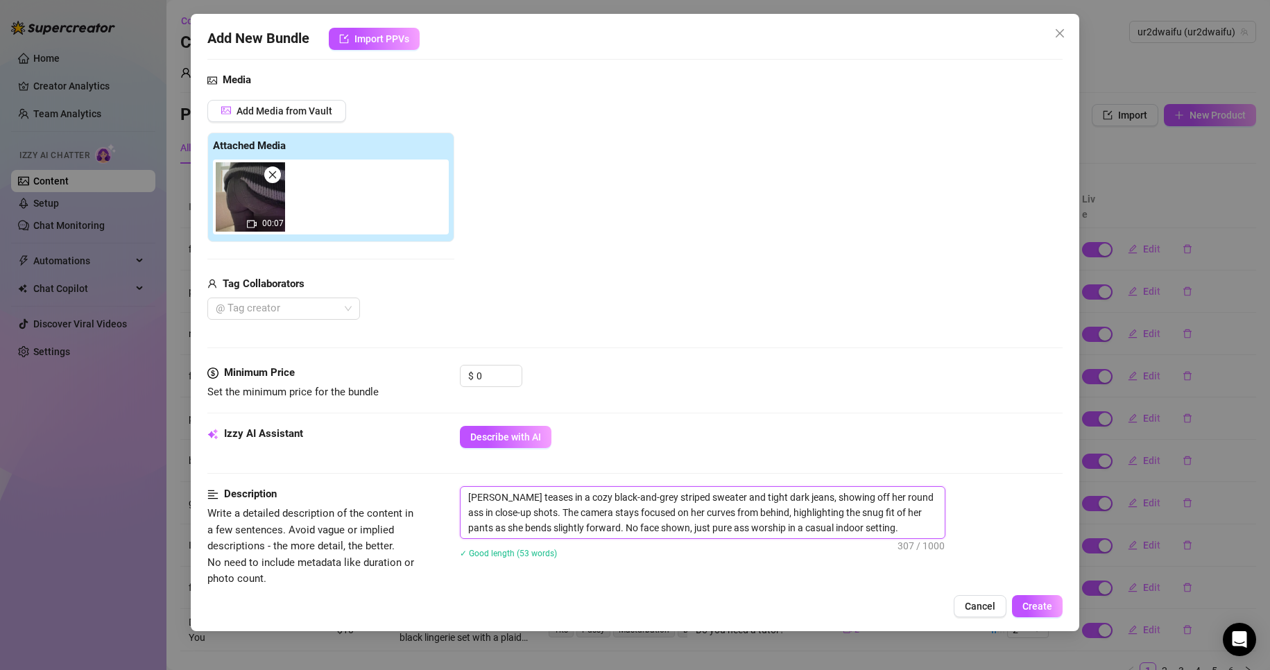
click at [864, 522] on textarea "[PERSON_NAME] teases in a cozy black-and-grey striped sweater and tight dark je…" at bounding box center [703, 512] width 484 height 51
paste textarea "only send this to people who have a fart fetish."
click at [843, 528] on textarea "[PERSON_NAME] teases in a cozy black-and-grey striped sweater and tight dark je…" at bounding box center [703, 520] width 484 height 67
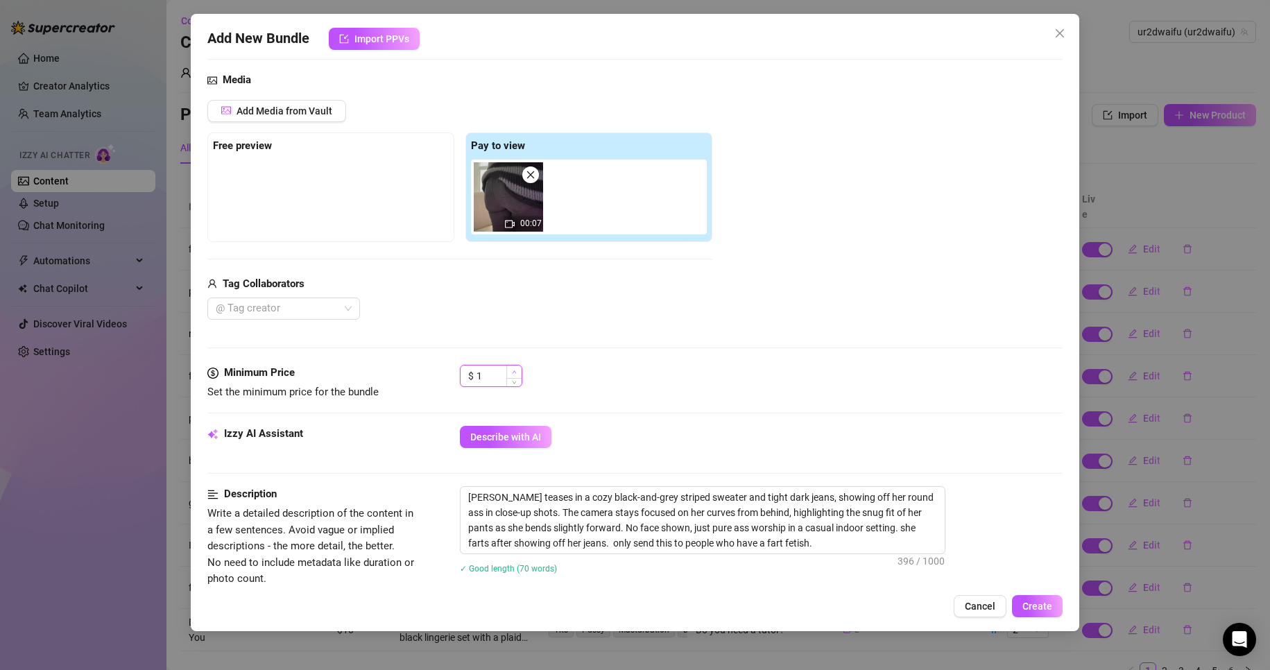
click at [510, 372] on span "Increase Value" at bounding box center [513, 372] width 15 height 12
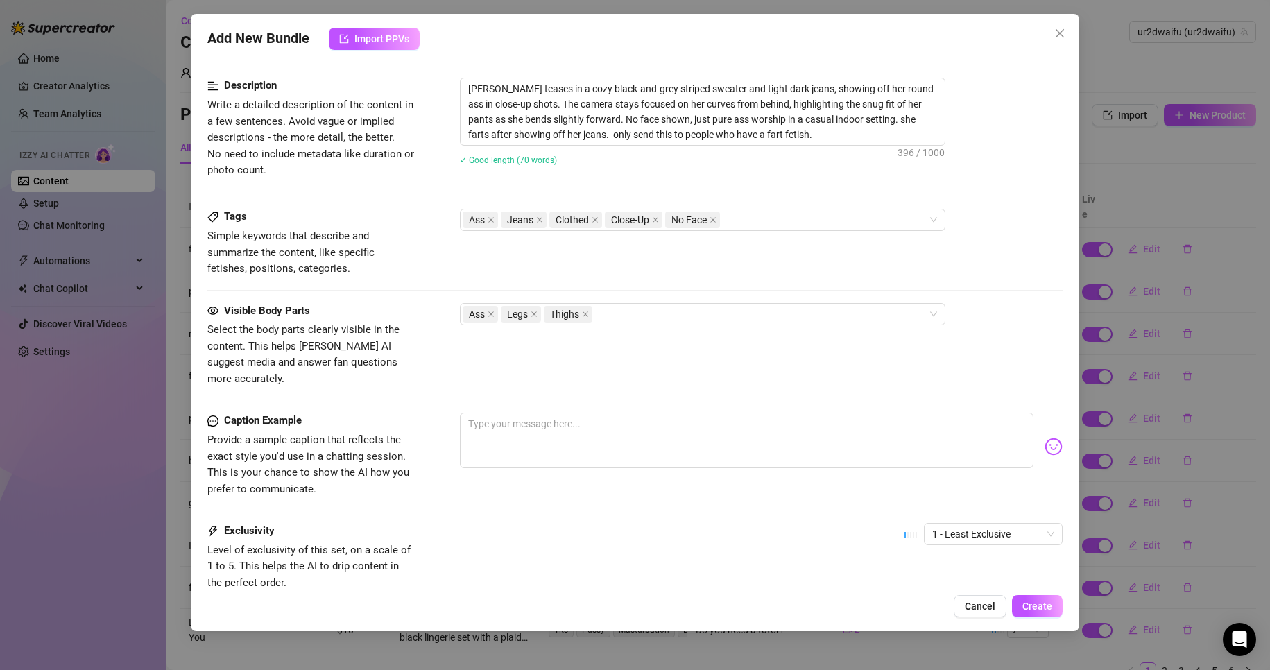
scroll to position [555, 0]
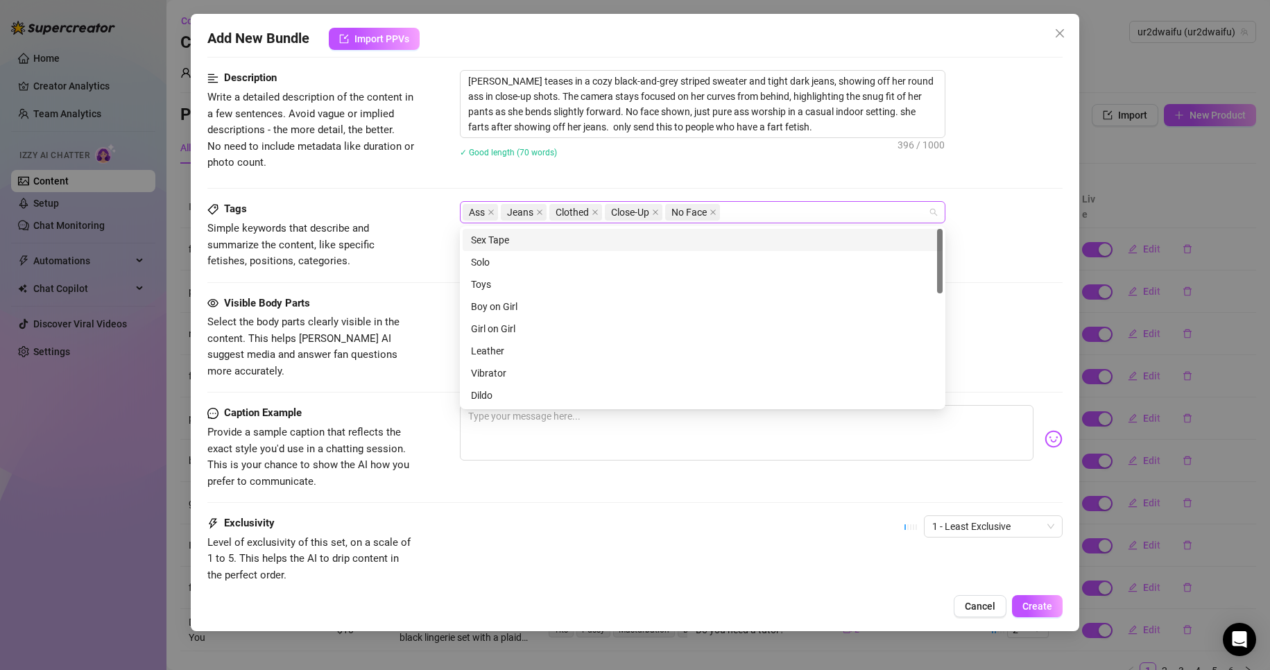
click at [744, 206] on div "Ass Jeans Clothed Close-Up No Face" at bounding box center [695, 212] width 465 height 19
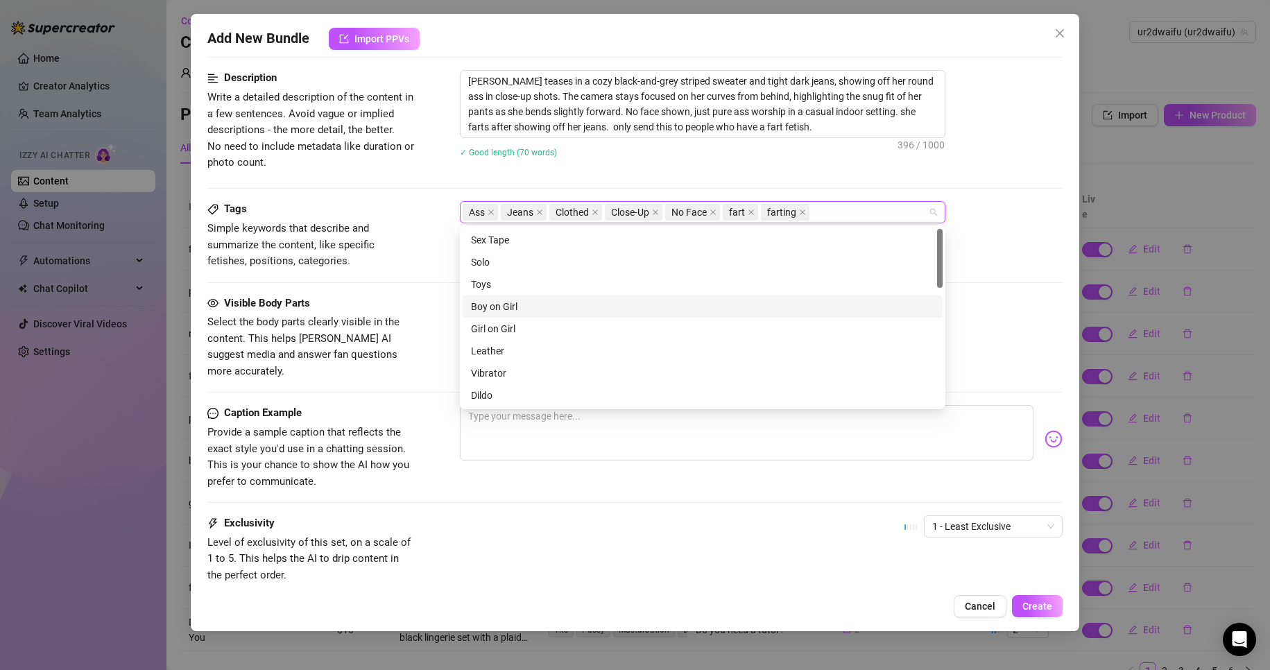
click at [356, 426] on span "Provide a sample caption that reflects the exact style you'd use in a chatting …" at bounding box center [308, 457] width 202 height 62
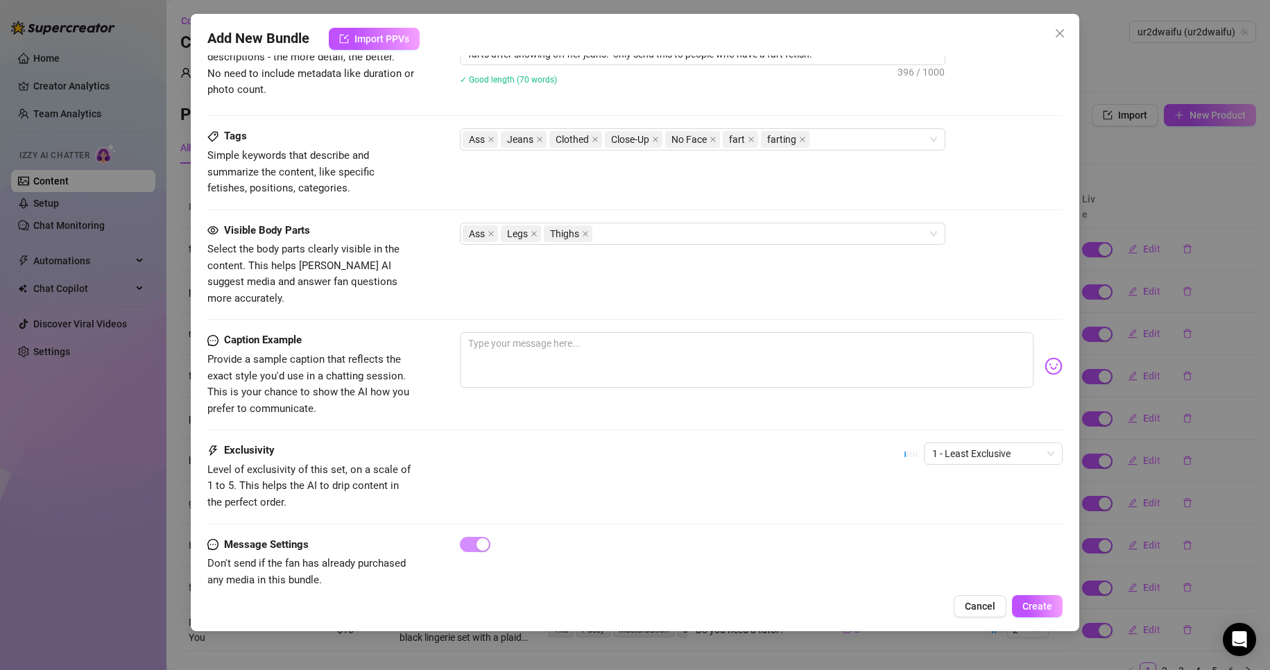
scroll to position [639, 0]
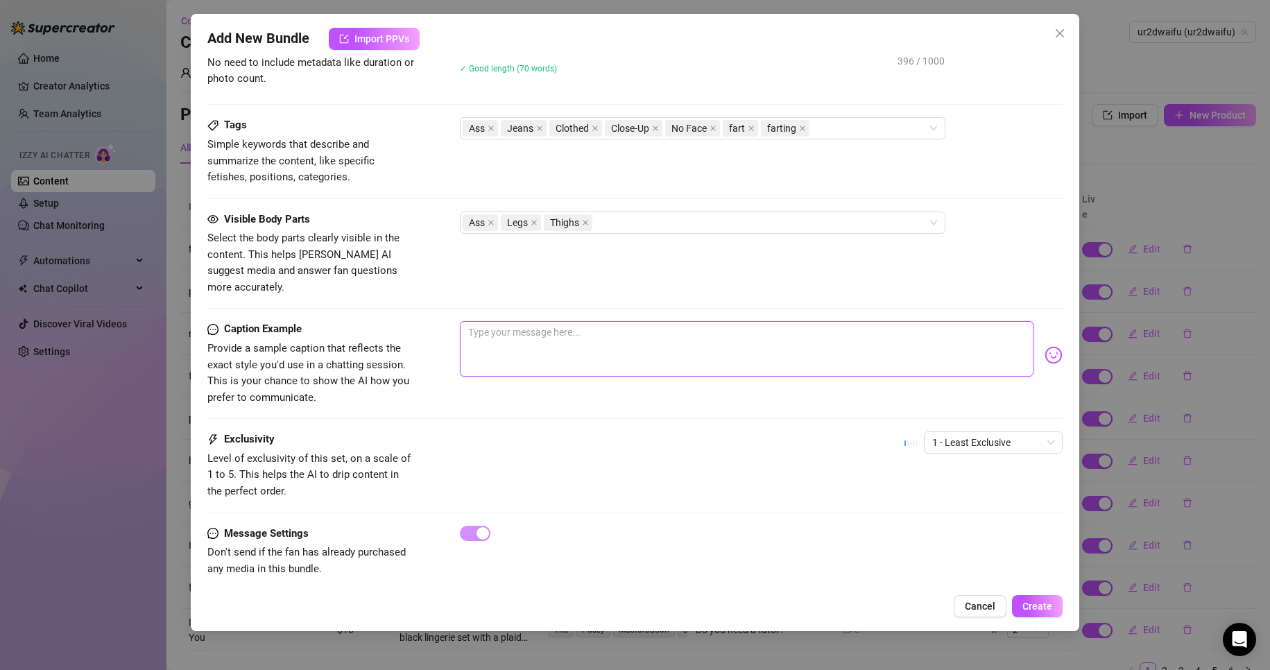
click at [548, 347] on textarea at bounding box center [747, 348] width 574 height 55
click at [971, 433] on span "1 - Least Exclusive" at bounding box center [993, 442] width 122 height 21
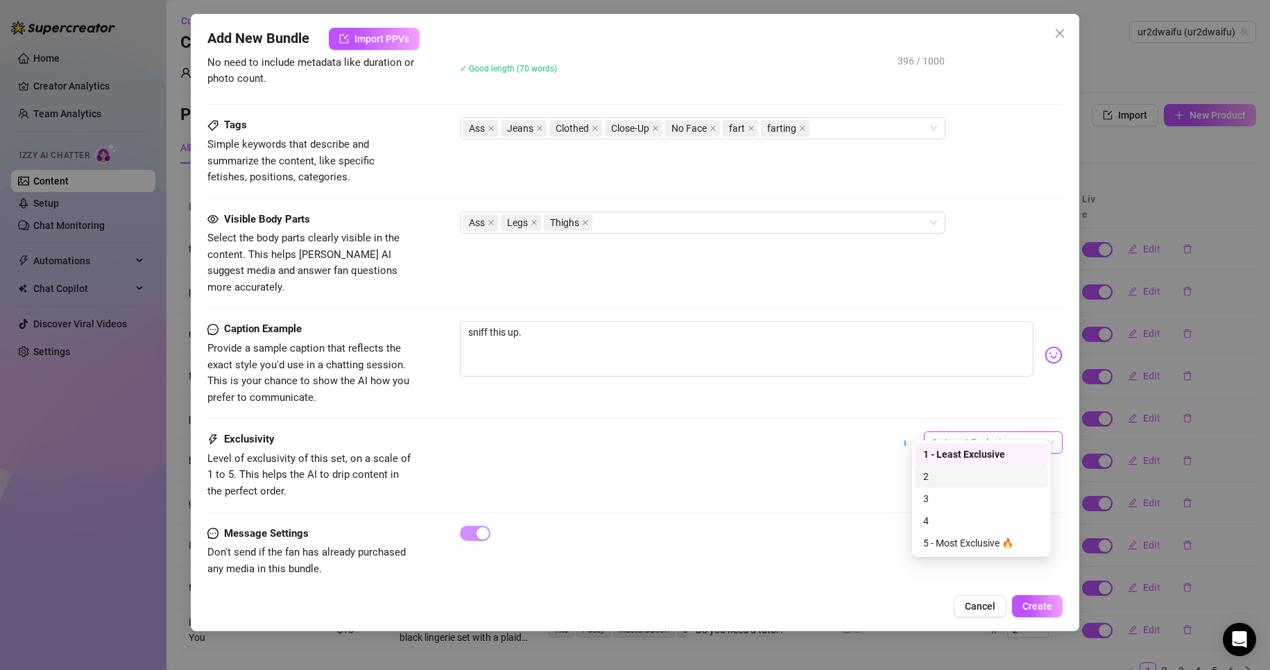
click at [936, 470] on div "2" at bounding box center [981, 476] width 117 height 15
drag, startPoint x: 1029, startPoint y: 605, endPoint x: 528, endPoint y: 541, distance: 504.9
click at [1029, 606] on span "Create" at bounding box center [1037, 606] width 30 height 11
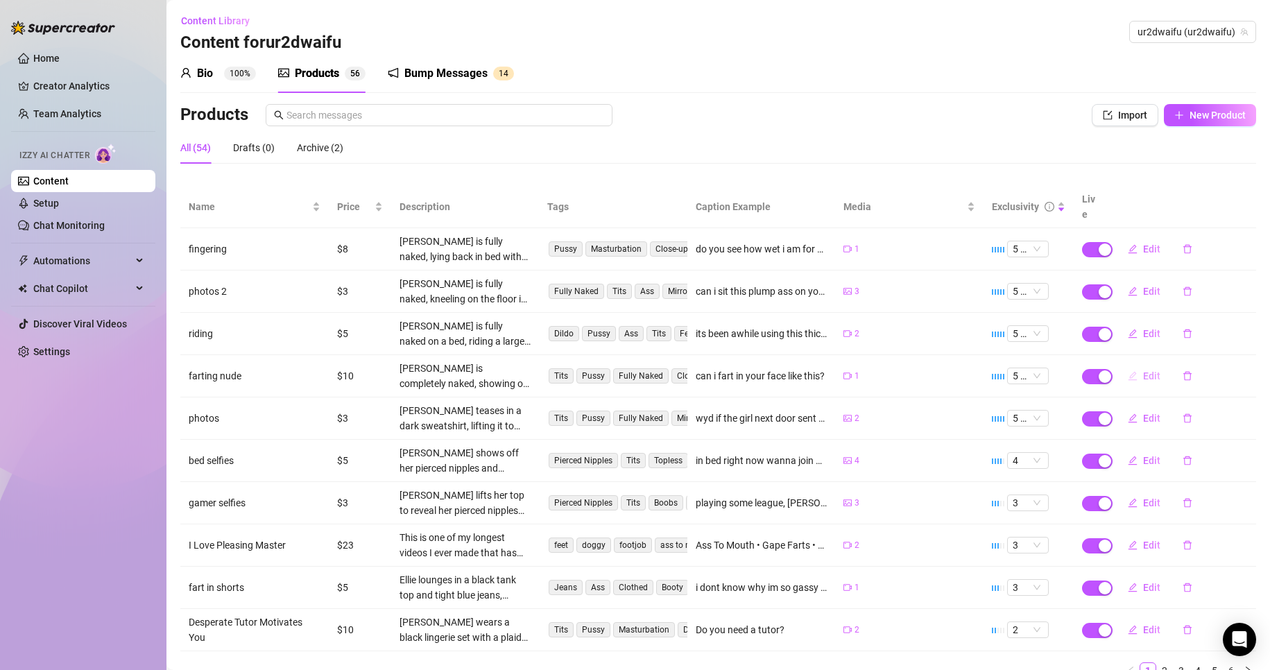
click at [1143, 370] on span "Edit" at bounding box center [1151, 375] width 17 height 11
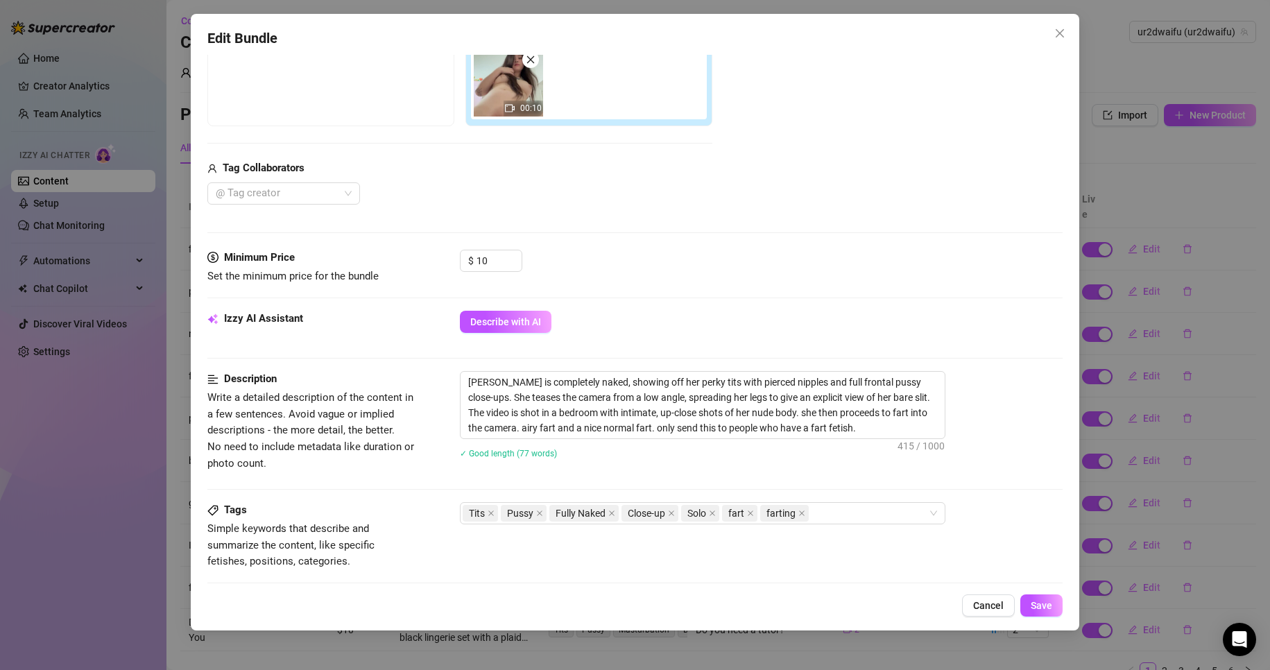
scroll to position [277, 0]
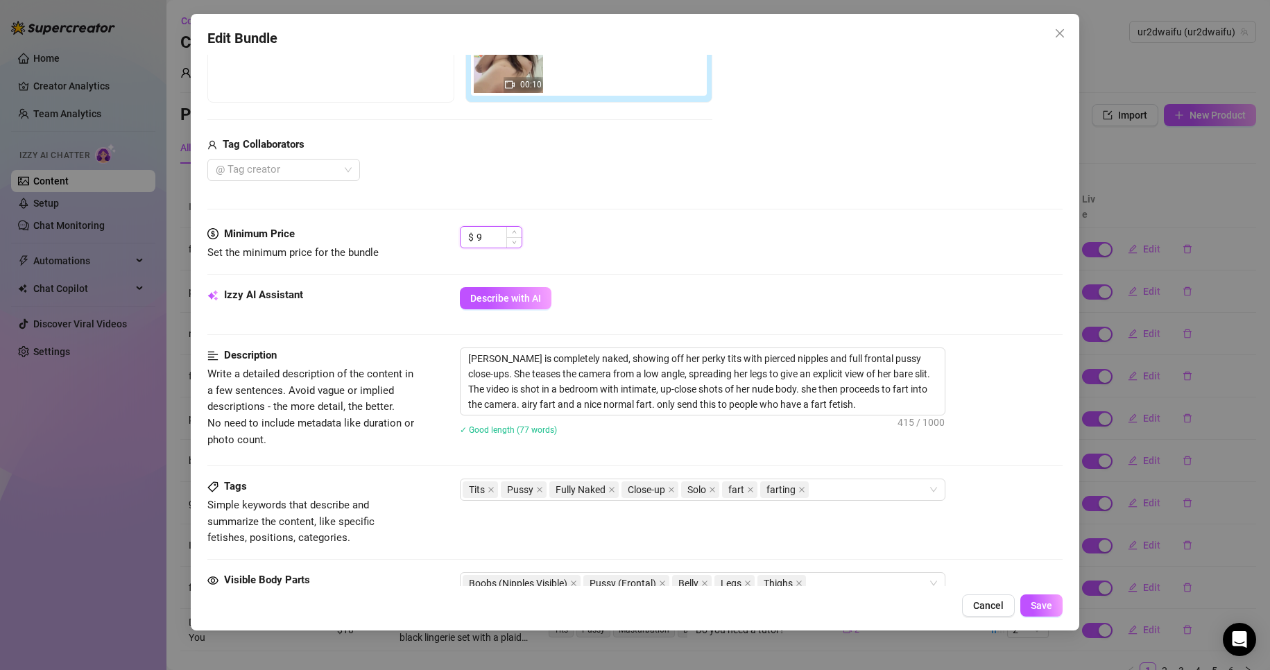
click at [515, 241] on icon "down" at bounding box center [514, 242] width 5 height 5
click at [515, 241] on icon "down" at bounding box center [514, 242] width 4 height 3
click at [514, 234] on icon "up" at bounding box center [514, 232] width 5 height 5
click at [1031, 605] on span "Save" at bounding box center [1042, 605] width 22 height 11
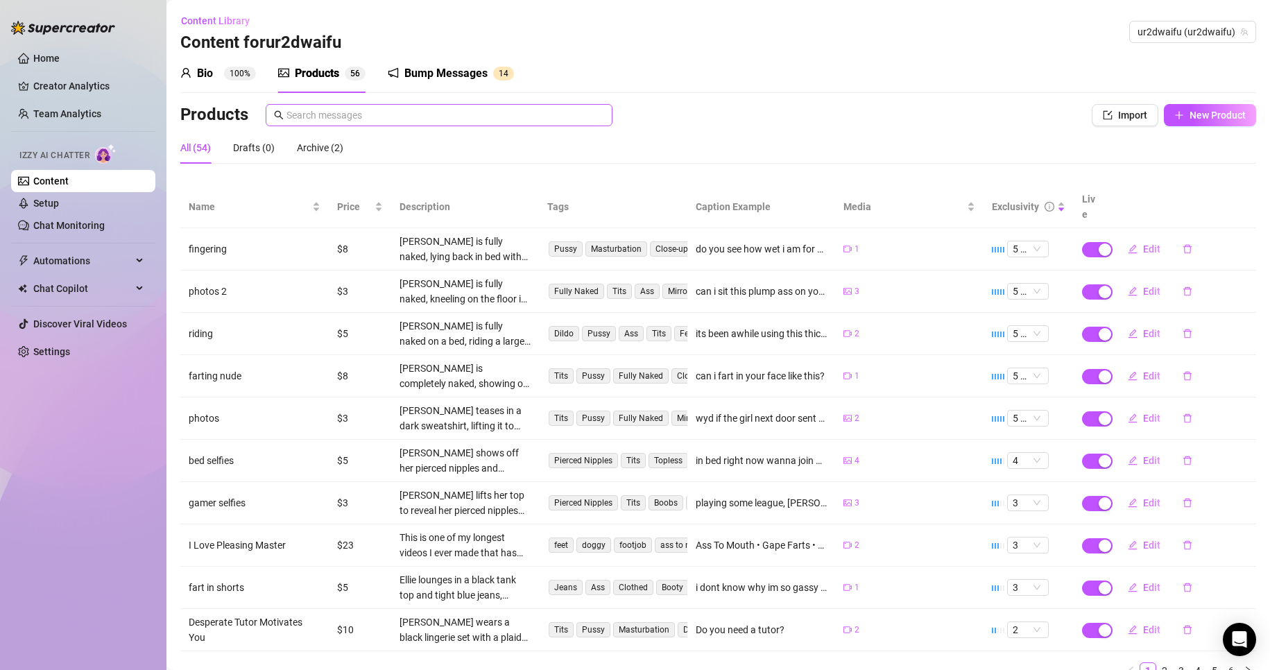
click at [335, 123] on span at bounding box center [439, 115] width 347 height 22
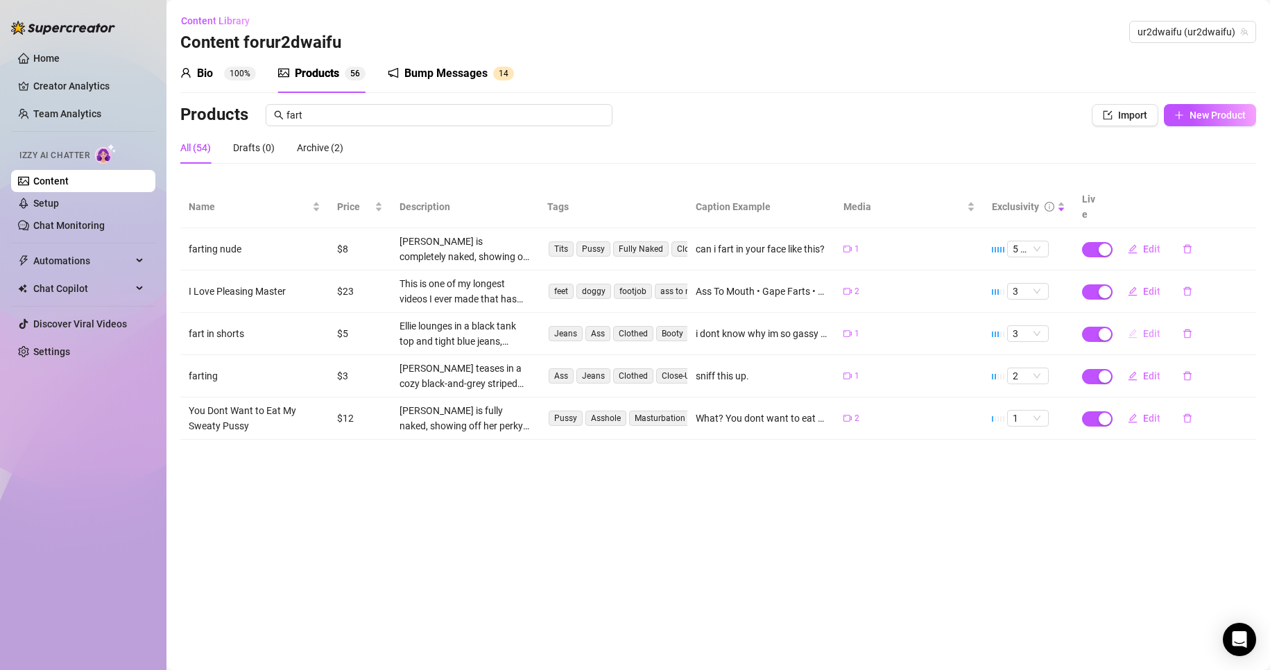
click at [1159, 328] on span "Edit" at bounding box center [1151, 333] width 17 height 11
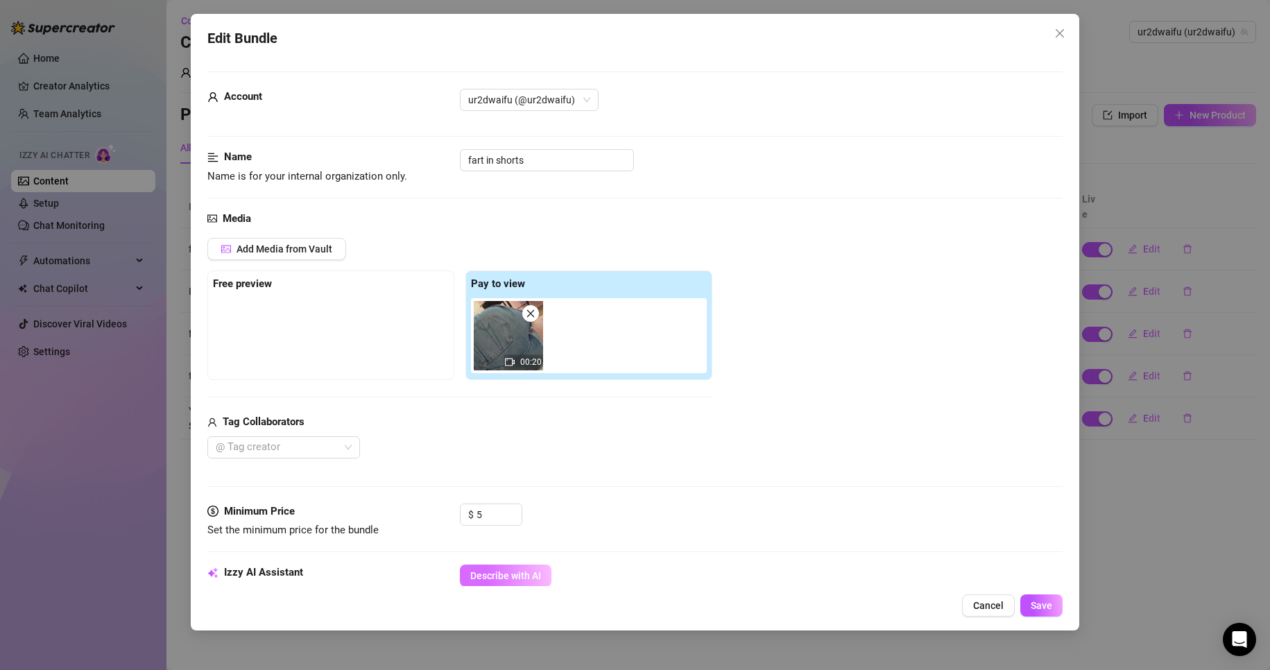
scroll to position [139, 0]
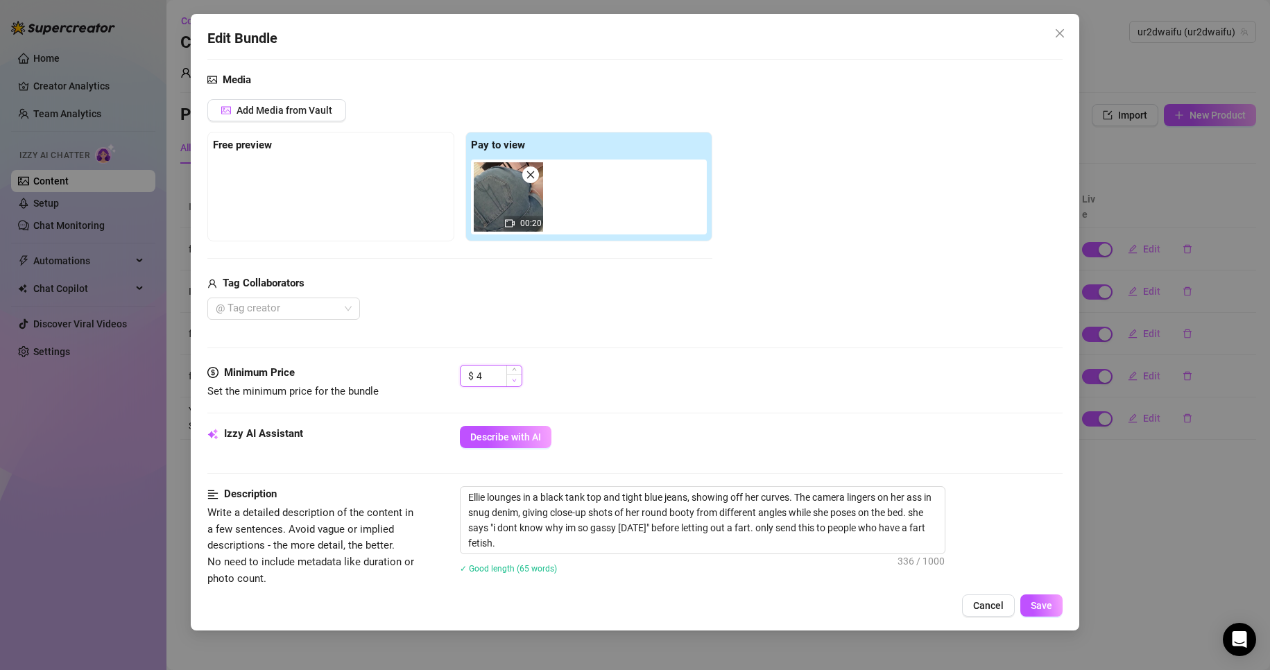
click at [515, 381] on icon "down" at bounding box center [514, 380] width 5 height 5
click at [1035, 602] on span "Save" at bounding box center [1042, 605] width 22 height 11
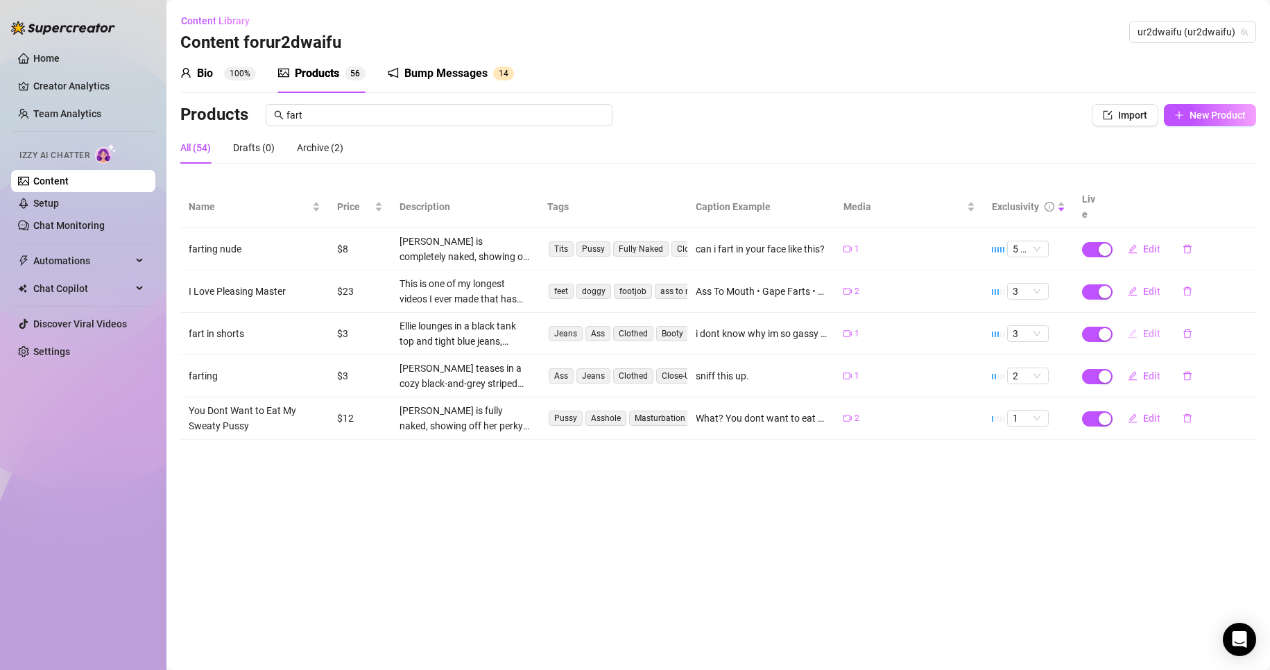
click at [1143, 328] on span "Edit" at bounding box center [1151, 333] width 17 height 11
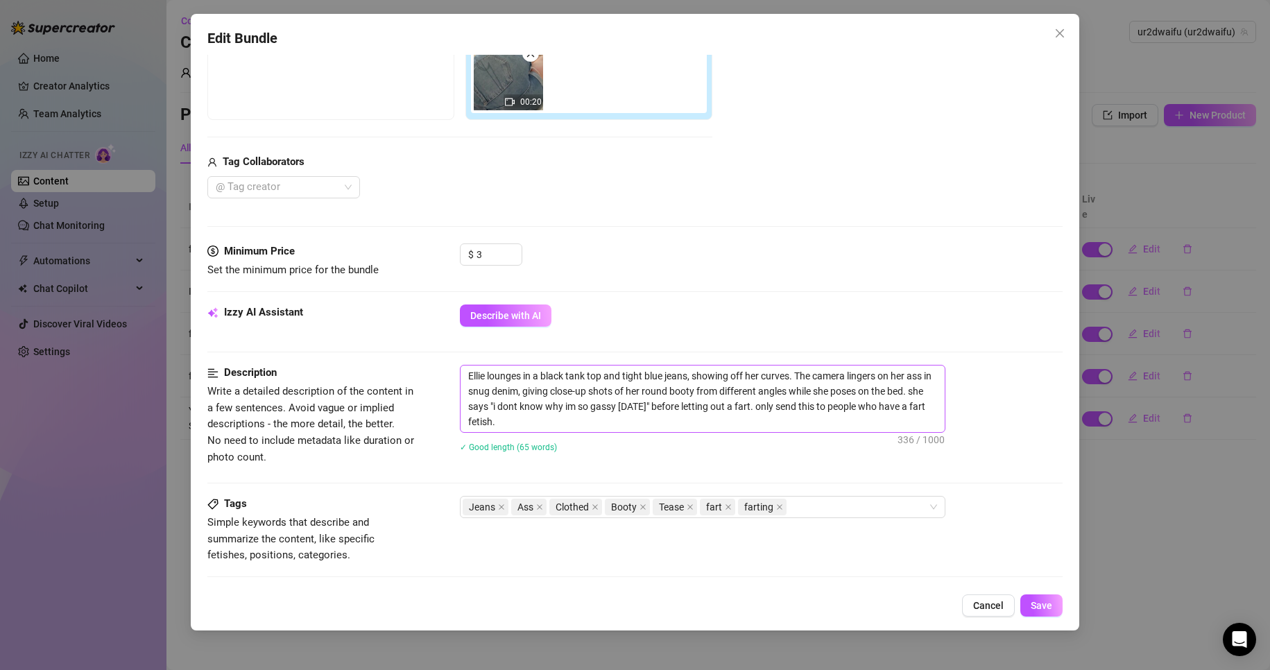
scroll to position [277, 0]
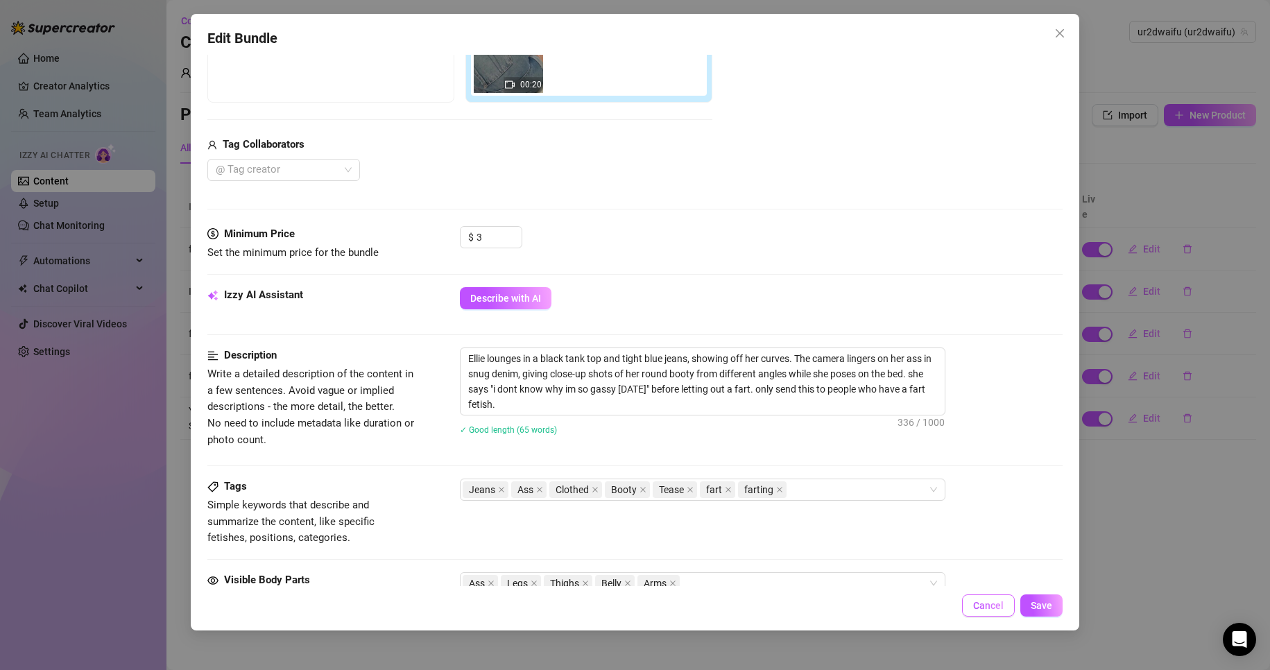
click at [991, 607] on span "Cancel" at bounding box center [988, 605] width 31 height 11
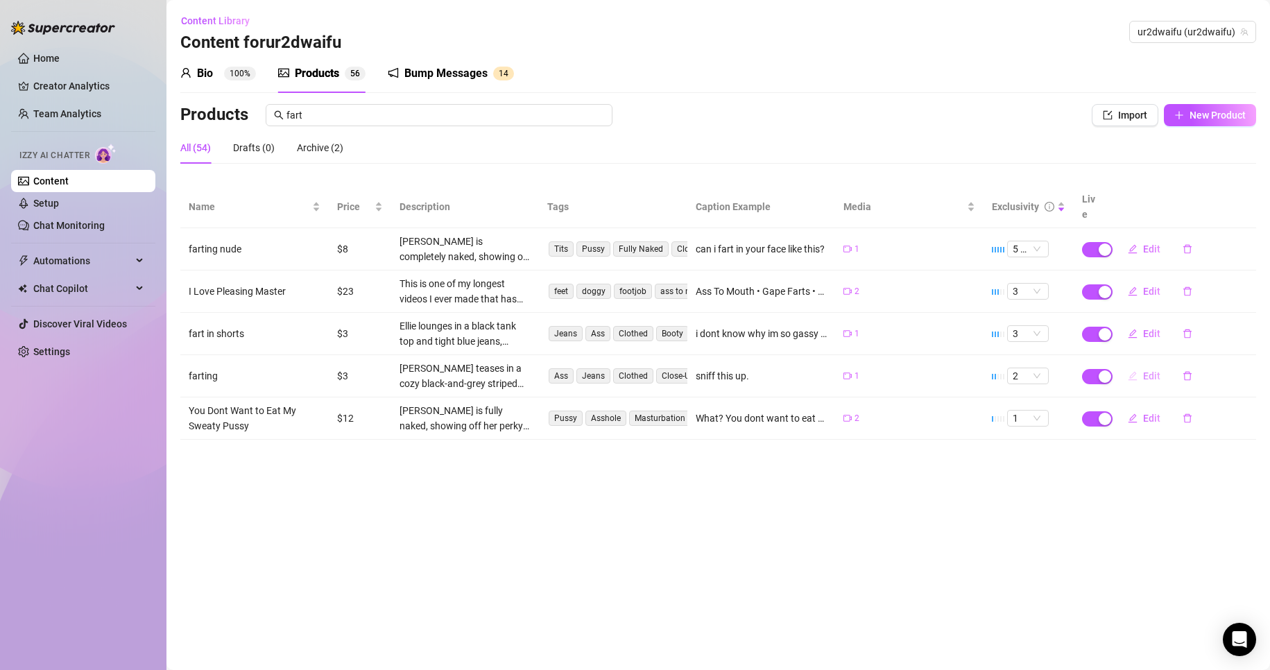
click at [1129, 371] on icon "edit" at bounding box center [1133, 376] width 10 height 10
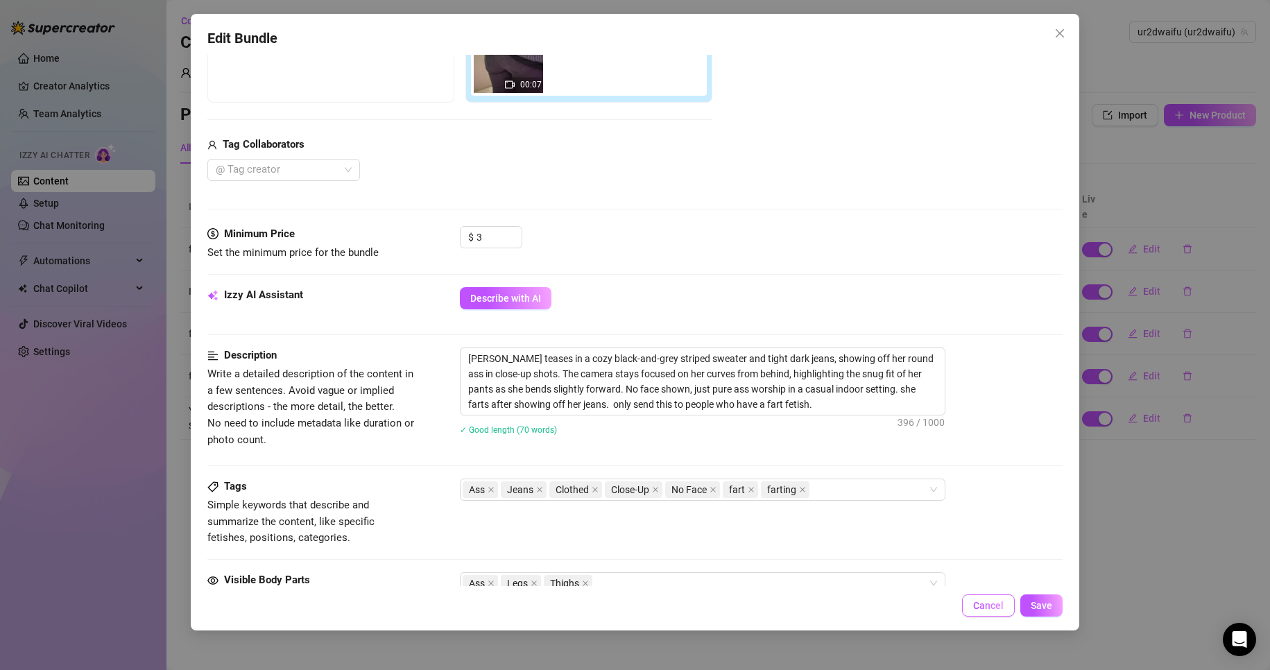
click at [1004, 612] on button "Cancel" at bounding box center [988, 605] width 53 height 22
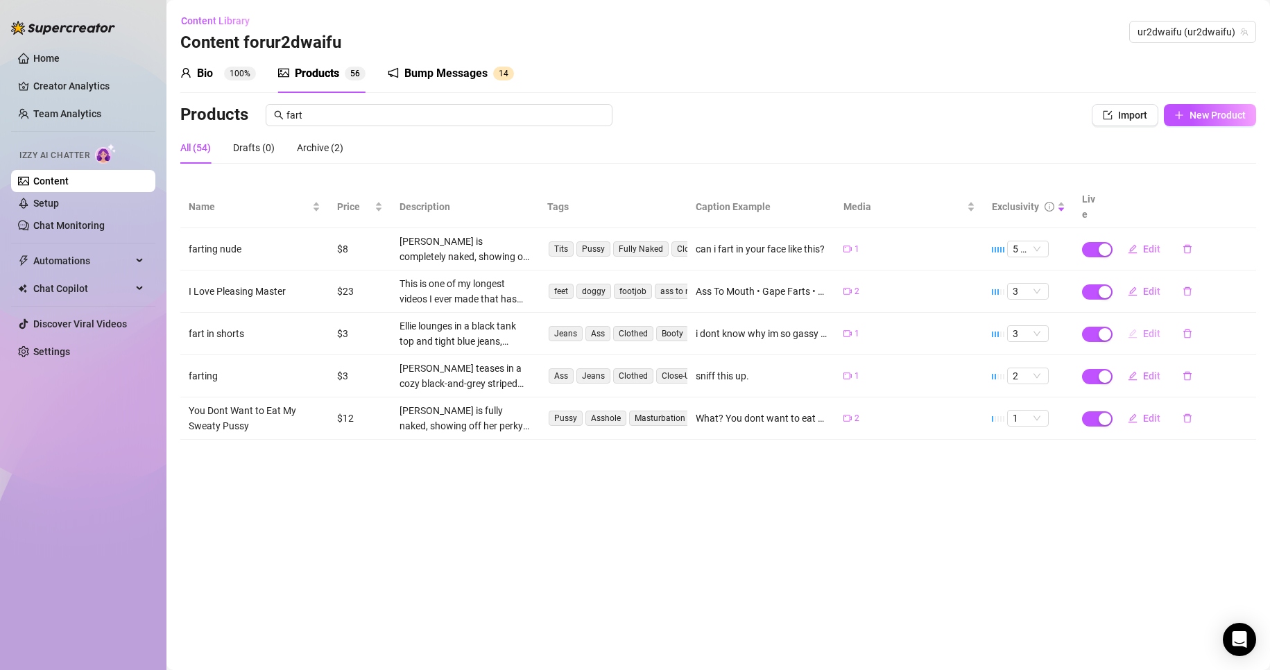
click at [1142, 328] on td "Edit" at bounding box center [1182, 334] width 148 height 42
click at [1147, 328] on span "Edit" at bounding box center [1151, 333] width 17 height 11
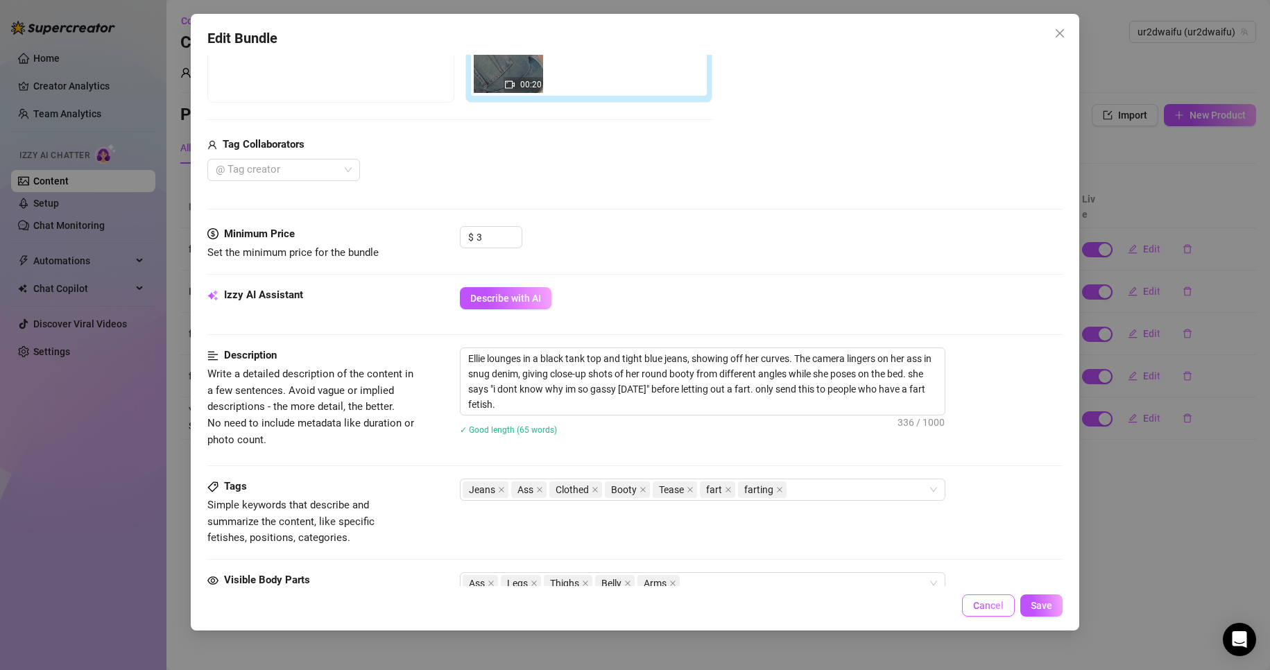
click at [995, 608] on span "Cancel" at bounding box center [988, 605] width 31 height 11
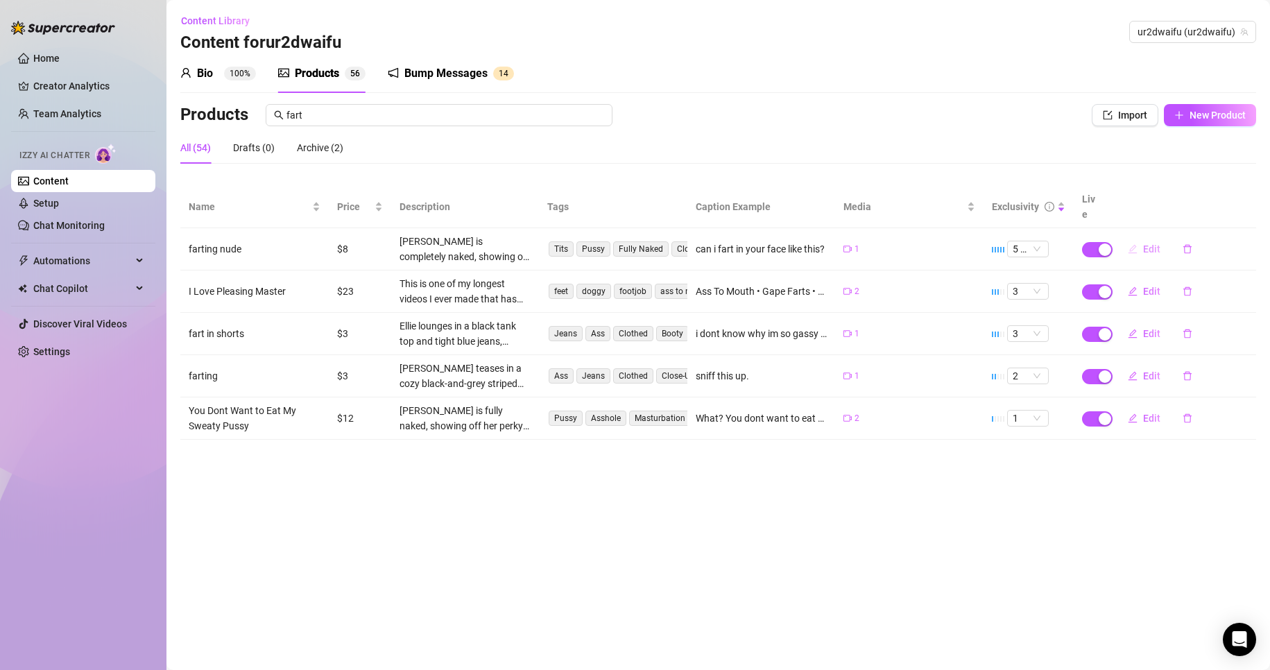
click at [1131, 244] on icon "edit" at bounding box center [1132, 248] width 9 height 9
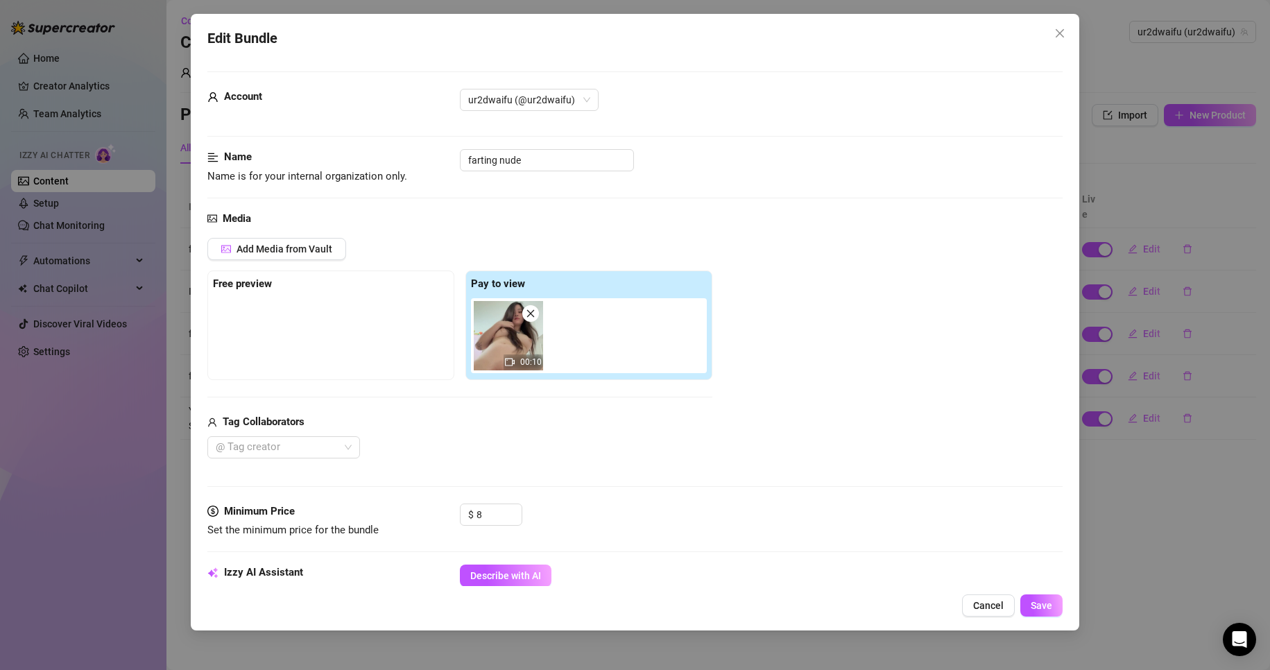
scroll to position [208, 0]
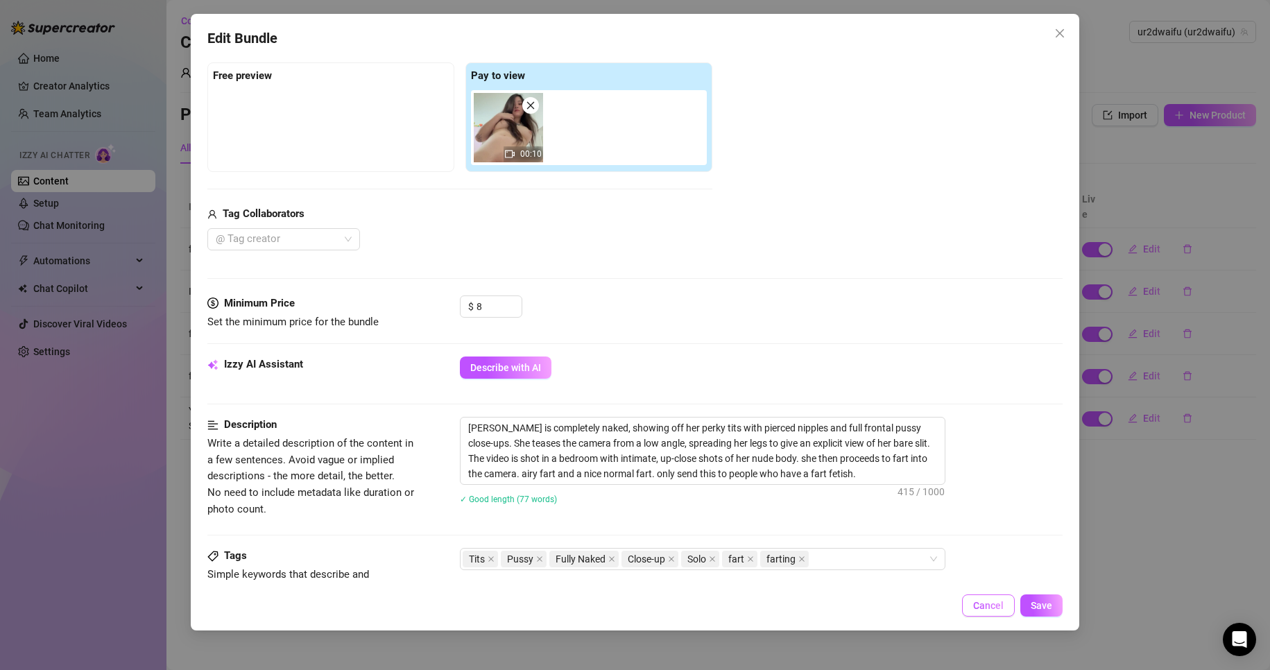
click at [985, 607] on span "Cancel" at bounding box center [988, 605] width 31 height 11
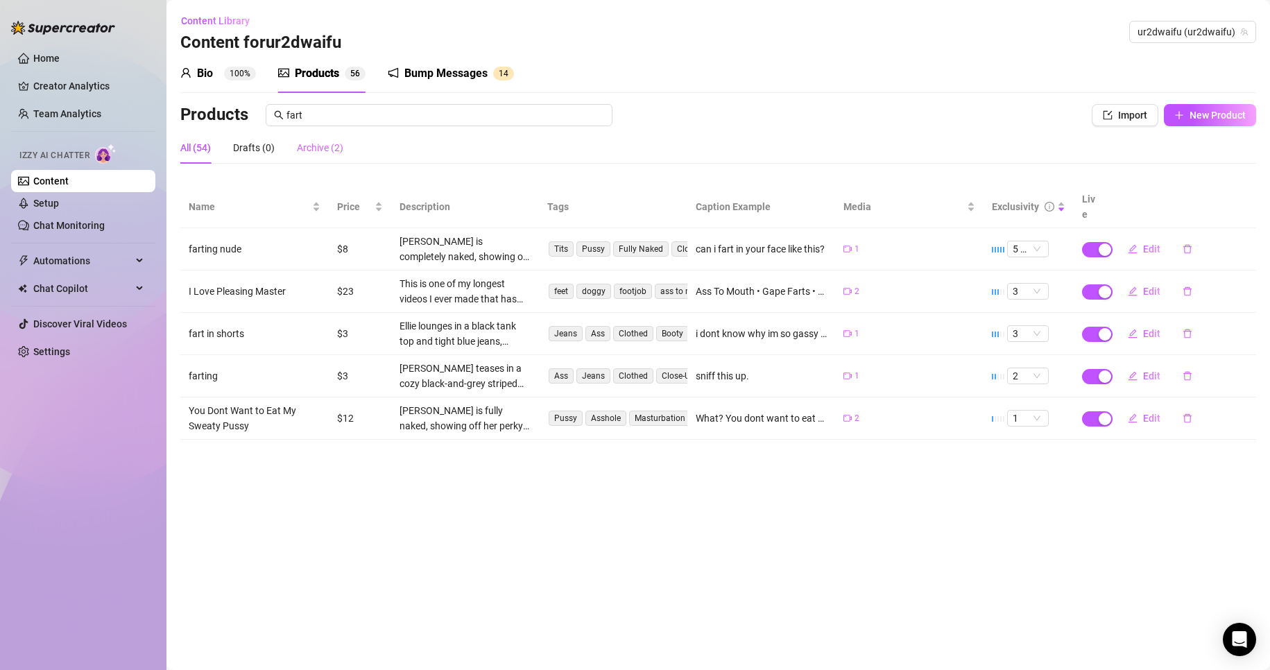
click at [318, 155] on div "Archive (2)" at bounding box center [320, 148] width 46 height 32
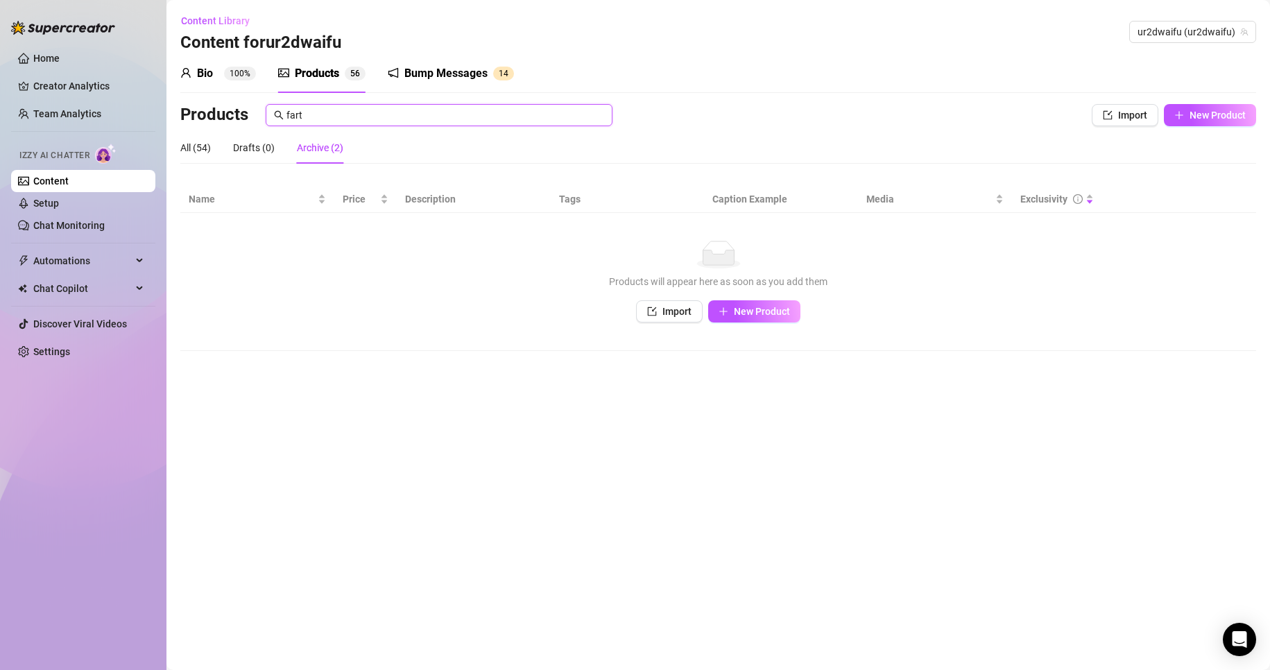
drag, startPoint x: 440, startPoint y: 113, endPoint x: 214, endPoint y: 106, distance: 226.9
click at [218, 107] on div "Products fart" at bounding box center [606, 115] width 852 height 22
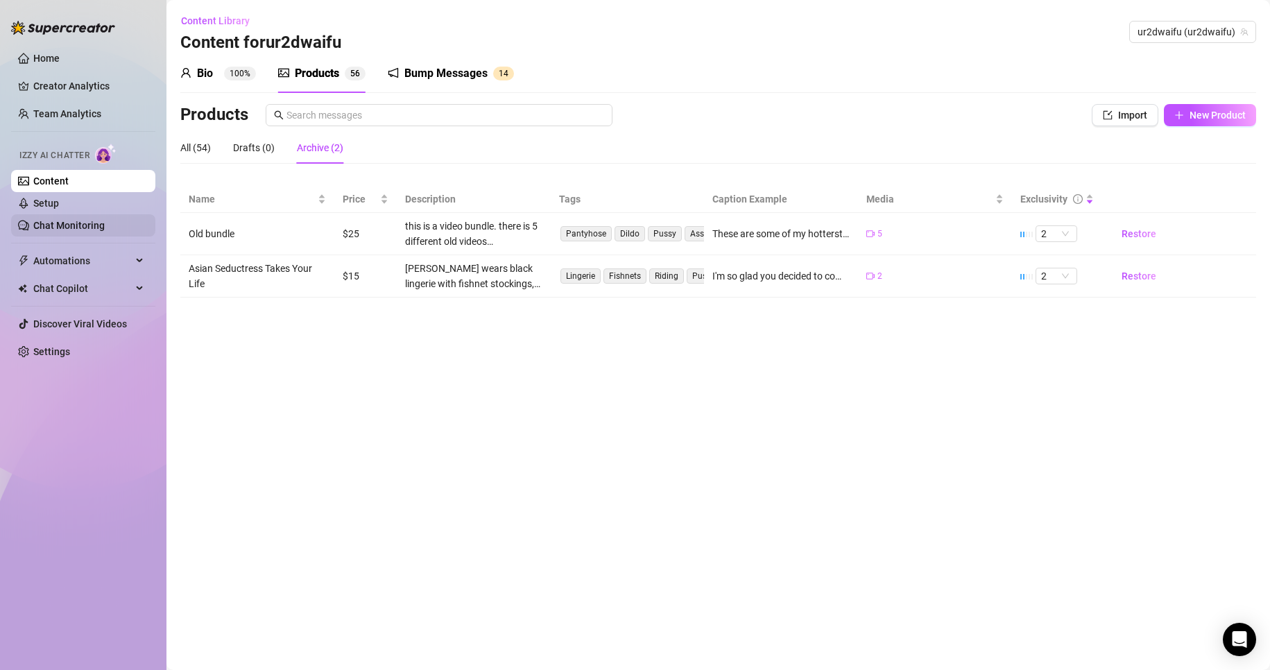
click at [105, 231] on link "Chat Monitoring" at bounding box center [68, 225] width 71 height 11
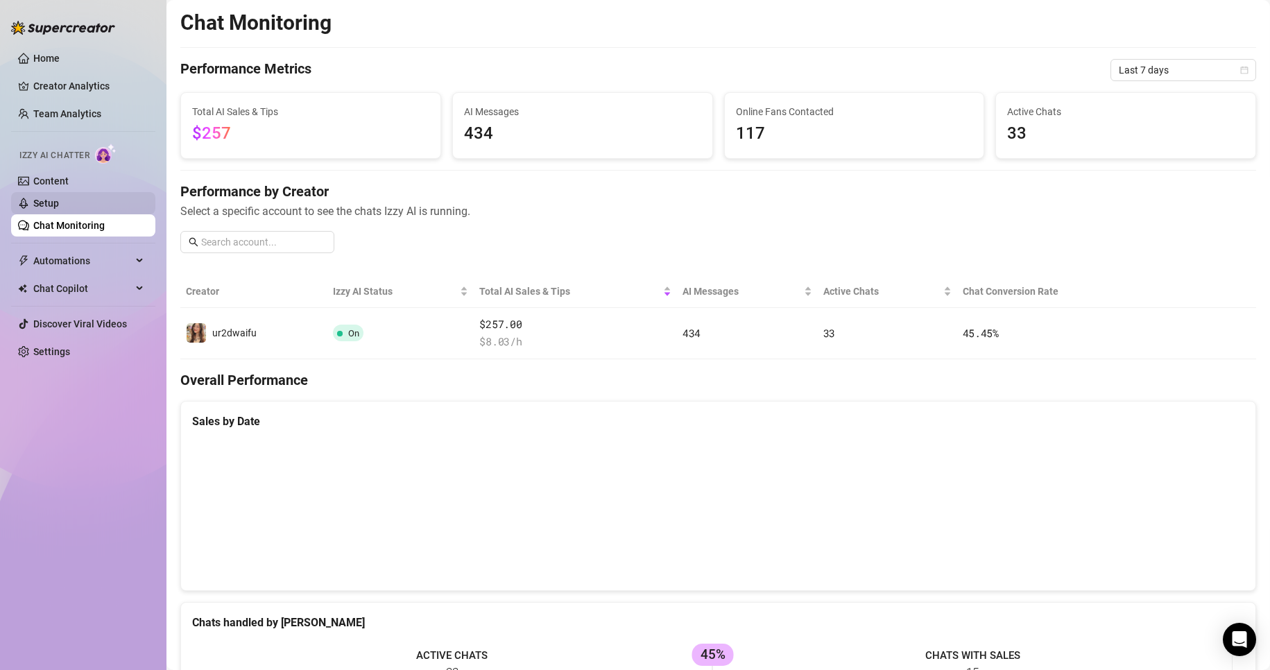
click at [59, 209] on link "Setup" at bounding box center [46, 203] width 26 height 11
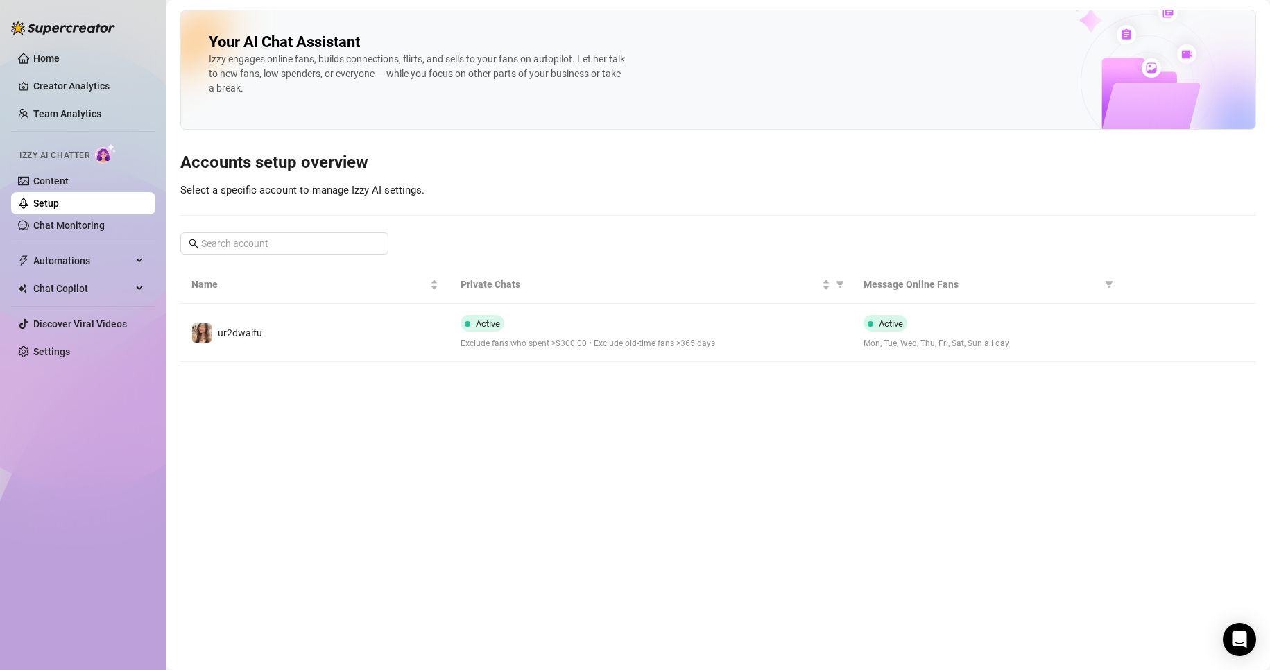
click at [59, 198] on link "Setup" at bounding box center [46, 203] width 26 height 11
click at [69, 187] on link "Content" at bounding box center [50, 180] width 35 height 11
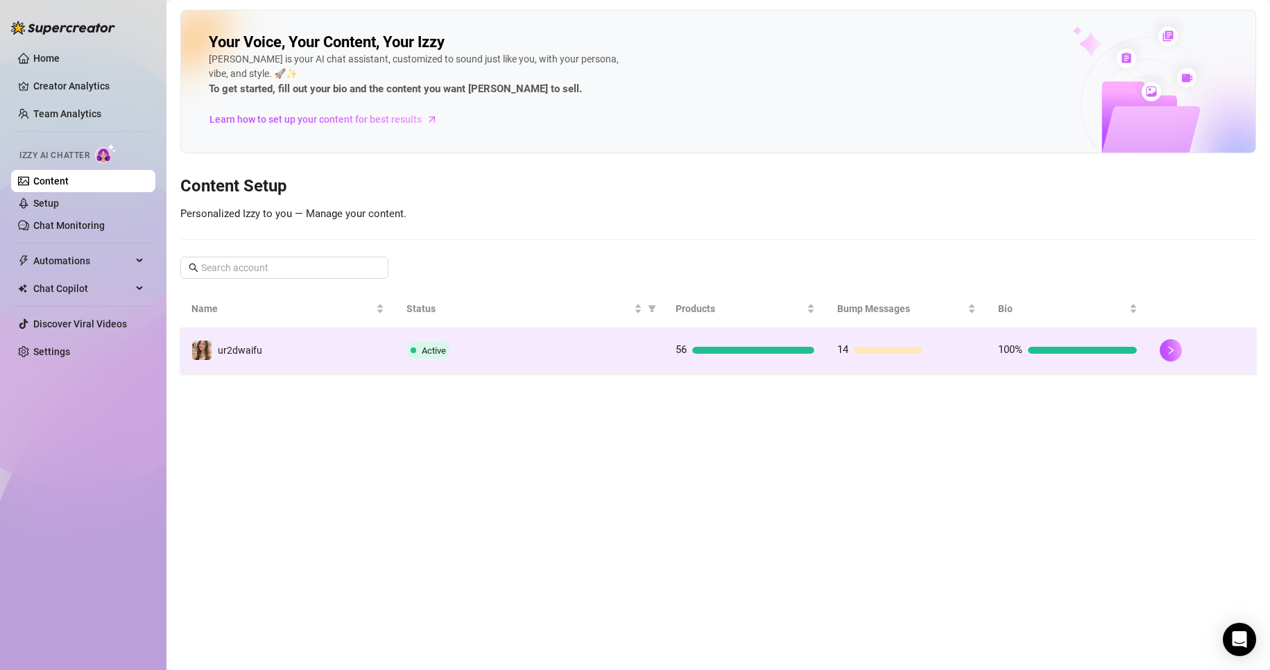
click at [389, 351] on td "ur2dwaifu" at bounding box center [287, 350] width 215 height 45
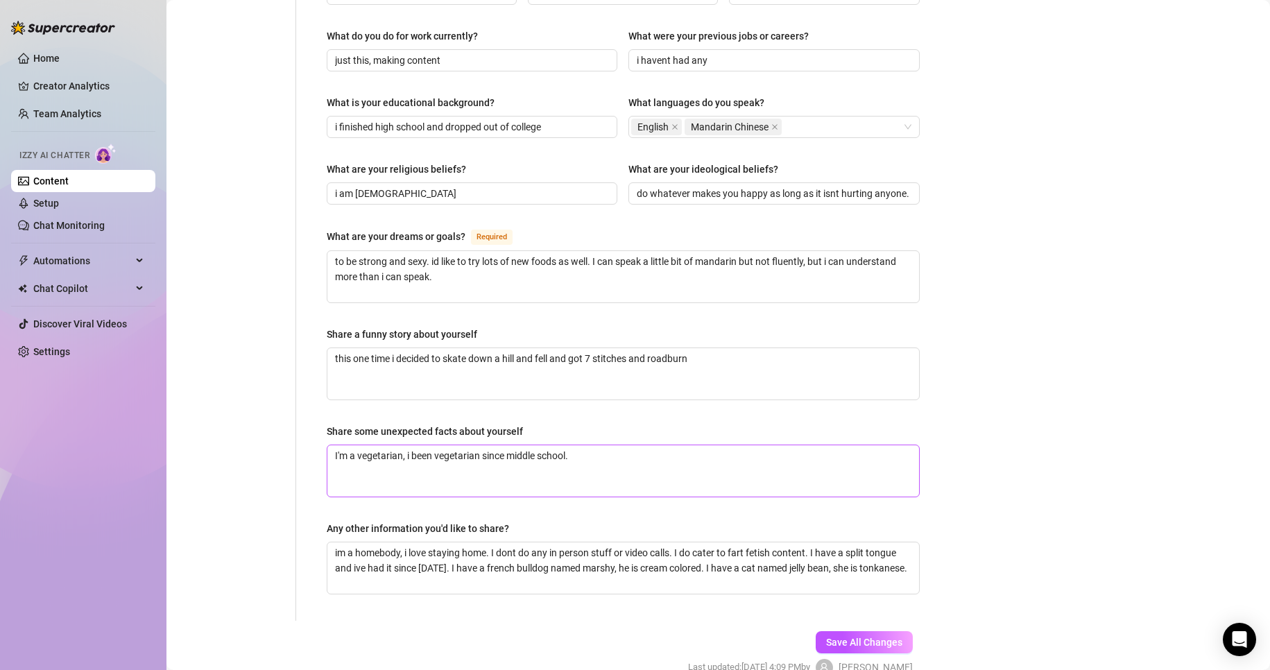
scroll to position [719, 0]
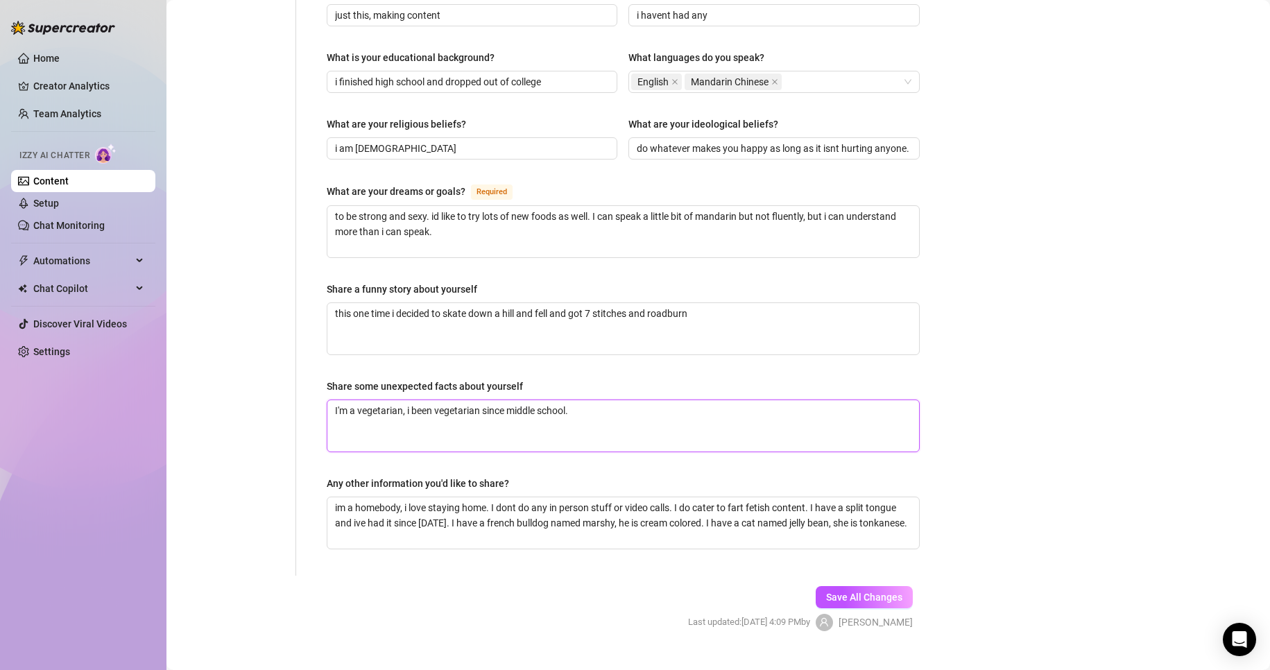
click at [747, 400] on textarea "I'm a vegetarian, i been vegetarian since middle school." at bounding box center [623, 425] width 592 height 51
click at [403, 400] on textarea "I'm a vegetarian, i been vegetarian since middle school." at bounding box center [623, 425] width 592 height 51
click at [861, 586] on button "Save All Changes" at bounding box center [864, 597] width 97 height 22
click at [482, 517] on textarea "im a homebody, i love staying home. I dont do any in person stuff or video call…" at bounding box center [623, 522] width 592 height 51
click at [493, 497] on textarea "im a homebody, i love staying home. I dont do any in person stuff or video call…" at bounding box center [623, 522] width 592 height 51
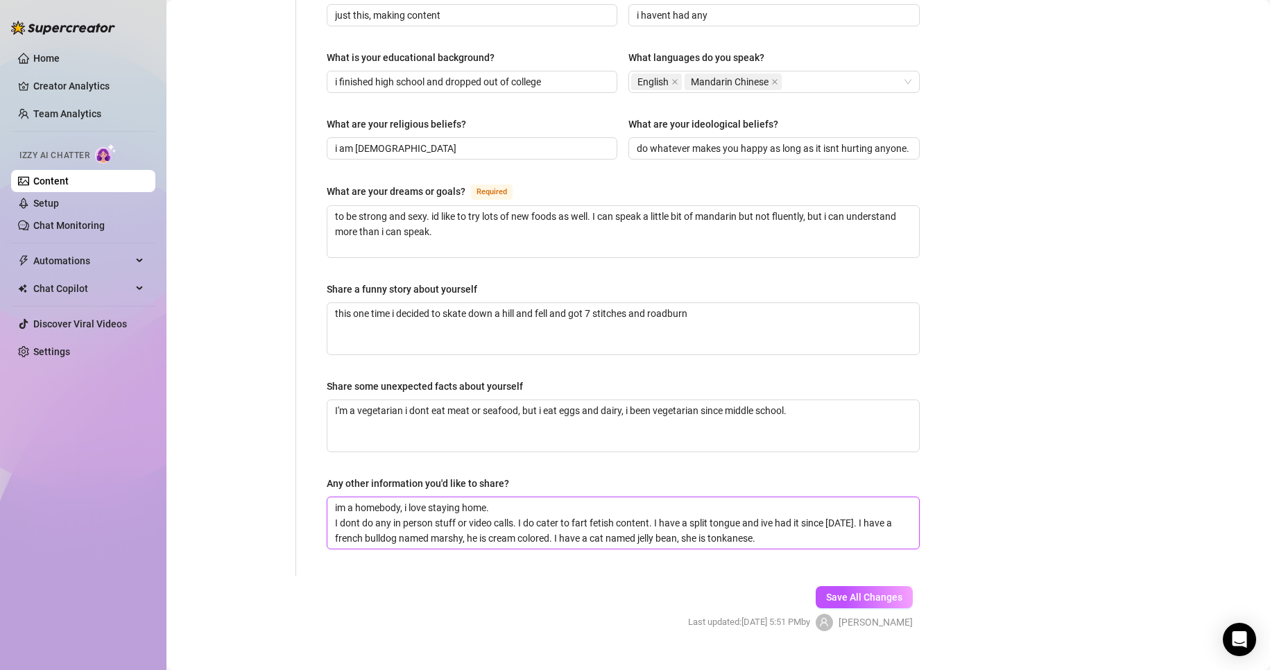
click at [520, 497] on textarea "im a homebody, i love staying home. I dont do any in person stuff or video call…" at bounding box center [623, 522] width 592 height 51
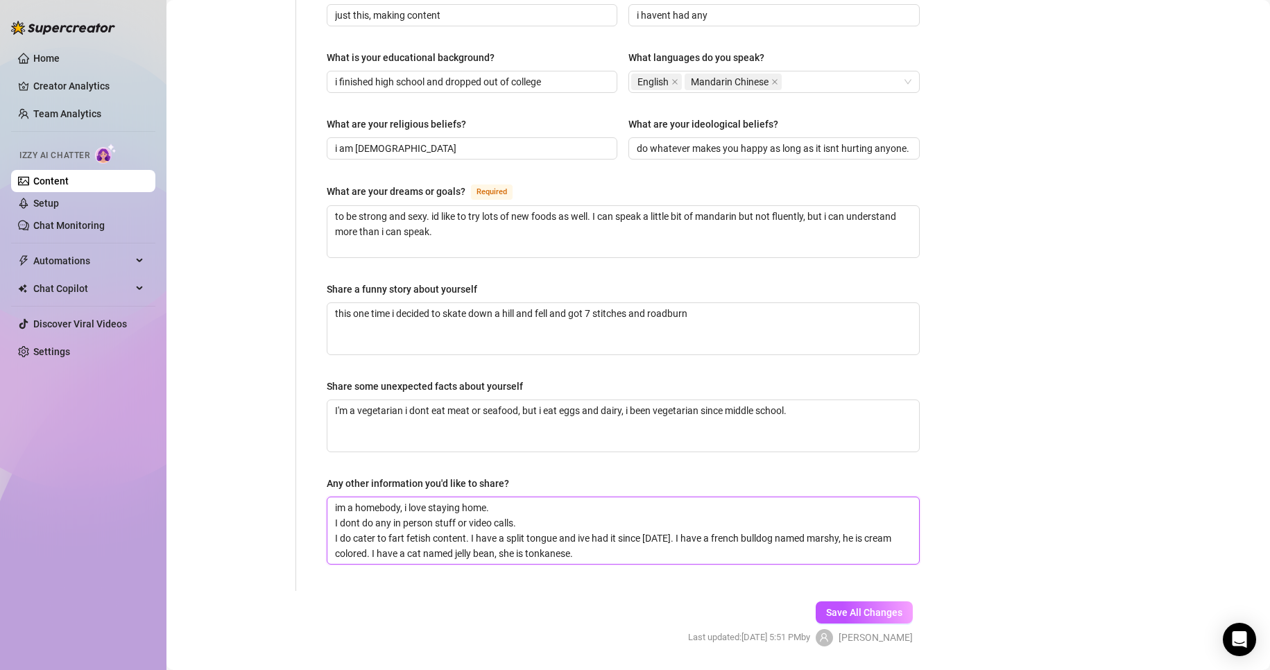
click at [470, 510] on textarea "im a homebody, i love staying home. I dont do any in person stuff or video call…" at bounding box center [623, 530] width 592 height 67
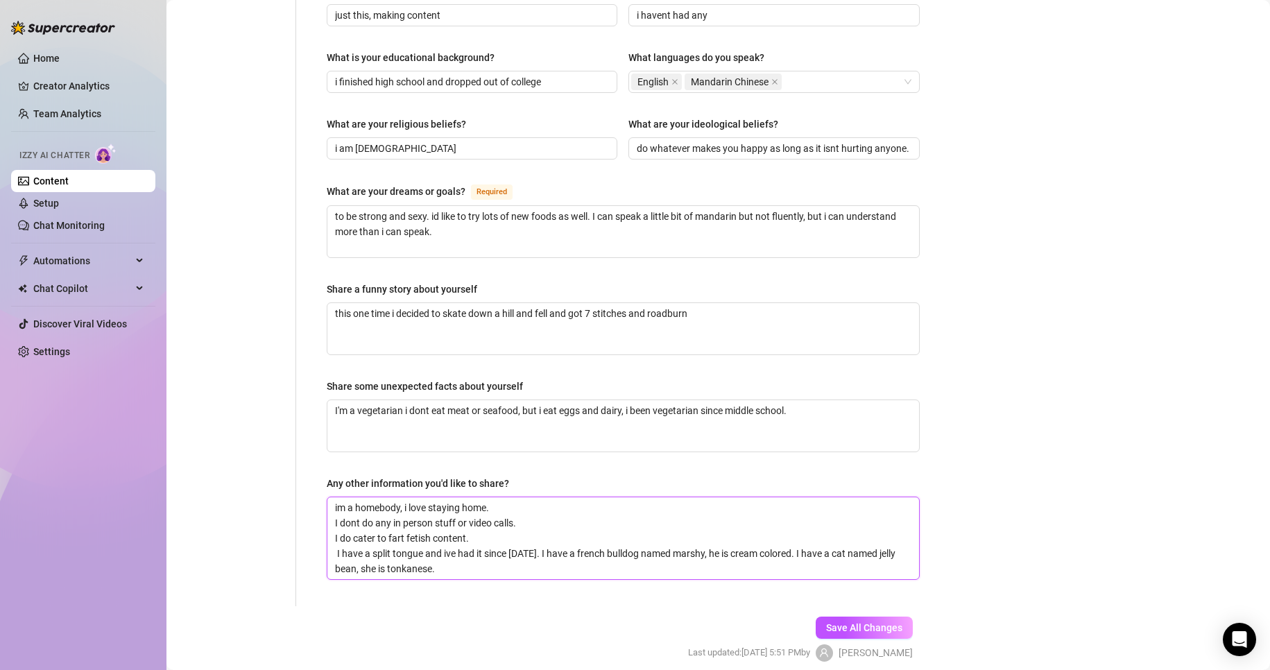
click at [538, 527] on textarea "im a homebody, i love staying home. I dont do any in person stuff or video call…" at bounding box center [623, 538] width 592 height 82
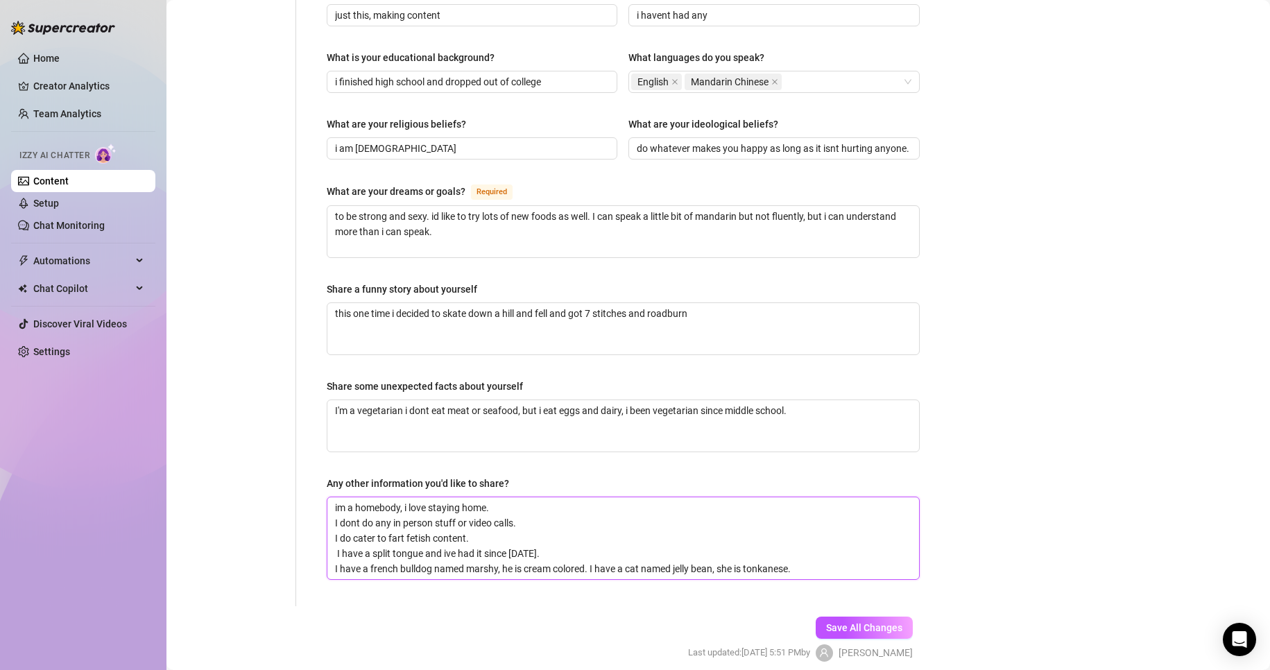
click at [682, 525] on textarea "im a homebody, i love staying home. I dont do any in person stuff or video call…" at bounding box center [623, 538] width 592 height 82
click at [336, 523] on textarea "im a homebody, i love staying home. I dont do any in person stuff or video call…" at bounding box center [623, 538] width 592 height 82
click at [549, 530] on textarea "im a homebody, i love staying home. I dont do any in person stuff or video call…" at bounding box center [623, 538] width 592 height 82
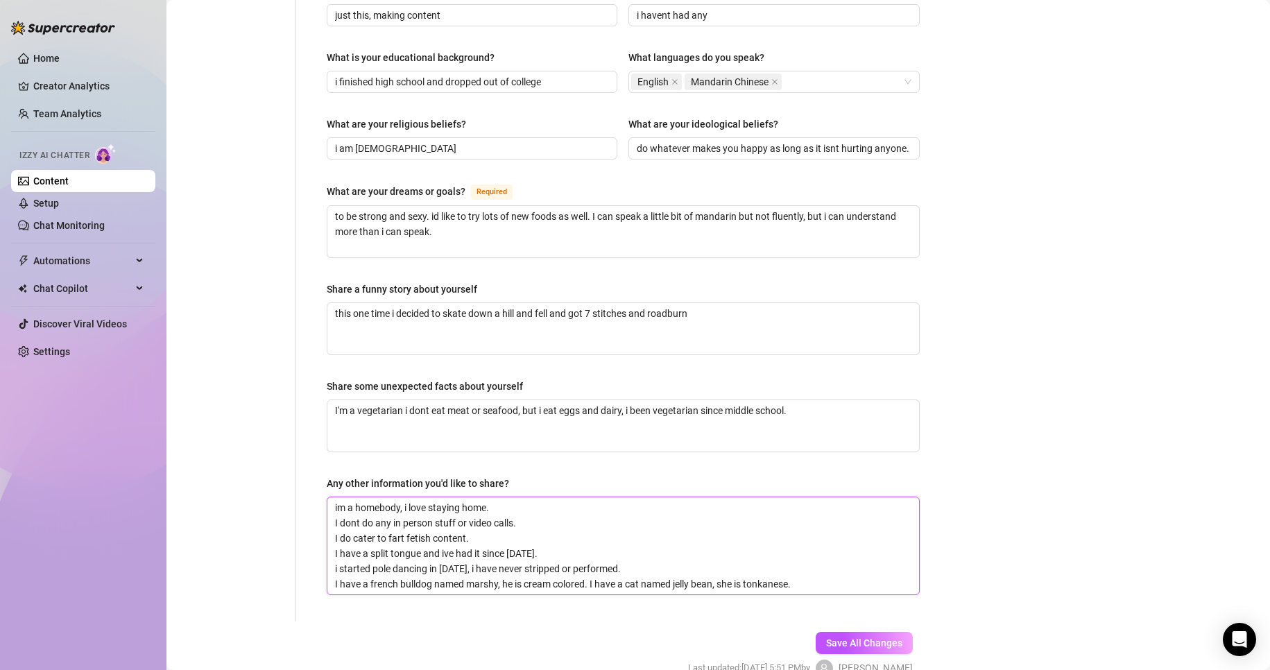
click at [677, 539] on textarea "im a homebody, i love staying home. I dont do any in person stuff or video call…" at bounding box center [623, 545] width 592 height 97
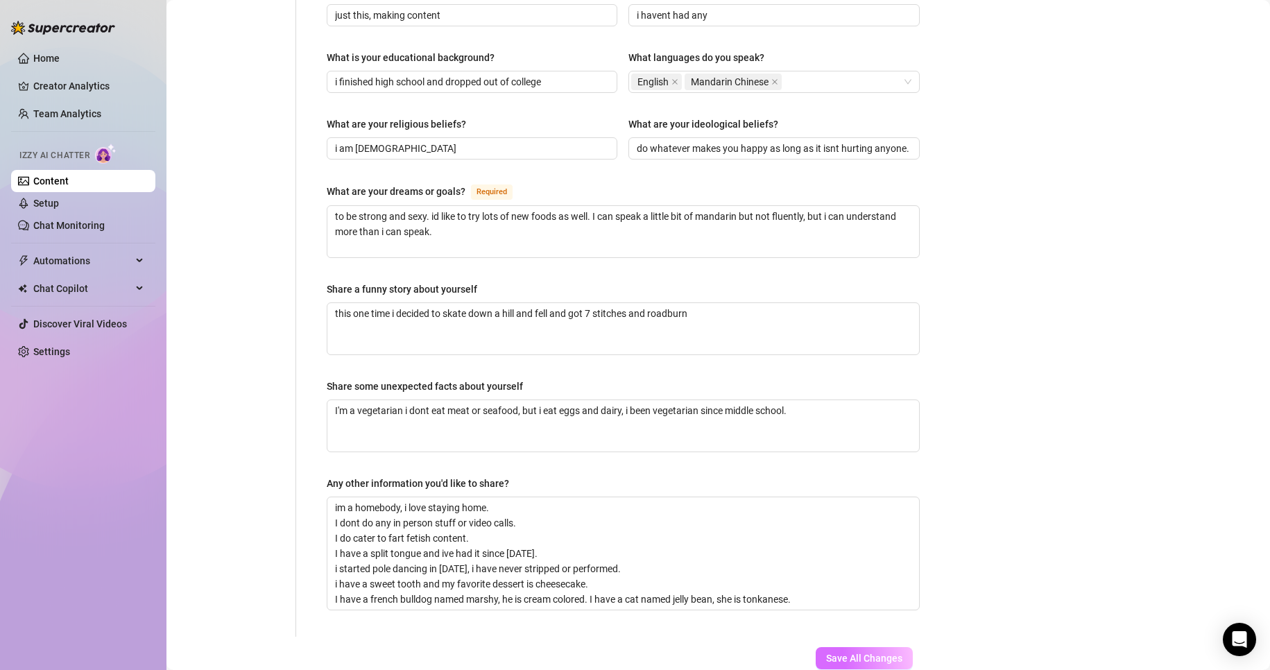
click at [827, 653] on span "Save All Changes" at bounding box center [864, 658] width 76 height 11
click at [505, 517] on textarea "im a homebody, i love staying home. I dont do any in person stuff or video call…" at bounding box center [623, 553] width 592 height 112
click at [852, 653] on span "Save All Changes" at bounding box center [864, 658] width 76 height 11
click at [105, 227] on link "Chat Monitoring" at bounding box center [68, 225] width 71 height 11
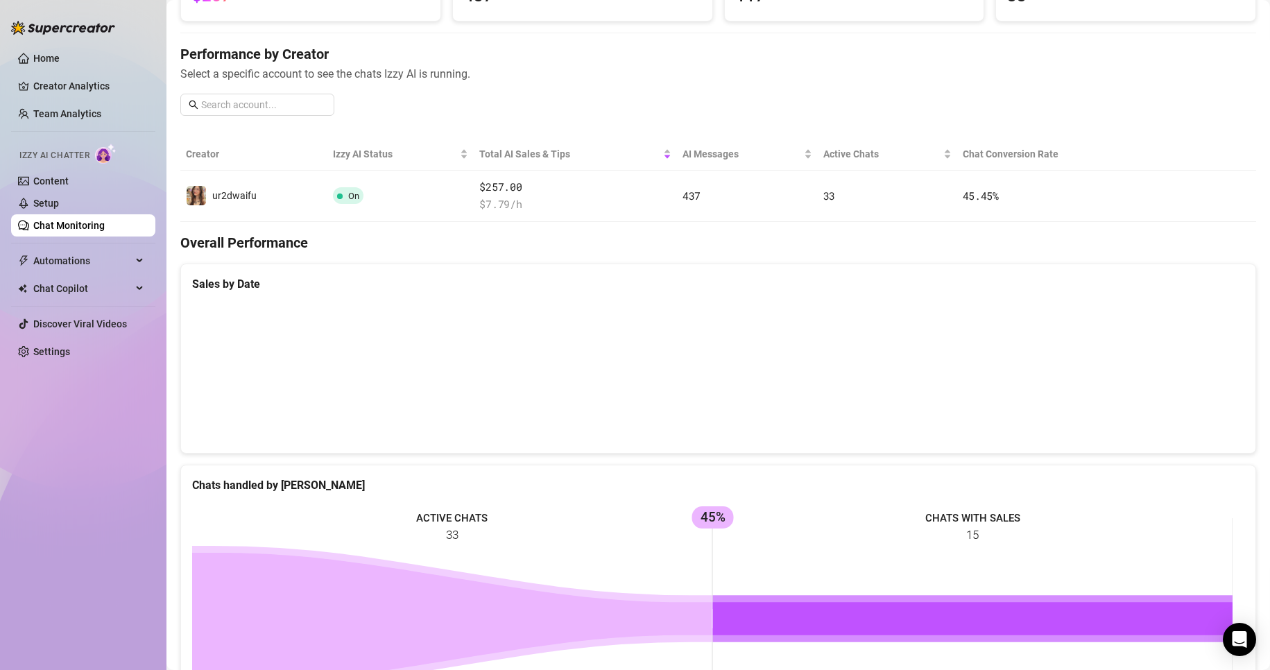
scroll to position [277, 0]
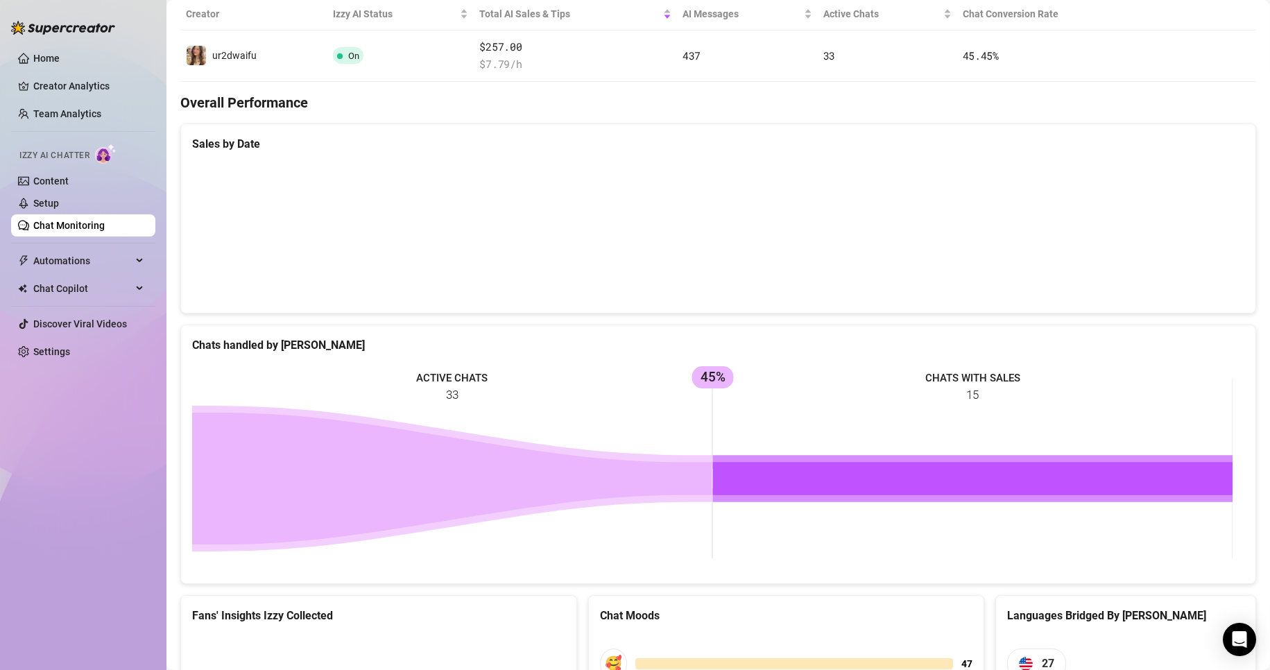
click at [1053, 424] on rect at bounding box center [712, 468] width 1040 height 208
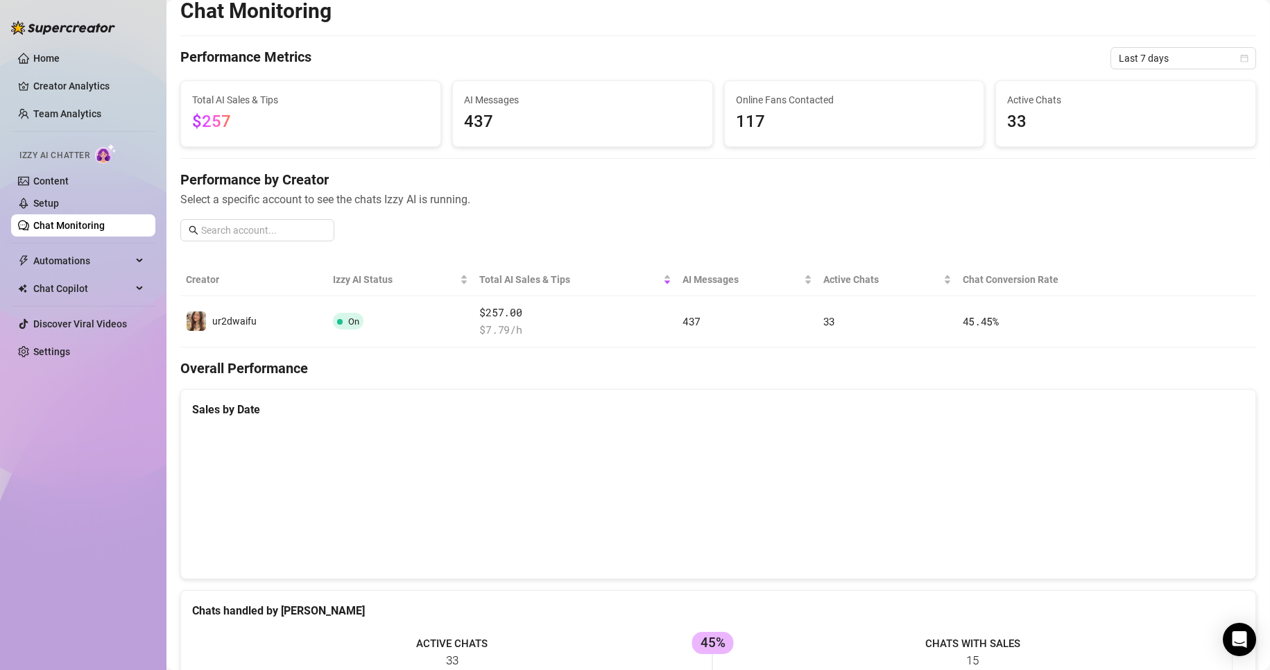
scroll to position [0, 0]
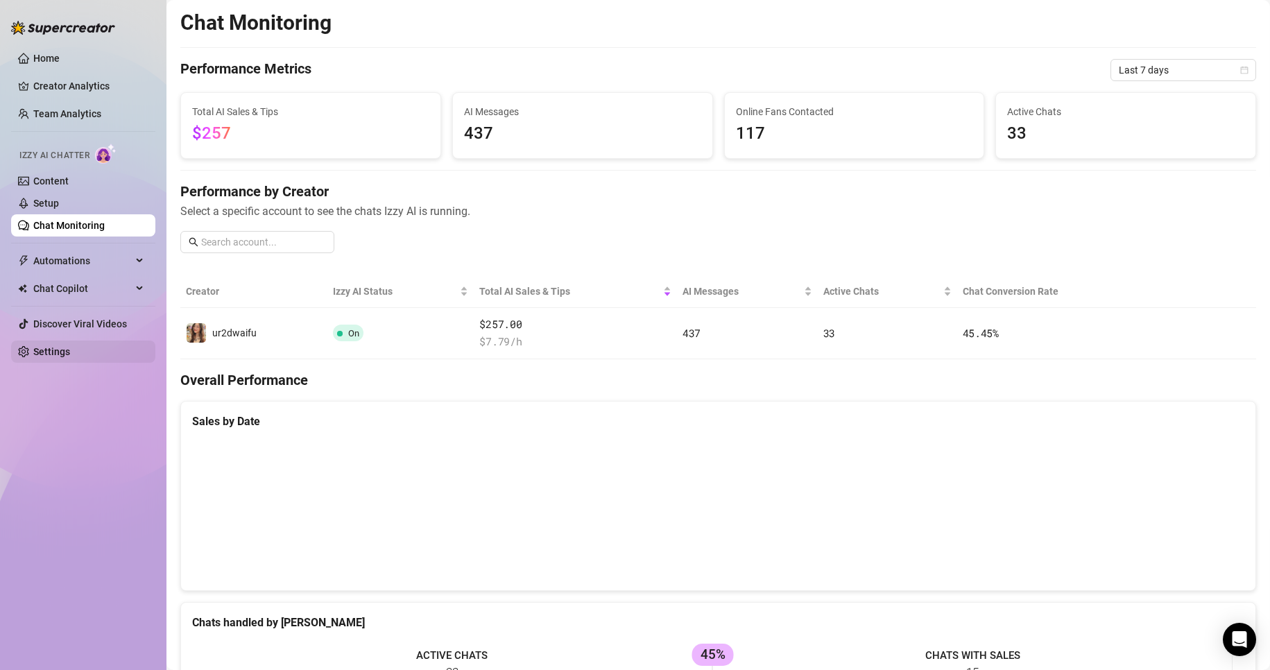
click at [70, 354] on link "Settings" at bounding box center [51, 351] width 37 height 11
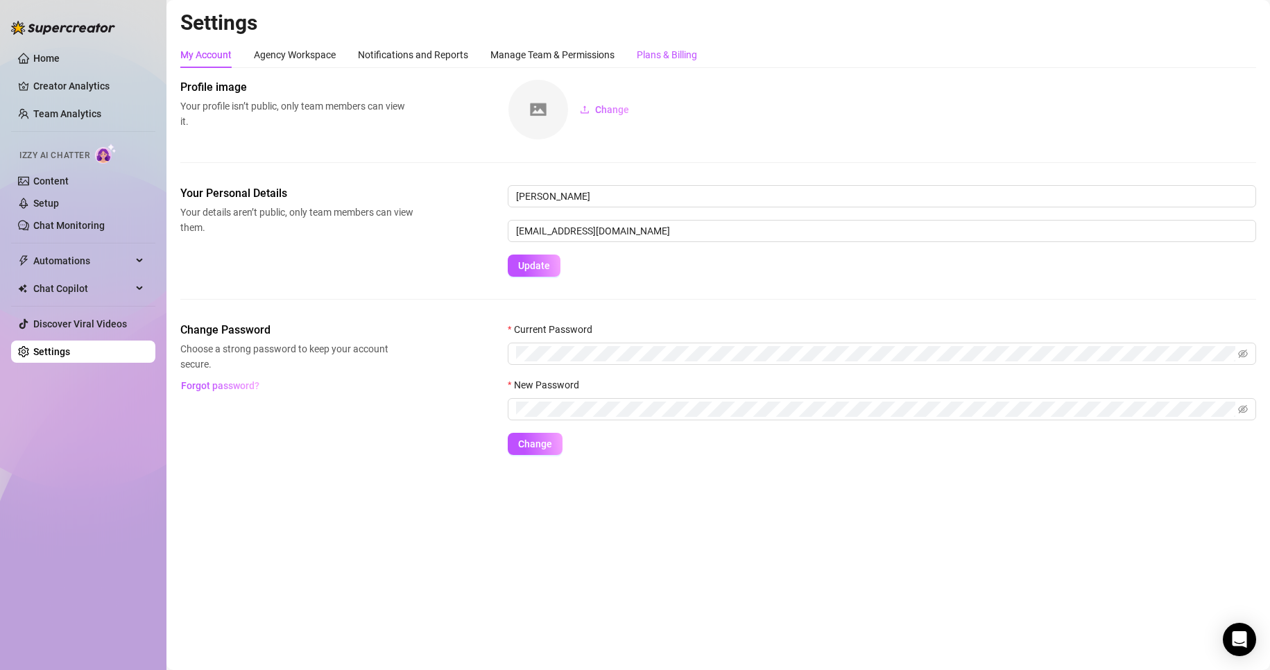
click at [697, 55] on div "Plans & Billing" at bounding box center [667, 54] width 60 height 15
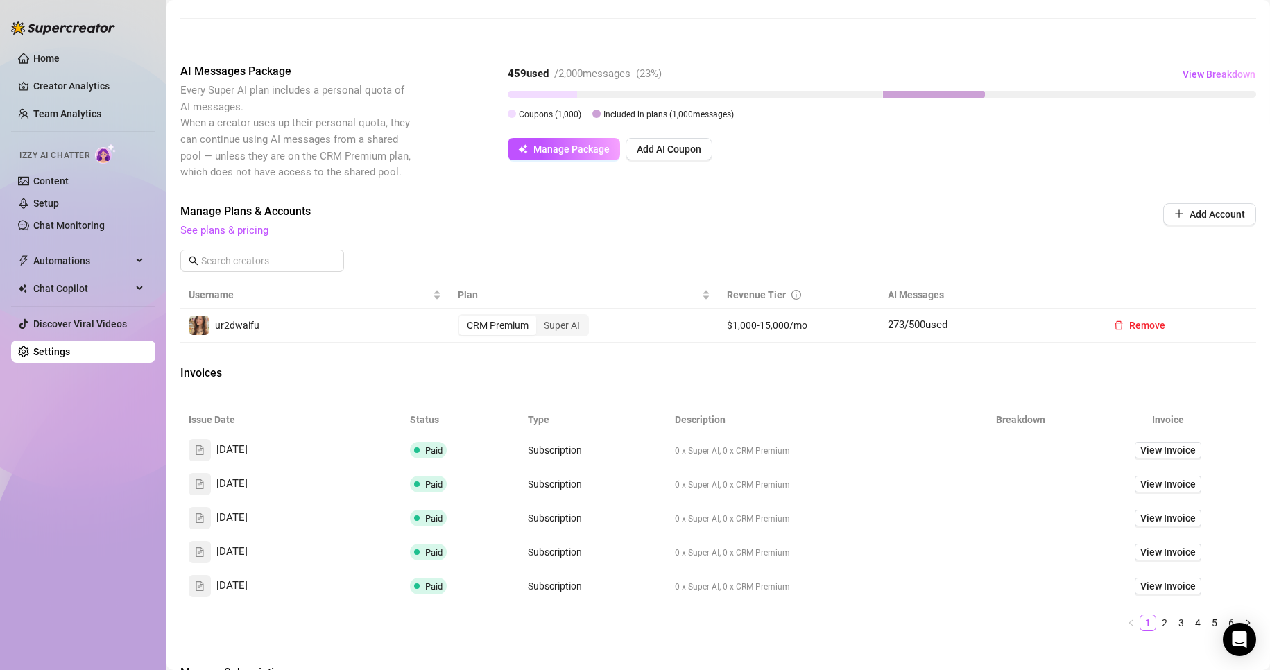
scroll to position [332, 0]
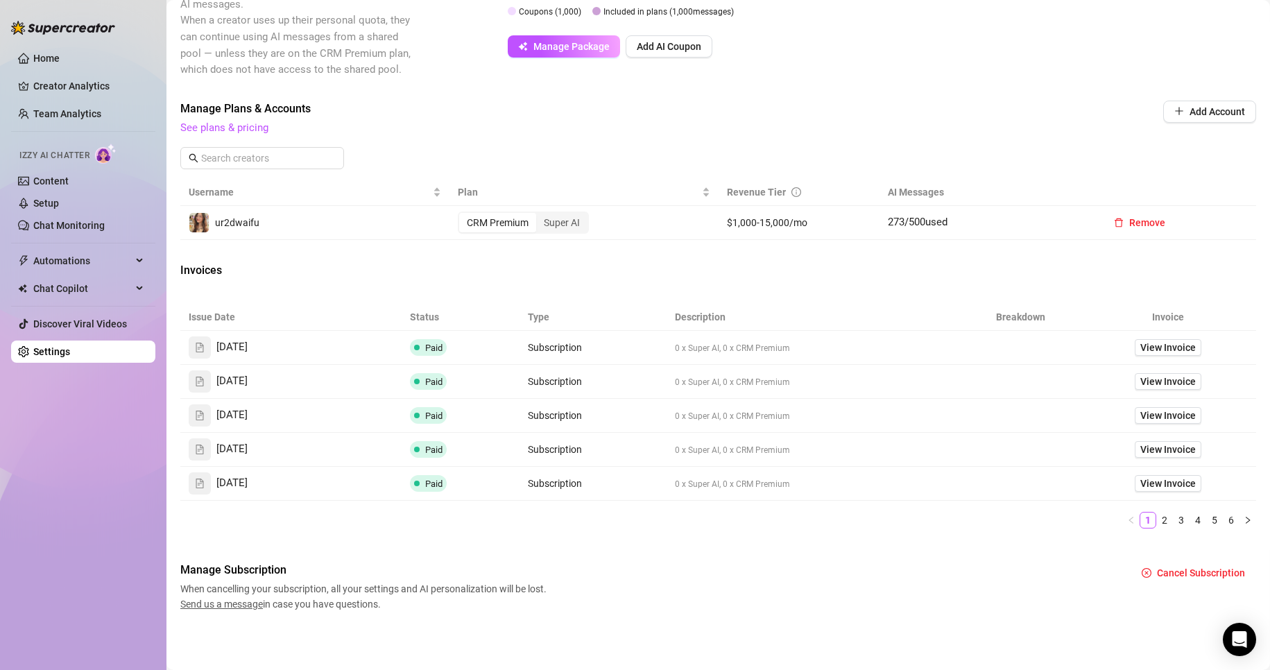
click at [1043, 542] on div "Billing Overview Creator Plans 0 x Super AI, 1 x CRM Premium AI Message Package…" at bounding box center [718, 180] width 1076 height 864
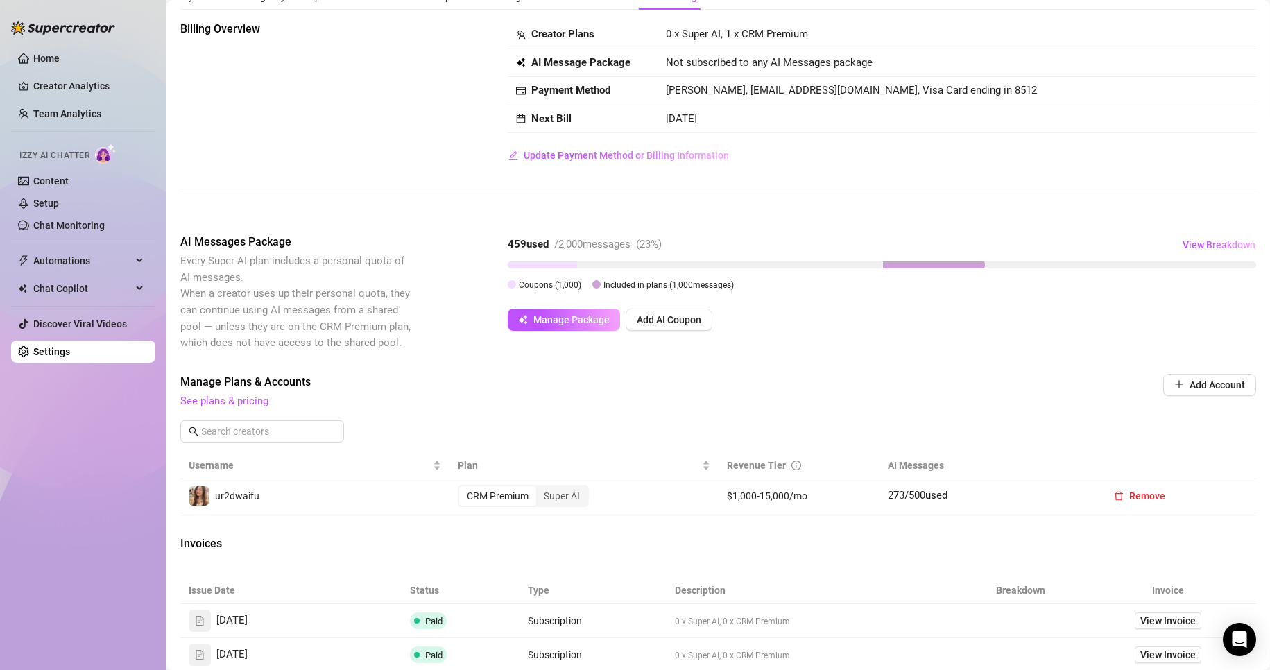
scroll to position [0, 0]
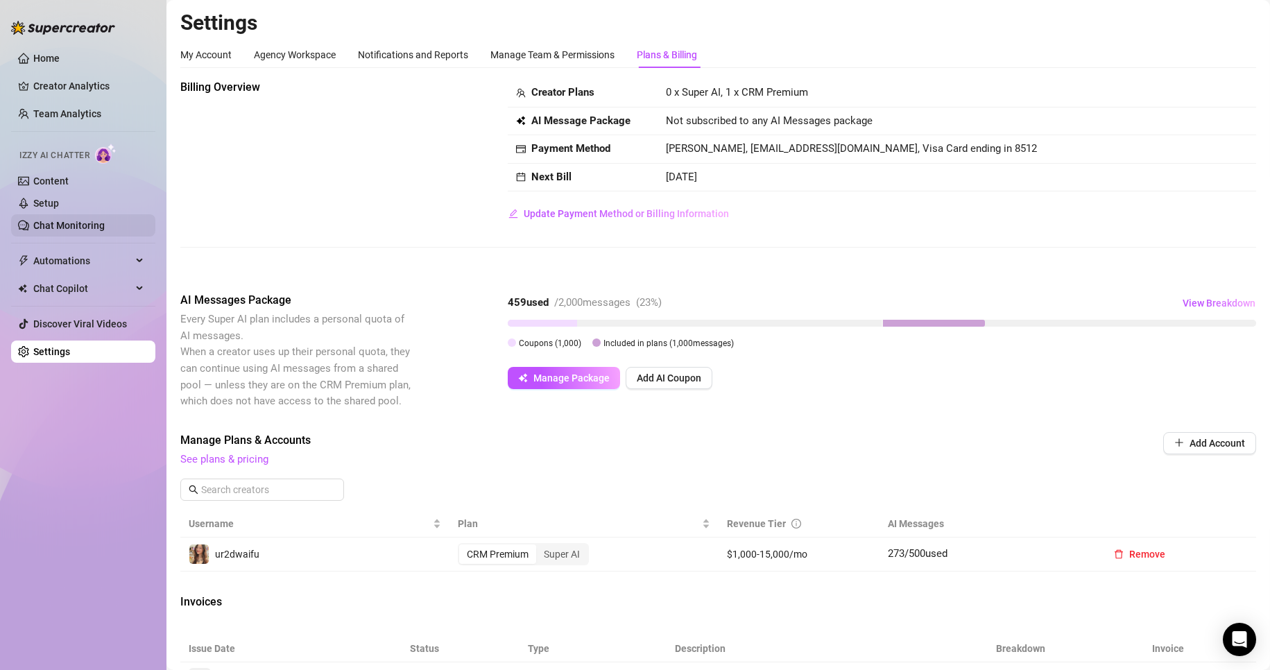
click at [91, 222] on link "Chat Monitoring" at bounding box center [68, 225] width 71 height 11
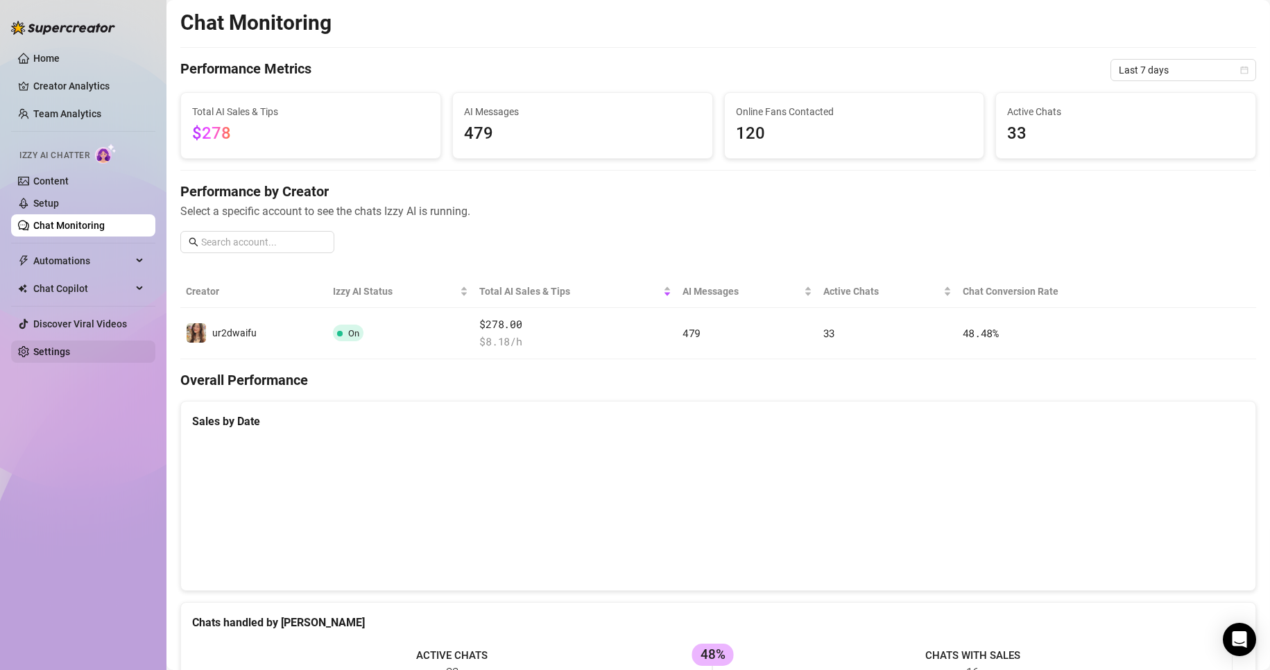
click at [70, 346] on link "Settings" at bounding box center [51, 351] width 37 height 11
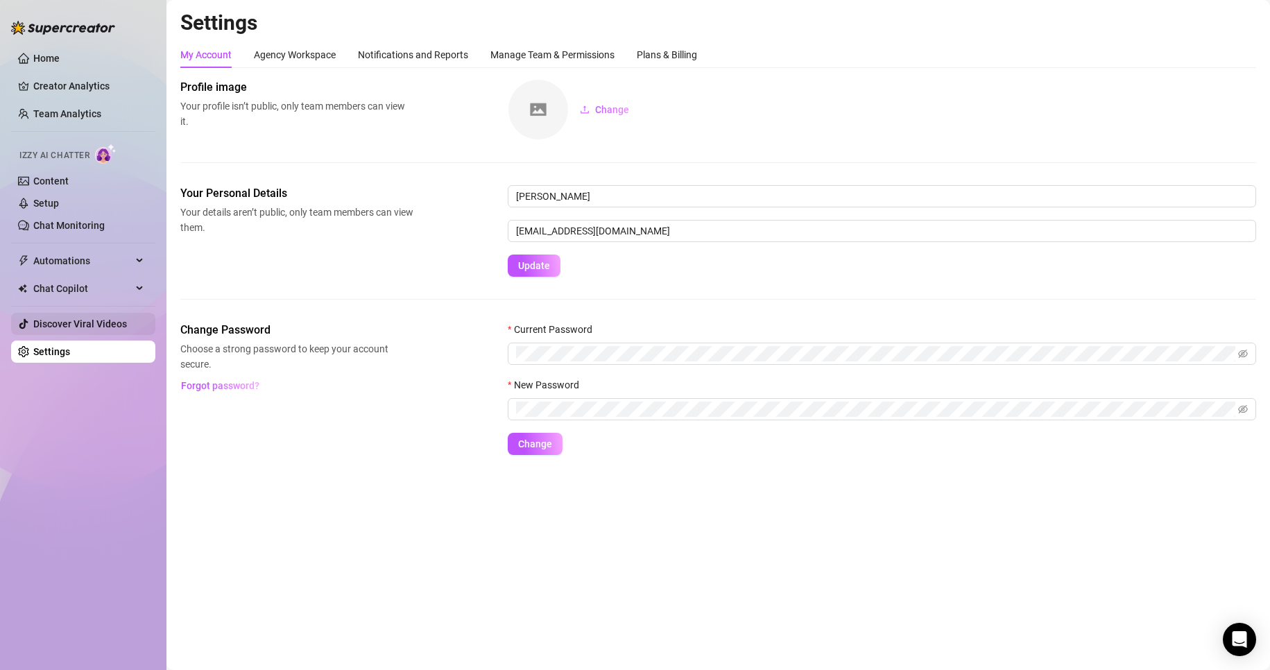
click at [96, 318] on link "Discover Viral Videos" at bounding box center [80, 323] width 94 height 11
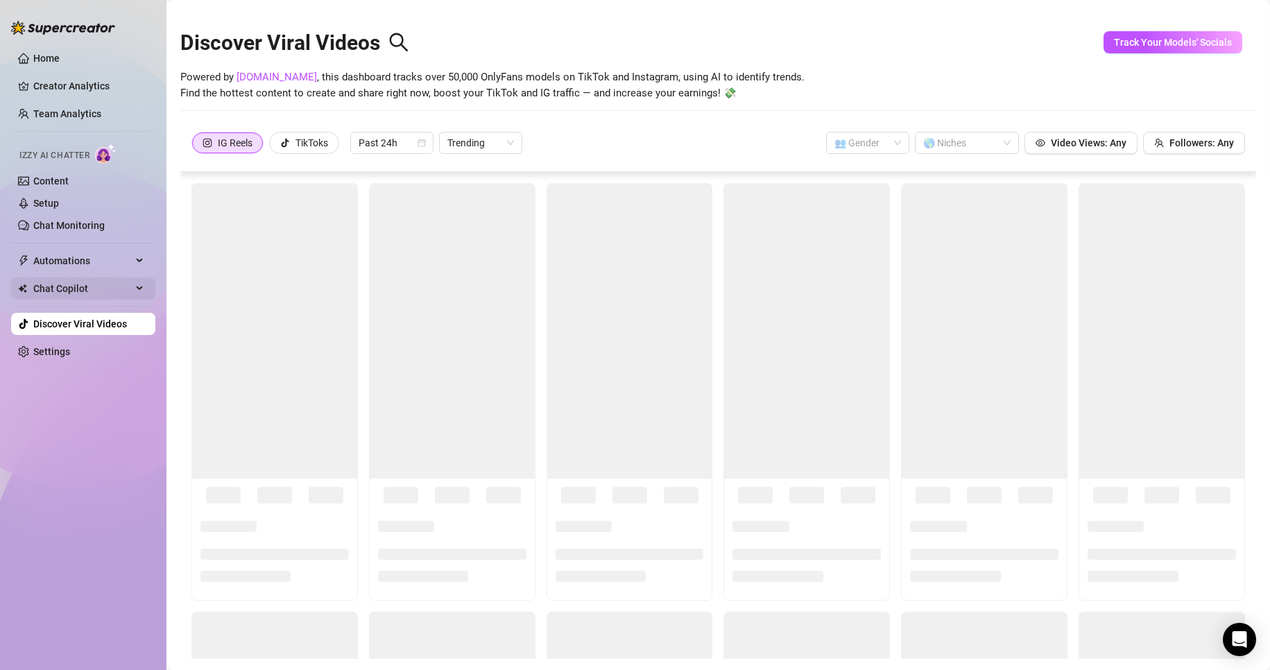
click at [94, 293] on span "Chat Copilot" at bounding box center [82, 288] width 98 height 22
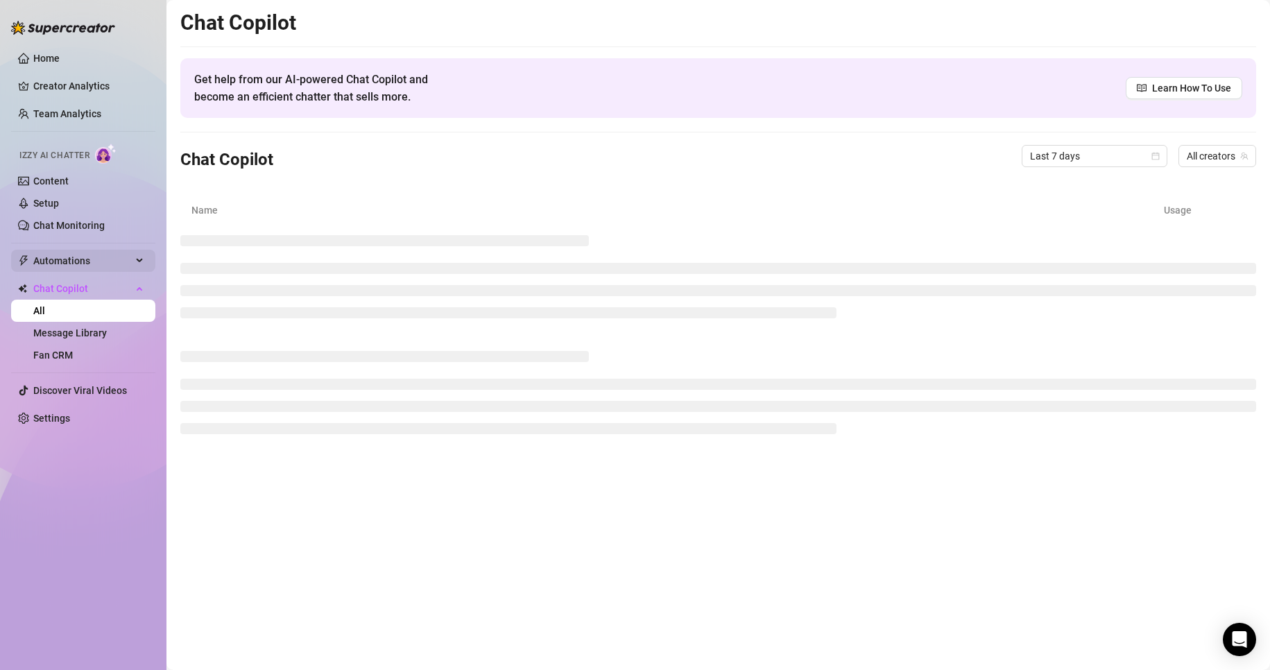
click at [94, 272] on span "Automations" at bounding box center [82, 261] width 98 height 22
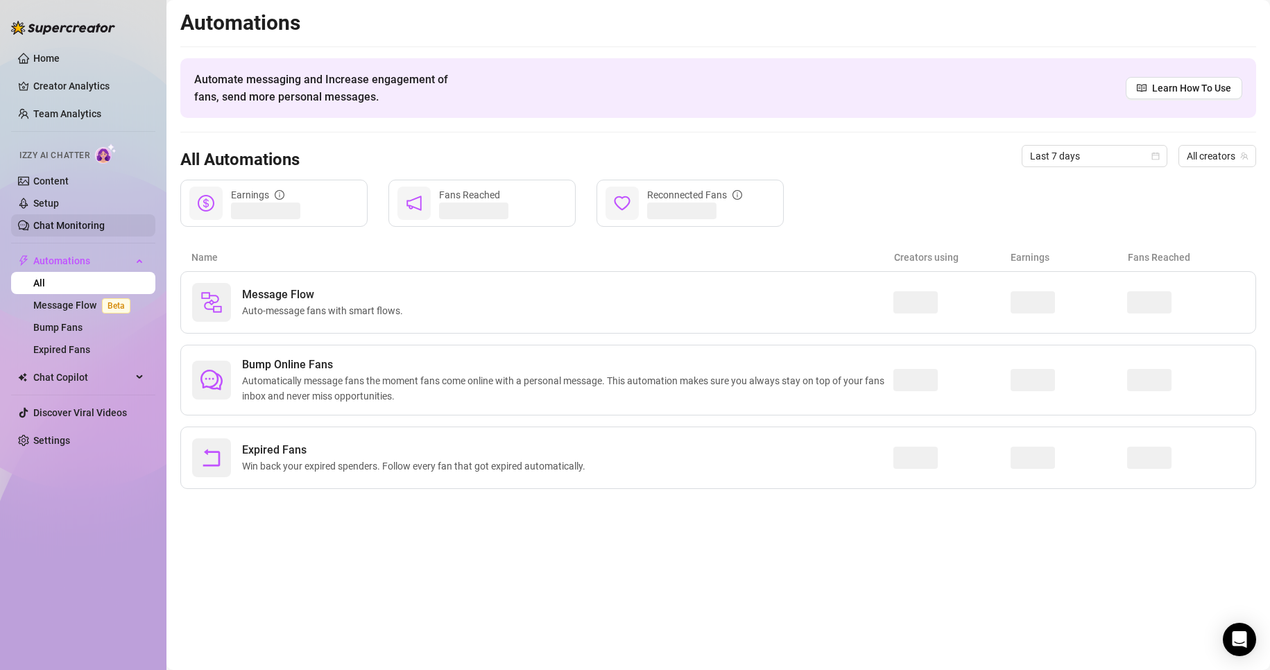
click at [89, 227] on link "Chat Monitoring" at bounding box center [68, 225] width 71 height 11
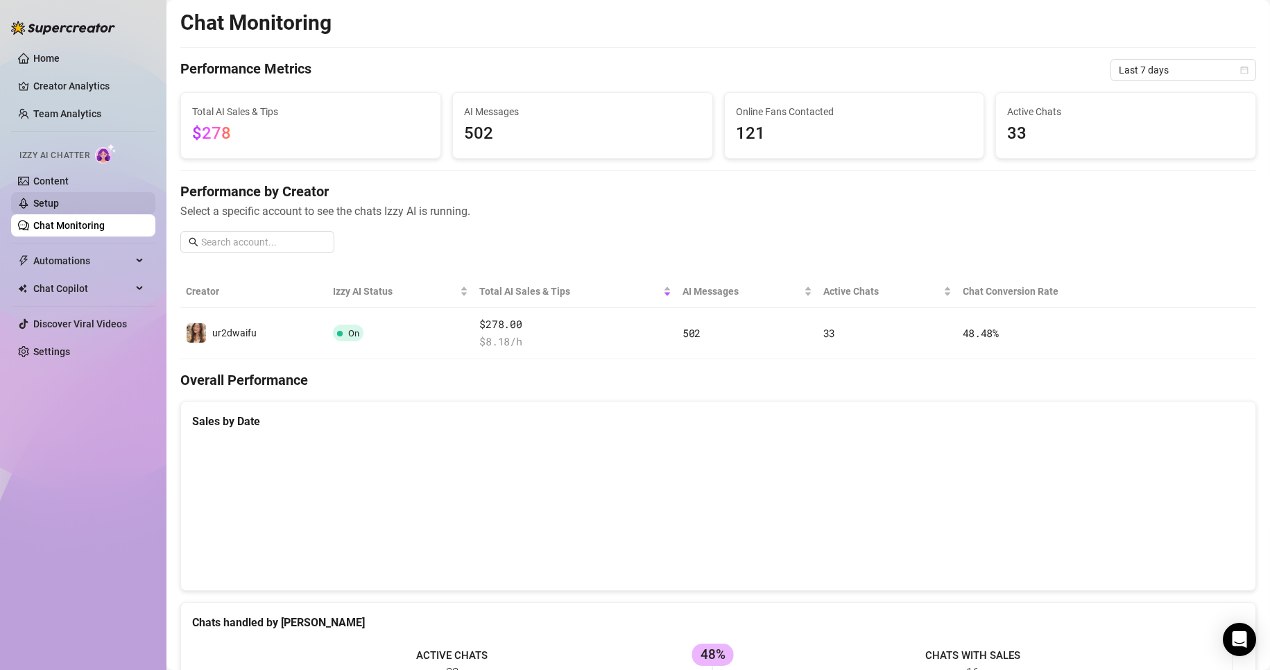
click at [59, 202] on link "Setup" at bounding box center [46, 203] width 26 height 11
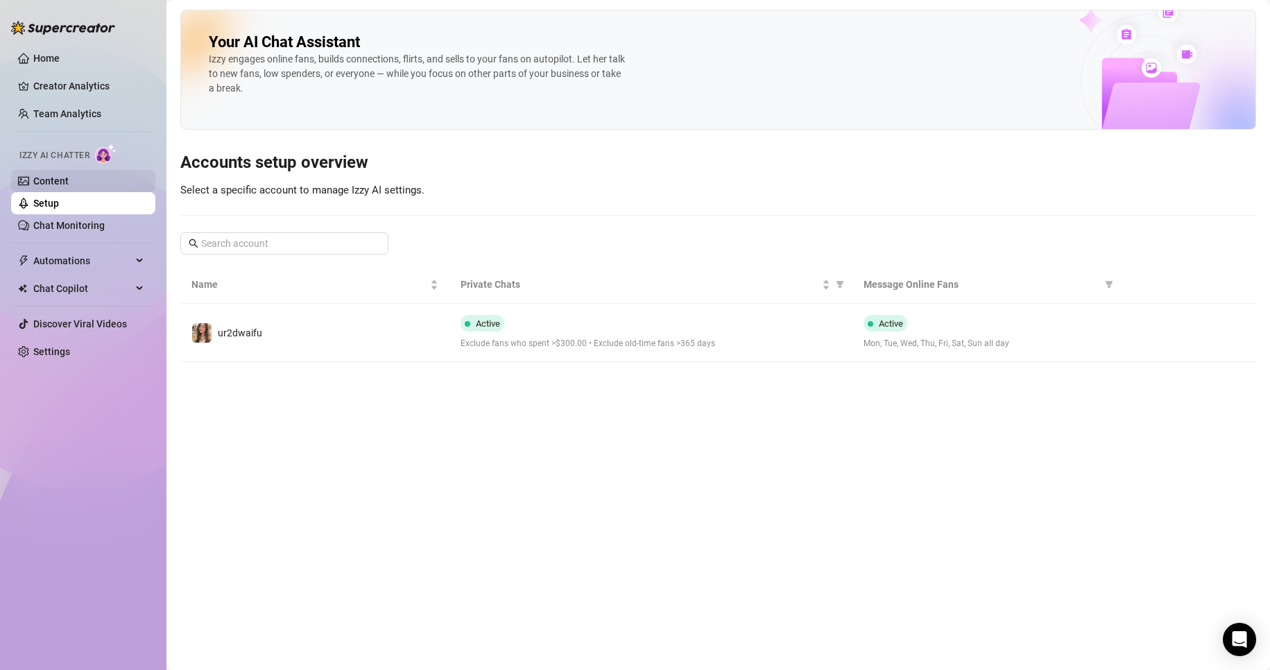
click at [69, 181] on link "Content" at bounding box center [50, 180] width 35 height 11
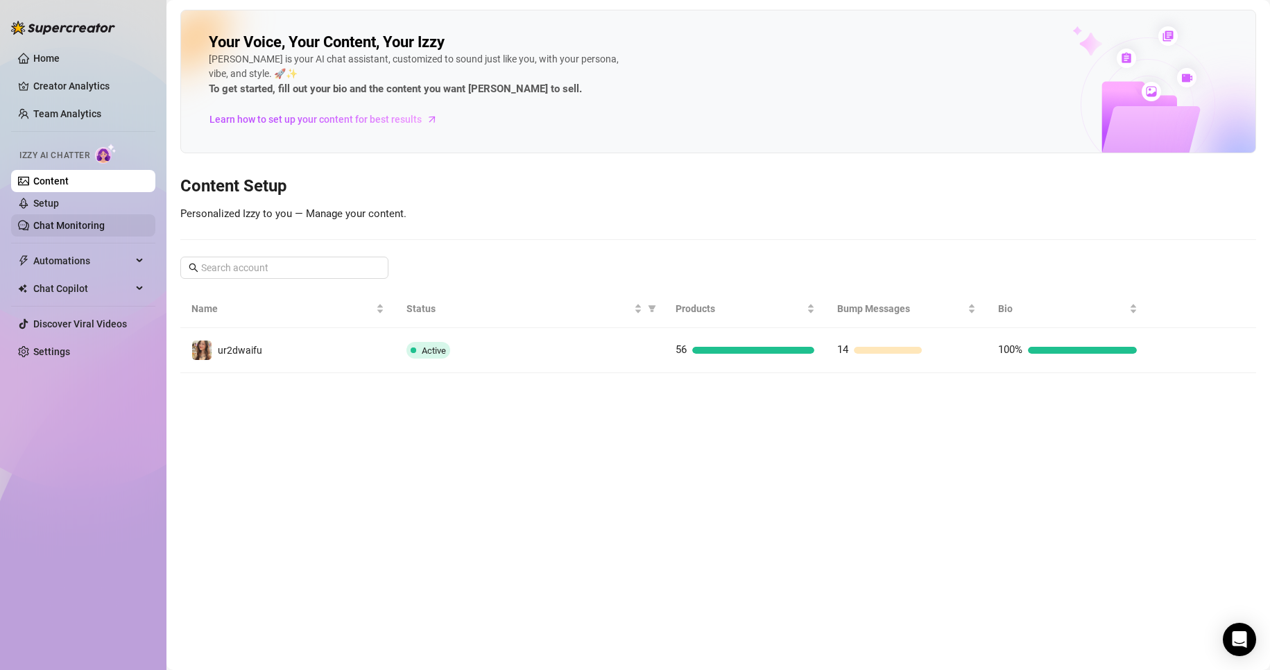
click at [74, 227] on link "Chat Monitoring" at bounding box center [68, 225] width 71 height 11
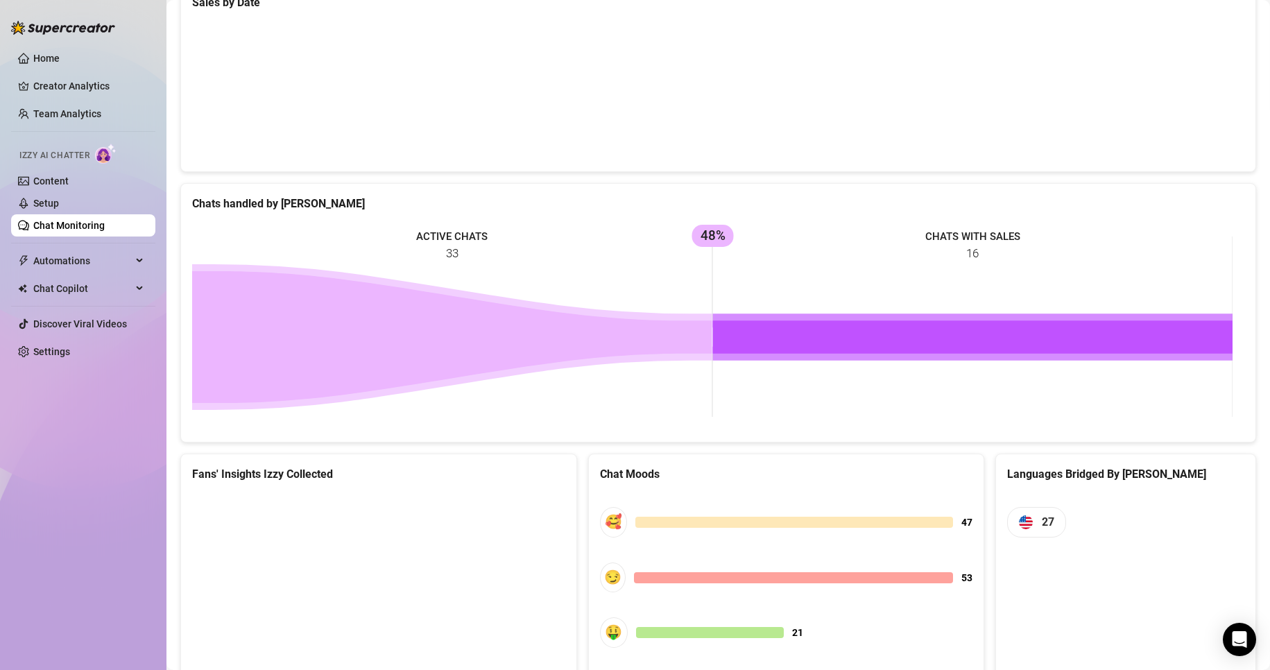
scroll to position [311, 0]
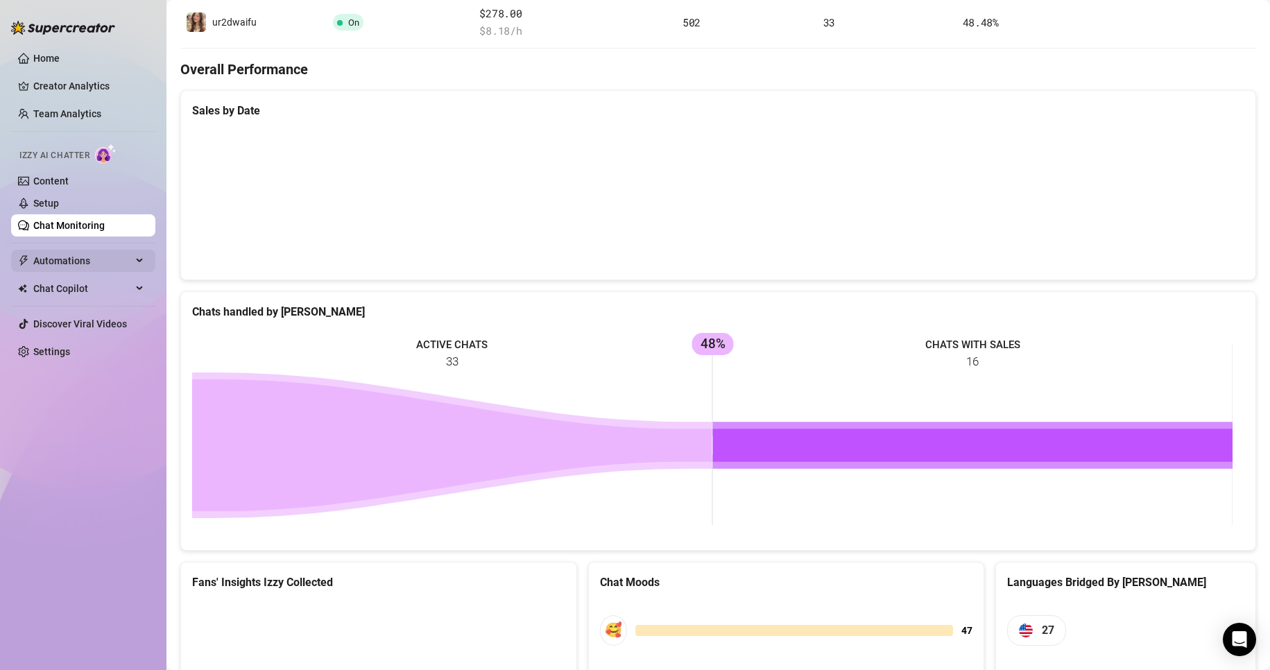
click at [151, 265] on div "Automations" at bounding box center [83, 261] width 144 height 22
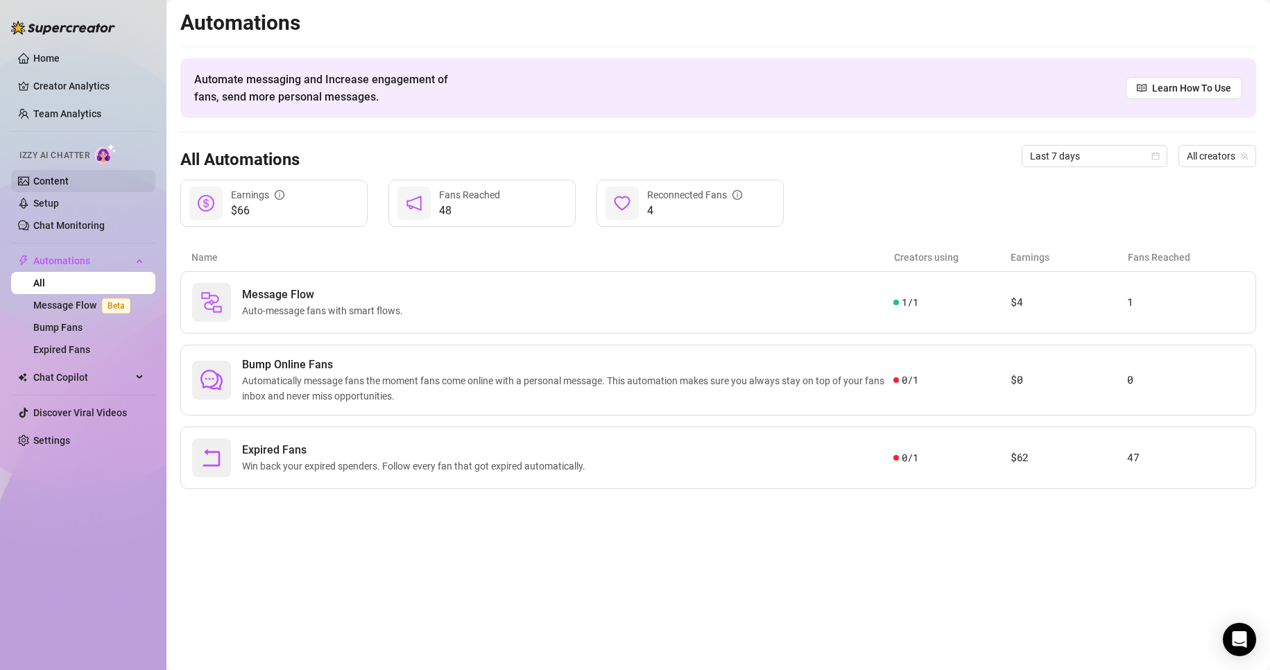
click at [69, 187] on link "Content" at bounding box center [50, 180] width 35 height 11
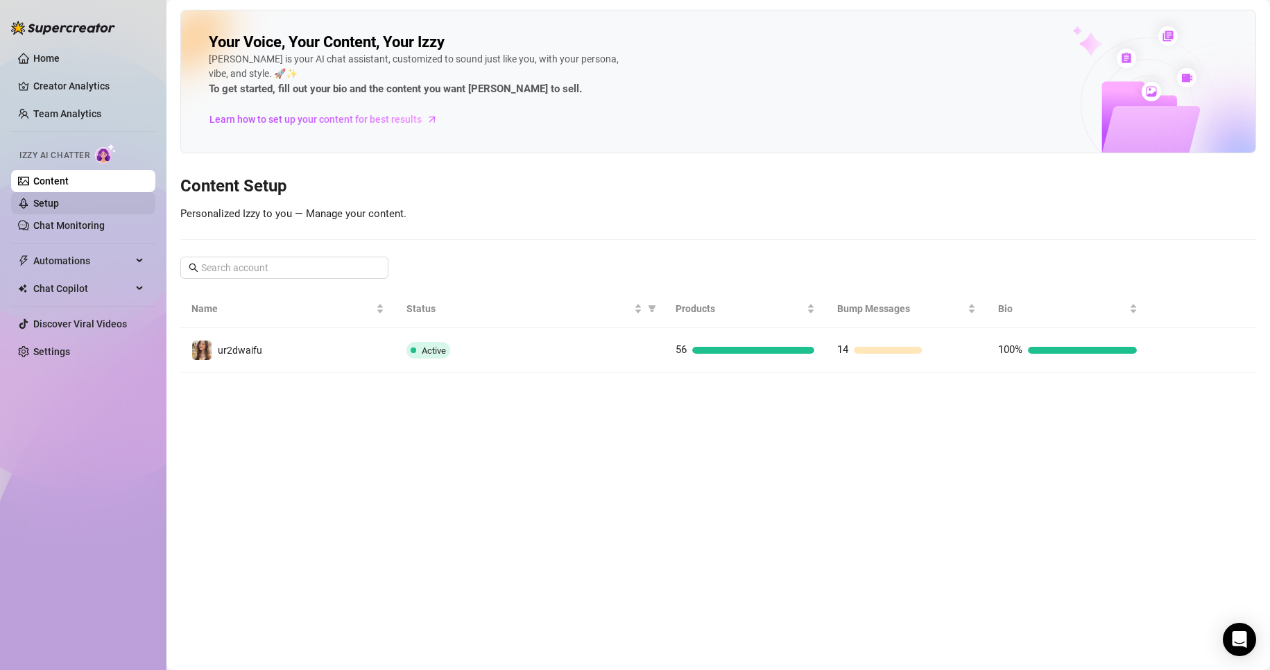
click at [59, 203] on link "Setup" at bounding box center [46, 203] width 26 height 11
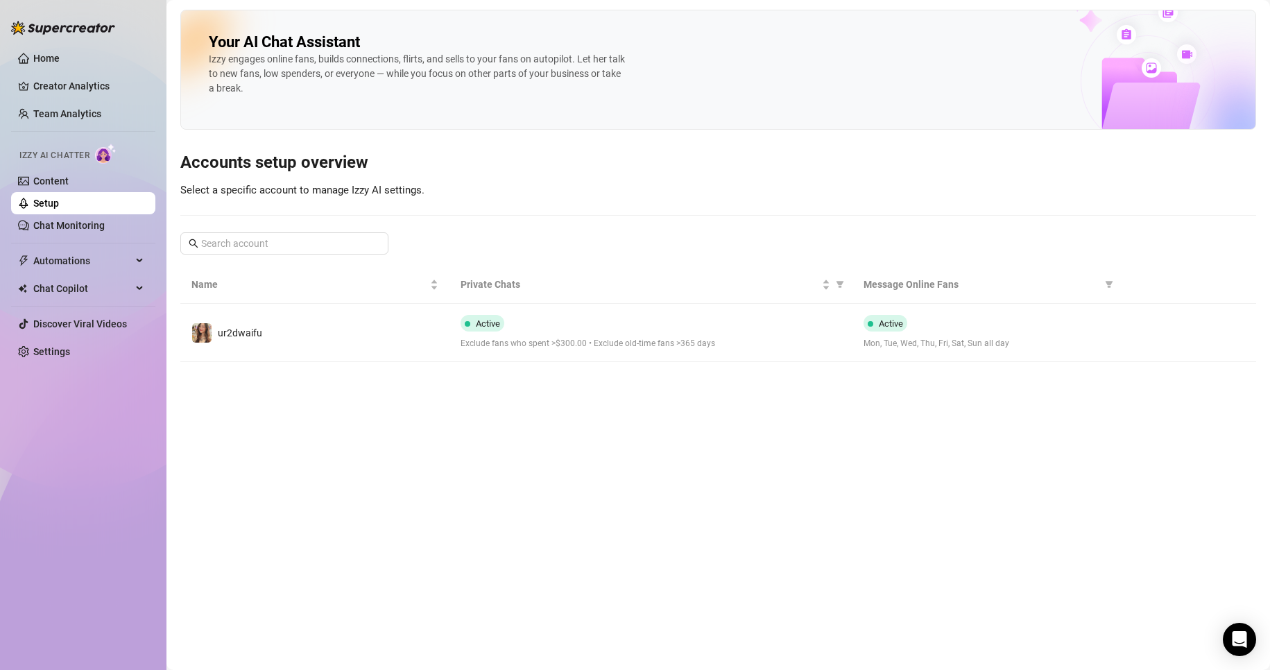
click at [327, 379] on main "Your AI Chat Assistant [PERSON_NAME] engages online fans, builds connections, f…" at bounding box center [717, 335] width 1103 height 670
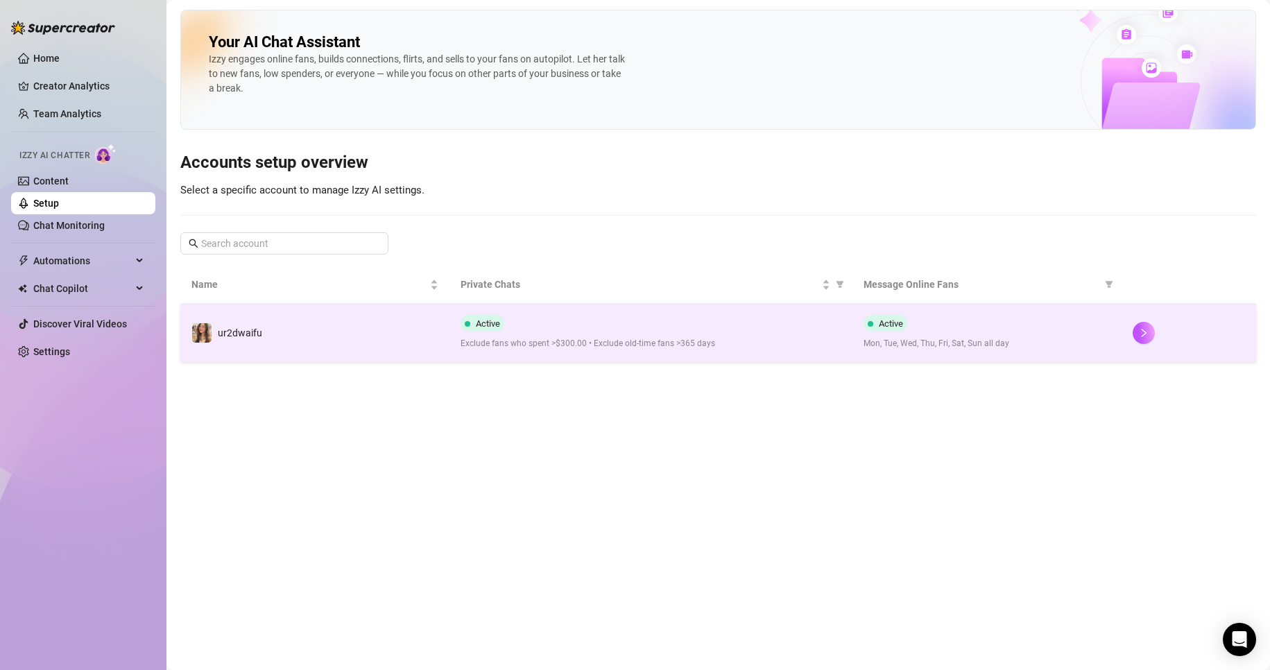
click at [324, 340] on td "ur2dwaifu" at bounding box center [314, 333] width 269 height 58
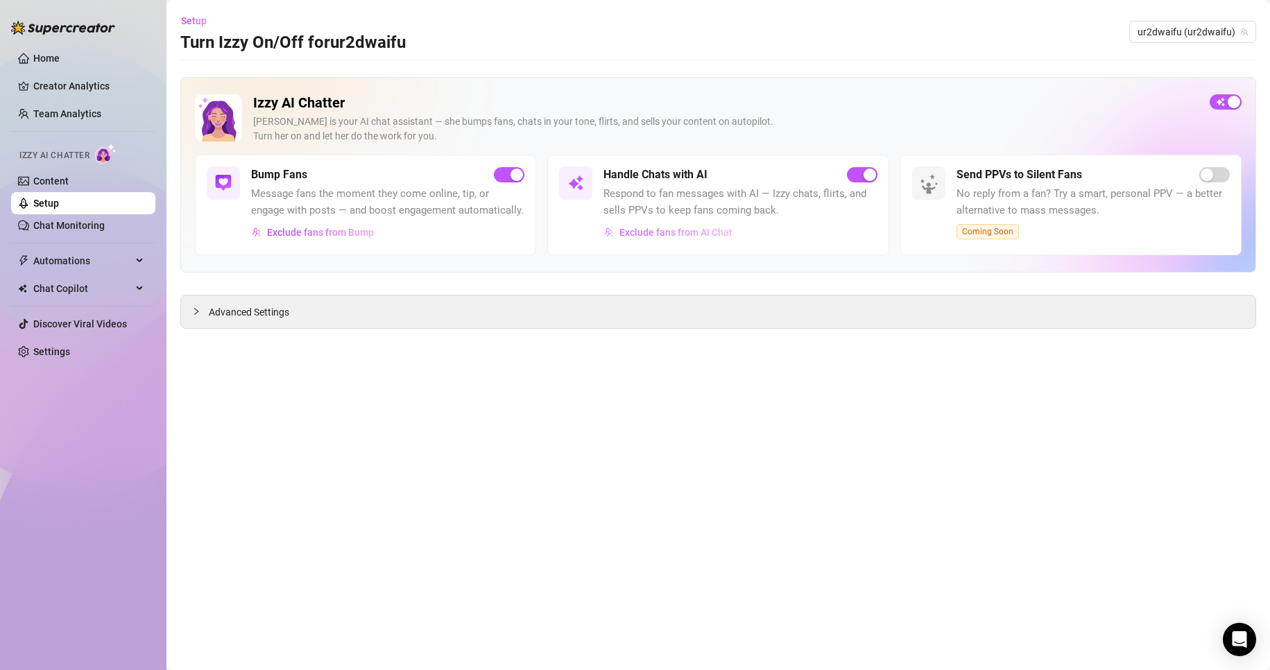
click at [707, 237] on span "Exclude fans from AI Chat" at bounding box center [675, 232] width 113 height 11
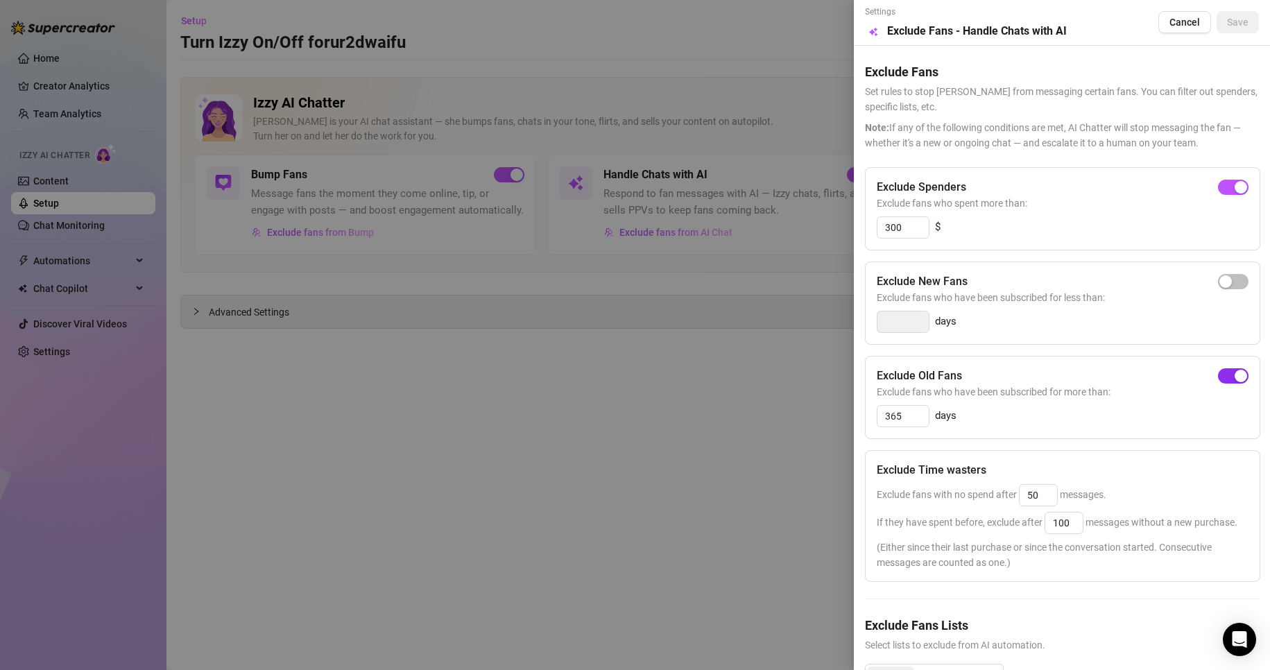
click at [1218, 377] on span "button" at bounding box center [1233, 375] width 31 height 15
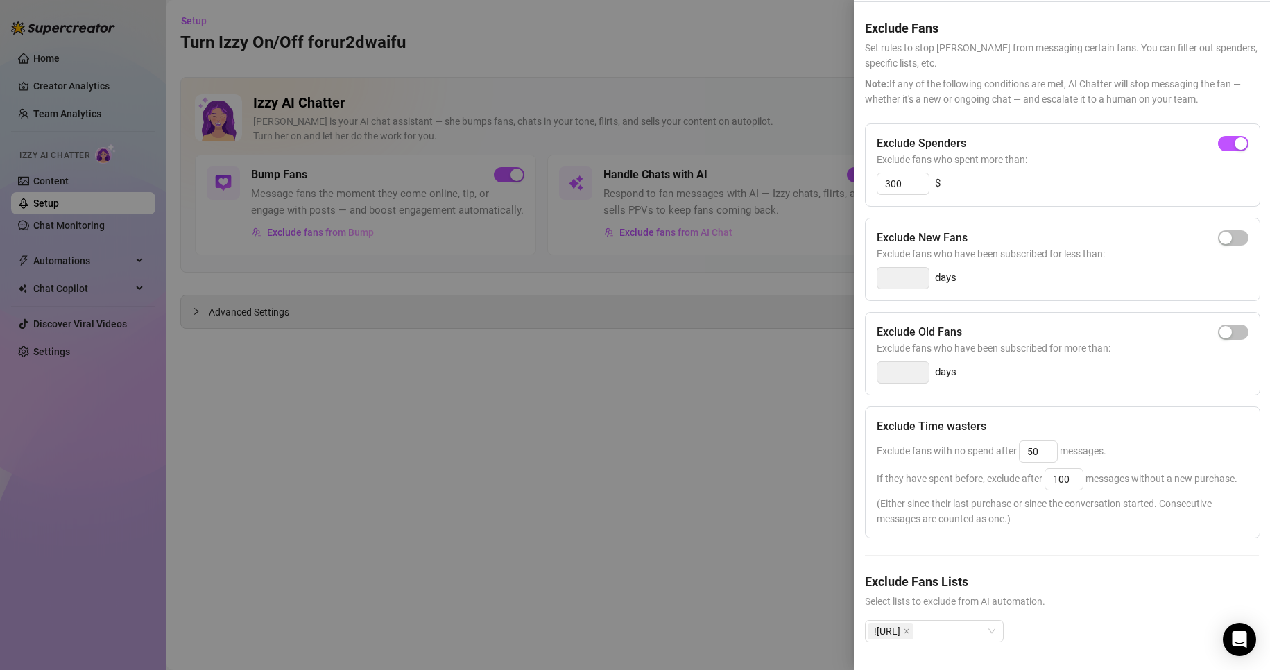
scroll to position [71, 0]
click at [1122, 547] on div "Exclude Spenders Exclude fans who spent more than: 300 $ Exclude New Fans Exclu…" at bounding box center [1062, 393] width 394 height 541
click at [1235, 137] on div "button" at bounding box center [1241, 143] width 12 height 12
click at [602, 226] on div at bounding box center [635, 335] width 1270 height 670
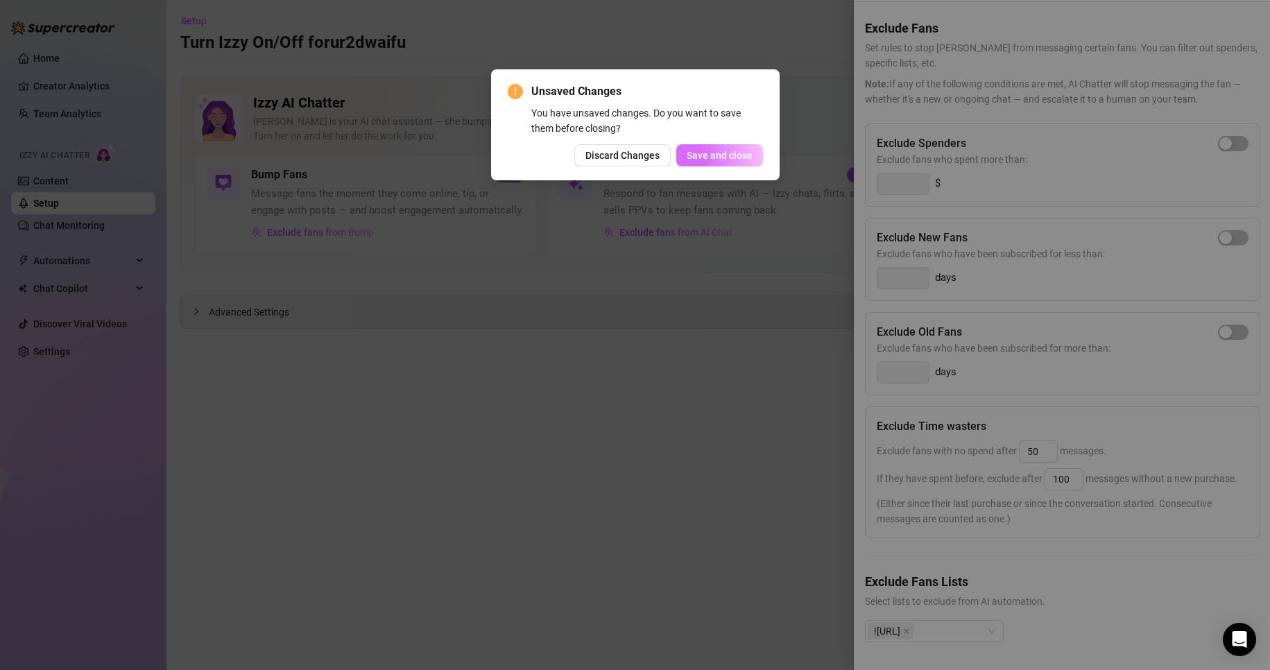
click at [716, 151] on span "Save and close" at bounding box center [720, 155] width 66 height 11
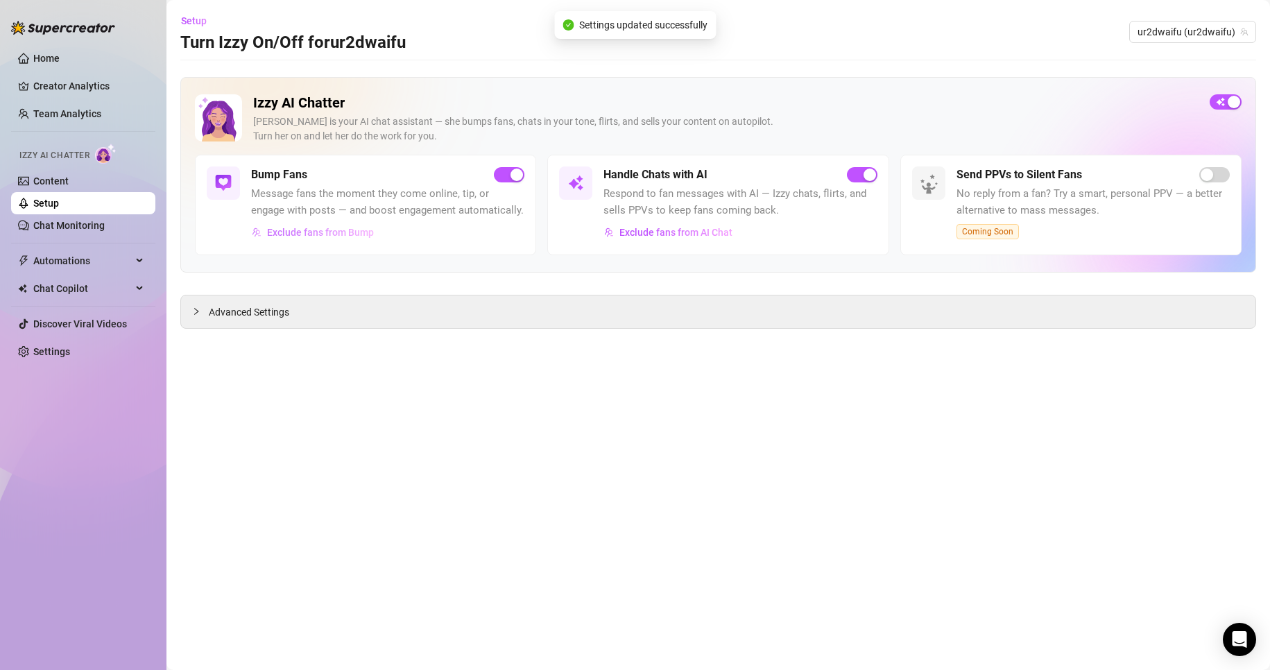
click at [327, 240] on button "Exclude fans from Bump" at bounding box center [312, 232] width 123 height 22
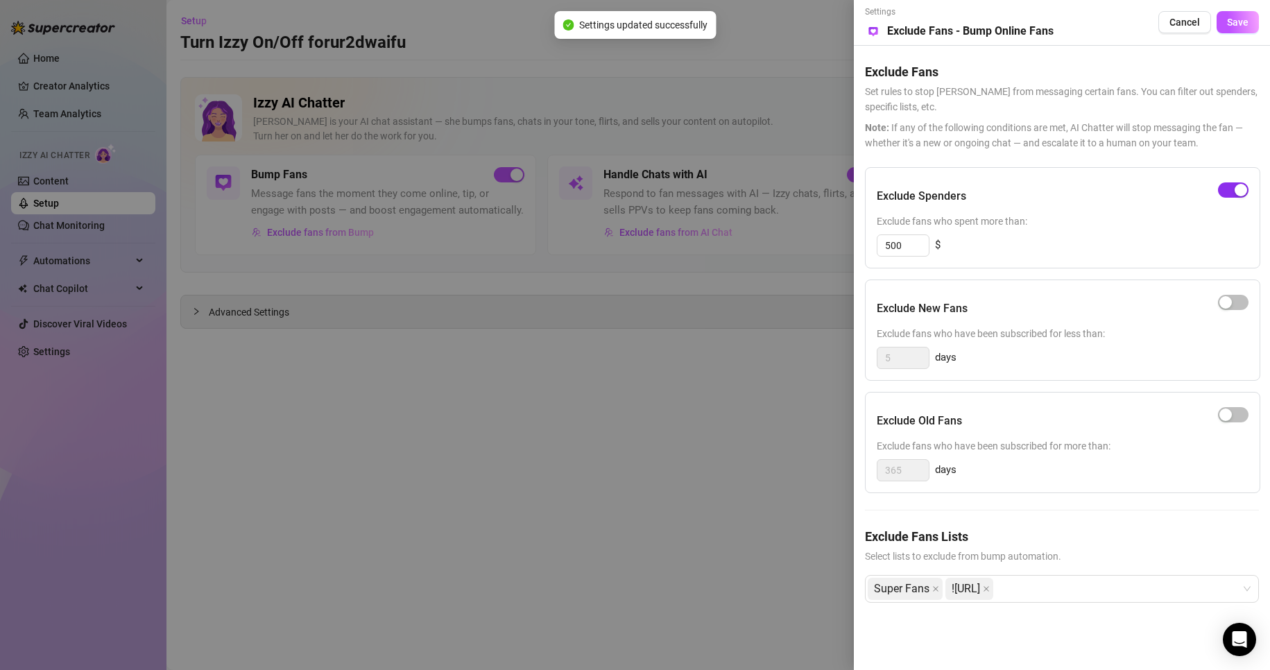
click at [1232, 195] on span "button" at bounding box center [1233, 189] width 31 height 15
click at [1232, 30] on button "Save" at bounding box center [1238, 22] width 42 height 22
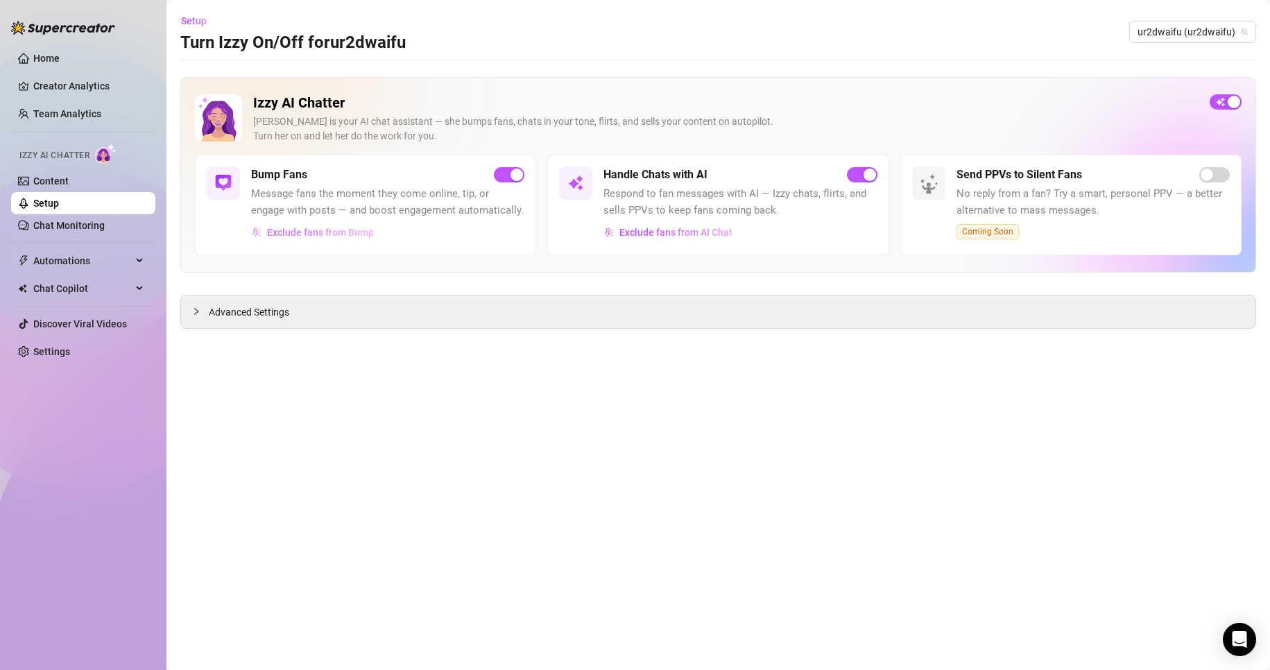
click at [315, 229] on span "Exclude fans from Bump" at bounding box center [320, 232] width 107 height 11
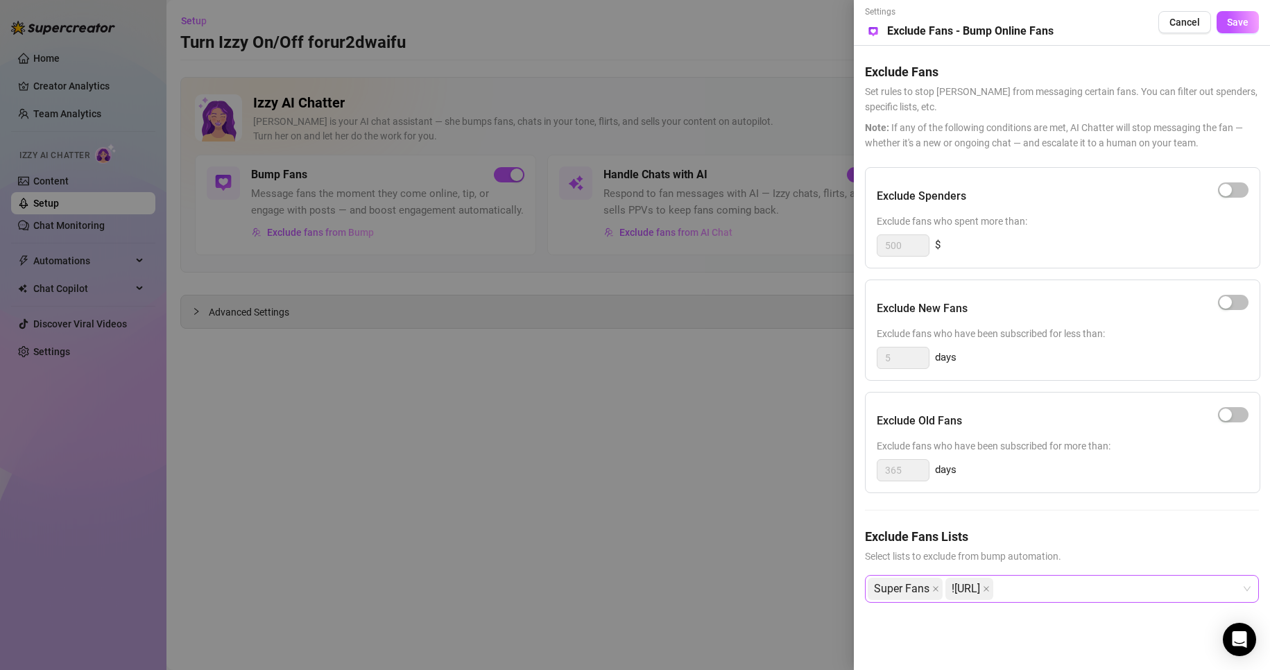
click at [980, 587] on span "![URL]" at bounding box center [966, 588] width 28 height 21
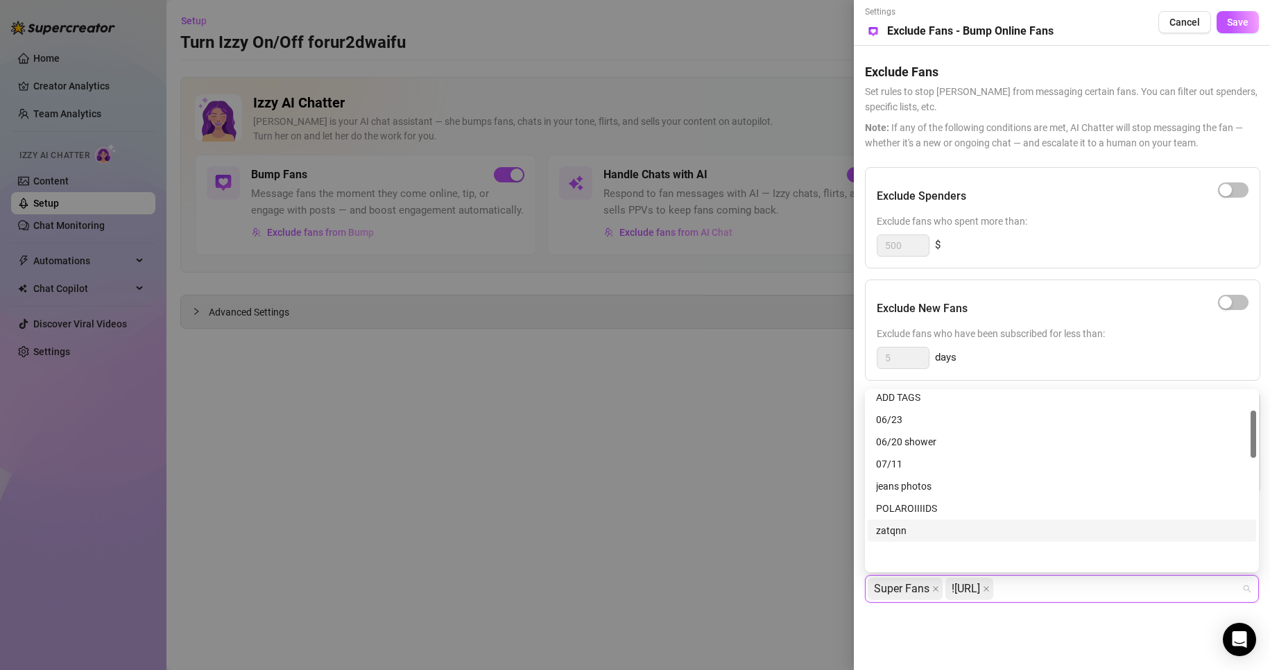
scroll to position [0, 0]
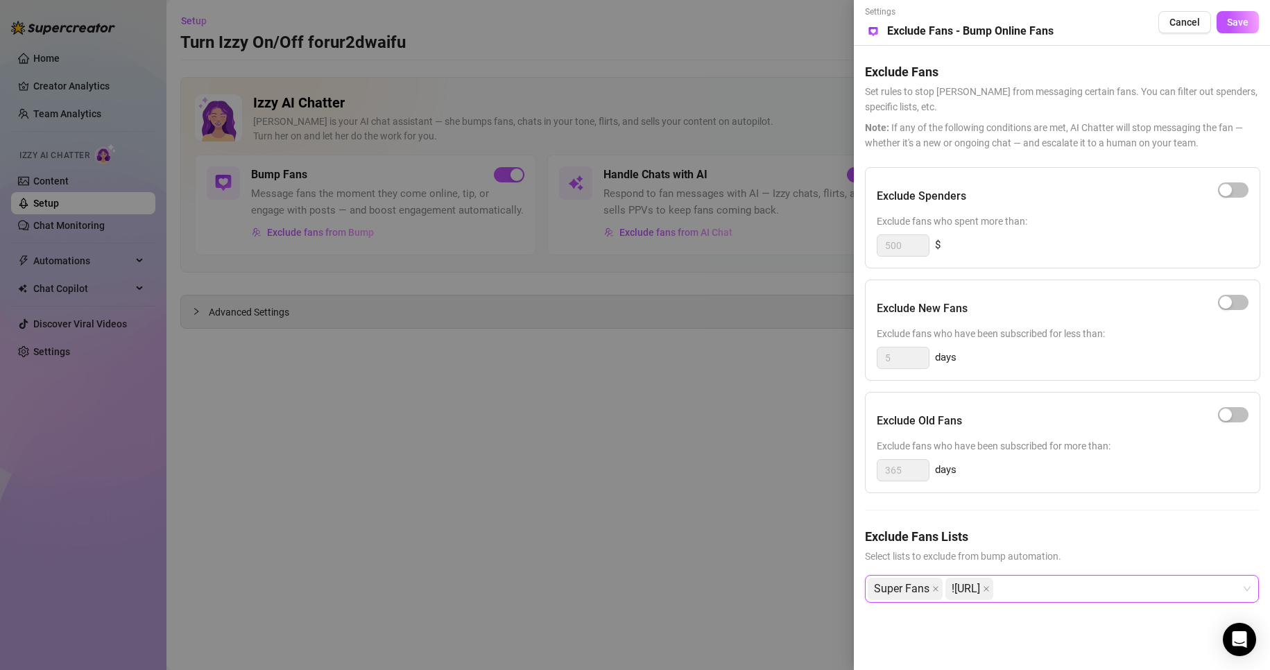
click at [1056, 596] on div "Super Fans ![URL]" at bounding box center [1055, 588] width 374 height 25
click at [795, 459] on div at bounding box center [635, 335] width 1270 height 670
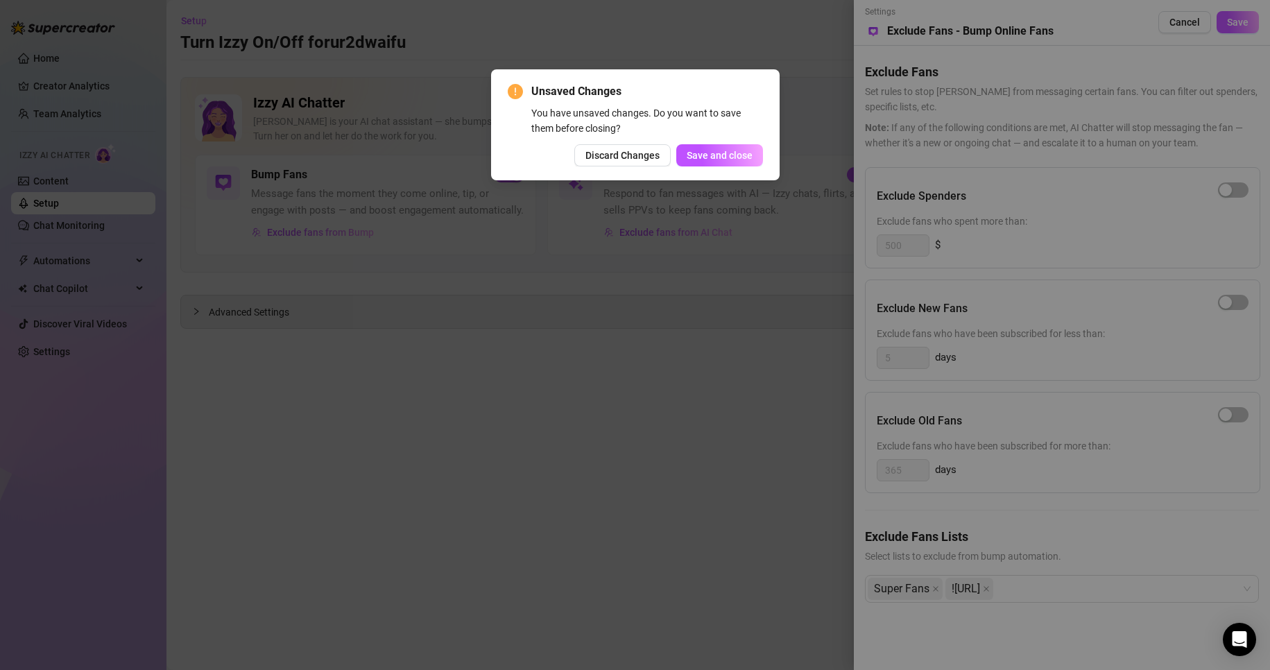
click at [886, 318] on div "Unsaved Changes You have unsaved changes. Do you want to save them before closi…" at bounding box center [635, 335] width 1270 height 670
click at [652, 161] on span "Discard Changes" at bounding box center [622, 155] width 74 height 11
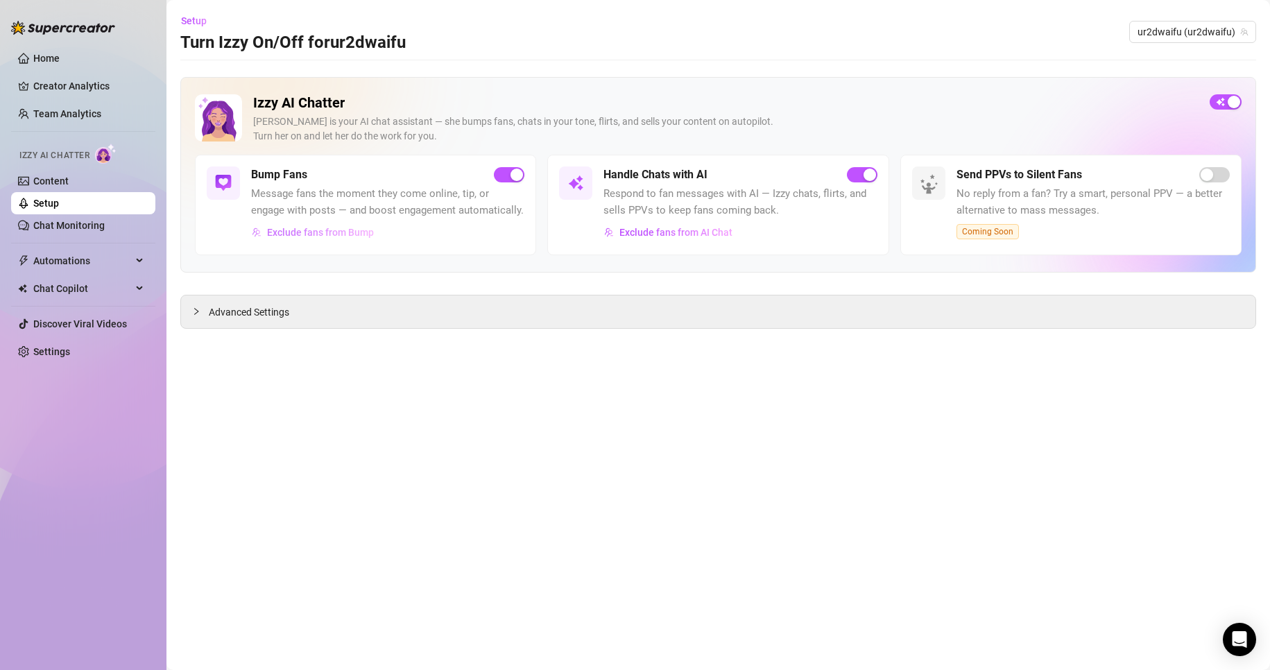
click at [357, 229] on span "Exclude fans from Bump" at bounding box center [320, 232] width 107 height 11
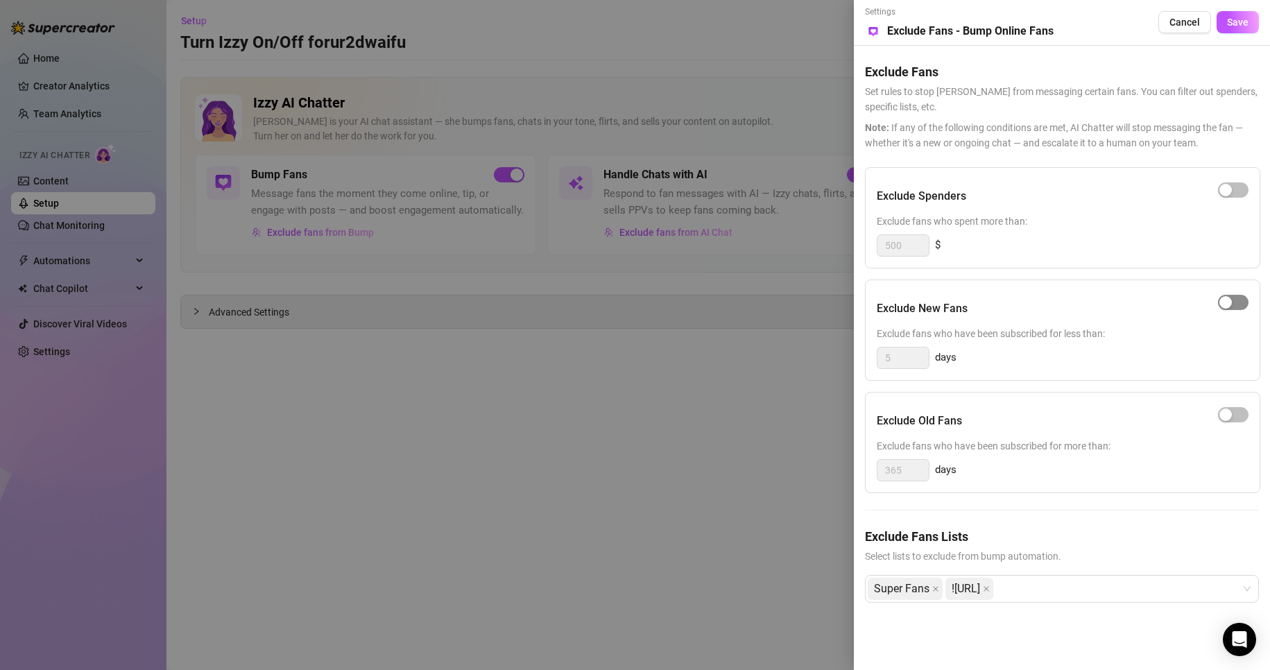
click at [1238, 300] on span "button" at bounding box center [1233, 302] width 31 height 15
click at [1247, 22] on span "Save" at bounding box center [1238, 22] width 22 height 11
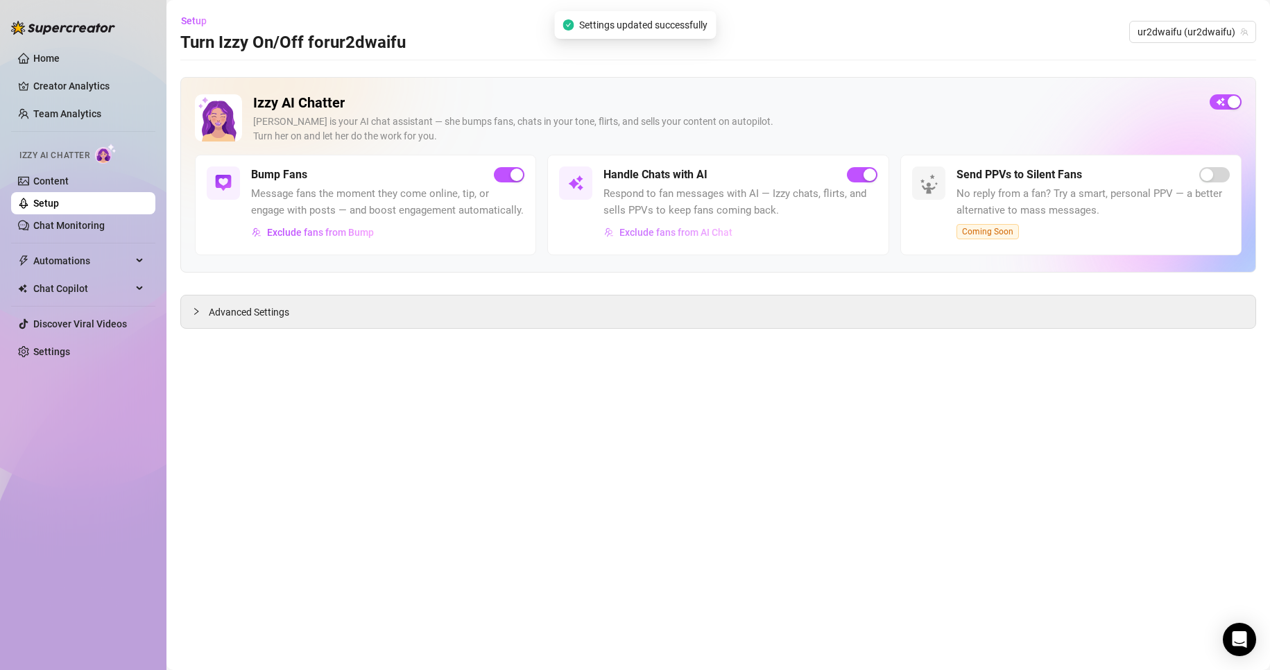
click at [694, 239] on button "Exclude fans from AI Chat" at bounding box center [668, 232] width 130 height 22
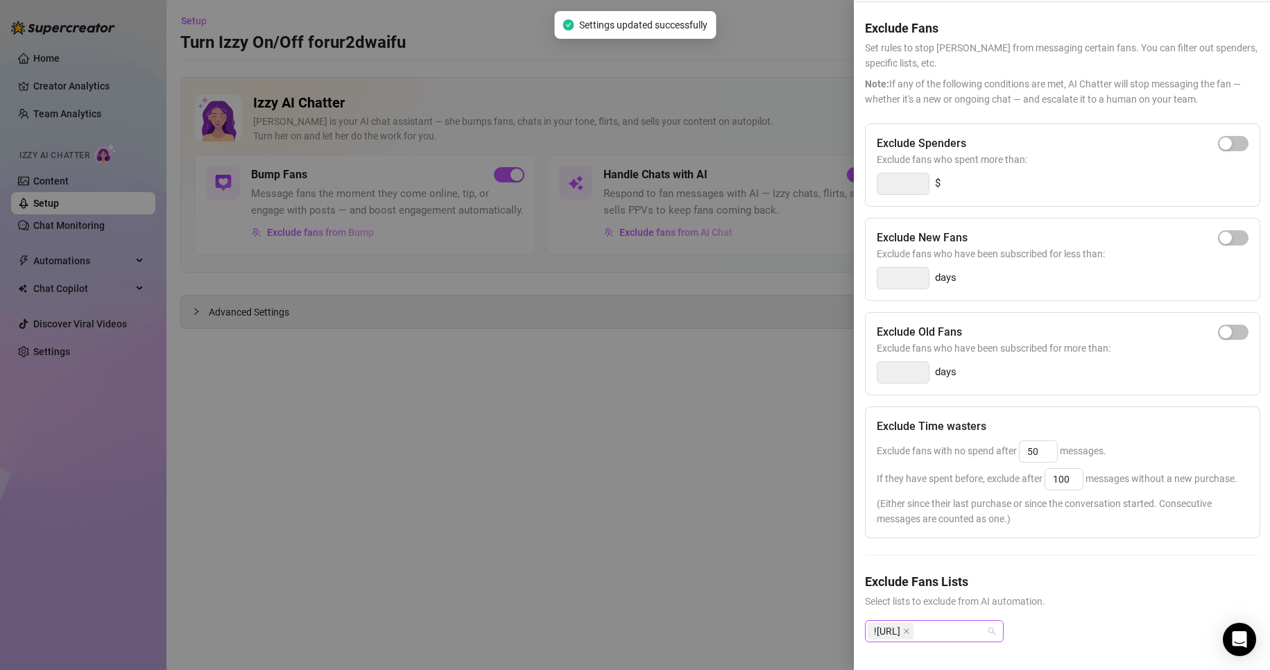
click at [982, 621] on div "![URL]" at bounding box center [927, 630] width 119 height 19
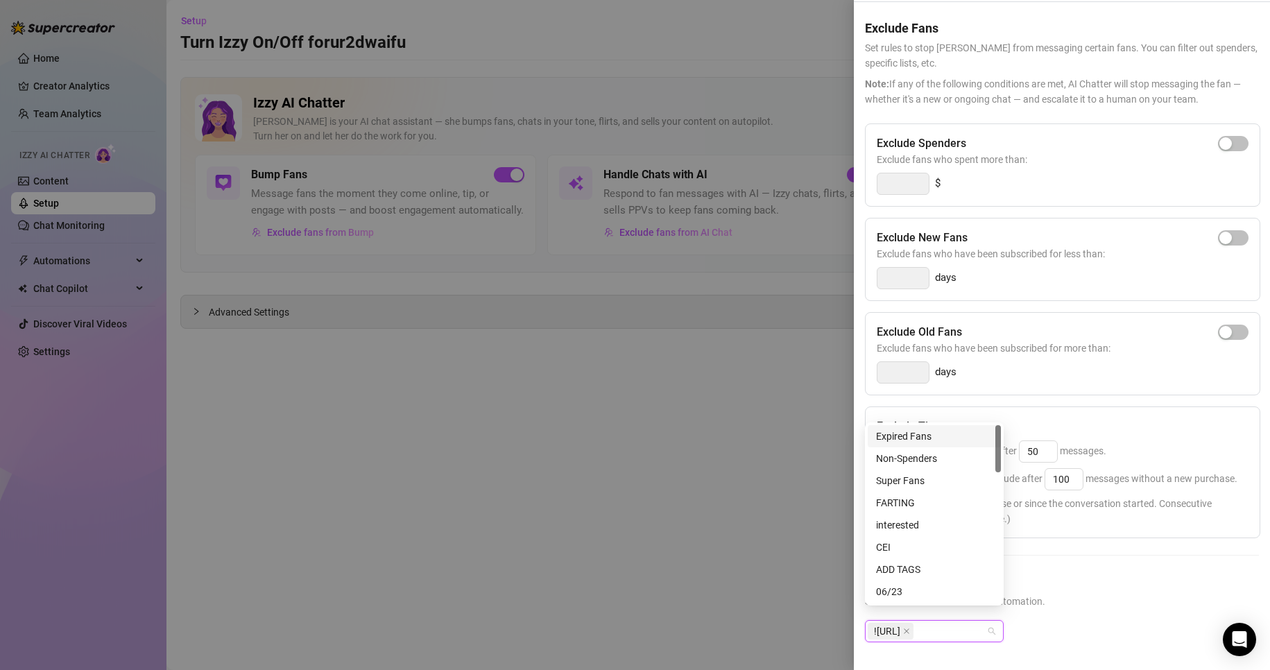
click at [990, 620] on div "![URL]" at bounding box center [934, 631] width 139 height 22
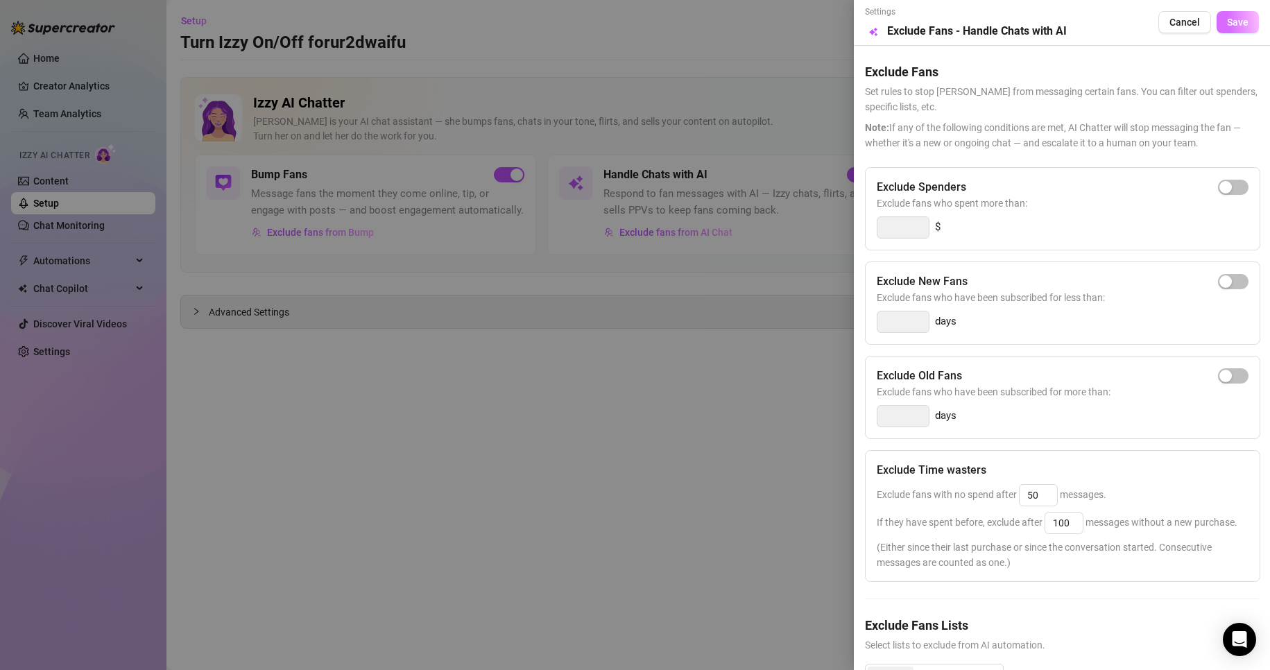
click at [1227, 22] on span "Save" at bounding box center [1238, 22] width 22 height 11
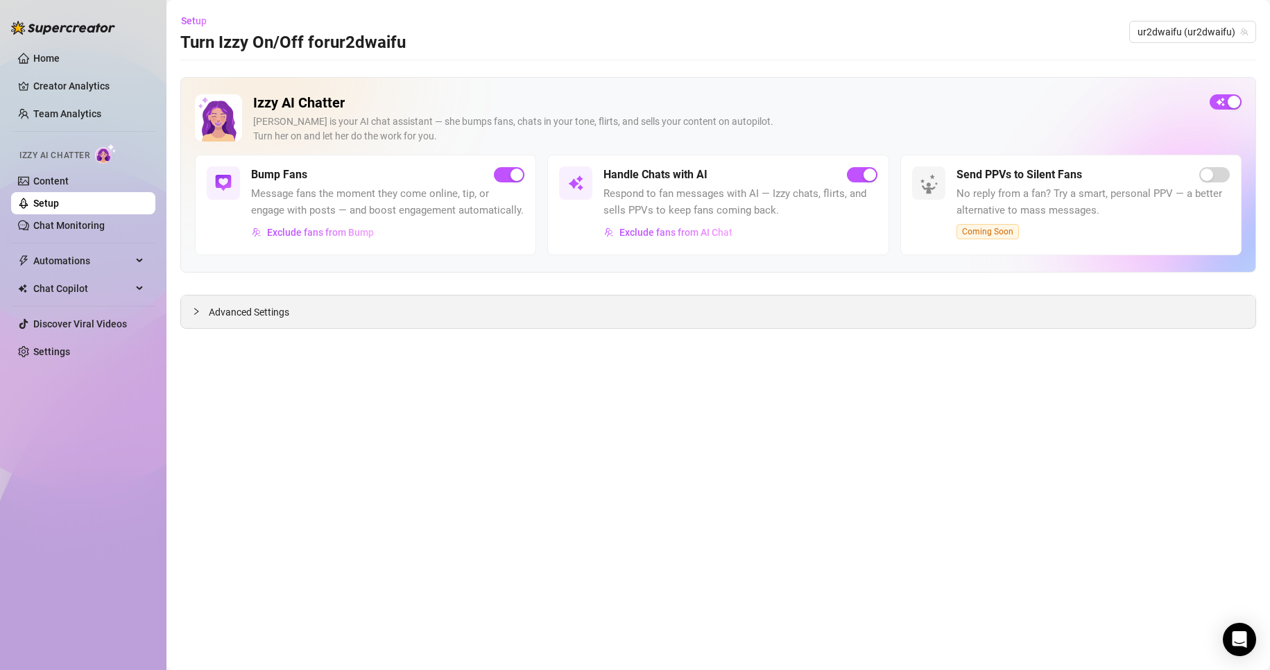
click at [266, 313] on span "Advanced Settings" at bounding box center [249, 311] width 80 height 15
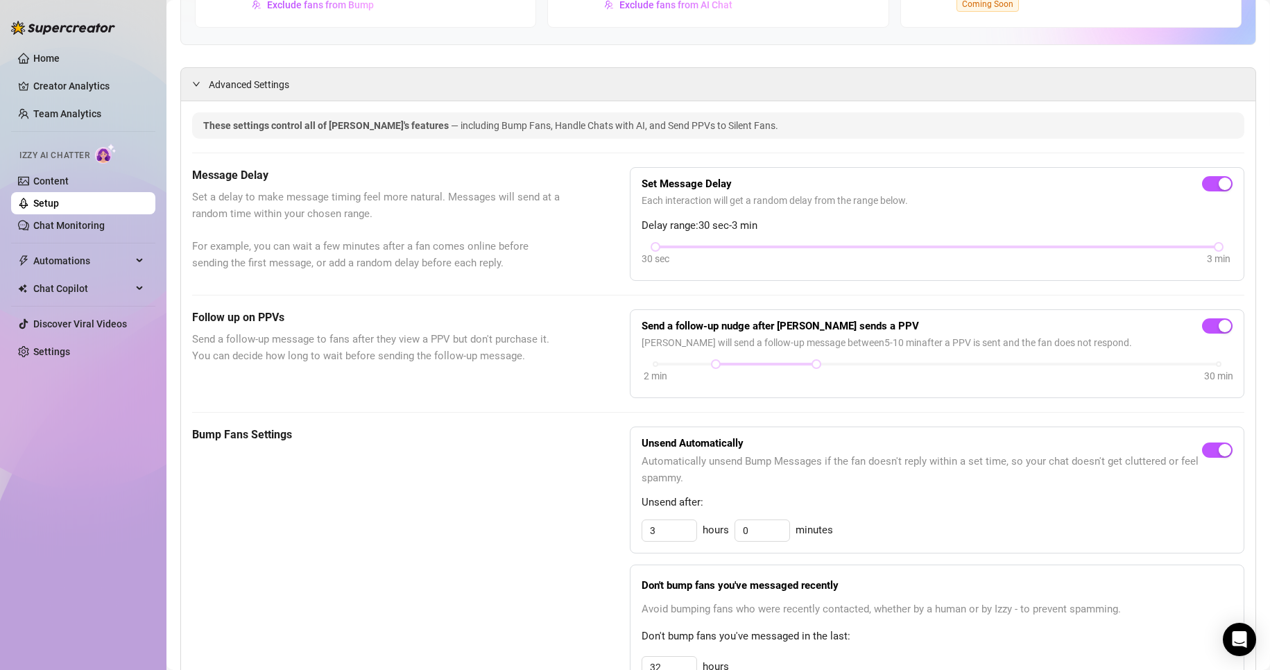
scroll to position [67, 0]
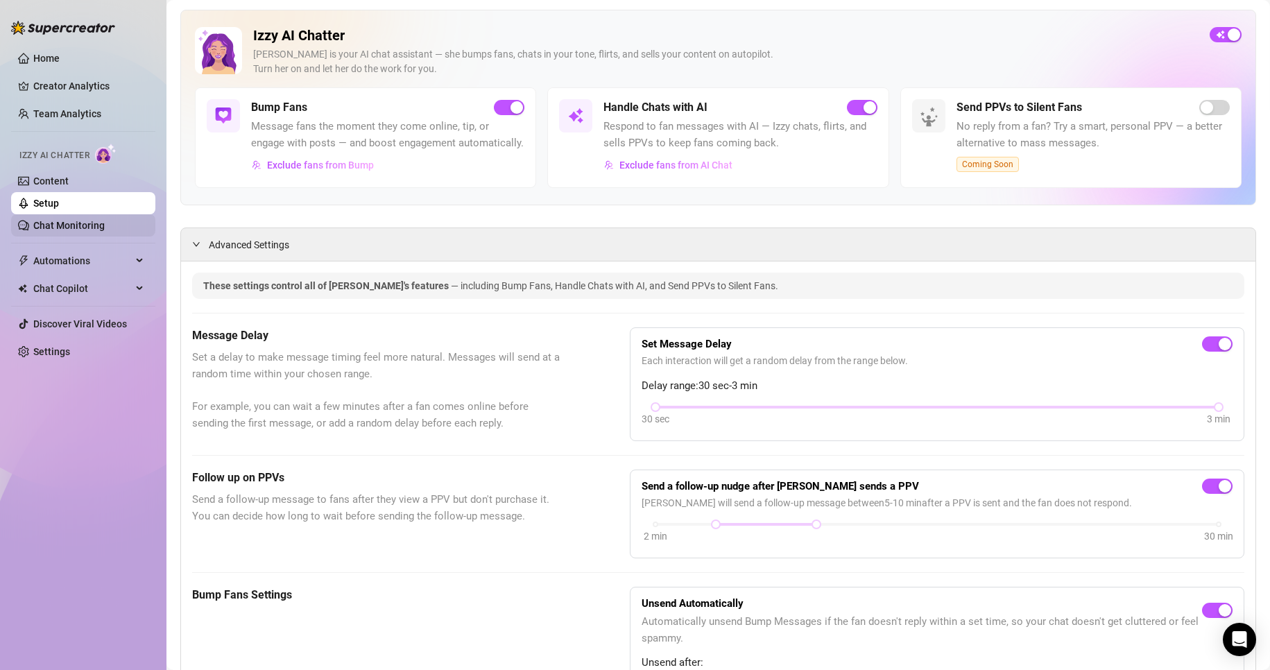
click at [105, 222] on link "Chat Monitoring" at bounding box center [68, 225] width 71 height 11
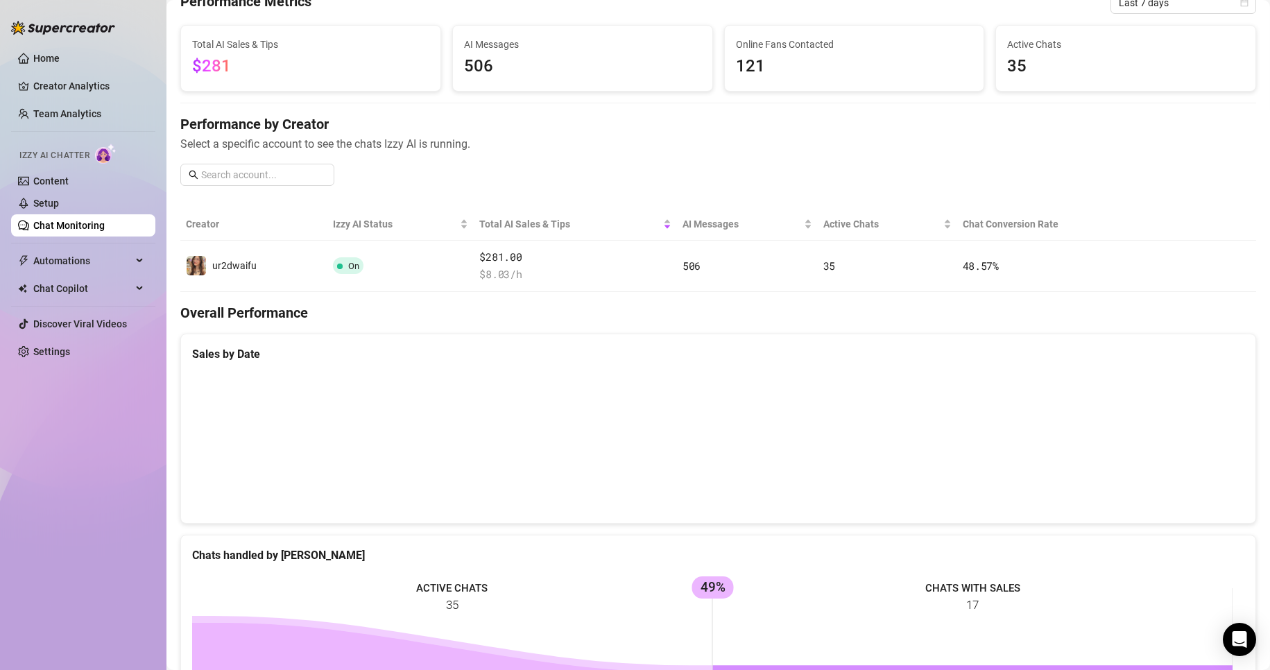
click at [76, 41] on div at bounding box center [63, 21] width 104 height 42
click at [60, 53] on link "Home" at bounding box center [46, 58] width 26 height 11
